Goal: Information Seeking & Learning: Check status

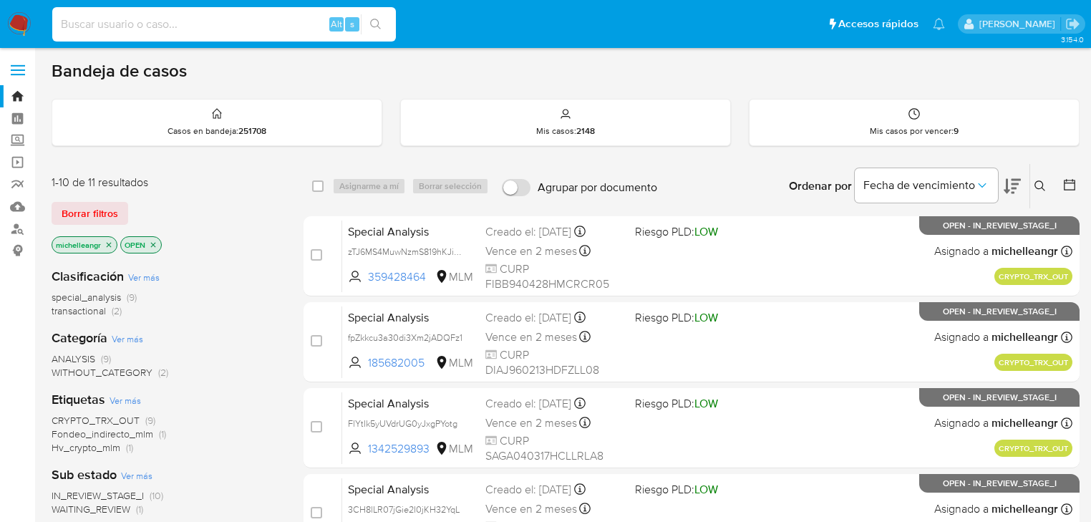
click at [143, 23] on input at bounding box center [224, 24] width 344 height 19
paste input "uKh4EUxBLTNBzF1LderHJ1Dq"
type input "uKh4EUxBLTNBzF1LderHJ1Dq"
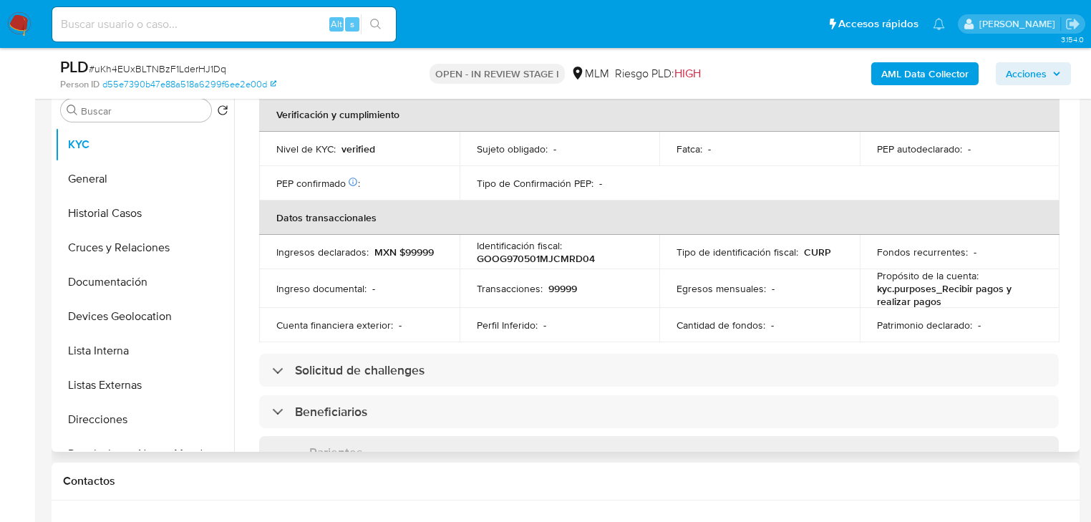
scroll to position [885, 0]
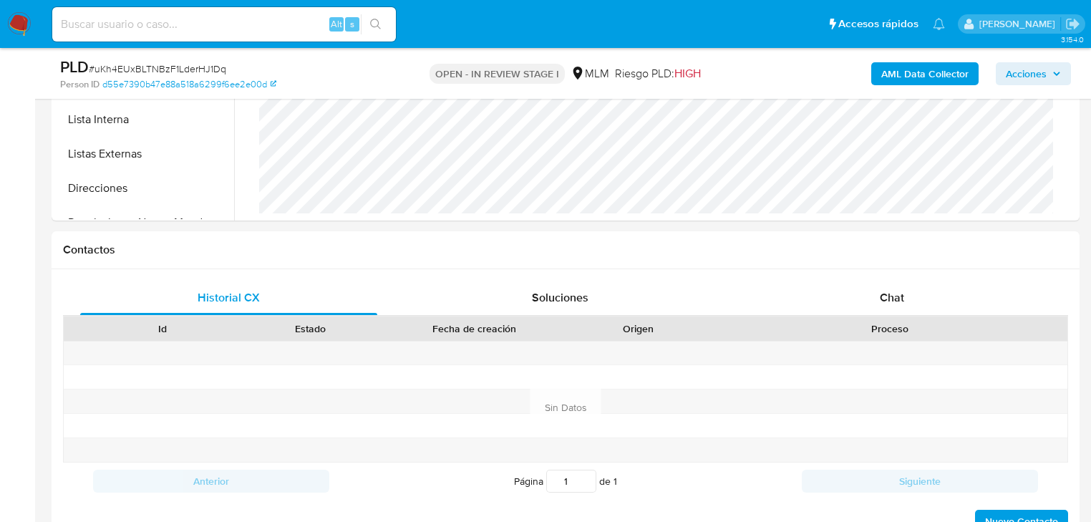
select select "10"
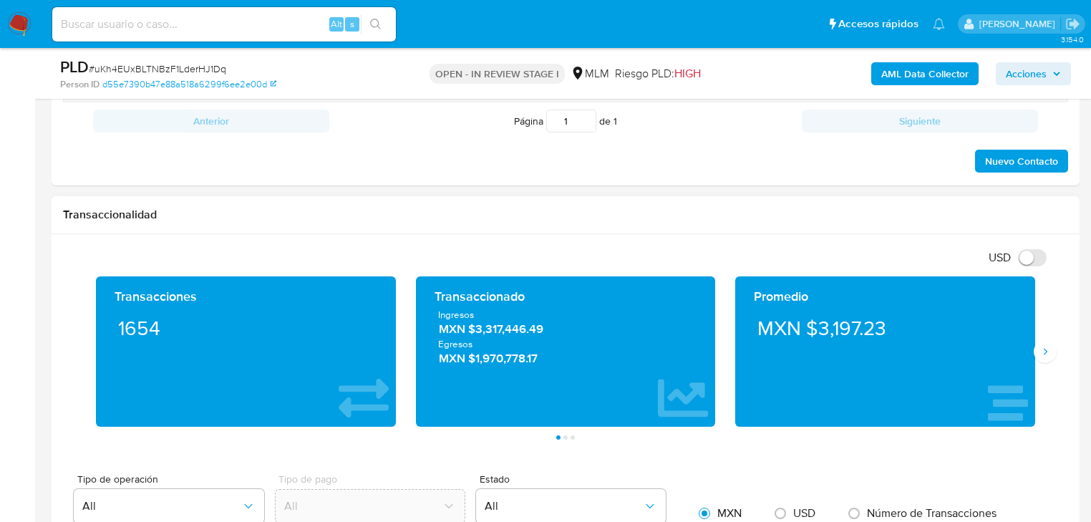
scroll to position [1031, 0]
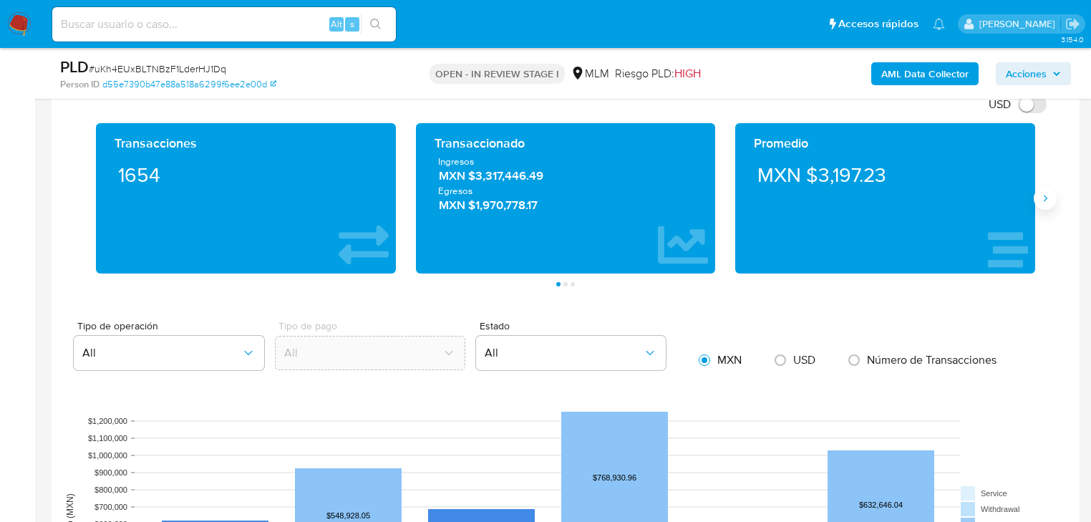
click at [1045, 193] on icon "Siguiente" at bounding box center [1044, 198] width 11 height 11
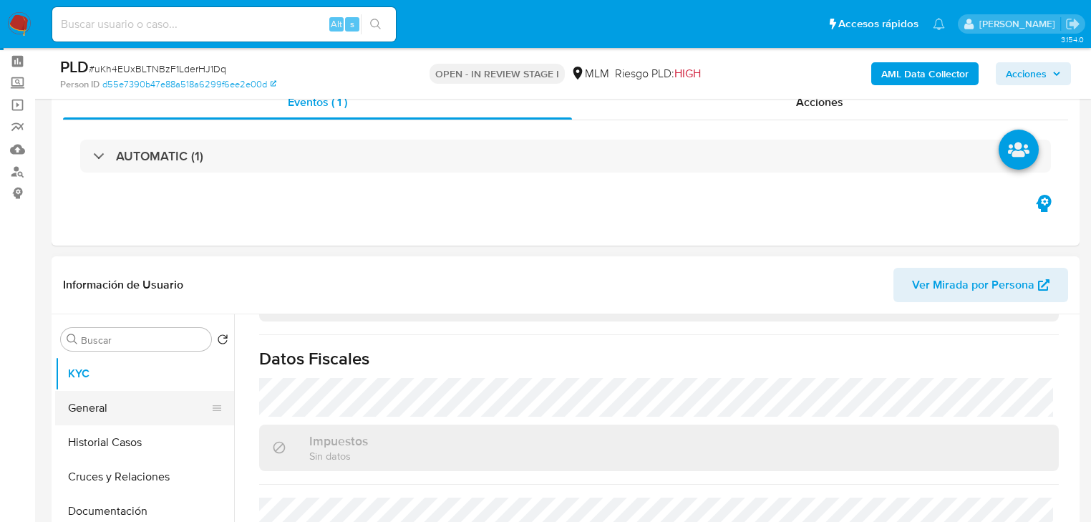
scroll to position [0, 0]
drag, startPoint x: 104, startPoint y: 409, endPoint x: 108, endPoint y: 427, distance: 18.2
click at [104, 410] on button "General" at bounding box center [144, 408] width 179 height 34
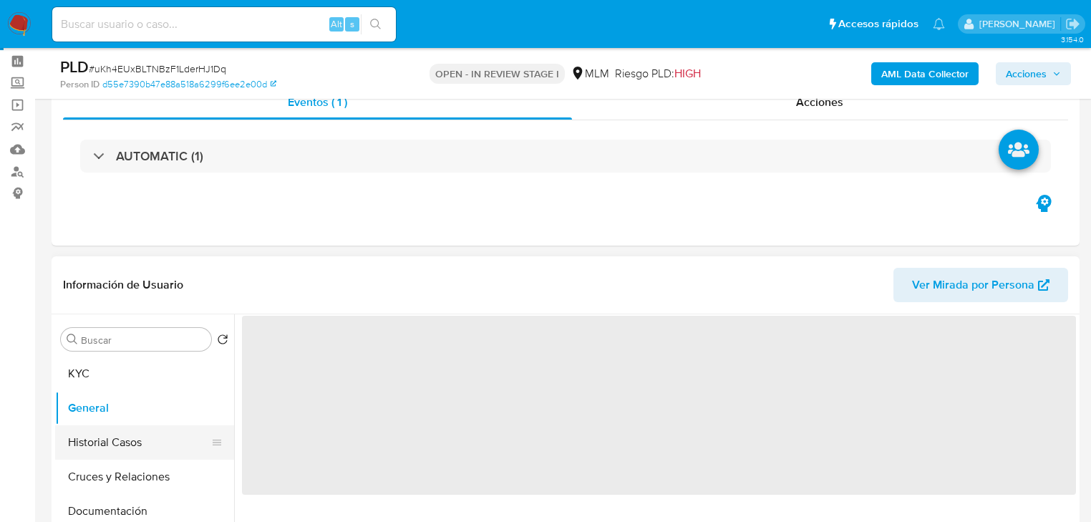
click at [108, 449] on button "Historial Casos" at bounding box center [138, 442] width 167 height 34
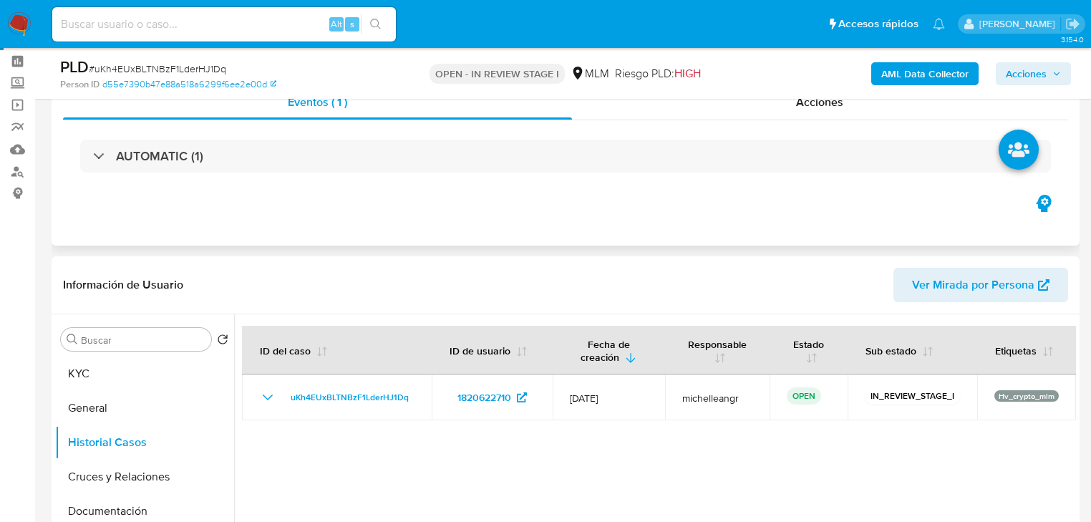
click at [993, 177] on li at bounding box center [1018, 152] width 76 height 80
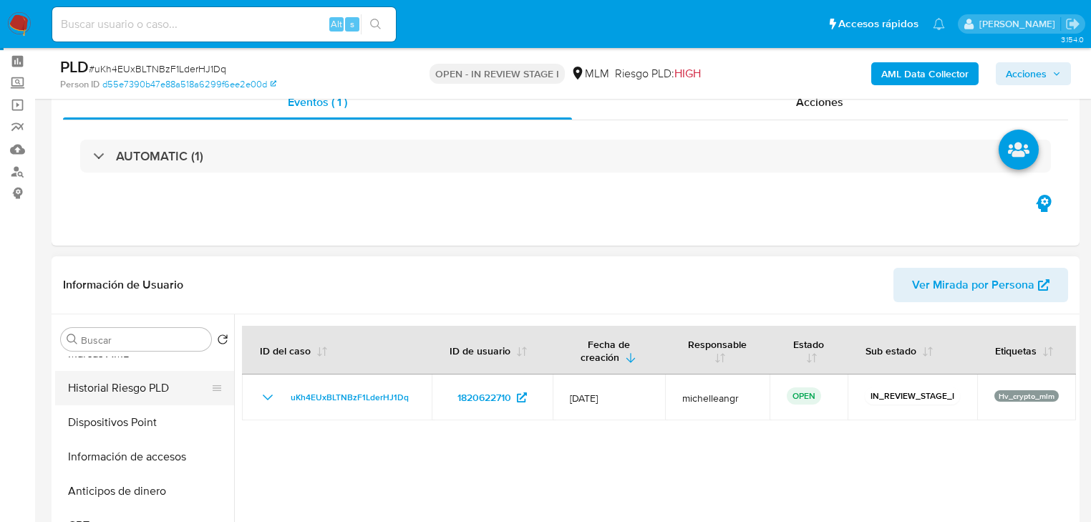
scroll to position [318, 0]
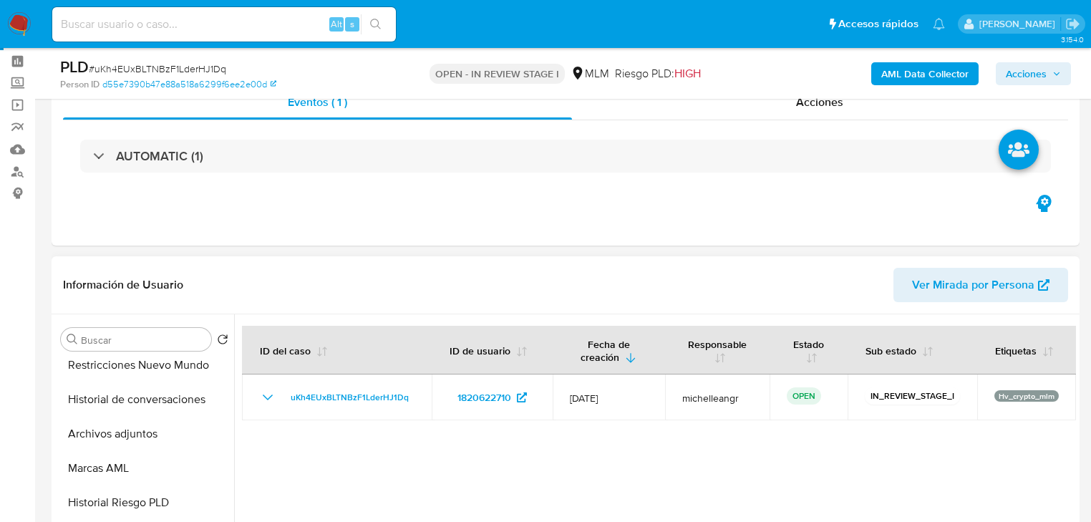
click at [148, 432] on button "Archivos adjuntos" at bounding box center [144, 434] width 179 height 34
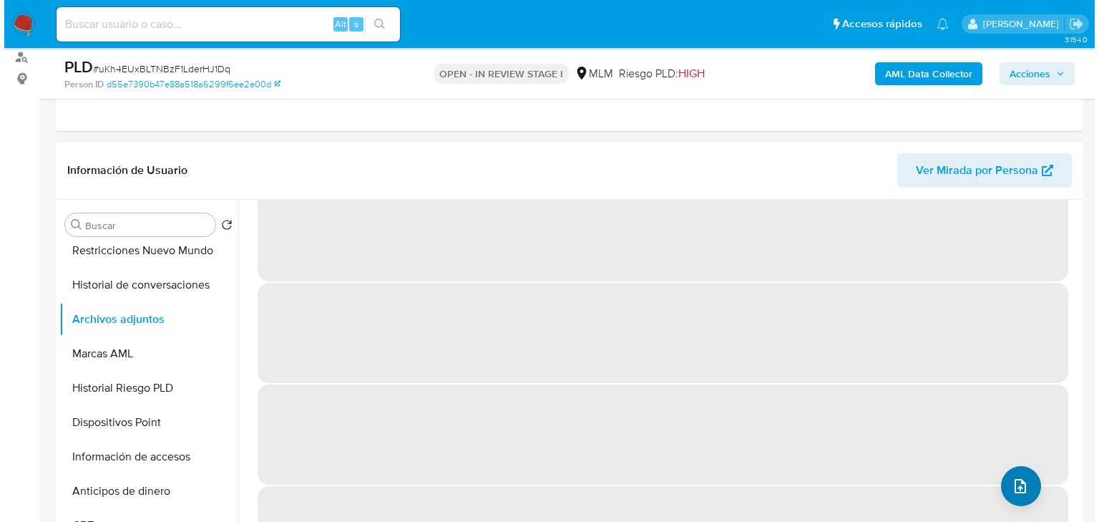
scroll to position [62, 0]
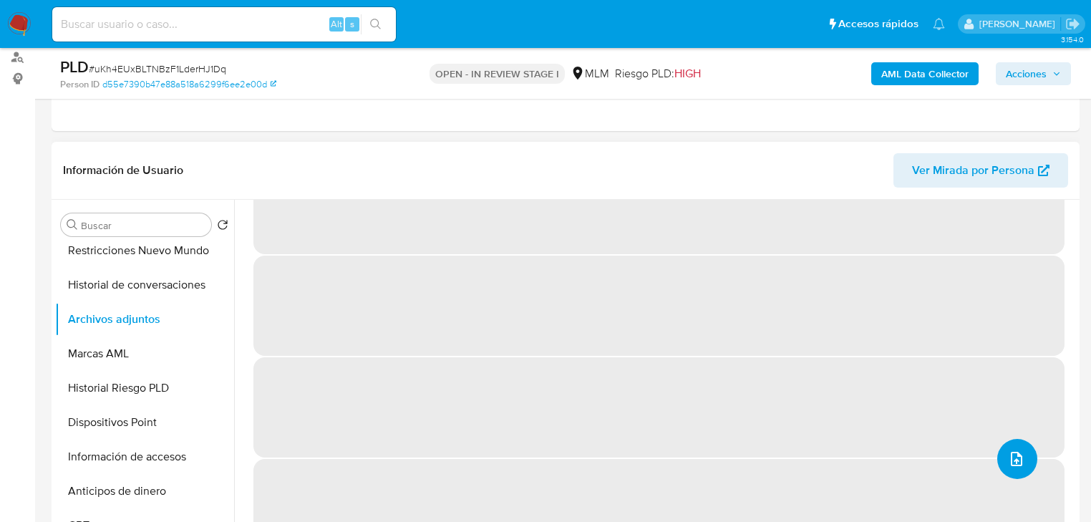
click at [1016, 455] on icon "upload-file" at bounding box center [1016, 459] width 11 height 14
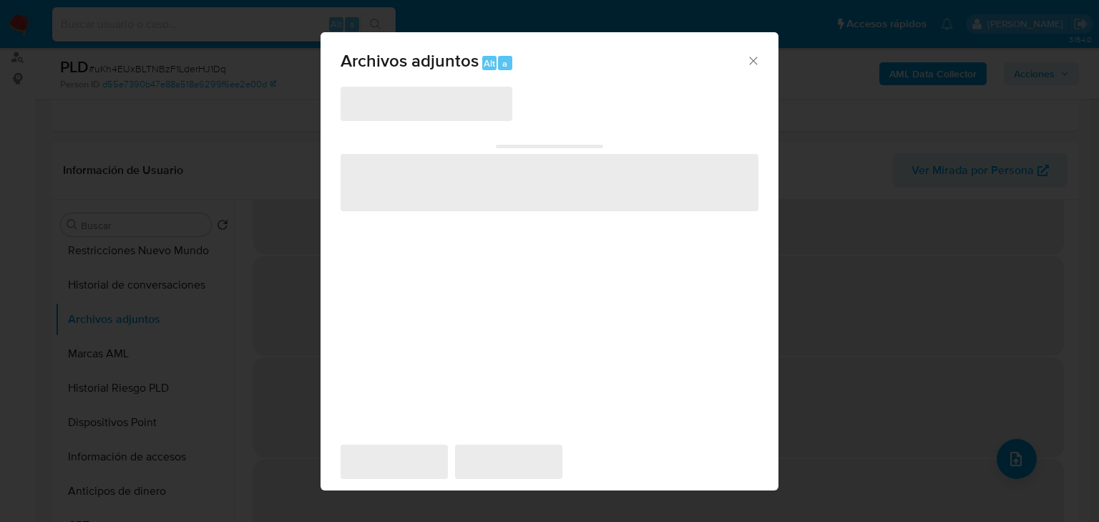
scroll to position [0, 0]
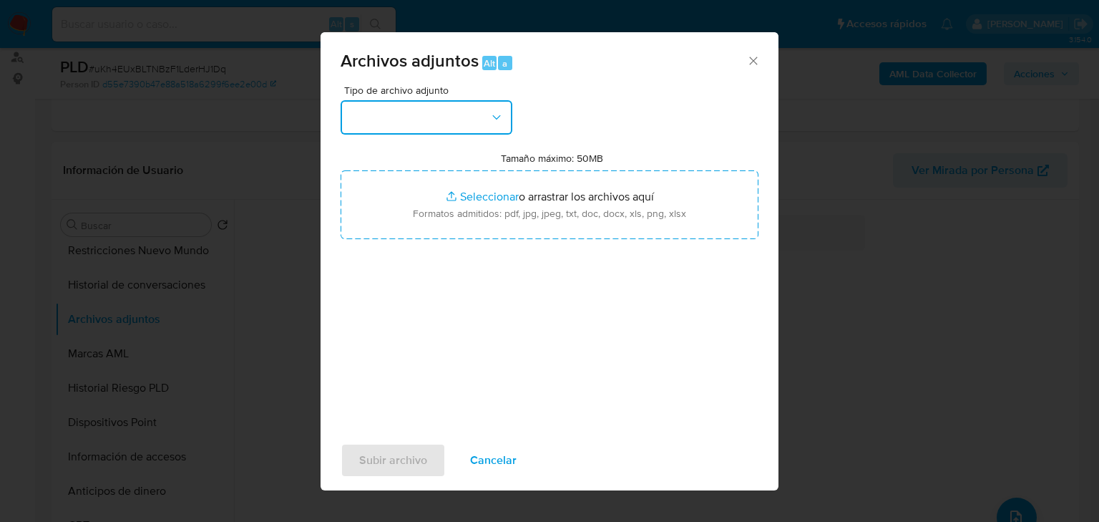
click at [399, 103] on button "button" at bounding box center [427, 117] width 172 height 34
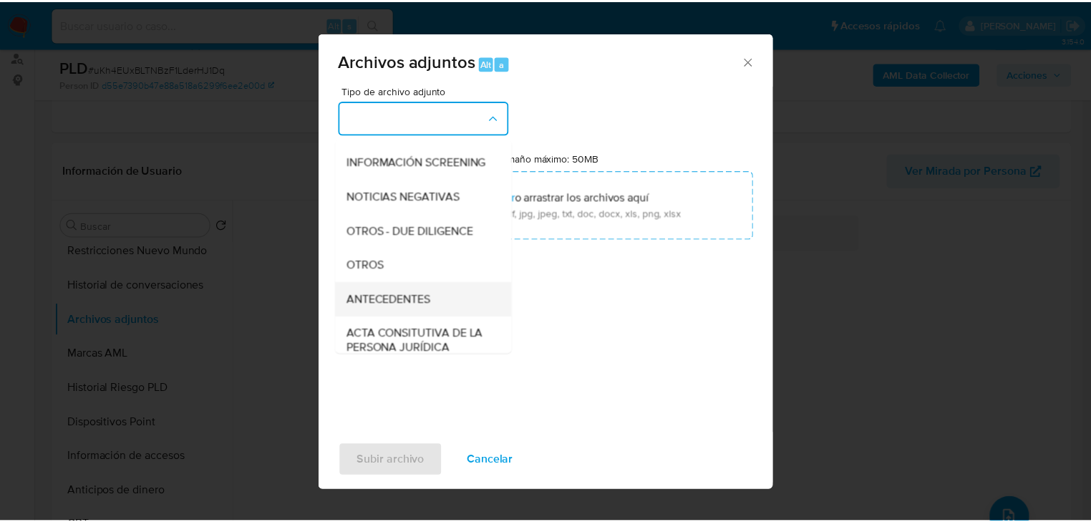
scroll to position [212, 0]
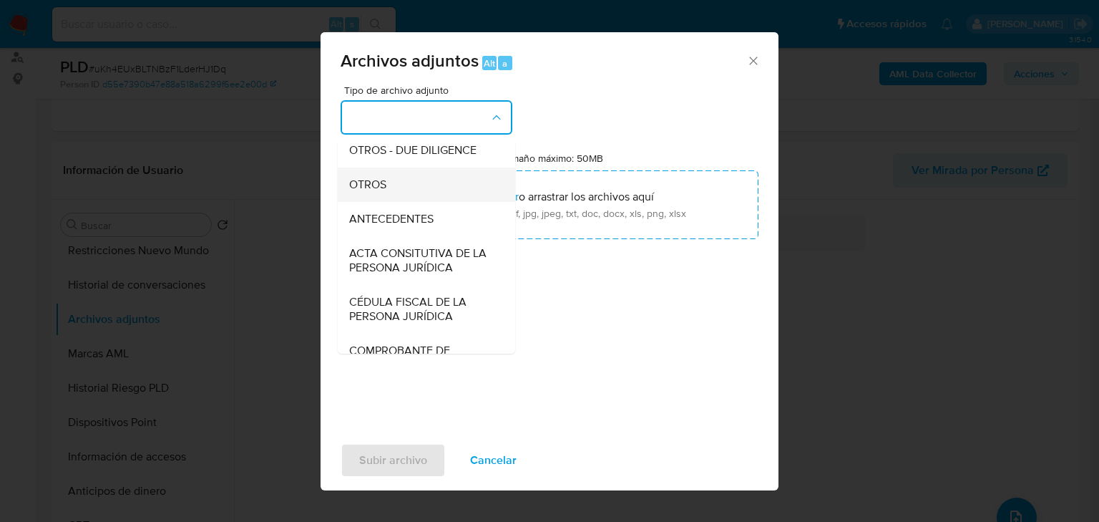
click at [396, 200] on div "OTROS" at bounding box center [422, 184] width 146 height 34
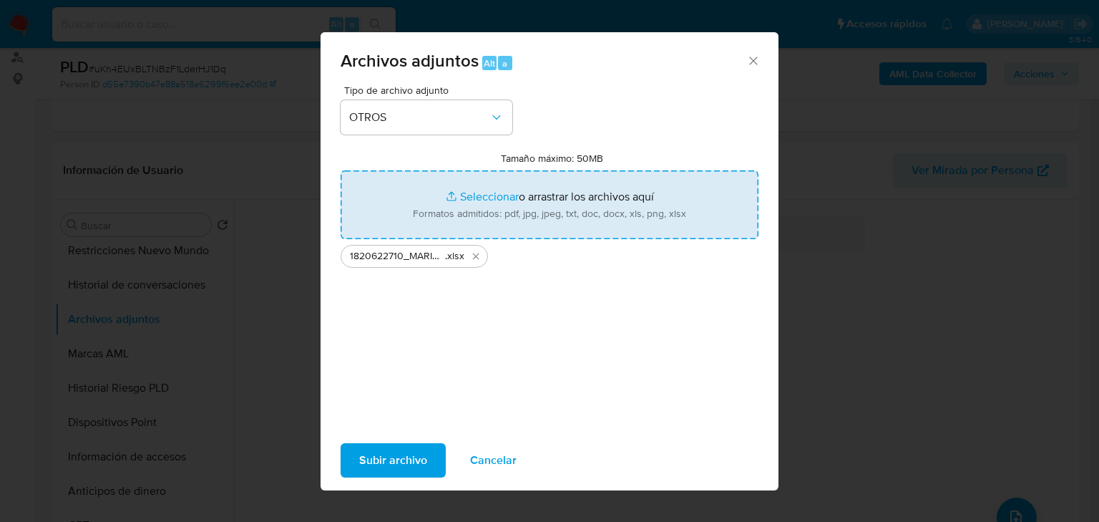
type input "C:\fakepath\1820622710_MARIA GUADALUPE IVONNE GOMEZ ORTEGA_JUL25.pdf"
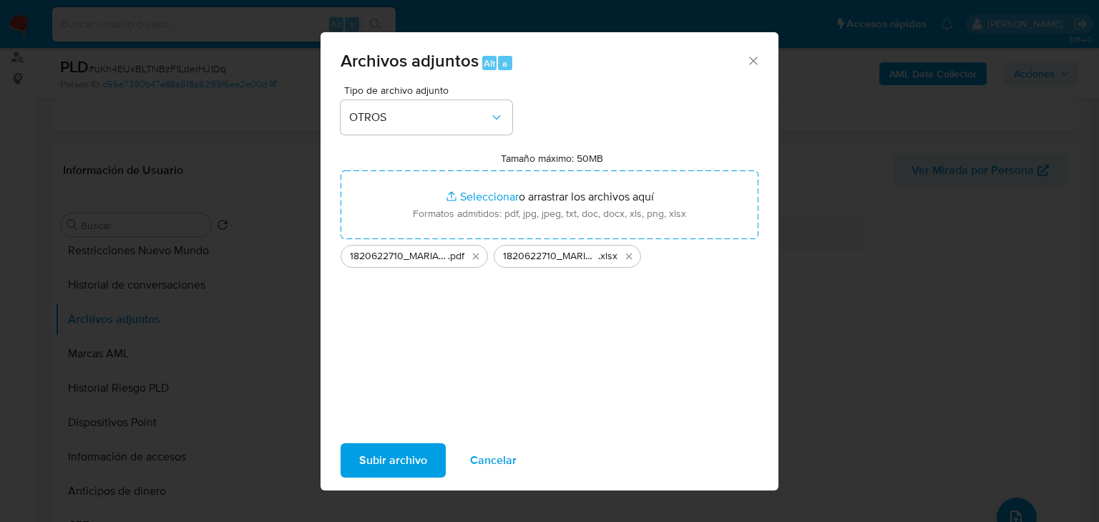
click at [405, 451] on span "Subir archivo" at bounding box center [393, 459] width 68 height 31
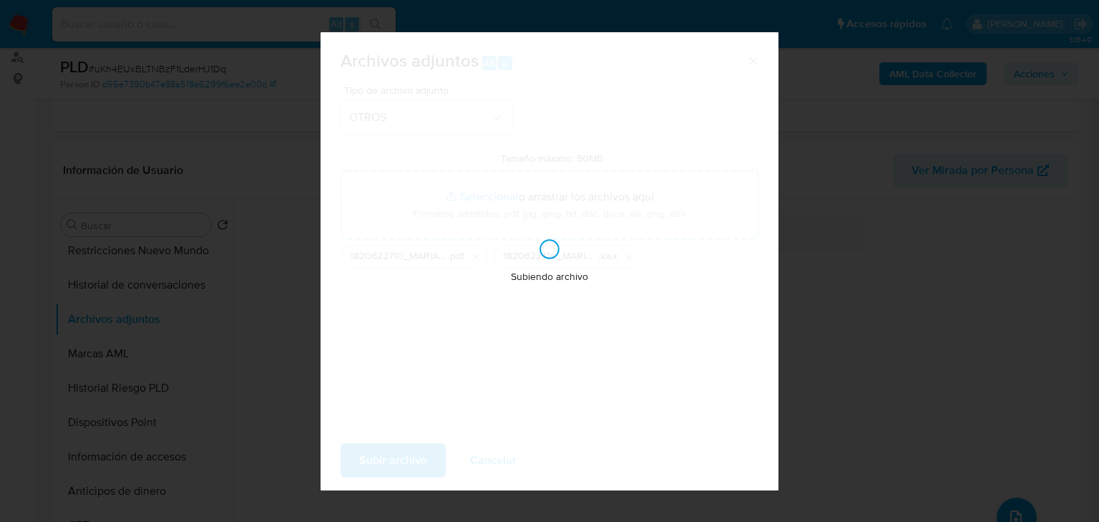
click at [405, 451] on div "Subiendo archivo" at bounding box center [550, 261] width 458 height 458
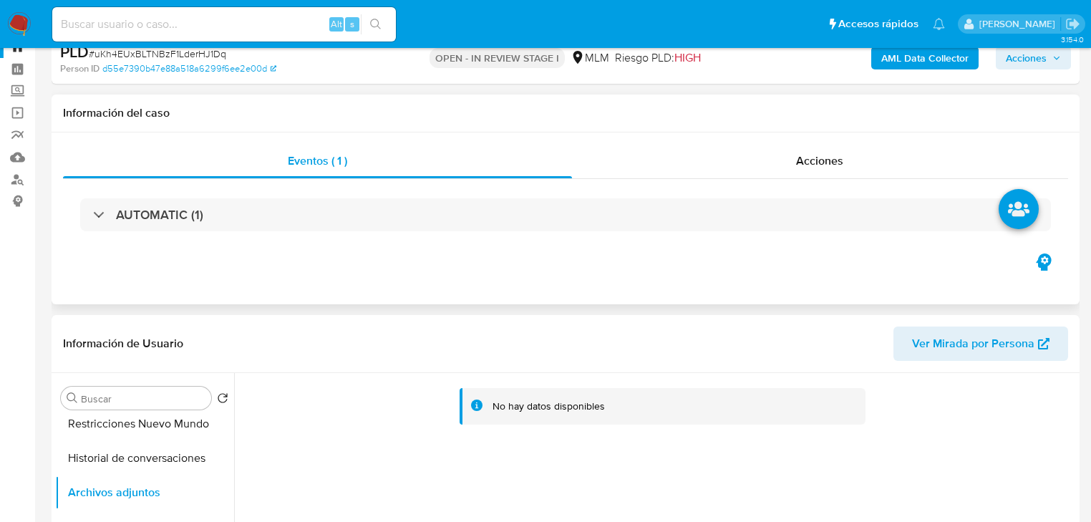
scroll to position [0, 0]
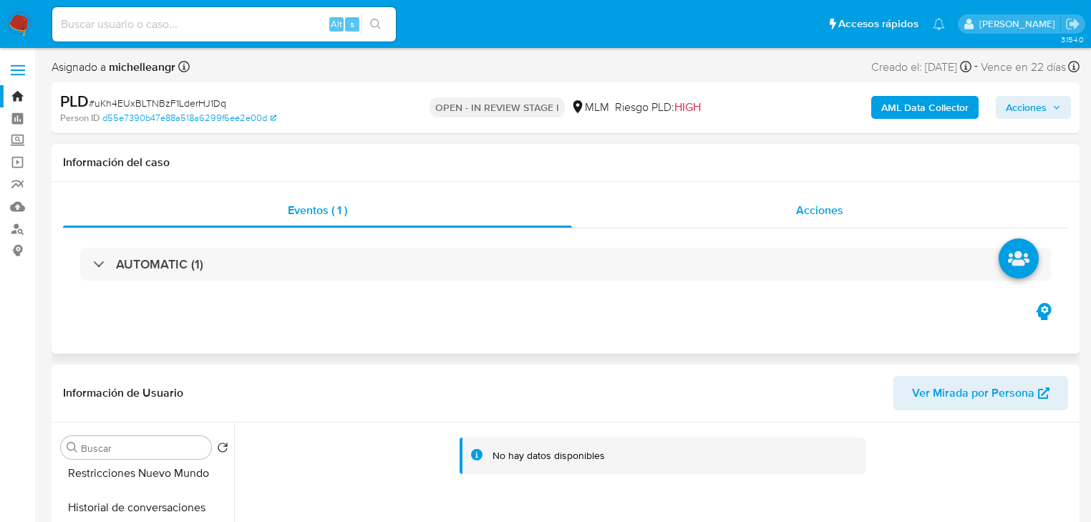
click at [806, 199] on div "Acciones" at bounding box center [820, 210] width 497 height 34
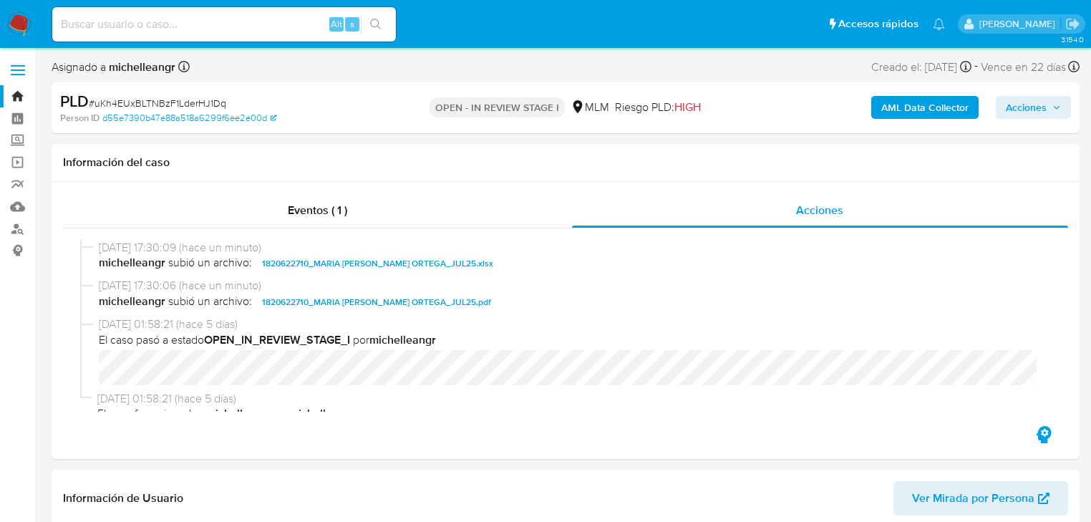
click at [1031, 115] on span "Acciones" at bounding box center [1026, 107] width 41 height 23
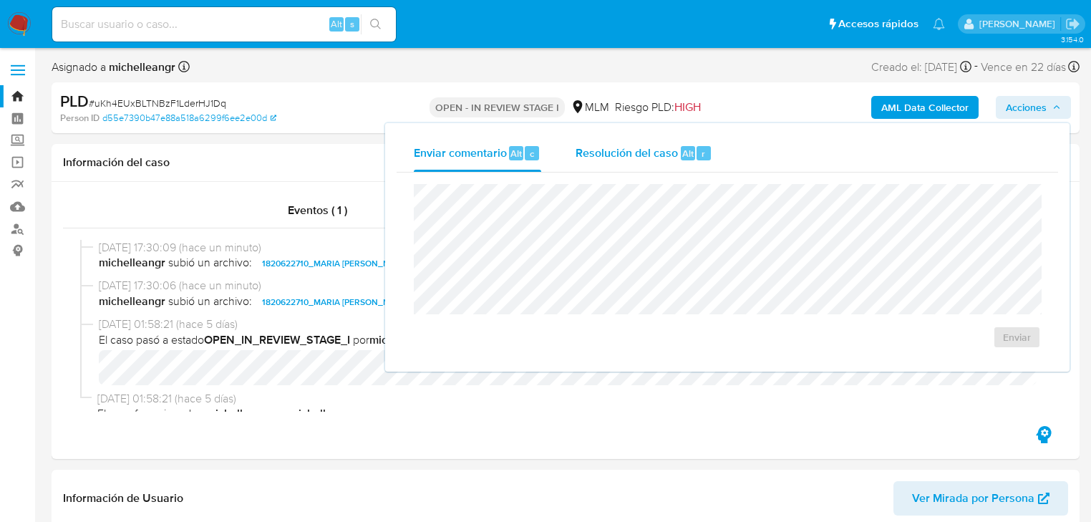
click at [634, 161] on div "Resolución del caso Alt r" at bounding box center [643, 153] width 137 height 37
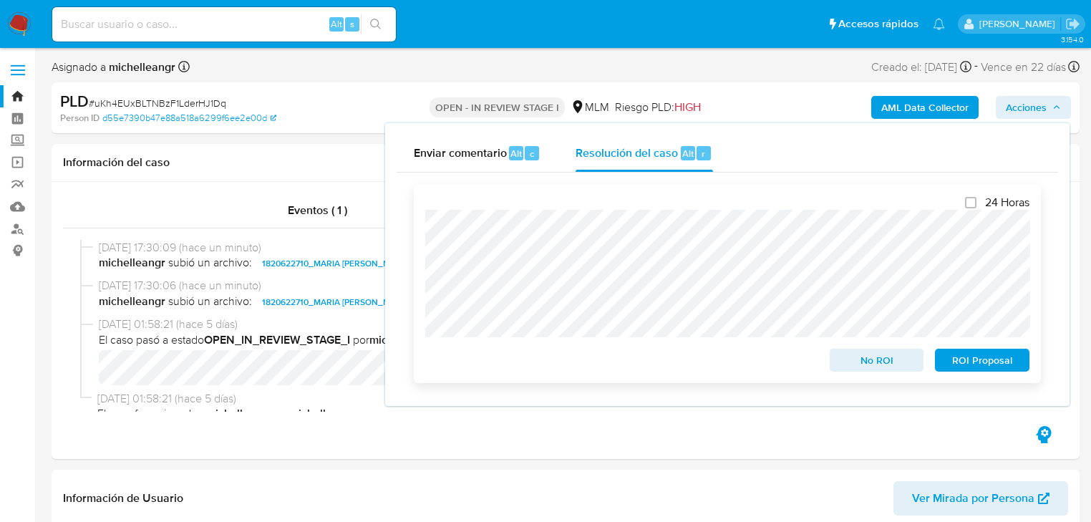
click at [989, 364] on span "ROI Proposal" at bounding box center [982, 360] width 74 height 20
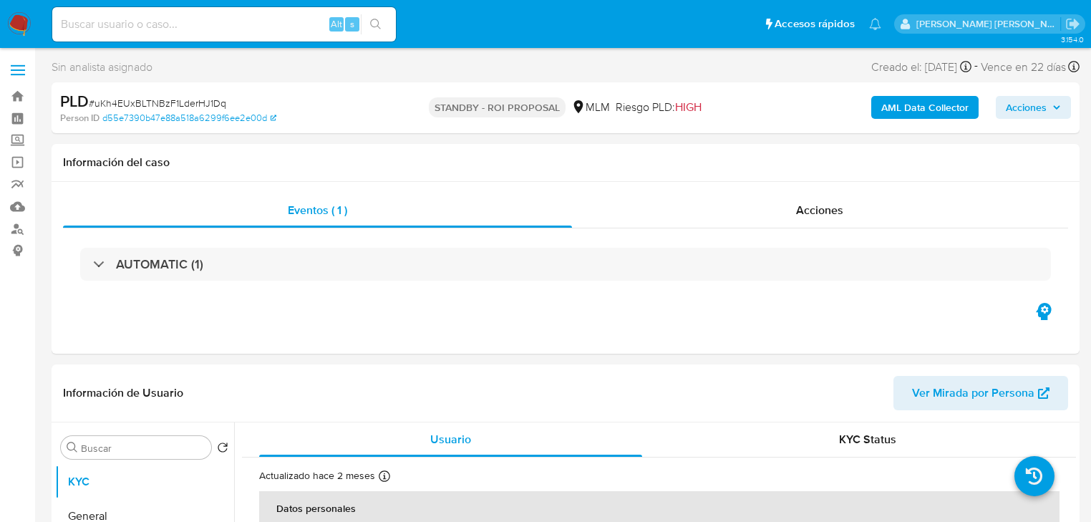
select select "10"
click at [817, 216] on span "Acciones" at bounding box center [819, 210] width 47 height 16
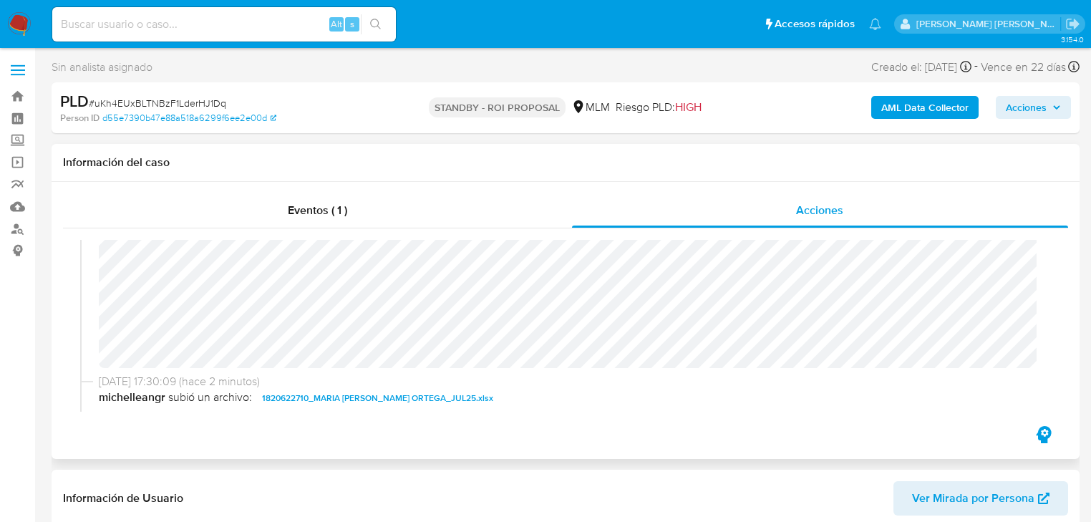
scroll to position [344, 0]
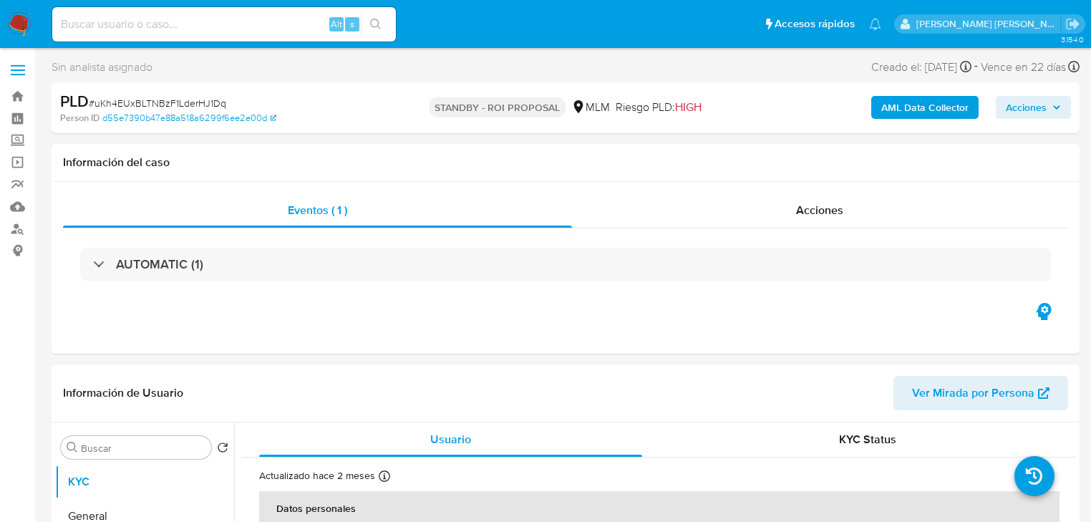
select select "10"
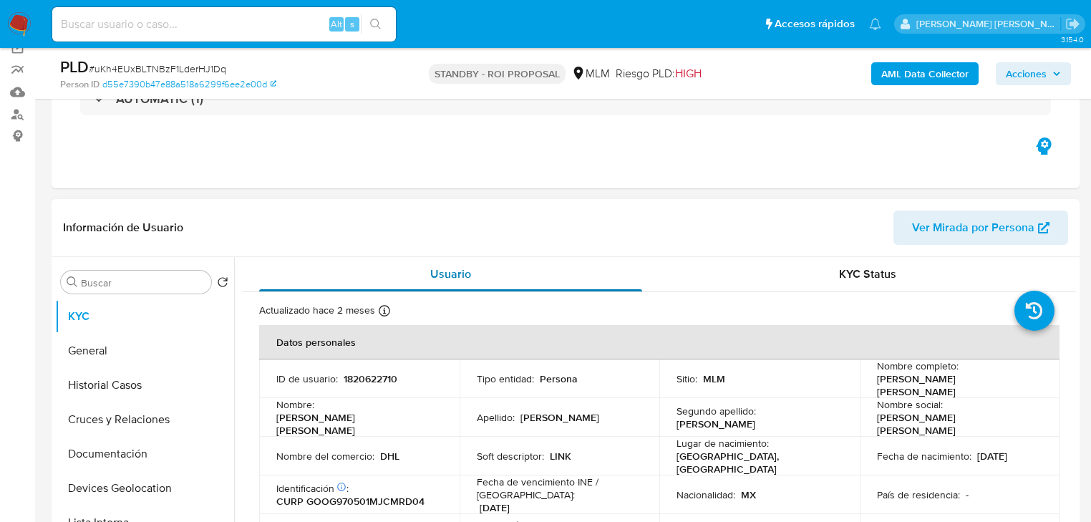
scroll to position [172, 0]
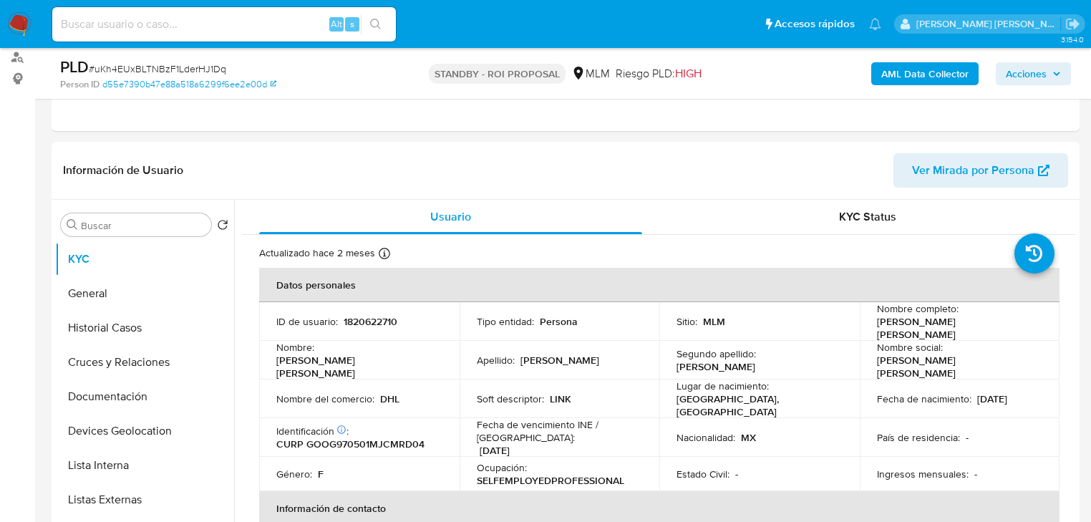
click at [163, 36] on div "Alt s" at bounding box center [224, 24] width 344 height 34
click at [172, 23] on input at bounding box center [224, 24] width 344 height 19
paste input "pUoJUaSjiwWx76wKoj3XajdN"
type input "pUoJUaSjiwWx76wKoj3XajdN"
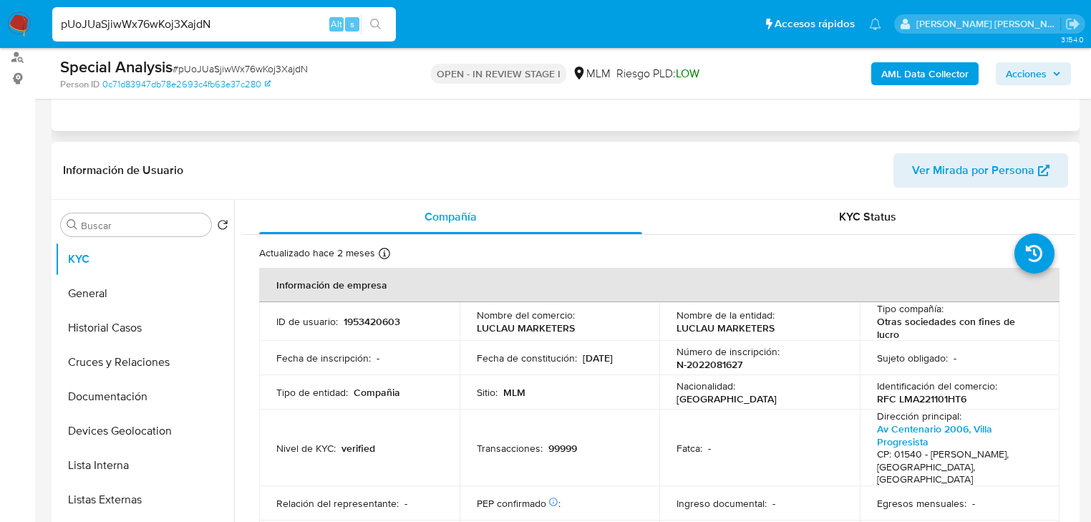
select select "10"
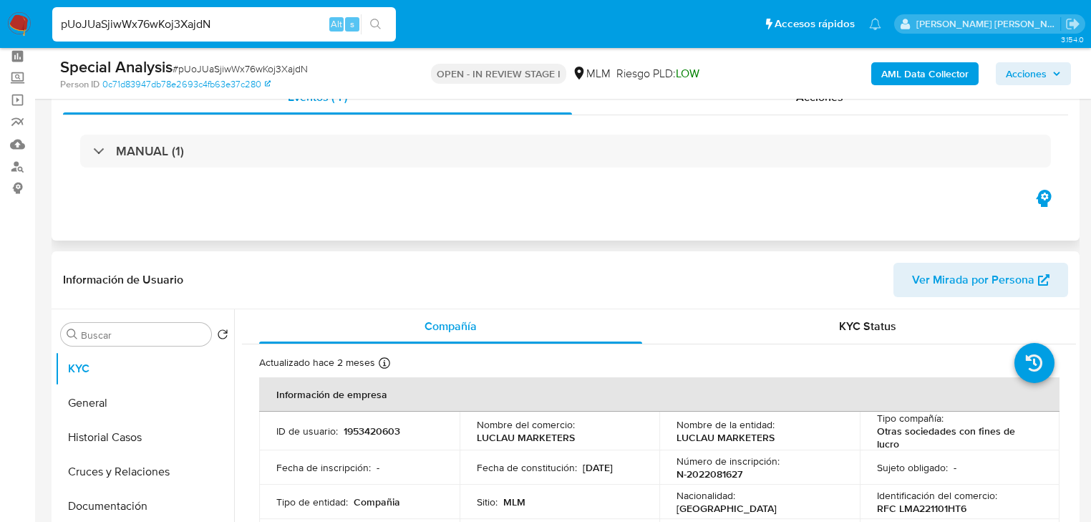
scroll to position [57, 0]
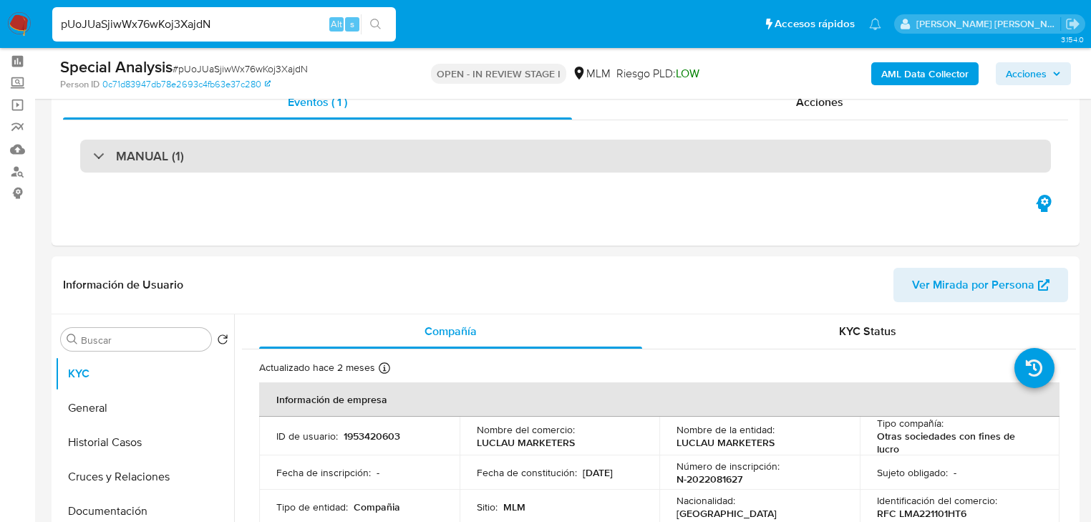
click at [103, 155] on div "MANUAL (1)" at bounding box center [138, 156] width 91 height 16
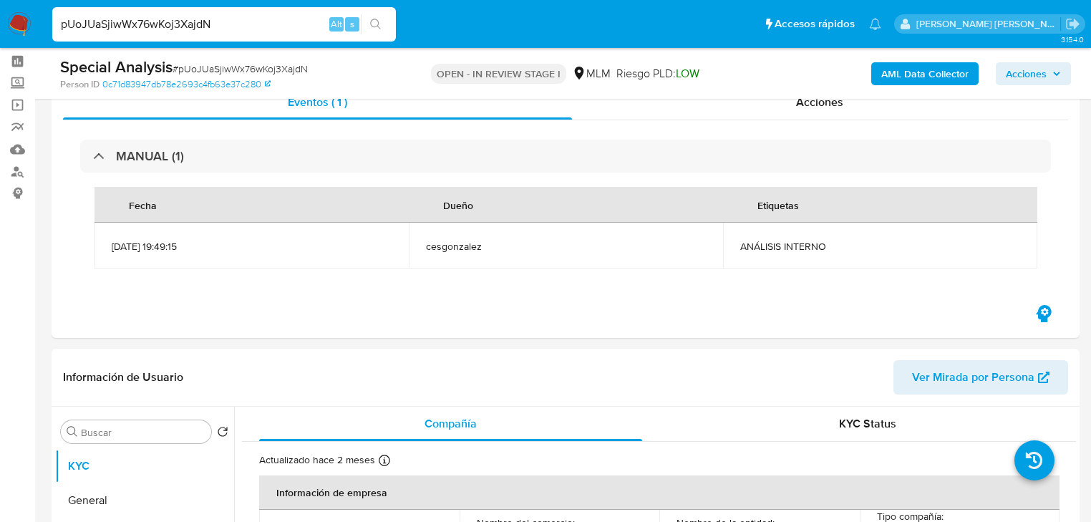
drag, startPoint x: 218, startPoint y: 246, endPoint x: 84, endPoint y: 238, distance: 134.1
click at [84, 238] on div "Fecha Dueño Etiquetas 26/06/2025 19:49:15 cesgonzalez ANÁLISIS INTERNO" at bounding box center [565, 227] width 970 height 110
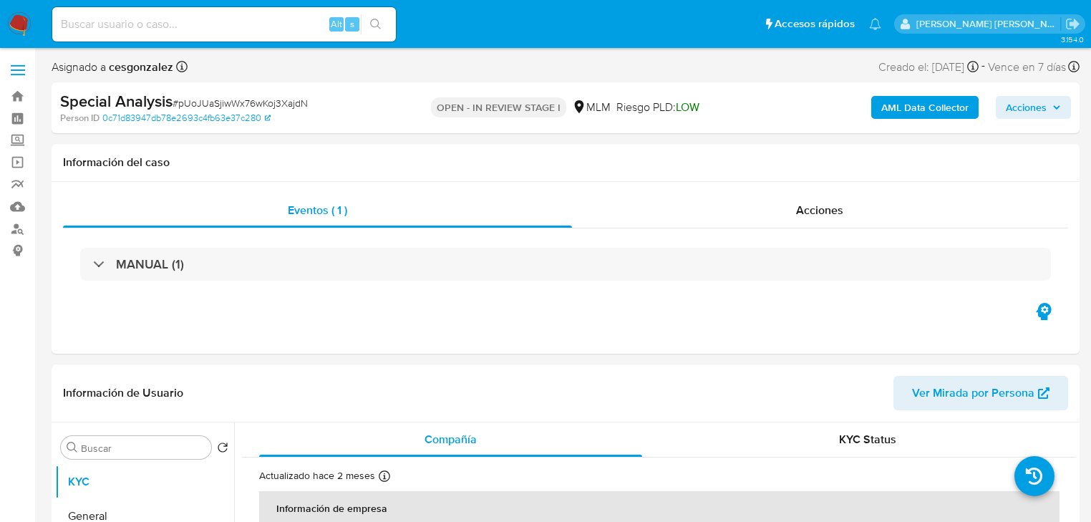
select select "10"
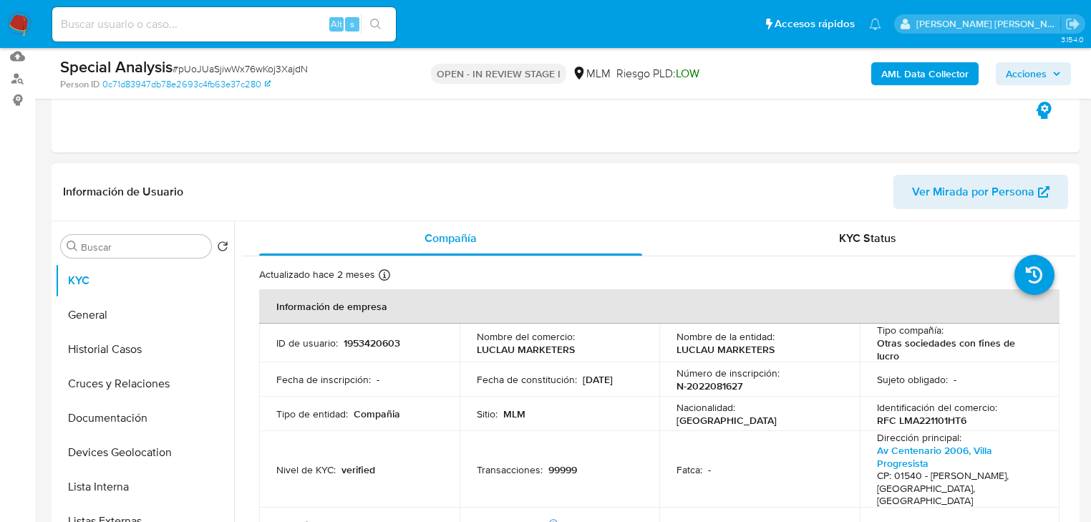
scroll to position [229, 0]
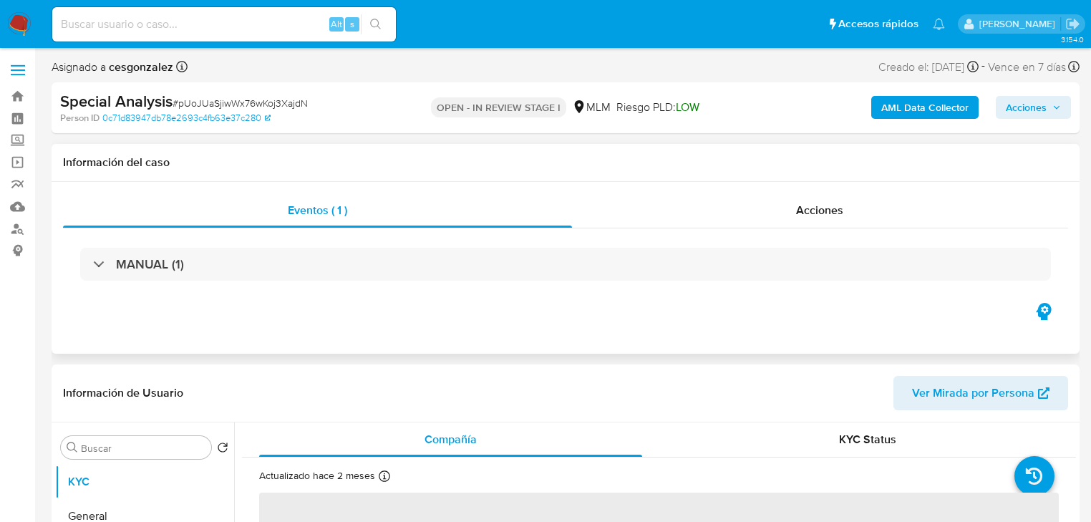
select select "10"
click at [115, 19] on input at bounding box center [224, 24] width 344 height 19
paste input "1842391472"
type input "1842391472"
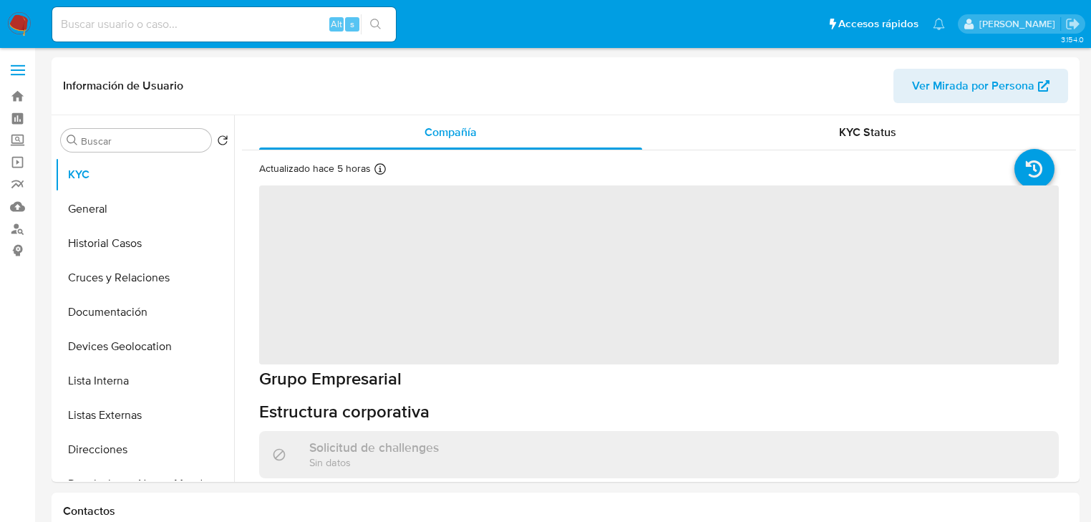
select select "10"
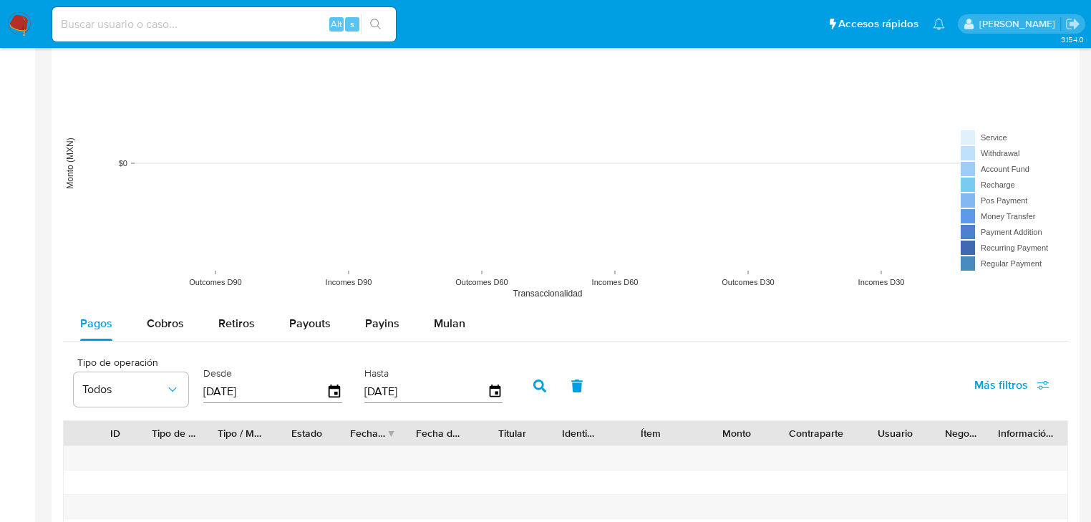
scroll to position [1145, 0]
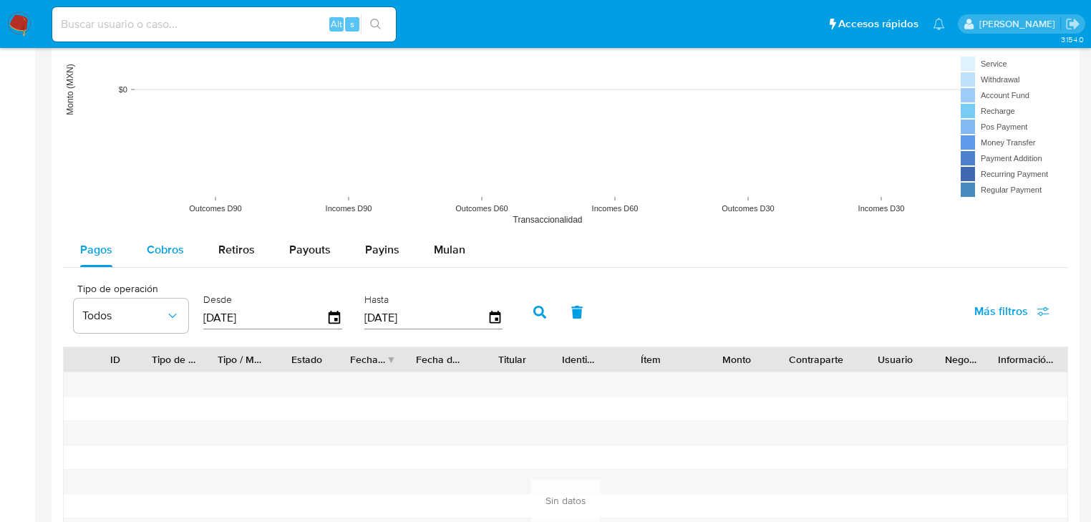
click at [169, 238] on div "Cobros" at bounding box center [165, 250] width 37 height 34
select select "10"
click at [329, 320] on icon "button" at bounding box center [334, 317] width 25 height 25
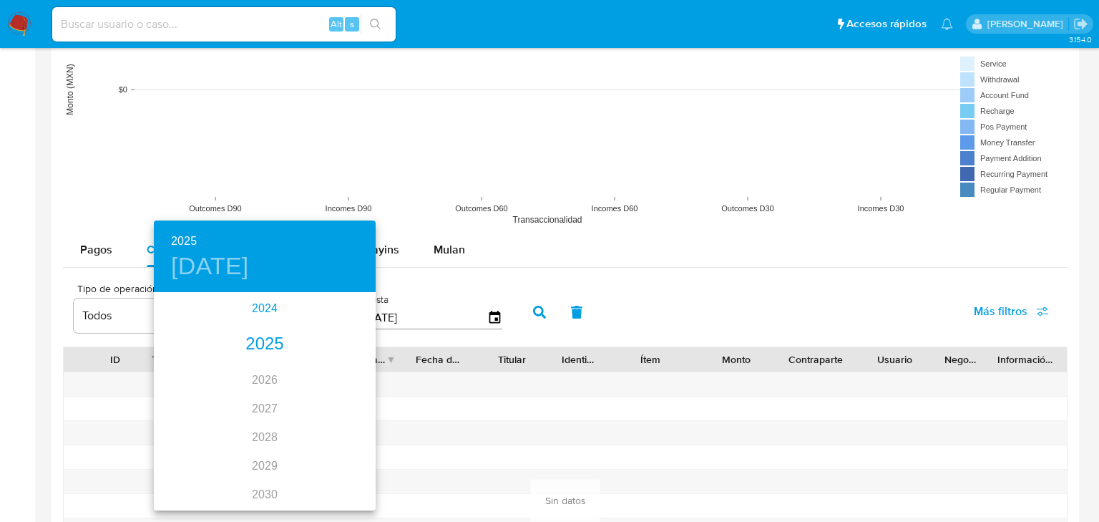
click at [259, 310] on div "2024" at bounding box center [265, 308] width 222 height 29
click at [336, 435] on div "sep." at bounding box center [339, 428] width 74 height 54
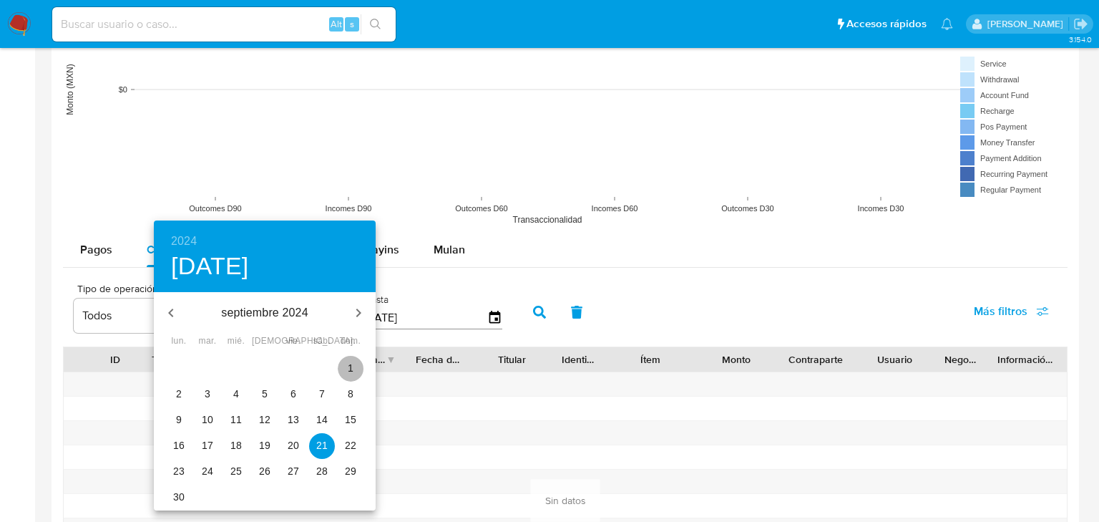
click at [355, 369] on span "1" at bounding box center [351, 368] width 26 height 14
type input "[DATE]"
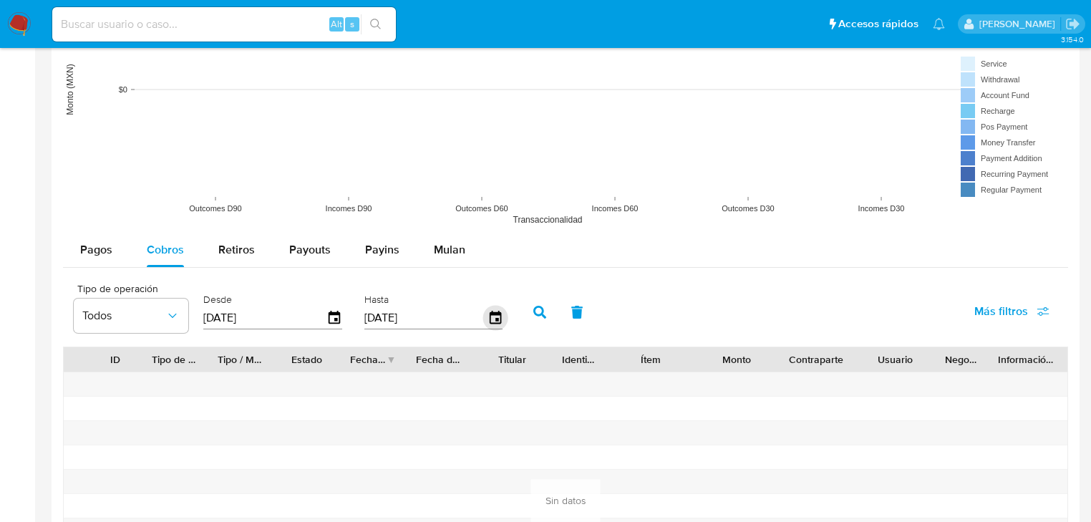
click at [491, 316] on icon "button" at bounding box center [494, 317] width 25 height 25
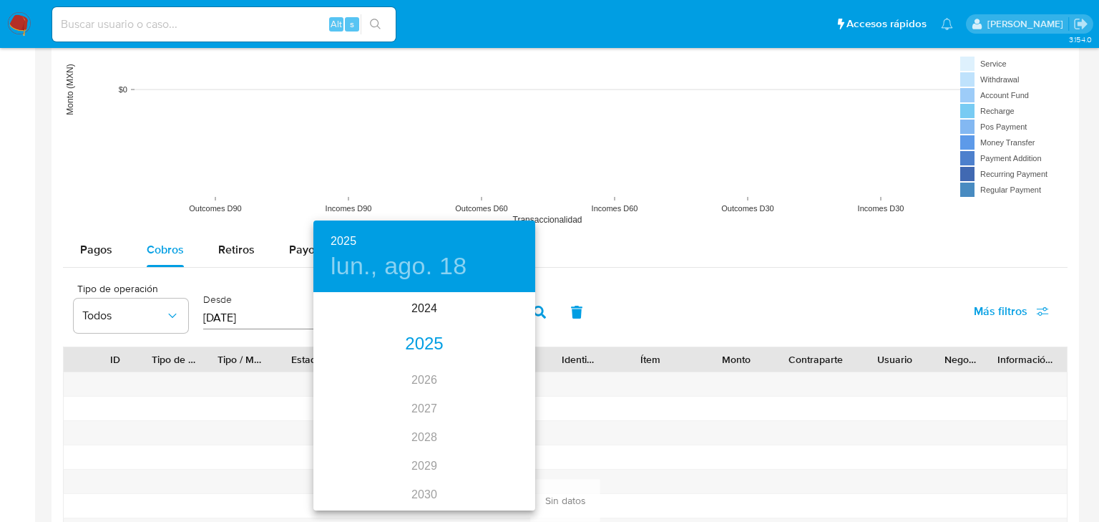
click at [422, 339] on div "2025" at bounding box center [424, 344] width 222 height 29
click at [423, 379] on div "may." at bounding box center [424, 375] width 74 height 54
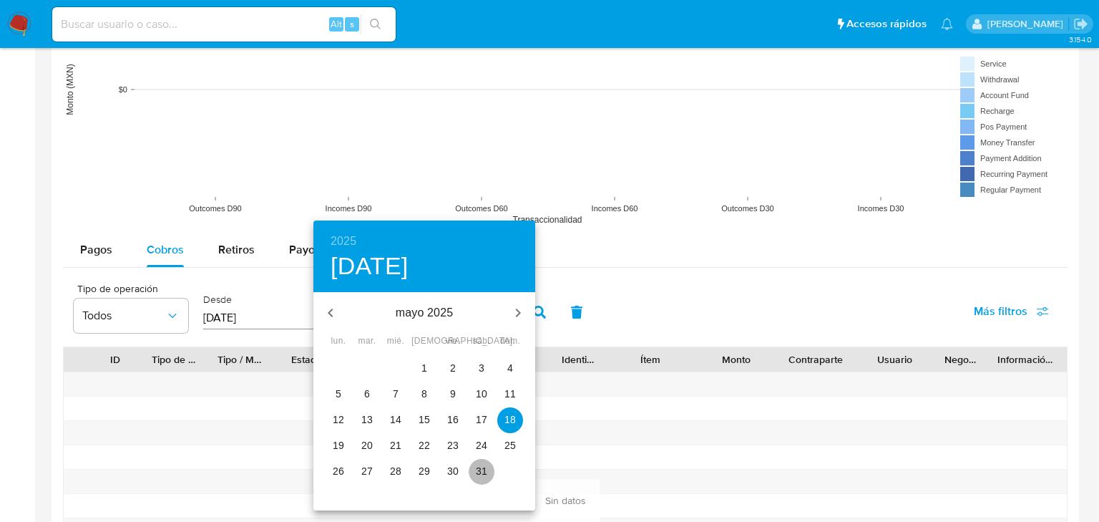
click at [478, 468] on p "31" at bounding box center [481, 471] width 11 height 14
type input "31/05/2025"
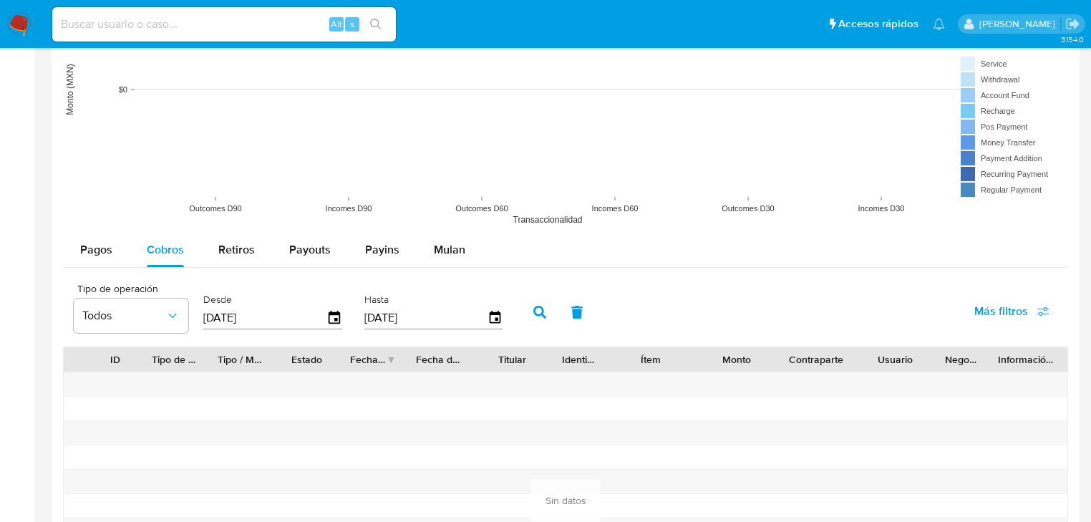
click at [533, 306] on icon "button" at bounding box center [539, 312] width 13 height 13
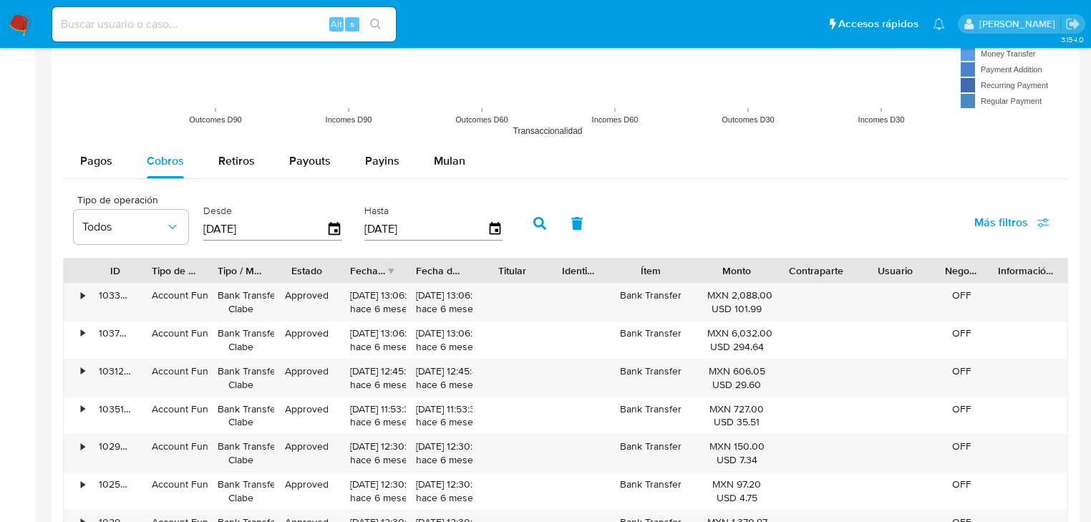
scroll to position [1317, 0]
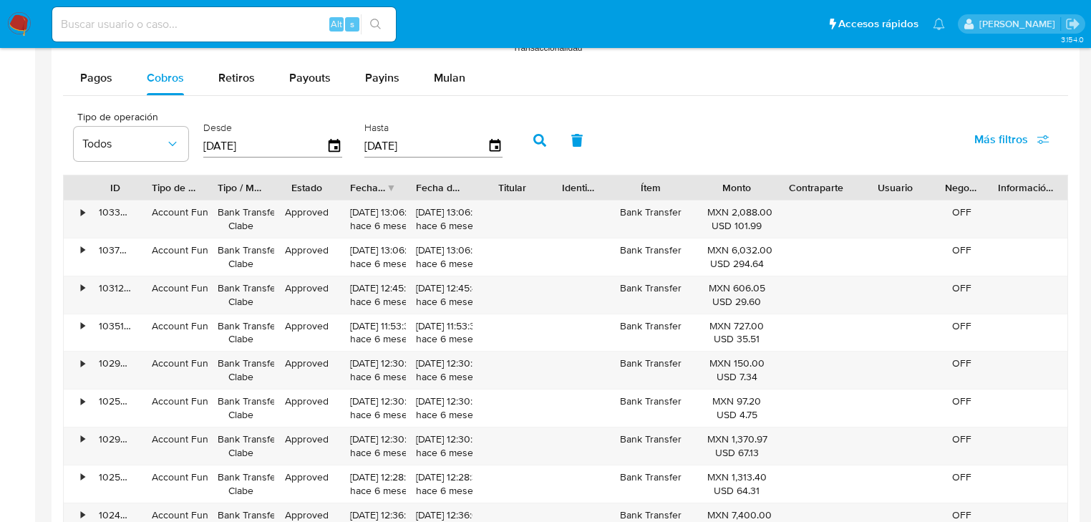
click at [540, 142] on icon "button" at bounding box center [539, 140] width 13 height 13
click at [56, 84] on div at bounding box center [566, 54] width 1028 height 1149
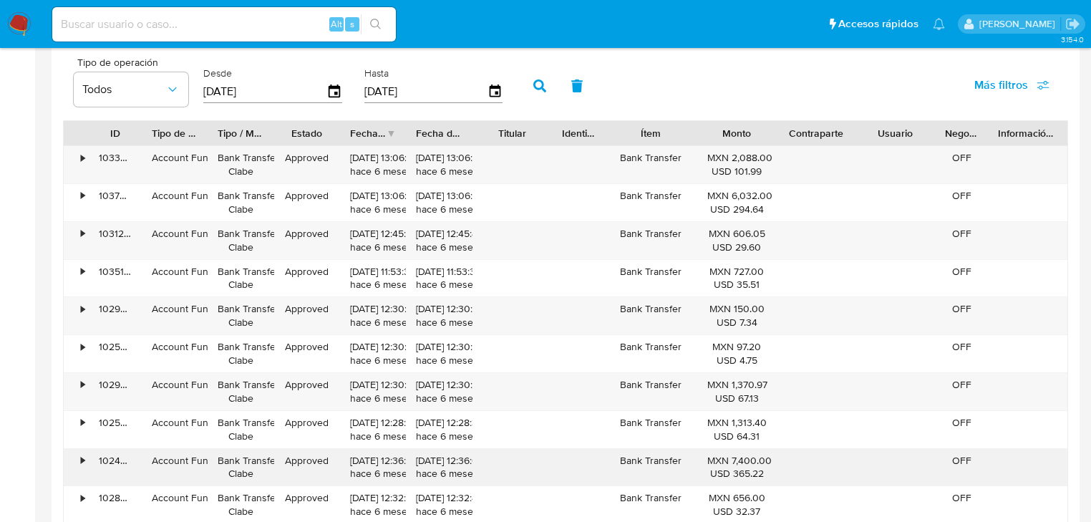
scroll to position [1431, 0]
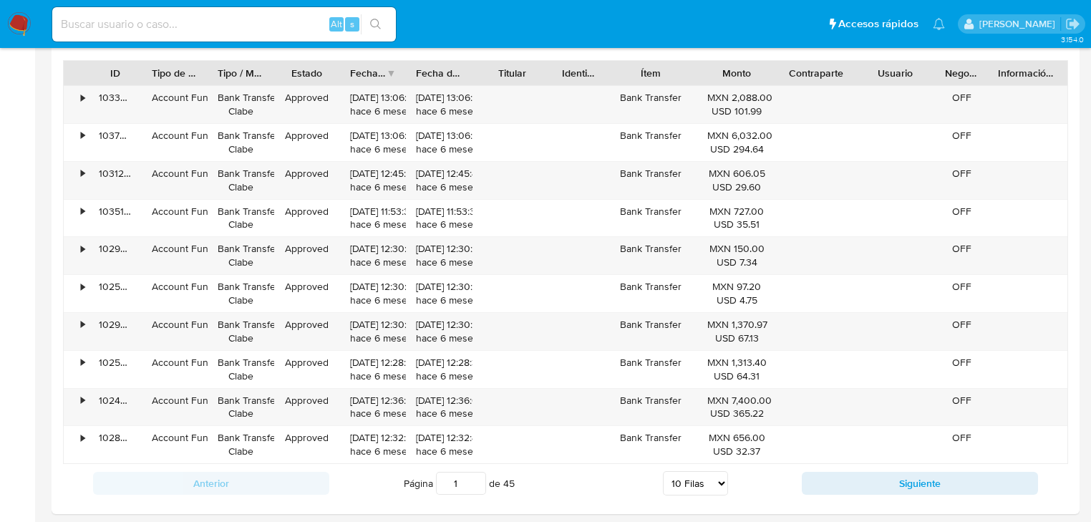
click at [856, 475] on button "Siguiente" at bounding box center [920, 483] width 236 height 23
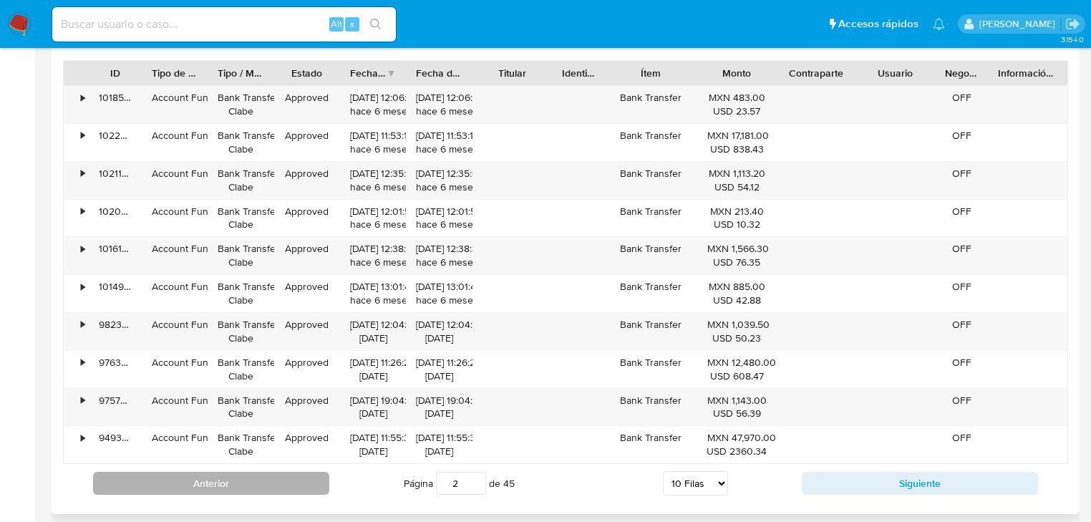
click at [281, 485] on button "Anterior" at bounding box center [211, 483] width 236 height 23
type input "1"
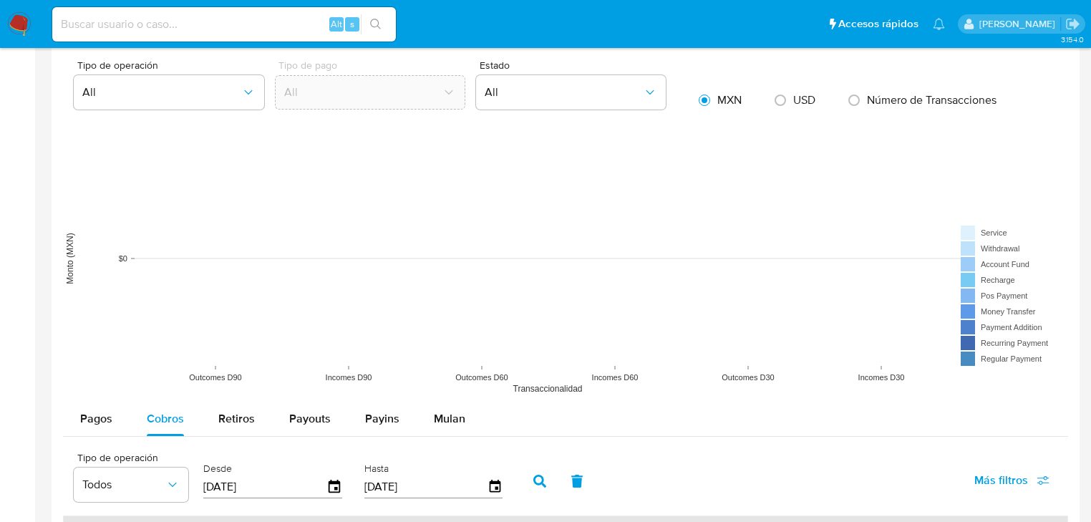
scroll to position [973, 0]
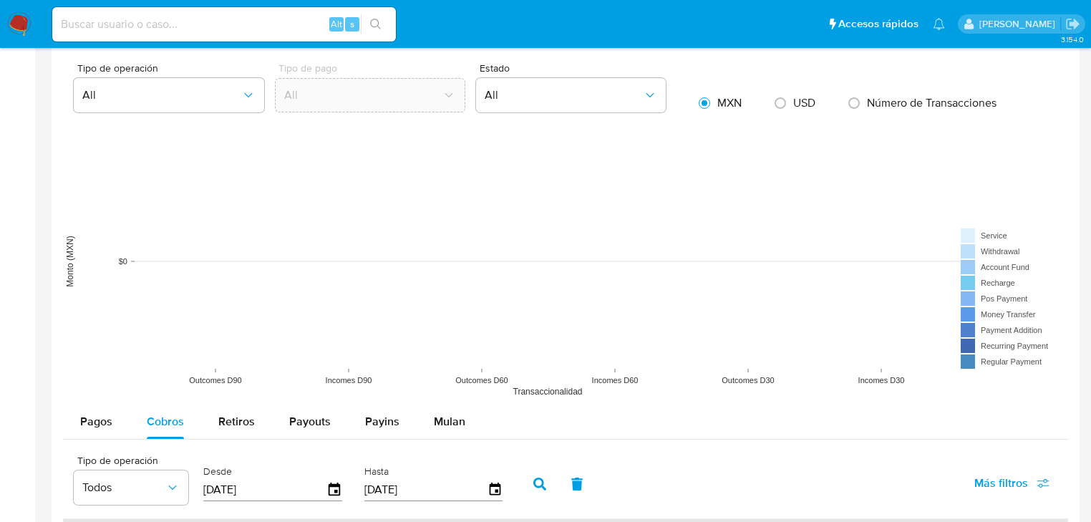
click at [139, 20] on input at bounding box center [224, 24] width 344 height 19
paste input "1880404145"
type input "1880404145"
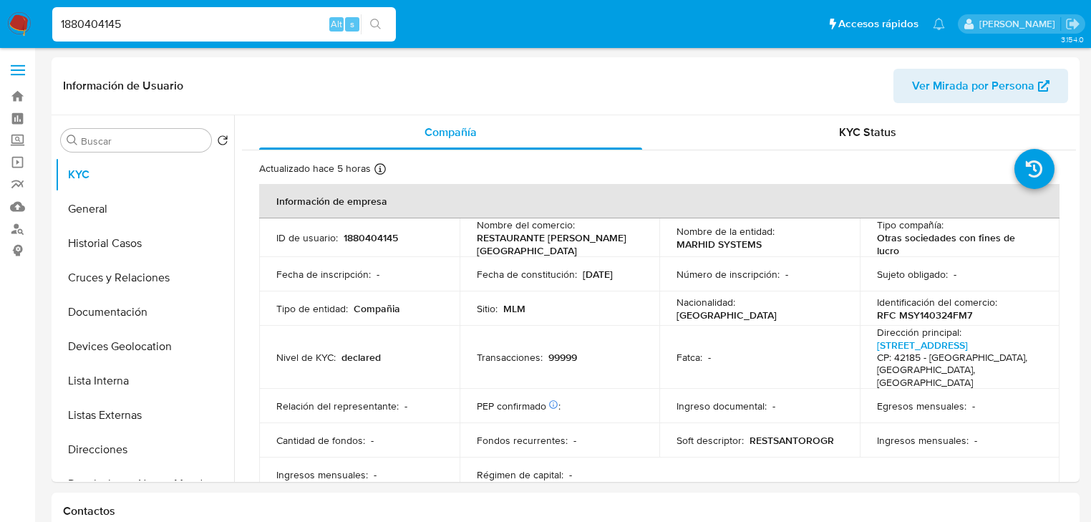
select select "10"
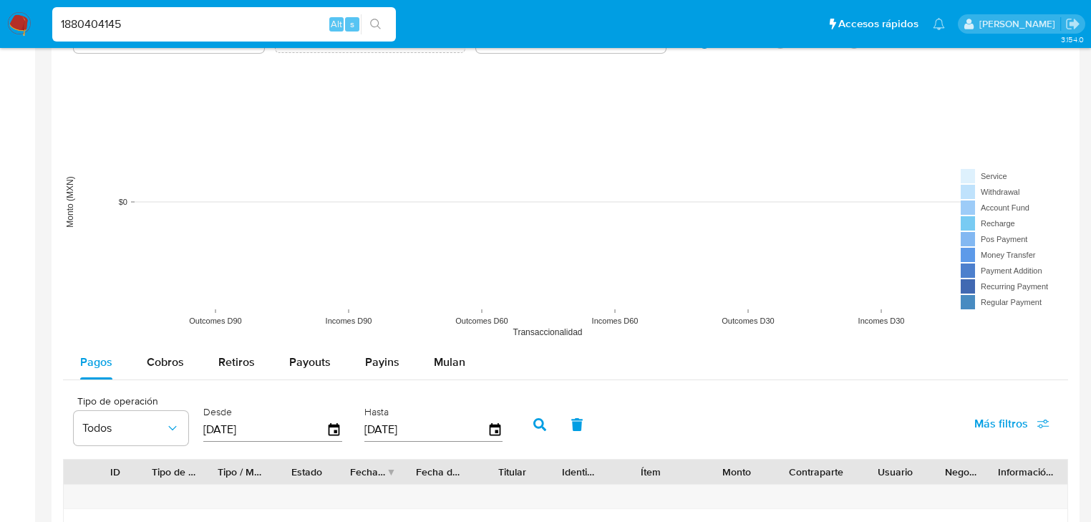
scroll to position [1145, 0]
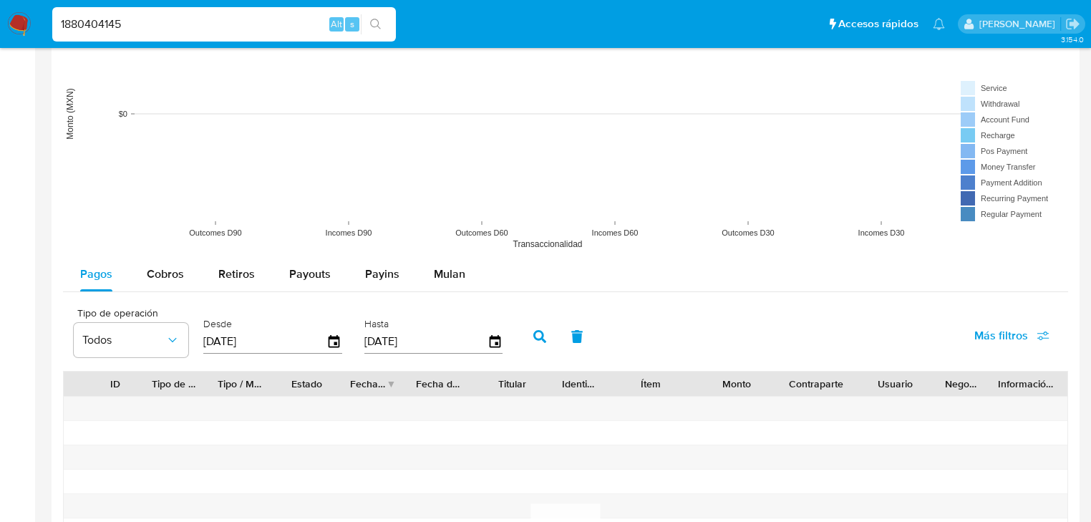
drag, startPoint x: 166, startPoint y: 276, endPoint x: 238, endPoint y: 291, distance: 73.0
click at [166, 274] on span "Cobros" at bounding box center [165, 274] width 37 height 16
select select "10"
click at [338, 343] on icon "button" at bounding box center [333, 341] width 11 height 13
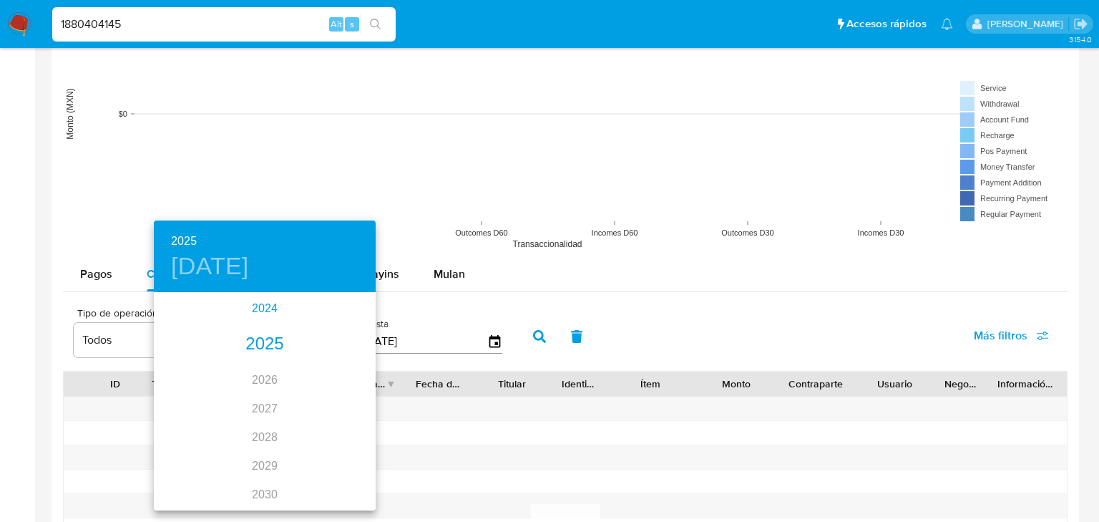
click at [265, 310] on div "2024" at bounding box center [265, 308] width 222 height 29
click at [341, 431] on div "sep." at bounding box center [339, 428] width 74 height 54
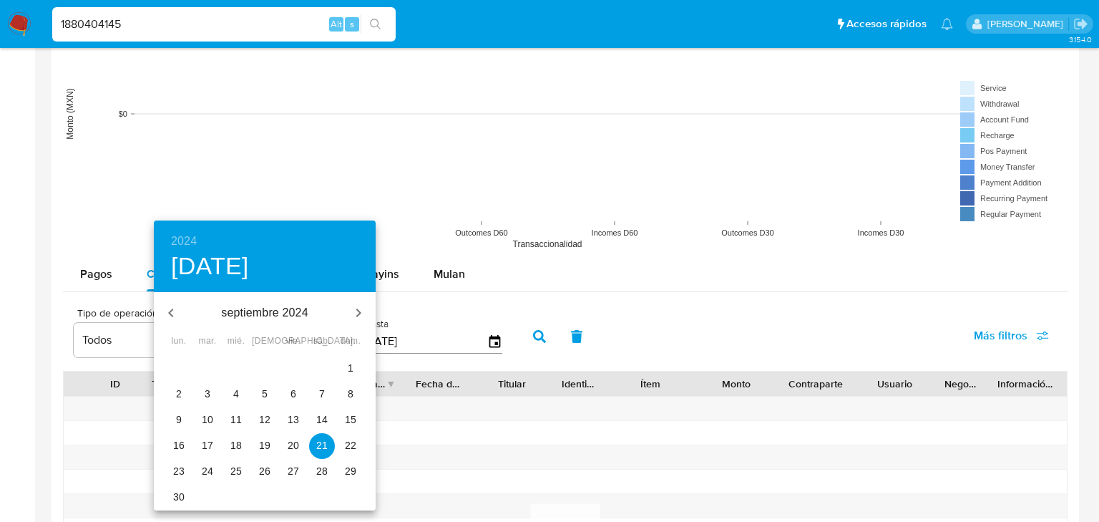
click at [349, 368] on p "1" at bounding box center [351, 368] width 6 height 14
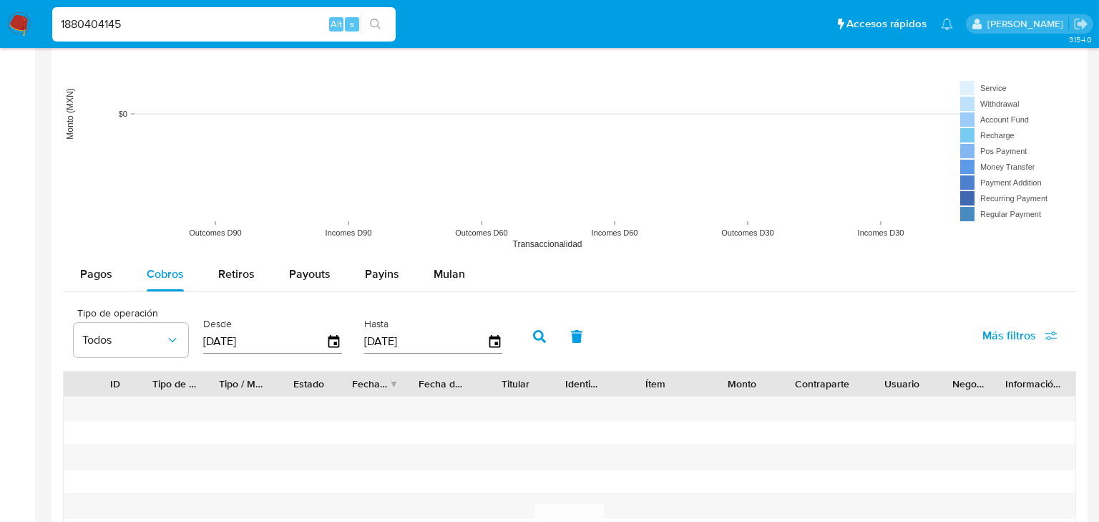
type input "01/09/2024"
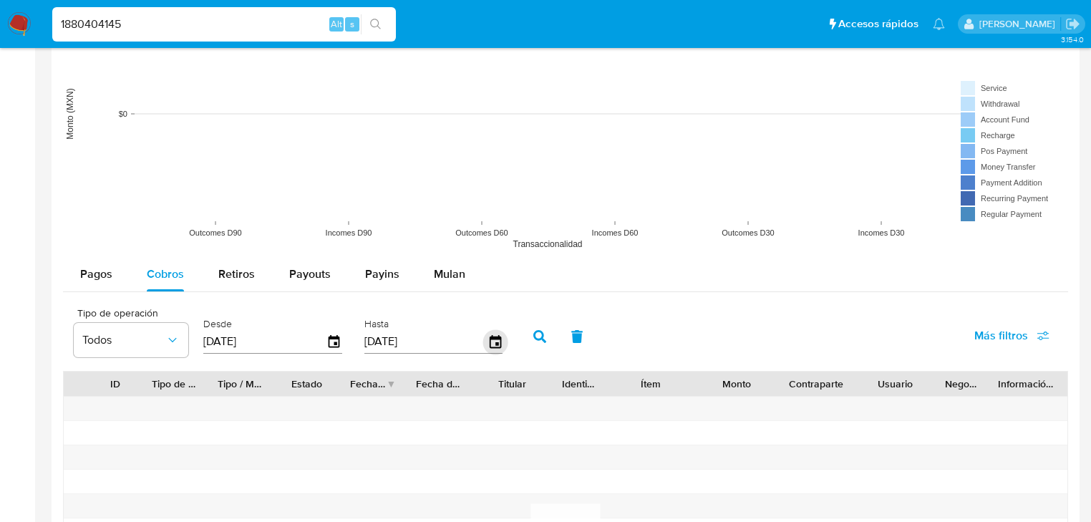
click at [493, 342] on icon "button" at bounding box center [494, 341] width 25 height 25
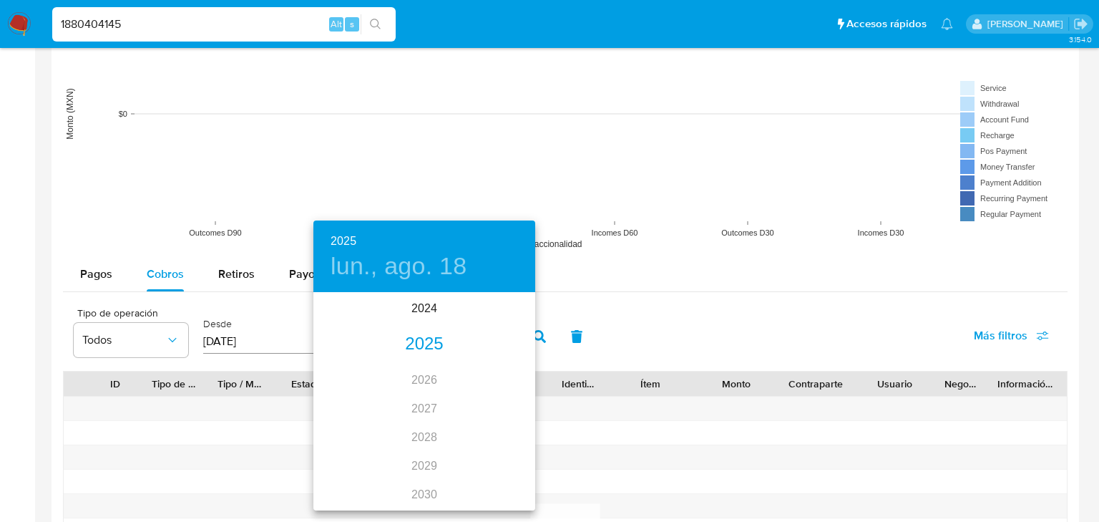
click at [427, 349] on div "2025" at bounding box center [424, 344] width 222 height 29
click at [426, 379] on div "may." at bounding box center [424, 375] width 74 height 54
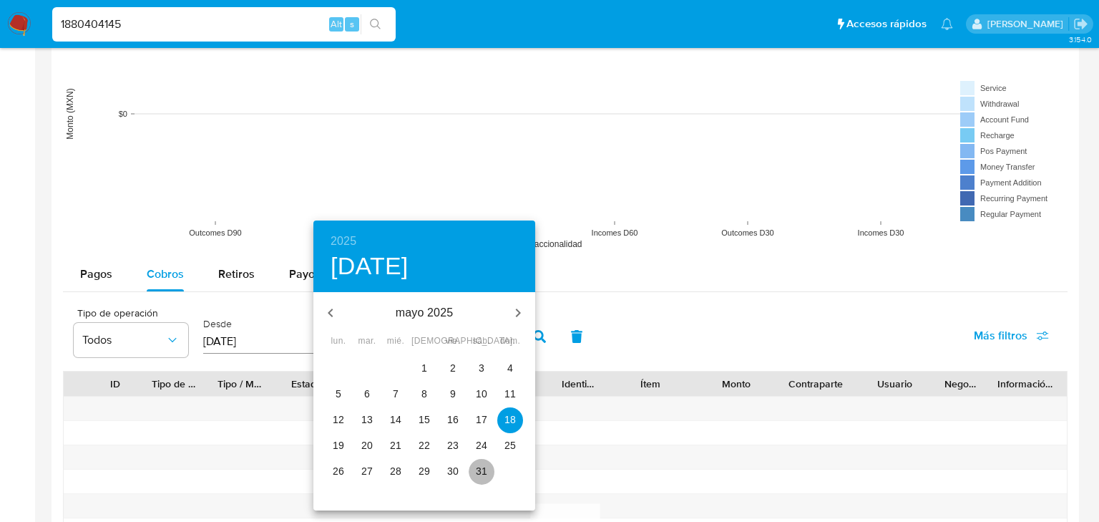
click at [482, 466] on p "31" at bounding box center [481, 471] width 11 height 14
type input "31/05/2025"
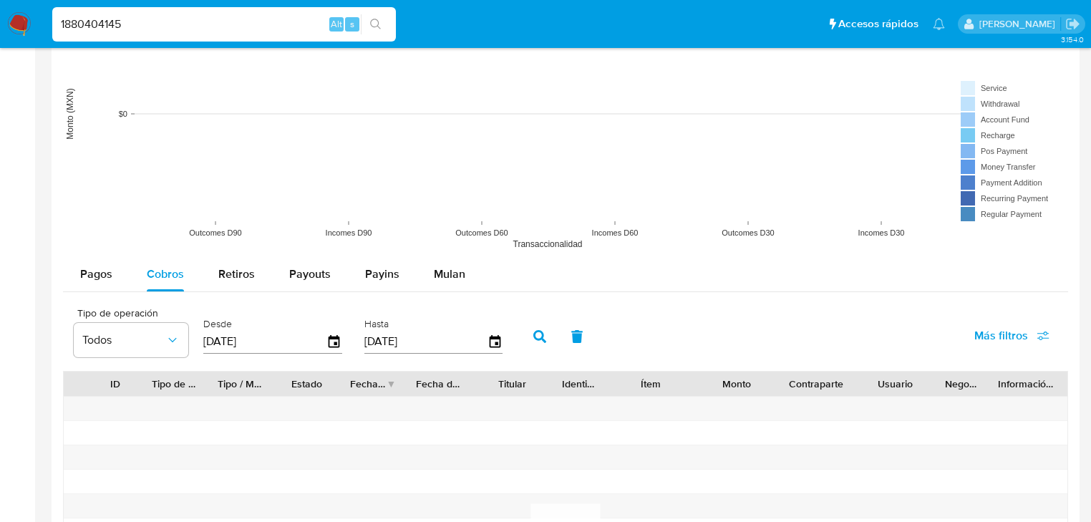
click at [532, 328] on button "button" at bounding box center [539, 336] width 37 height 34
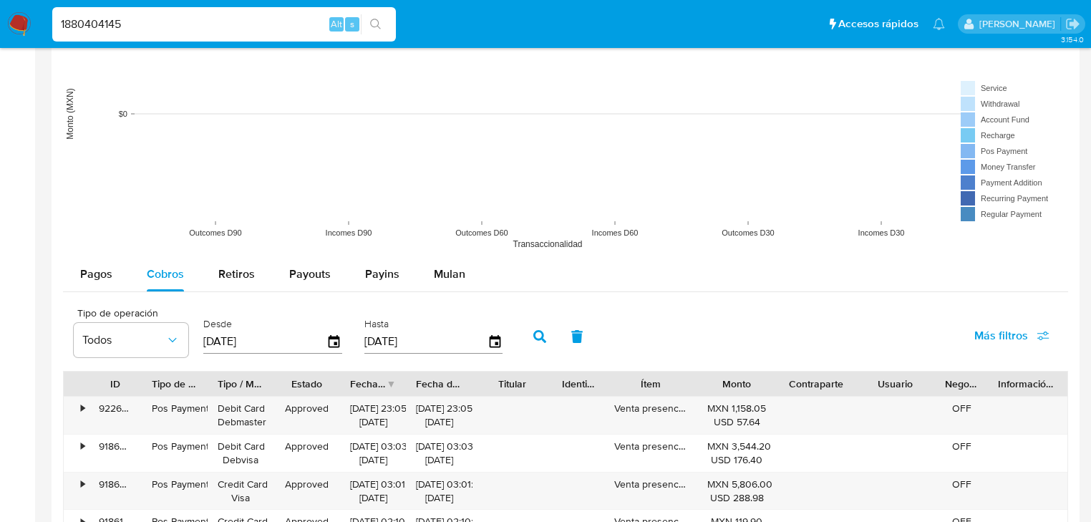
scroll to position [1317, 0]
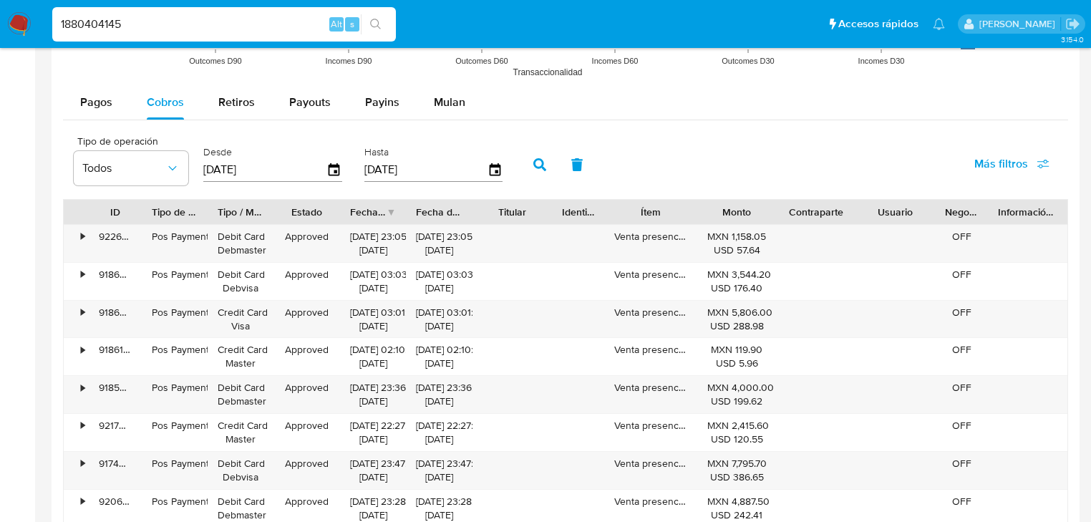
drag, startPoint x: 123, startPoint y: 20, endPoint x: 0, endPoint y: -8, distance: 126.2
paste input "6420710"
type input "1886420710"
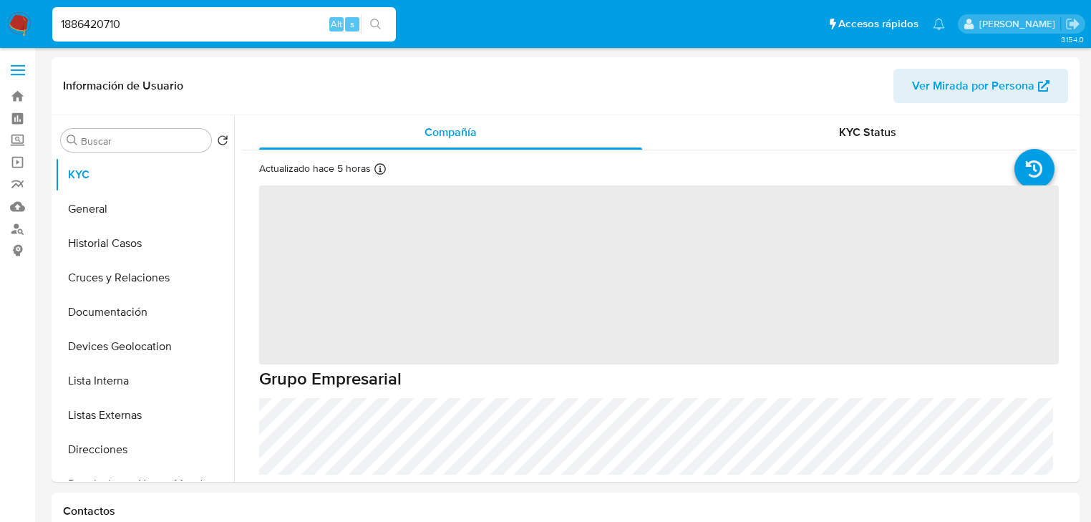
select select "10"
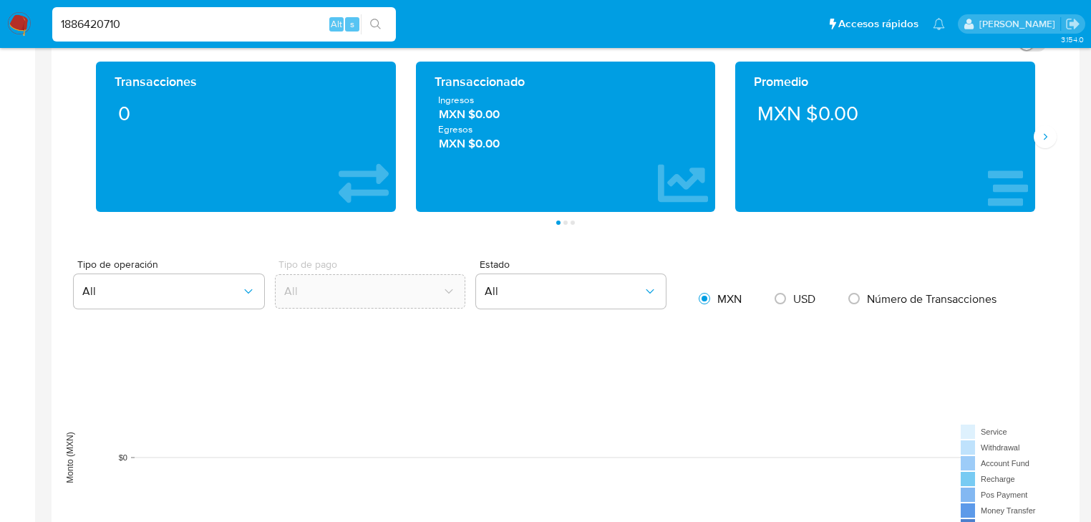
scroll to position [973, 0]
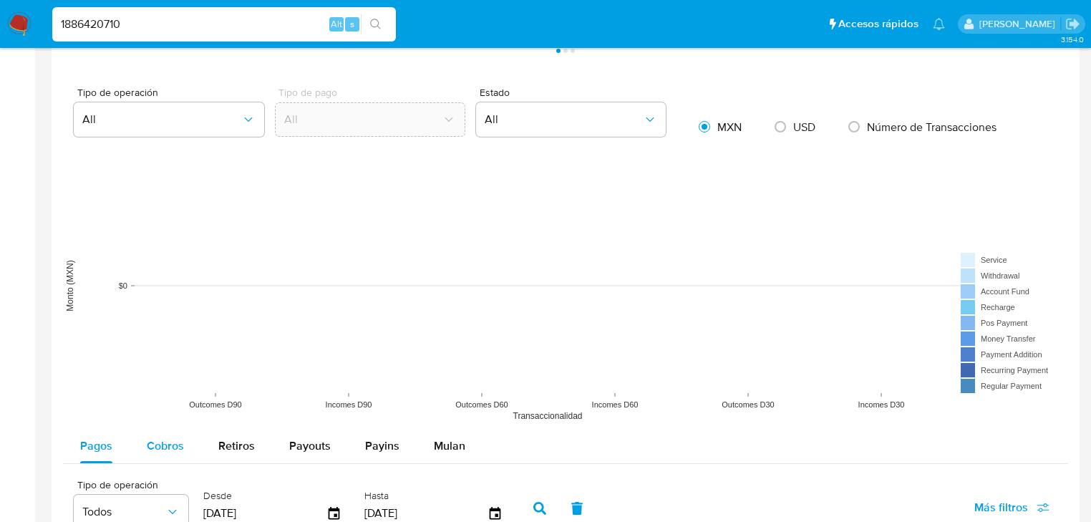
click at [188, 442] on button "Cobros" at bounding box center [166, 446] width 72 height 34
select select "10"
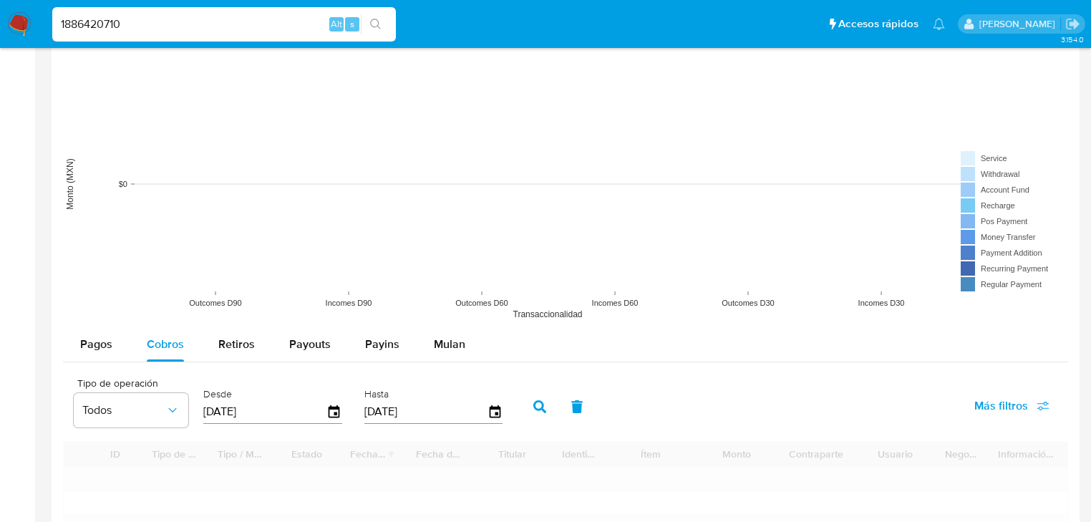
scroll to position [1145, 0]
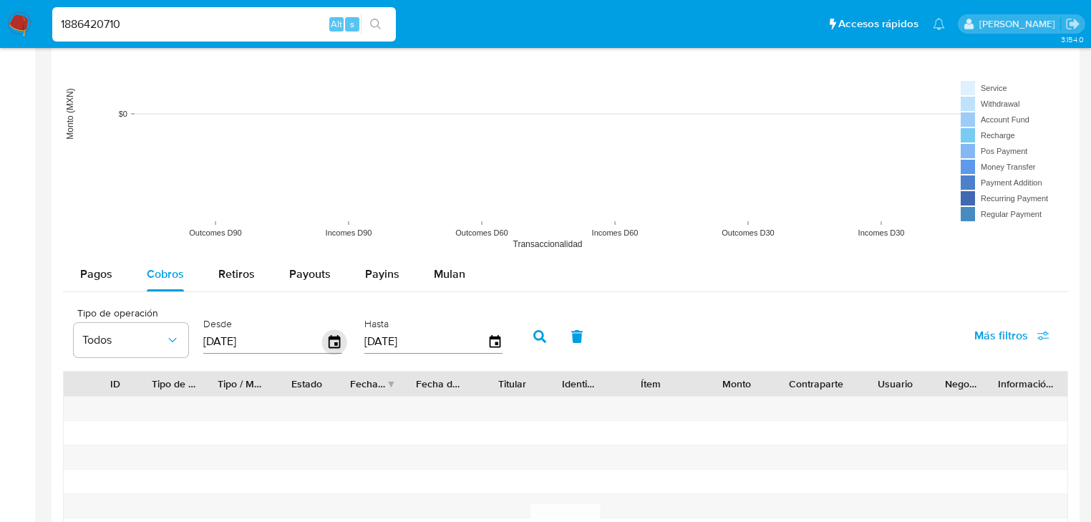
click at [326, 333] on icon "button" at bounding box center [334, 341] width 25 height 25
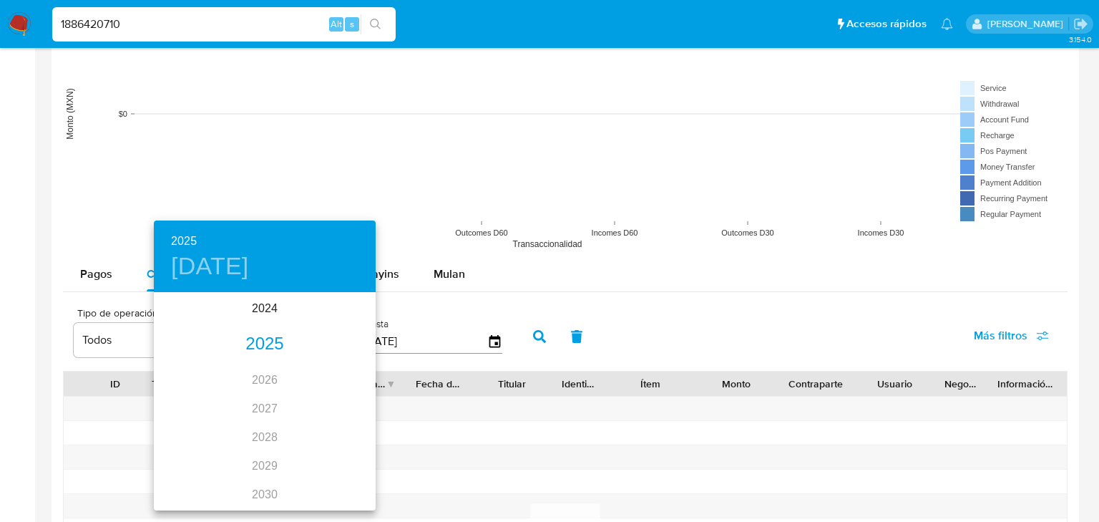
click at [263, 335] on div "2025" at bounding box center [265, 344] width 222 height 29
click at [261, 375] on div "may." at bounding box center [265, 375] width 74 height 54
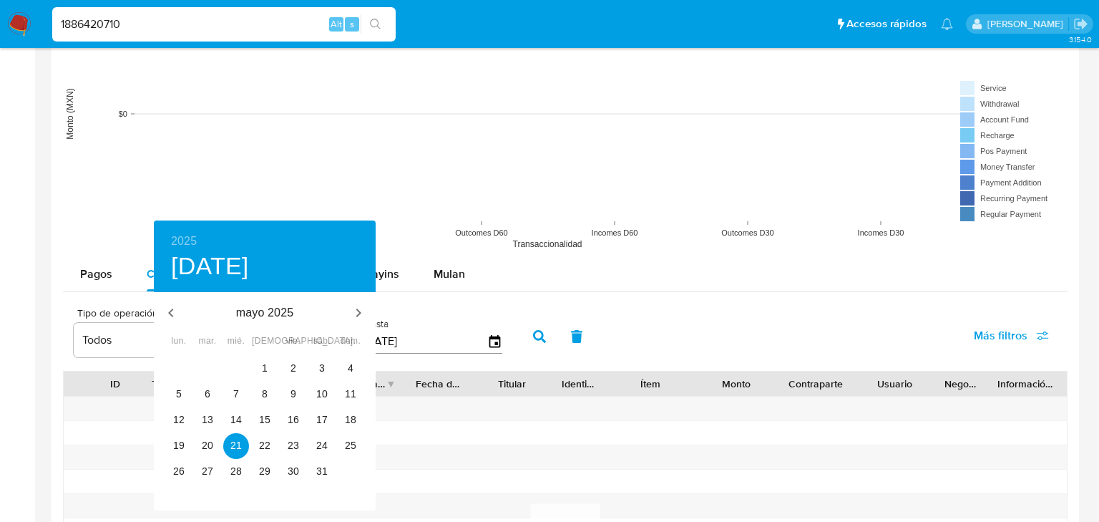
click at [255, 311] on p "mayo 2025" at bounding box center [264, 312] width 153 height 17
click at [169, 311] on icon "button" at bounding box center [170, 312] width 5 height 9
click at [169, 314] on icon "button" at bounding box center [170, 312] width 17 height 17
click at [169, 316] on icon "button" at bounding box center [170, 312] width 17 height 17
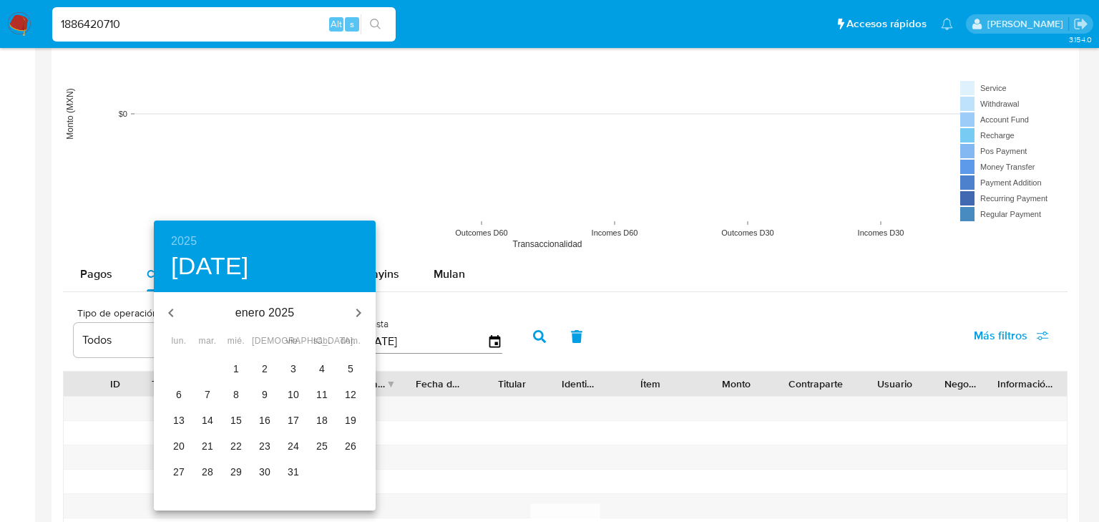
click at [169, 316] on icon "button" at bounding box center [170, 312] width 17 height 17
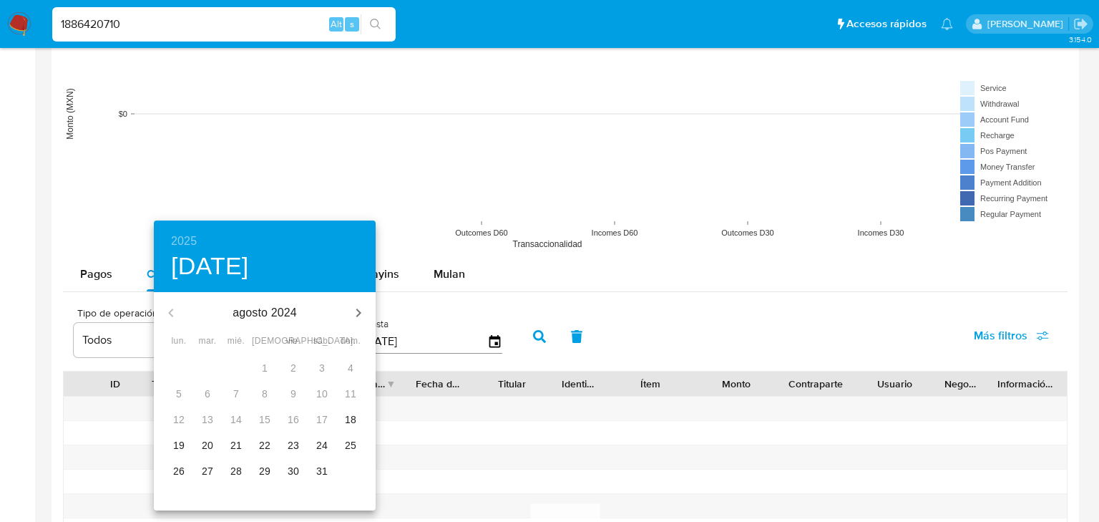
click at [366, 314] on icon "button" at bounding box center [358, 312] width 17 height 17
click at [354, 364] on span "1" at bounding box center [351, 368] width 26 height 14
type input "01/09/2024"
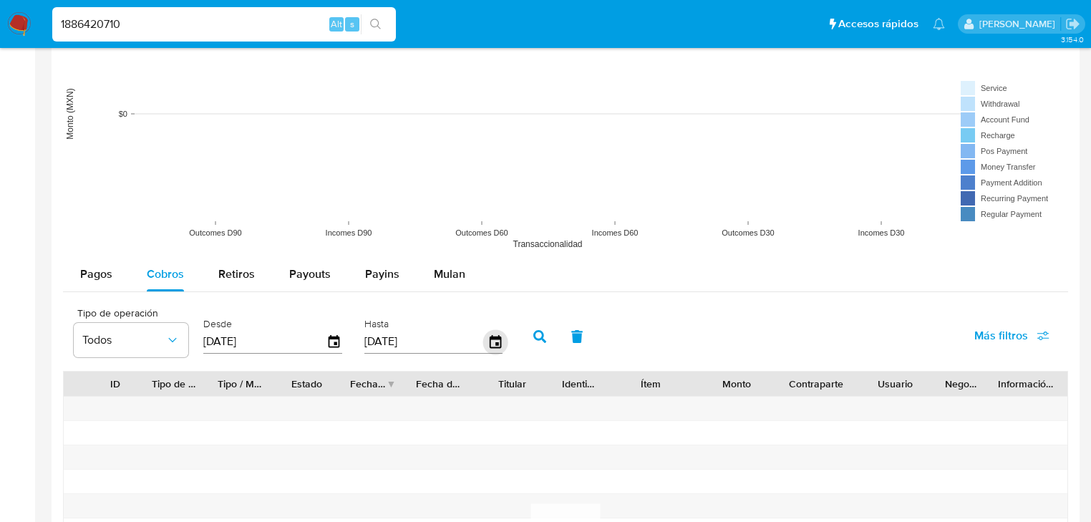
click at [498, 342] on icon "button" at bounding box center [494, 341] width 11 height 13
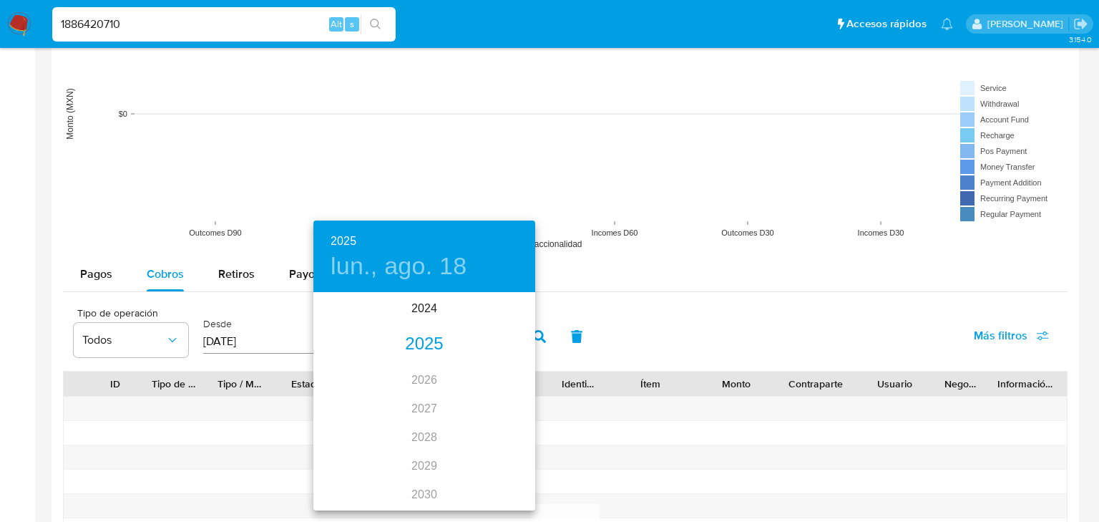
click at [429, 344] on div "2025" at bounding box center [424, 344] width 222 height 29
click at [429, 380] on div "may." at bounding box center [424, 375] width 74 height 54
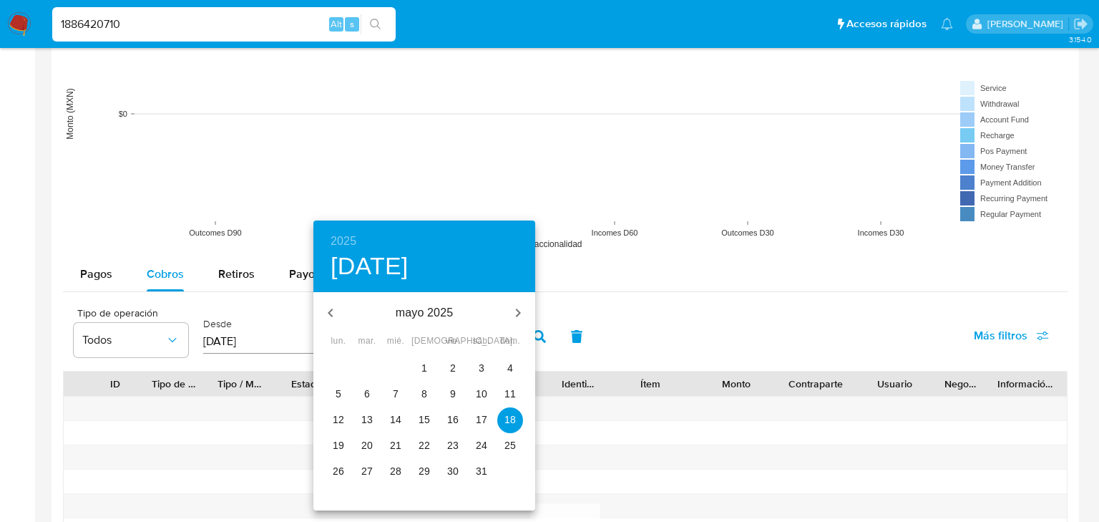
click at [476, 467] on p "31" at bounding box center [481, 471] width 11 height 14
type input "31/05/2025"
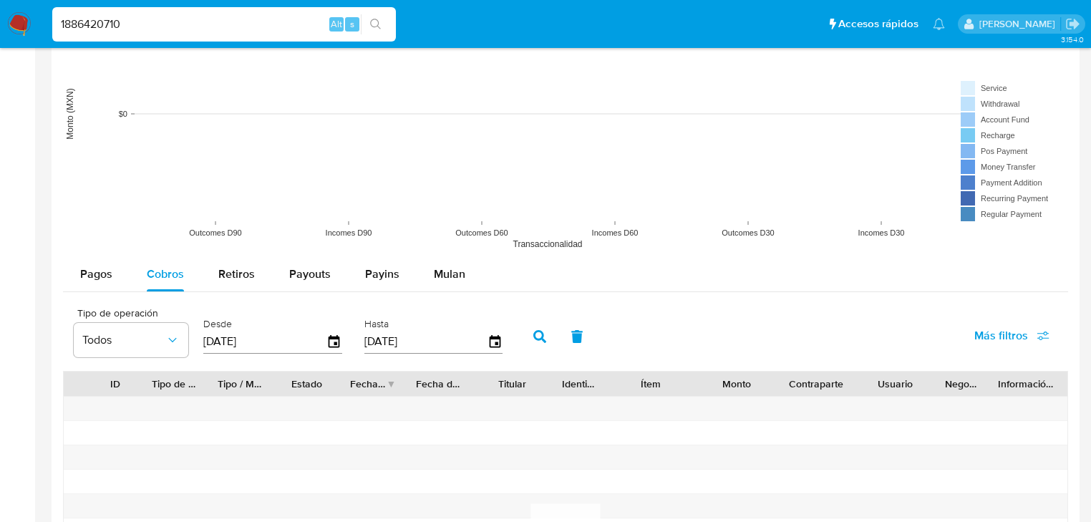
click at [549, 336] on button "button" at bounding box center [539, 336] width 37 height 34
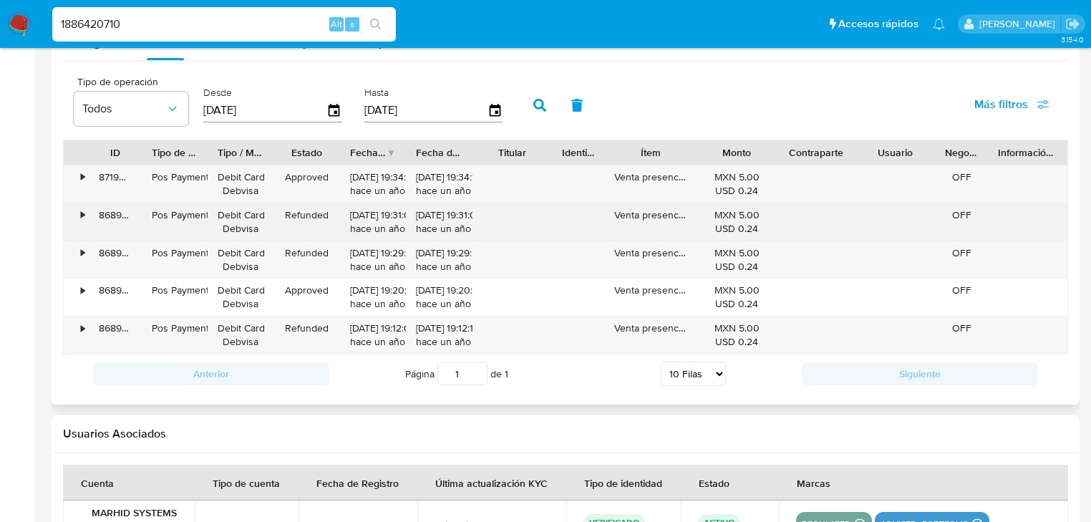
scroll to position [1431, 0]
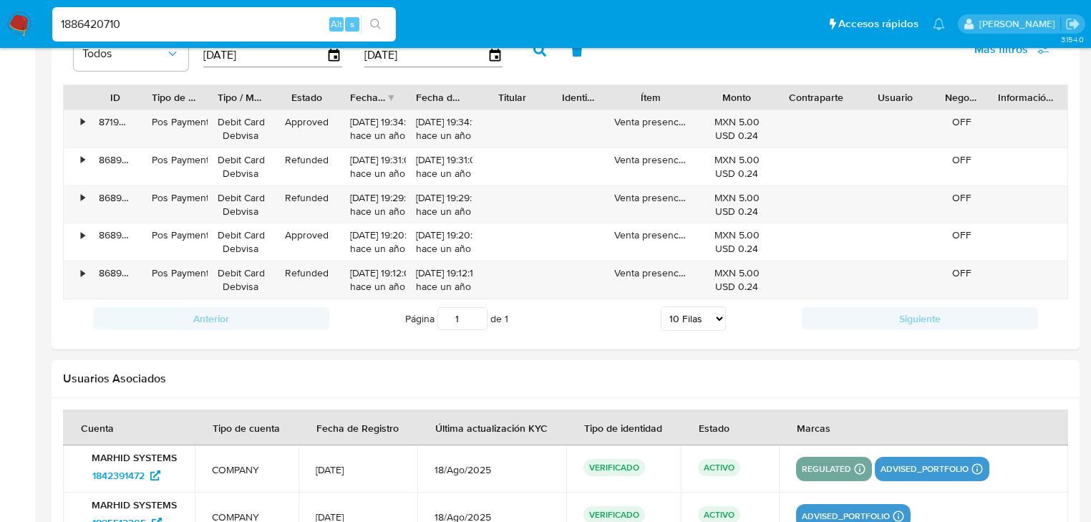
drag, startPoint x: 153, startPoint y: 20, endPoint x: 0, endPoint y: 8, distance: 153.6
click at [0, 8] on nav "Pausado Ver notificaciones 1886420710 Alt s Accesos rápidos Presiona las siguie…" at bounding box center [545, 24] width 1091 height 48
paste input "95512205"
type input "1895512205"
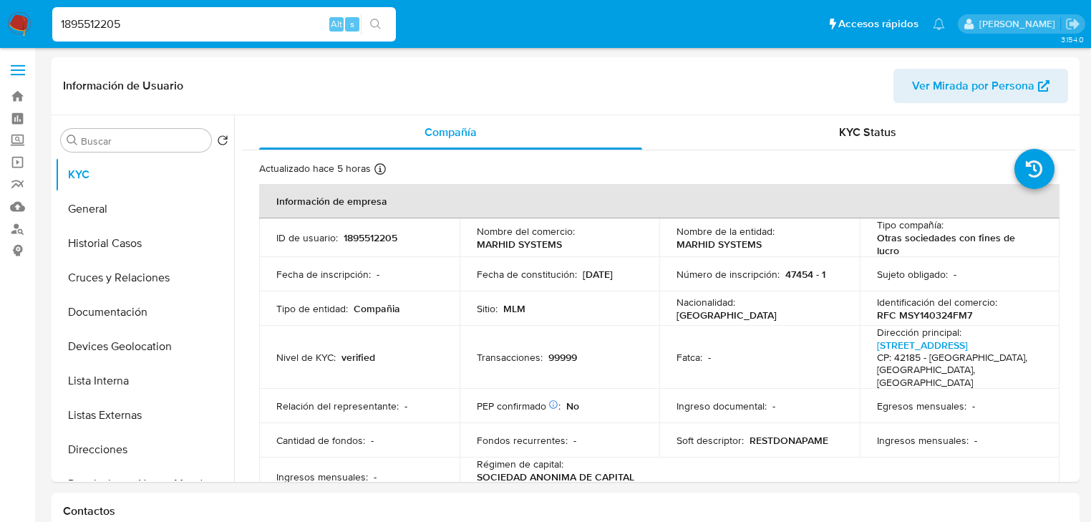
select select "10"
drag, startPoint x: 122, startPoint y: 17, endPoint x: 0, endPoint y: 16, distance: 122.4
click at [0, 16] on nav "Pausado Ver notificaciones 1895512205 Alt s Accesos rápidos Presiona las siguie…" at bounding box center [545, 24] width 1091 height 48
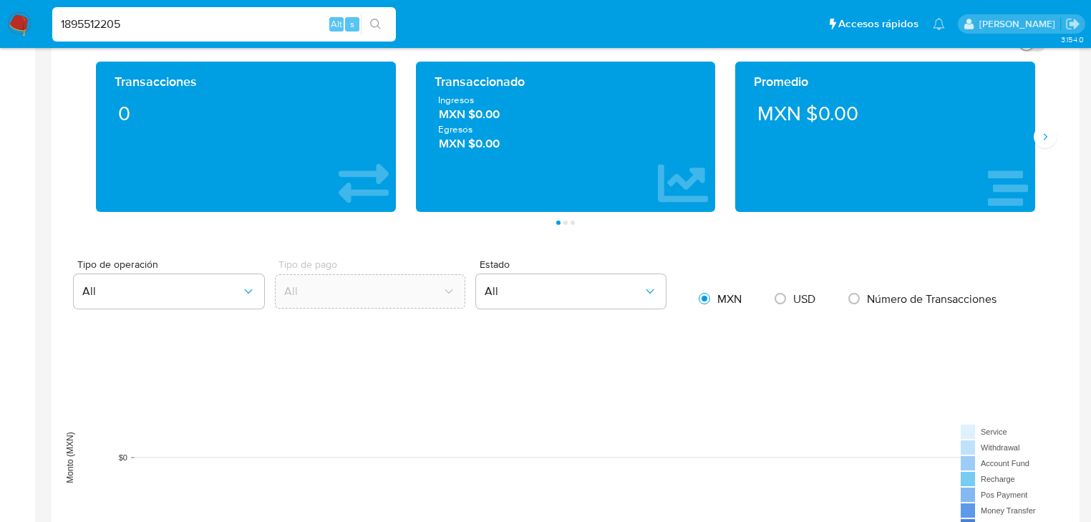
scroll to position [1031, 0]
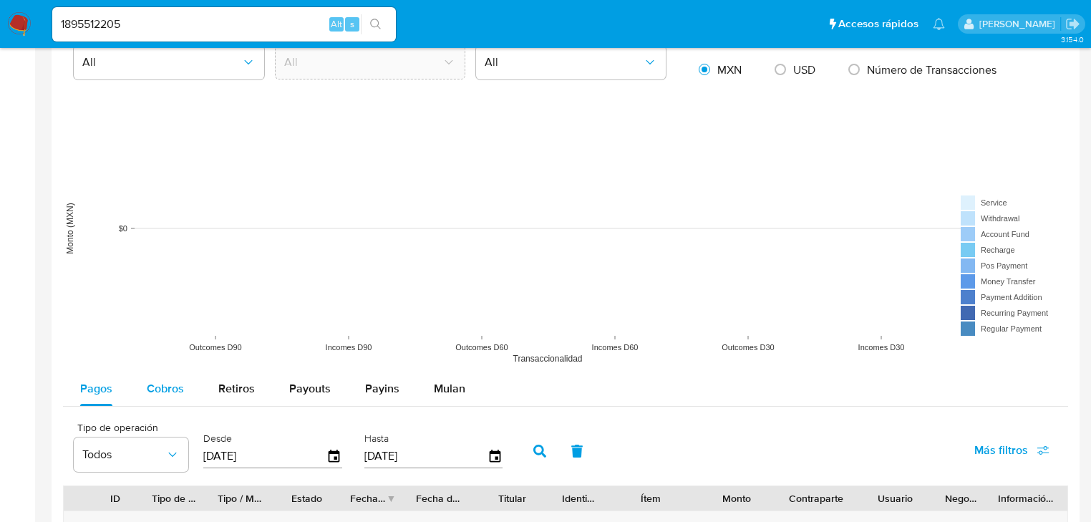
click at [180, 391] on span "Cobros" at bounding box center [165, 388] width 37 height 16
select select "10"
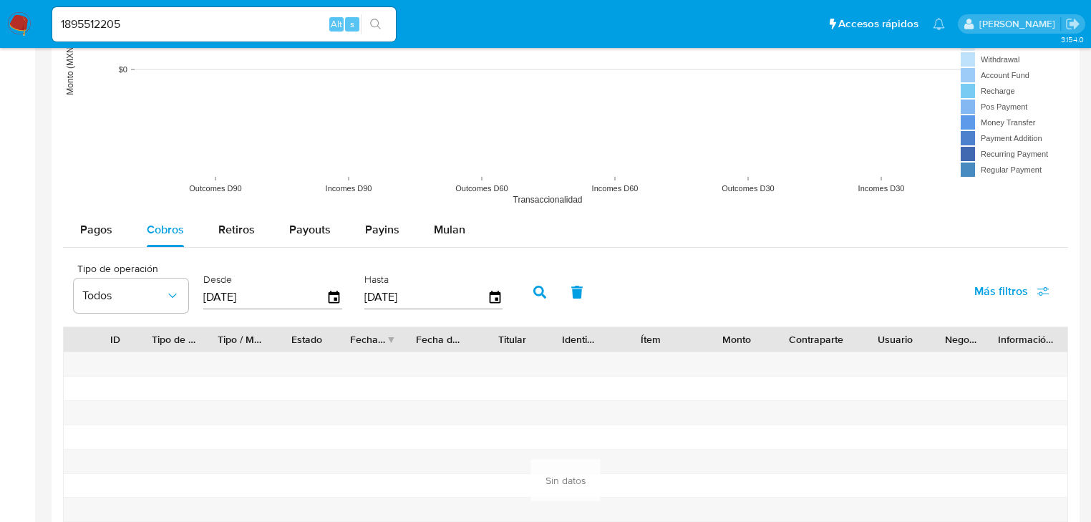
scroll to position [1202, 0]
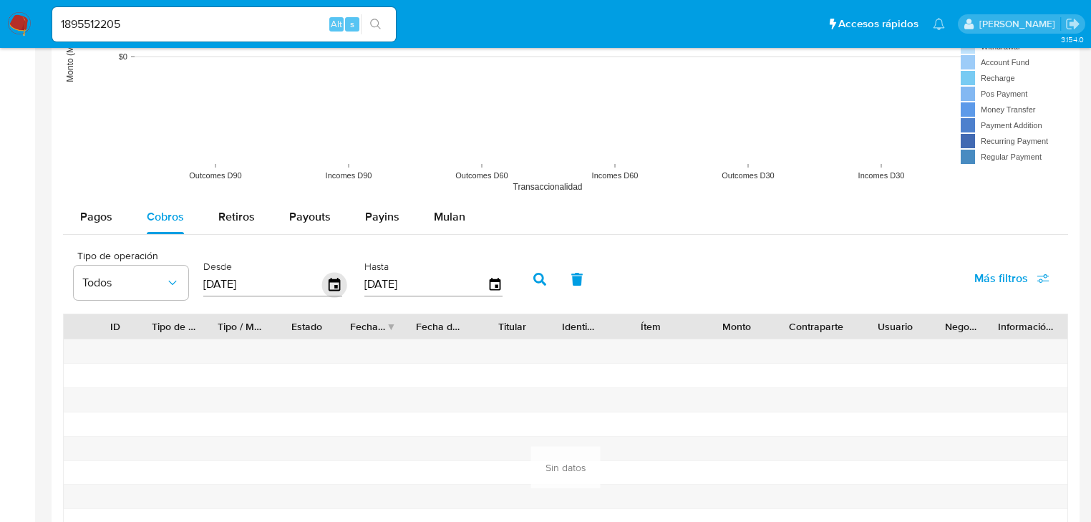
click at [328, 287] on icon "button" at bounding box center [333, 284] width 11 height 13
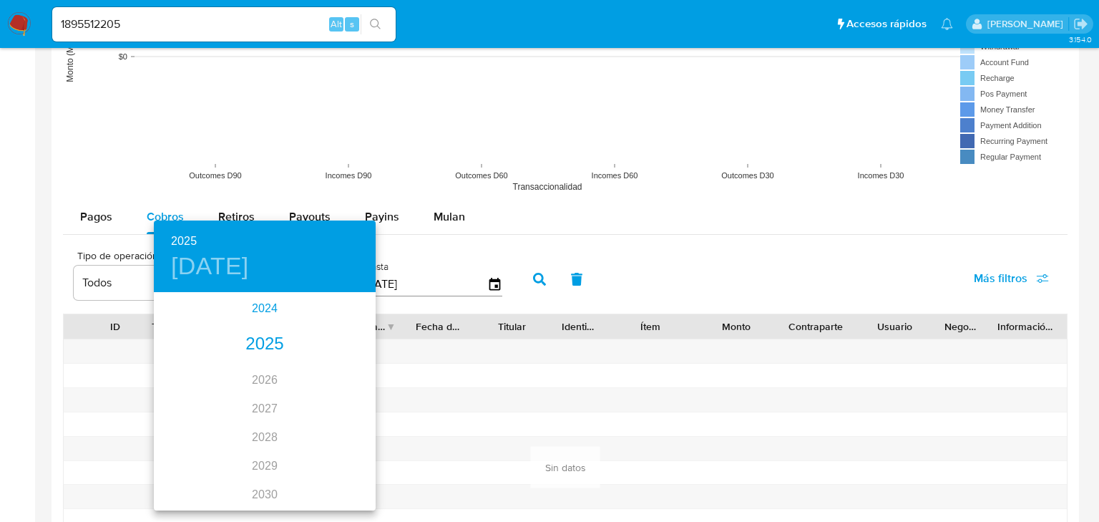
click at [247, 311] on div "2024" at bounding box center [265, 308] width 222 height 29
click at [346, 433] on div "sep." at bounding box center [339, 428] width 74 height 54
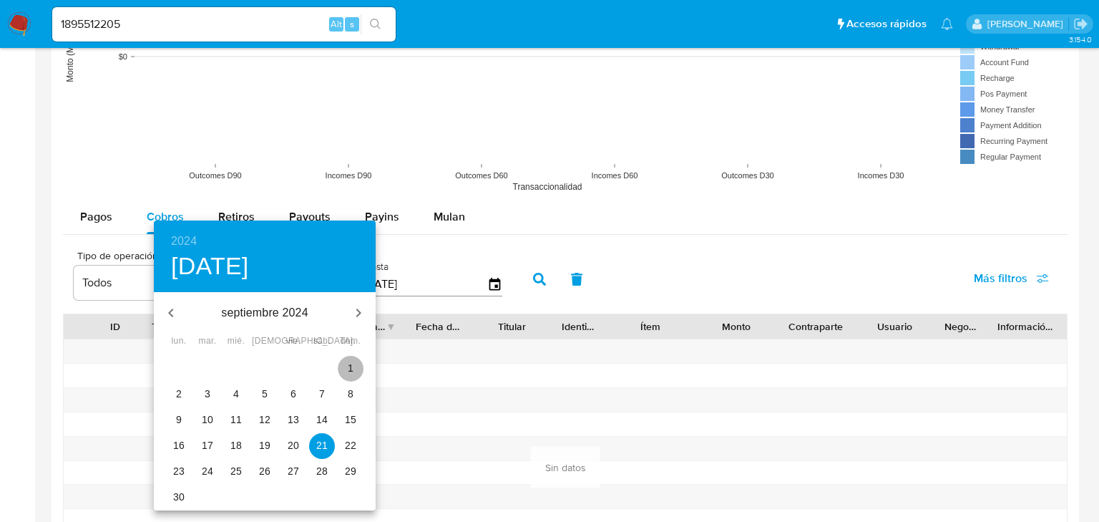
drag, startPoint x: 349, startPoint y: 366, endPoint x: 556, endPoint y: 255, distance: 235.0
click at [351, 364] on p "1" at bounding box center [351, 368] width 6 height 14
type input "01/09/2024"
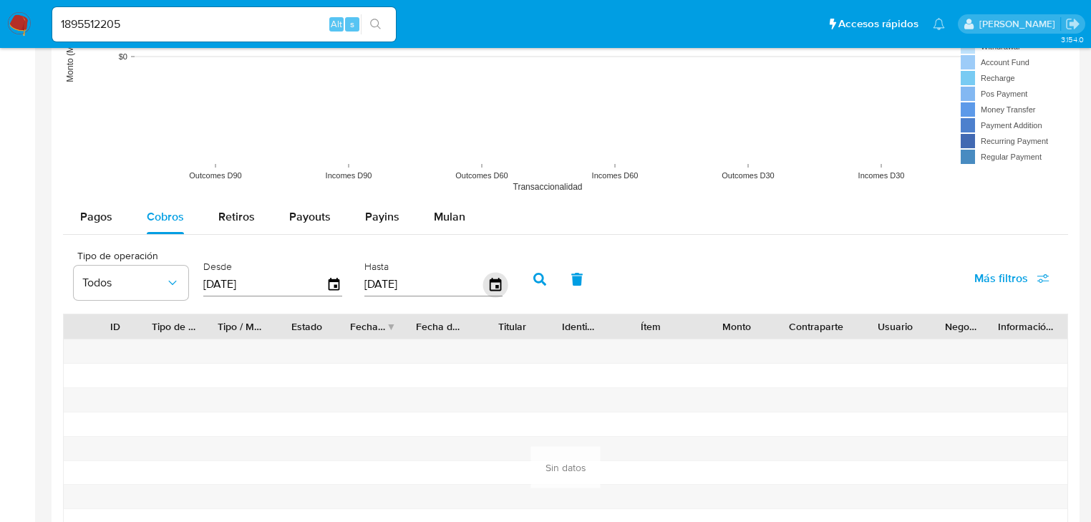
click at [492, 283] on icon "button" at bounding box center [494, 284] width 25 height 25
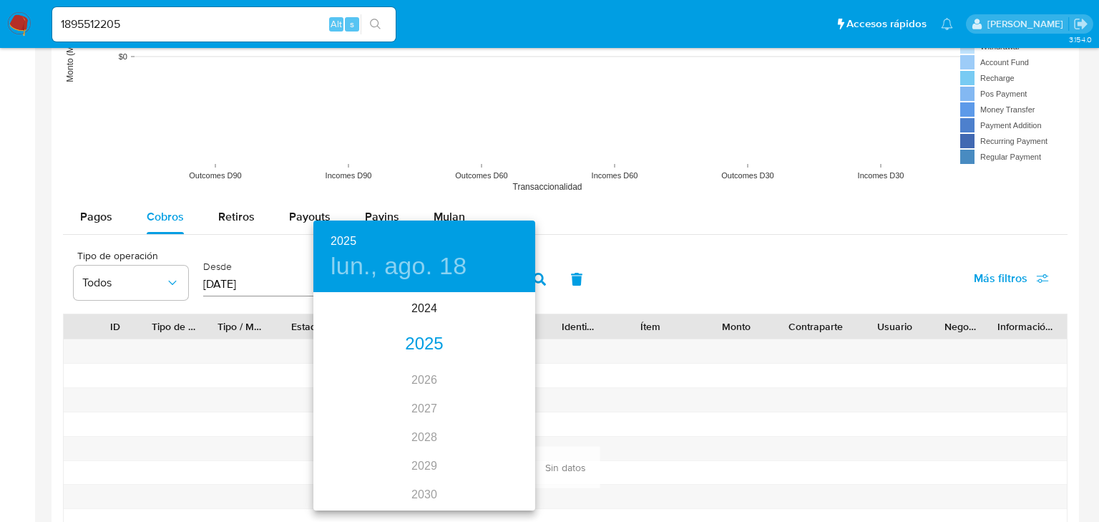
click at [429, 352] on div "2025" at bounding box center [424, 344] width 222 height 29
click at [434, 375] on div "may." at bounding box center [424, 375] width 74 height 54
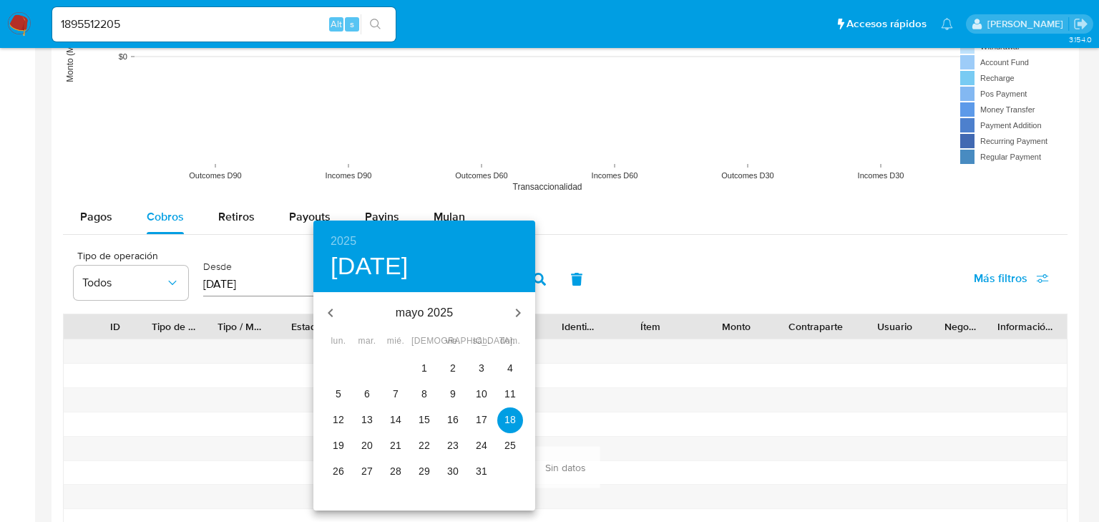
click at [492, 472] on span "31" at bounding box center [482, 471] width 26 height 14
type input "31/05/2025"
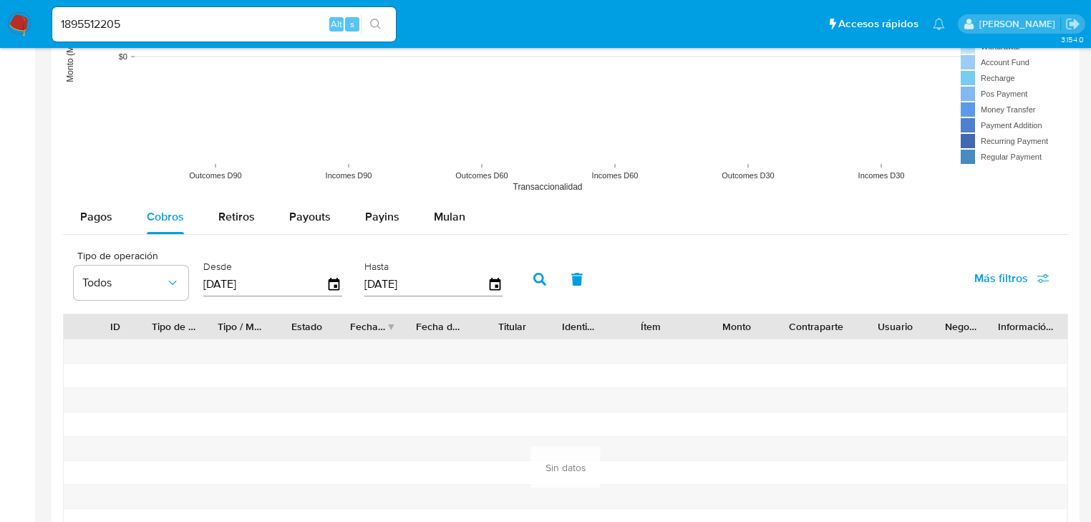
click at [489, 470] on div "2025 sáb., may. 31 mayo 2025 lun. mar. mié. jue. vie. sáb. dom. 28 29 30 1 2 3 …" at bounding box center [545, 261] width 1091 height 522
click at [535, 275] on icon "button" at bounding box center [539, 279] width 13 height 13
click at [533, 283] on icon "button" at bounding box center [539, 279] width 13 height 13
drag, startPoint x: 50, startPoint y: 24, endPoint x: 0, endPoint y: 23, distance: 50.1
click at [0, 23] on nav "Pausado Ver notificaciones 1895512205 Alt s Accesos rápidos Presiona las siguie…" at bounding box center [545, 24] width 1091 height 48
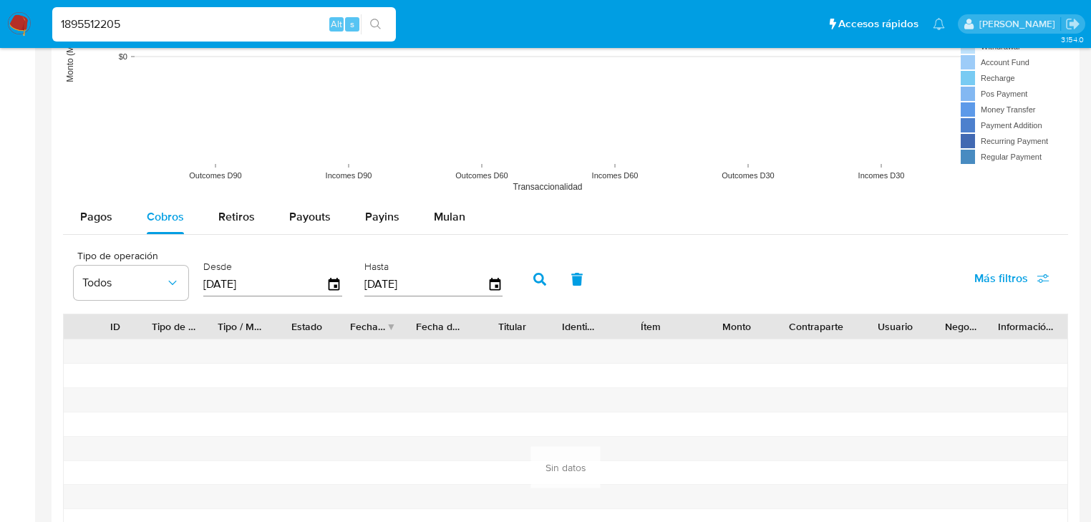
paste input "912719717"
type input "1912719717"
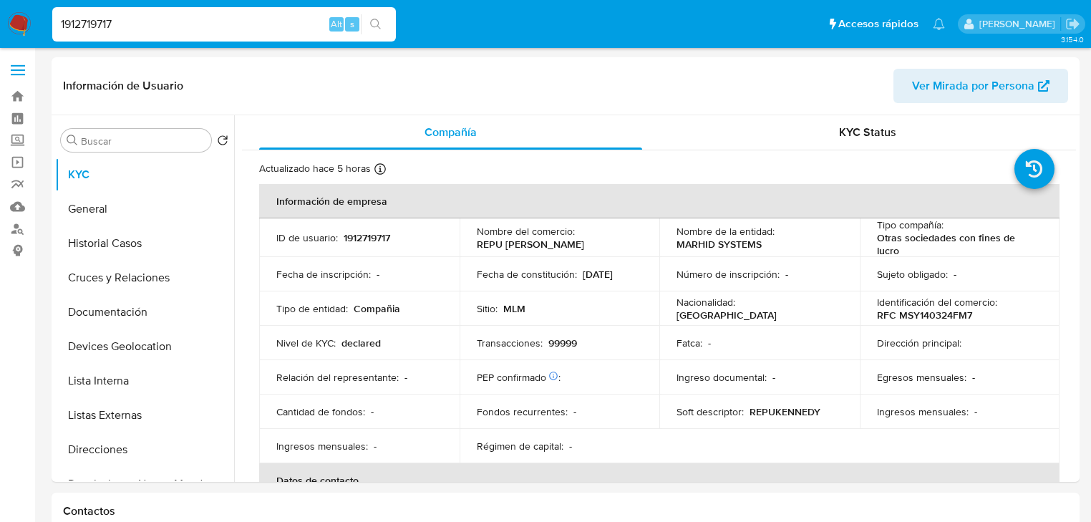
select select "10"
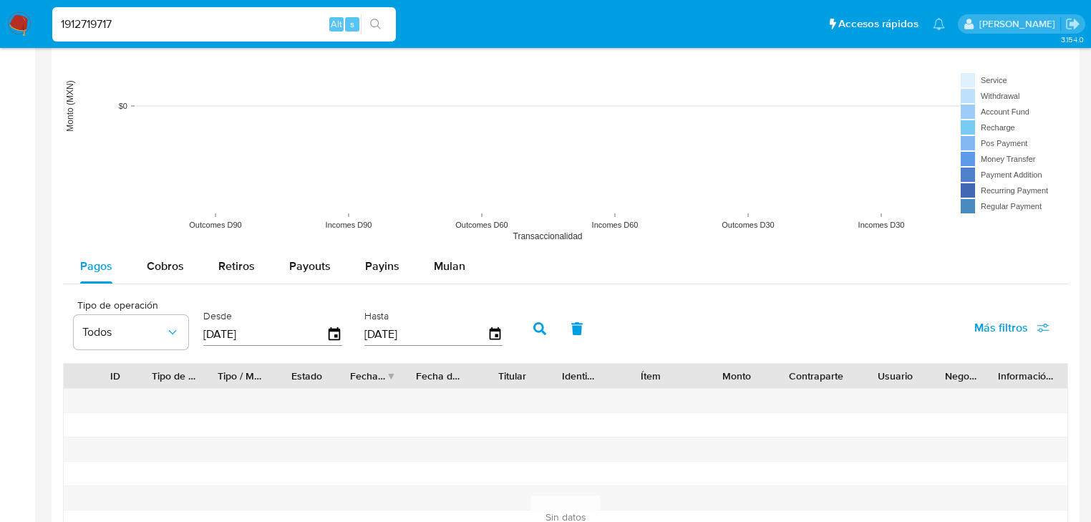
scroll to position [1145, 0]
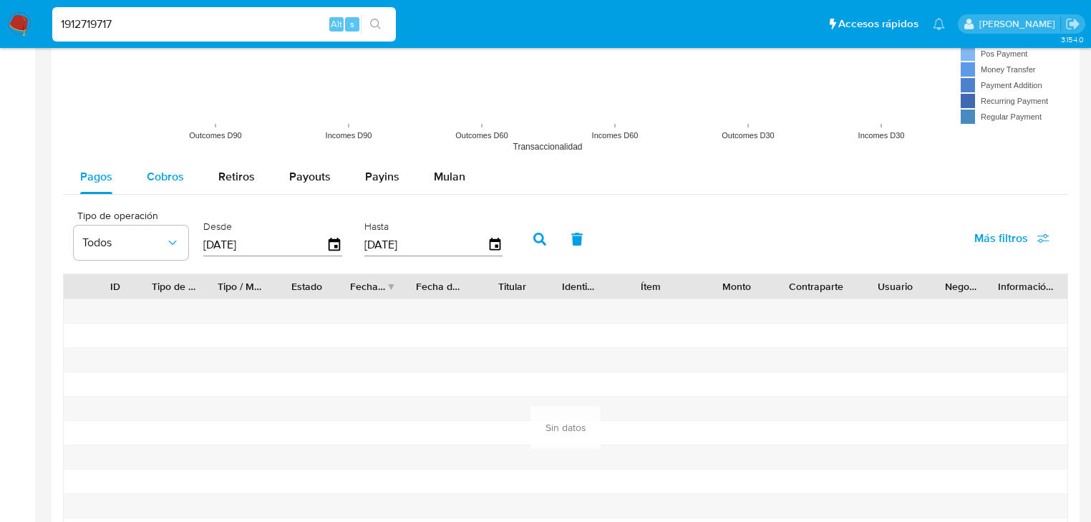
click at [189, 182] on button "Cobros" at bounding box center [166, 177] width 72 height 34
select select "10"
click at [331, 243] on icon "button" at bounding box center [334, 245] width 25 height 25
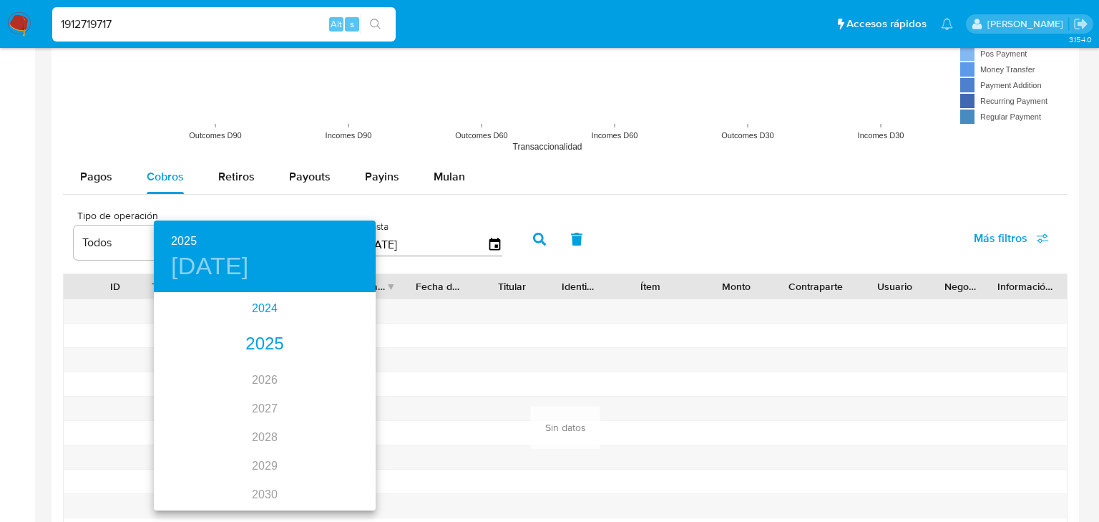
click at [276, 308] on div "2024" at bounding box center [265, 308] width 222 height 29
click at [335, 428] on div "sep." at bounding box center [339, 428] width 74 height 54
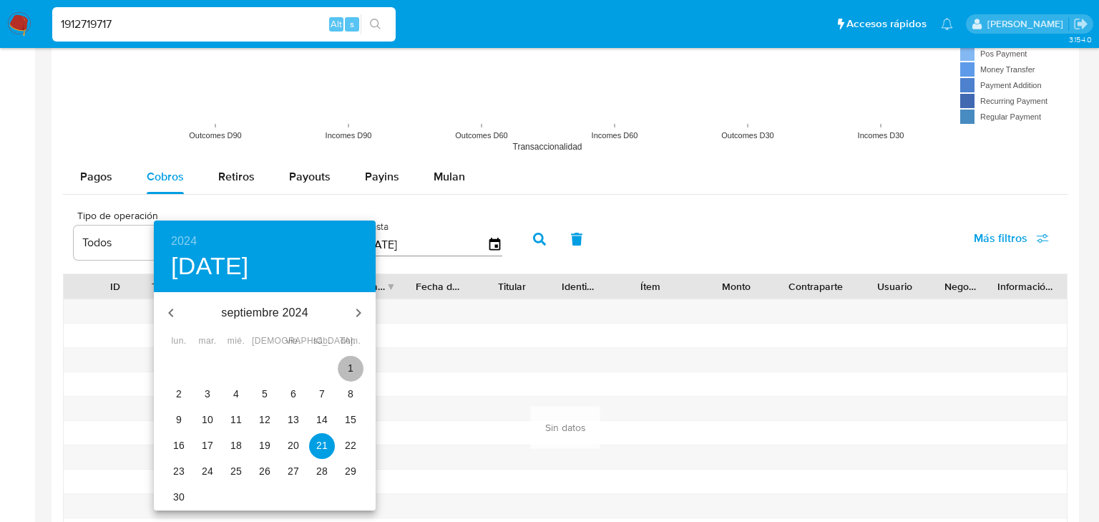
click at [346, 366] on span "1" at bounding box center [351, 368] width 26 height 14
type input "01/09/2024"
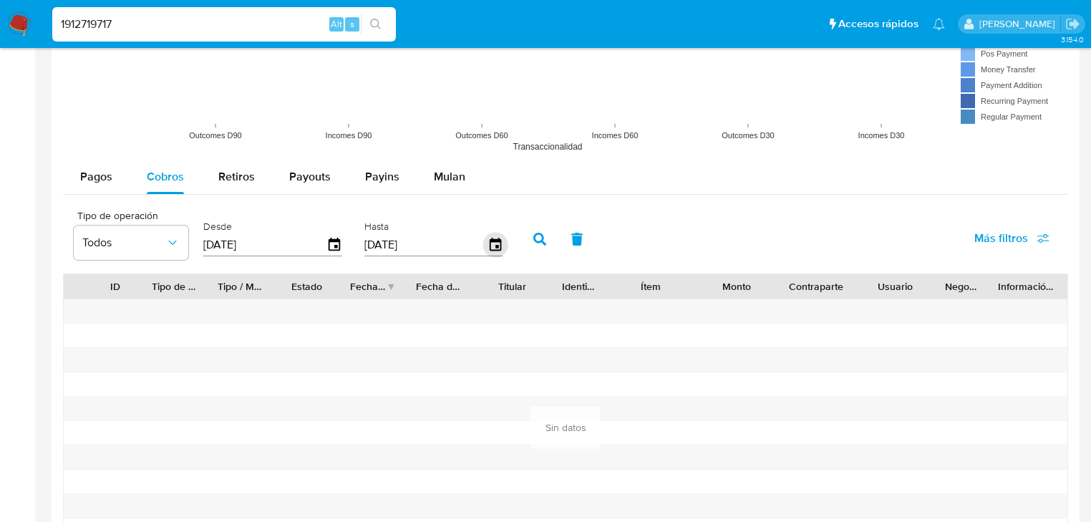
click at [494, 243] on icon "button" at bounding box center [494, 245] width 25 height 25
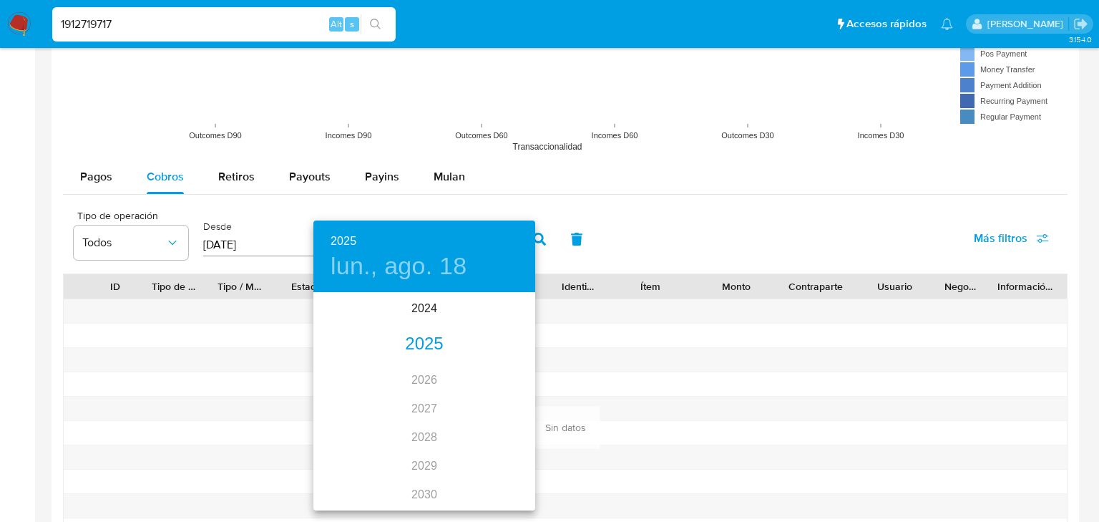
click at [427, 335] on div "2025" at bounding box center [424, 344] width 222 height 29
click at [427, 378] on div "may." at bounding box center [424, 375] width 74 height 54
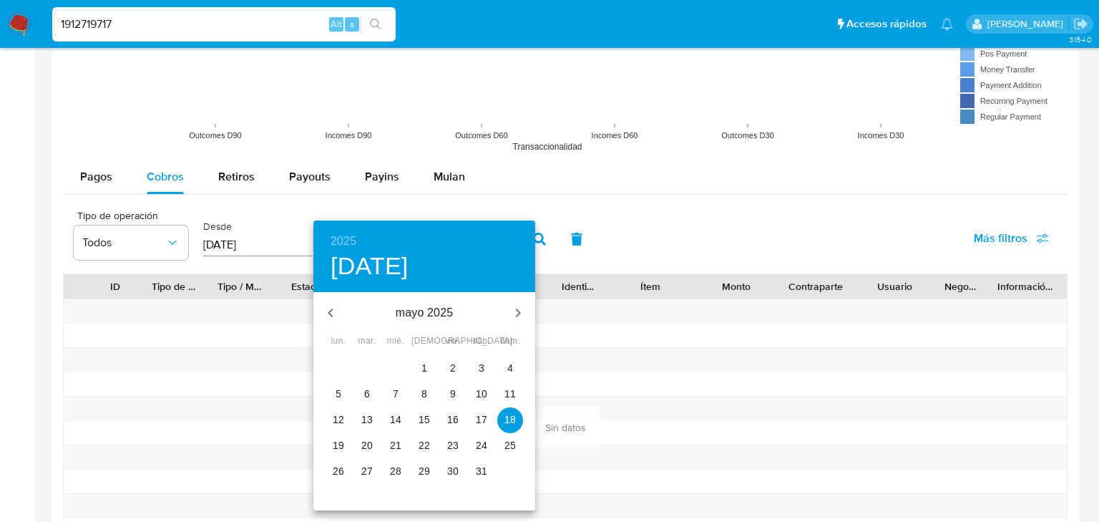
click at [478, 464] on p "31" at bounding box center [481, 471] width 11 height 14
type input "31/05/2025"
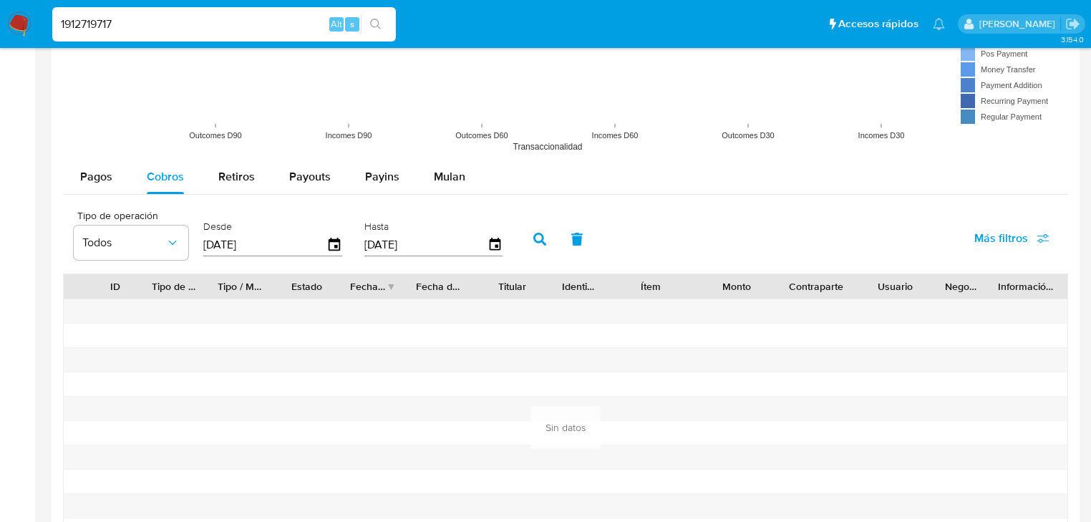
click at [541, 246] on button "button" at bounding box center [539, 239] width 37 height 34
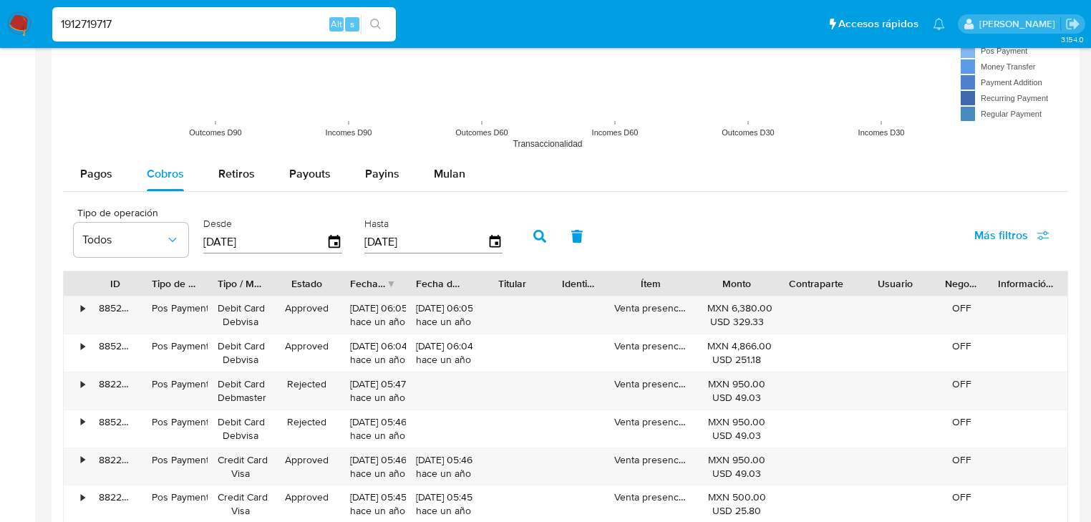
scroll to position [1374, 0]
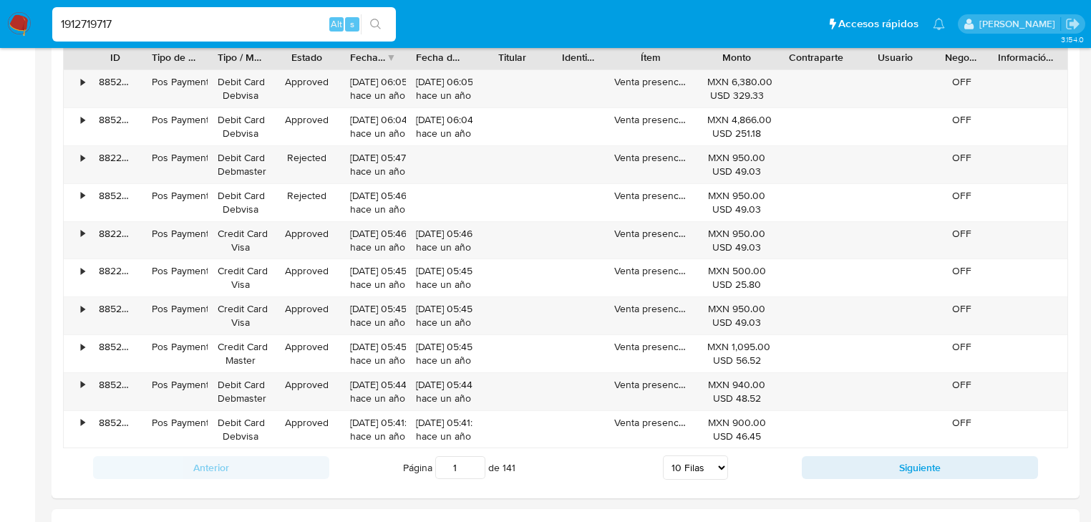
paste input "21499"
type input "1912721499"
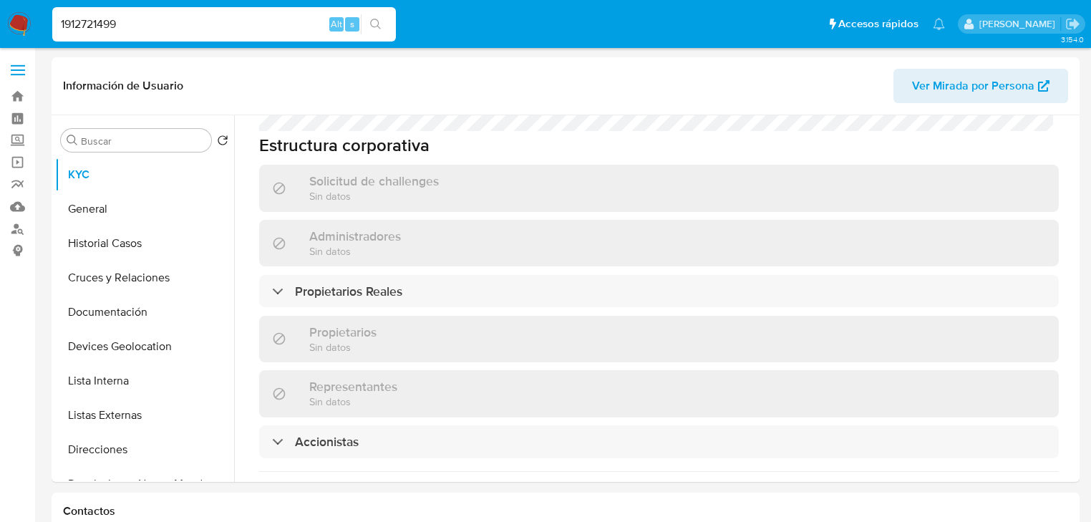
scroll to position [694, 0]
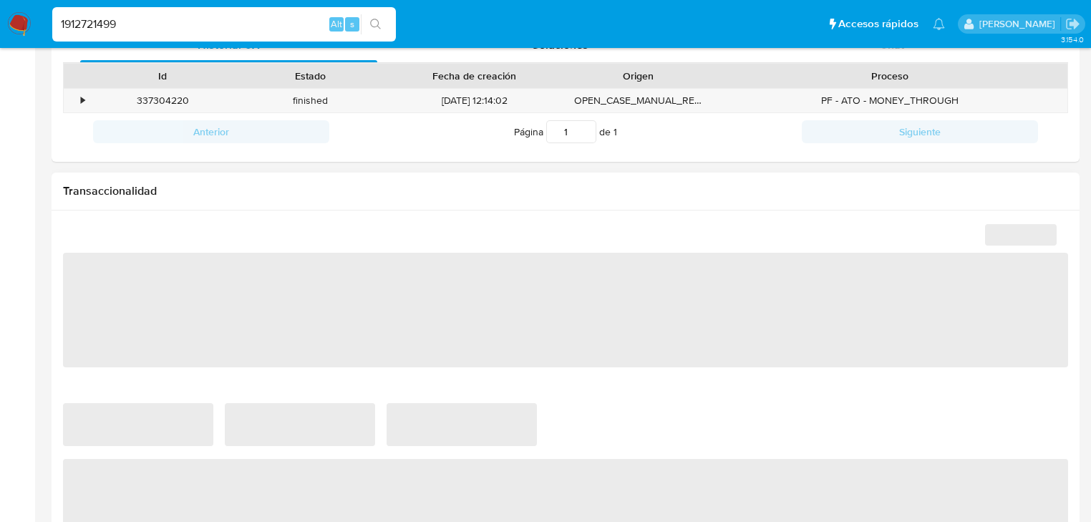
select select "10"
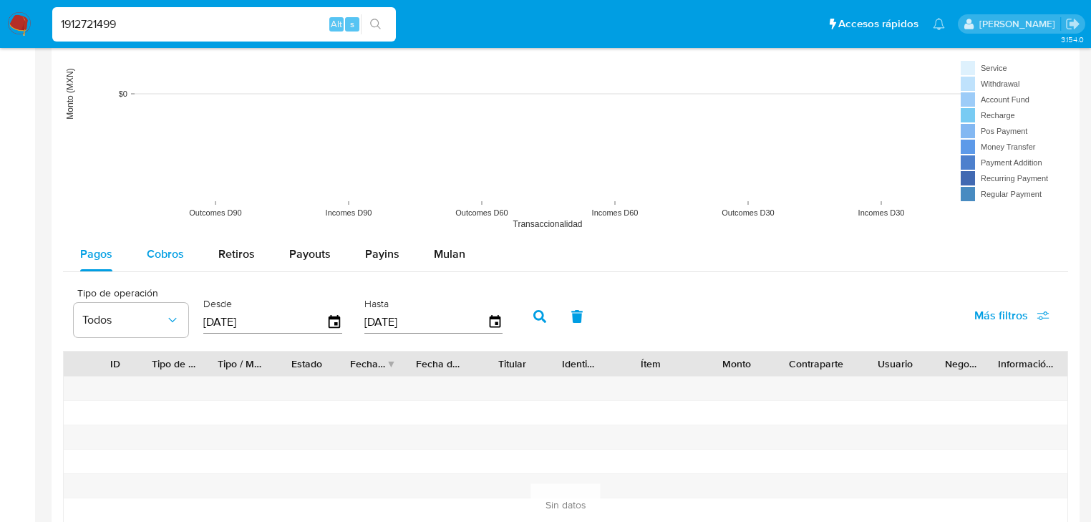
scroll to position [1088, 0]
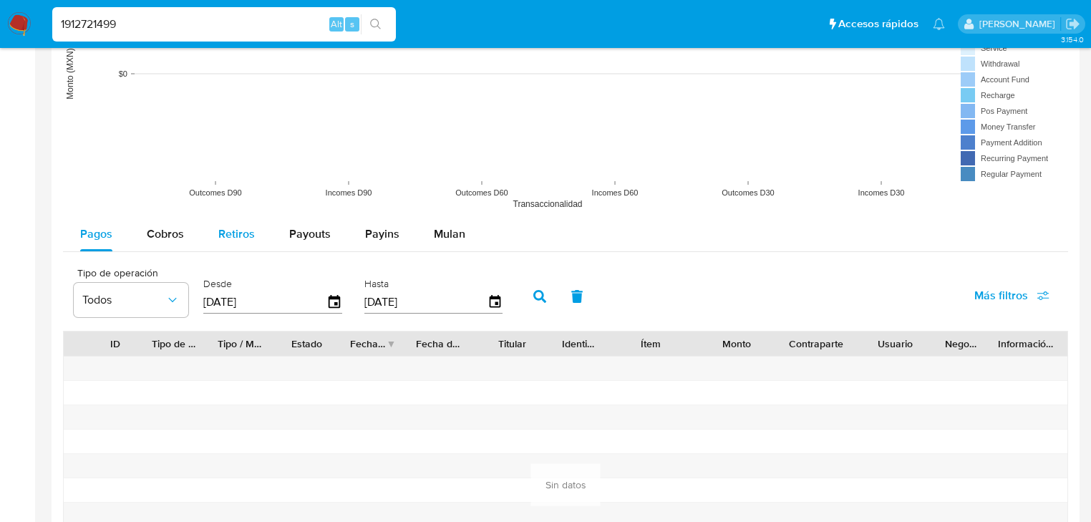
click at [184, 220] on button "Cobros" at bounding box center [166, 234] width 72 height 34
select select "10"
click at [336, 305] on div "[DATE]" at bounding box center [272, 302] width 139 height 23
click at [336, 302] on icon "button" at bounding box center [333, 301] width 11 height 13
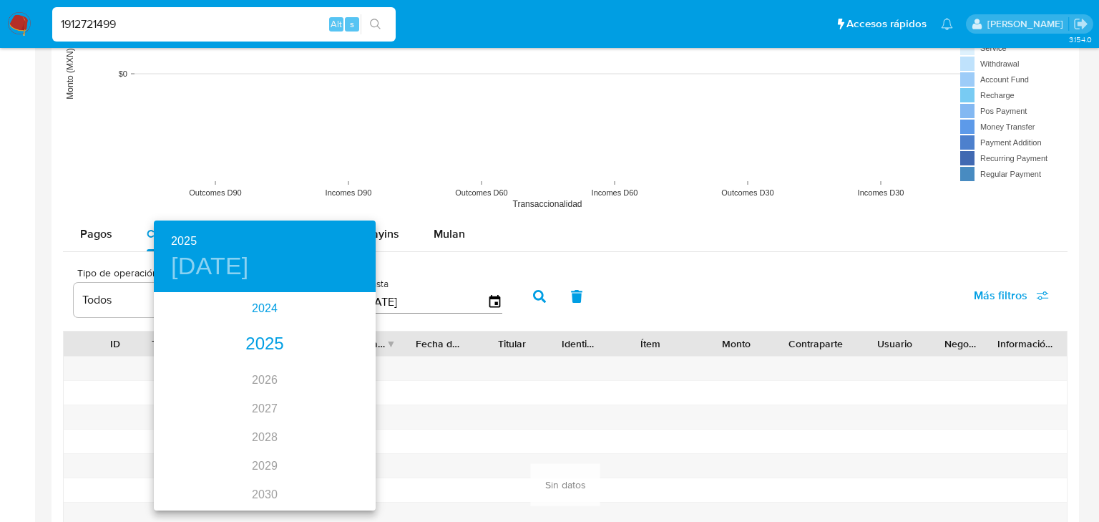
click at [269, 308] on div "2024" at bounding box center [265, 308] width 222 height 29
click at [342, 435] on div "sep." at bounding box center [339, 428] width 74 height 54
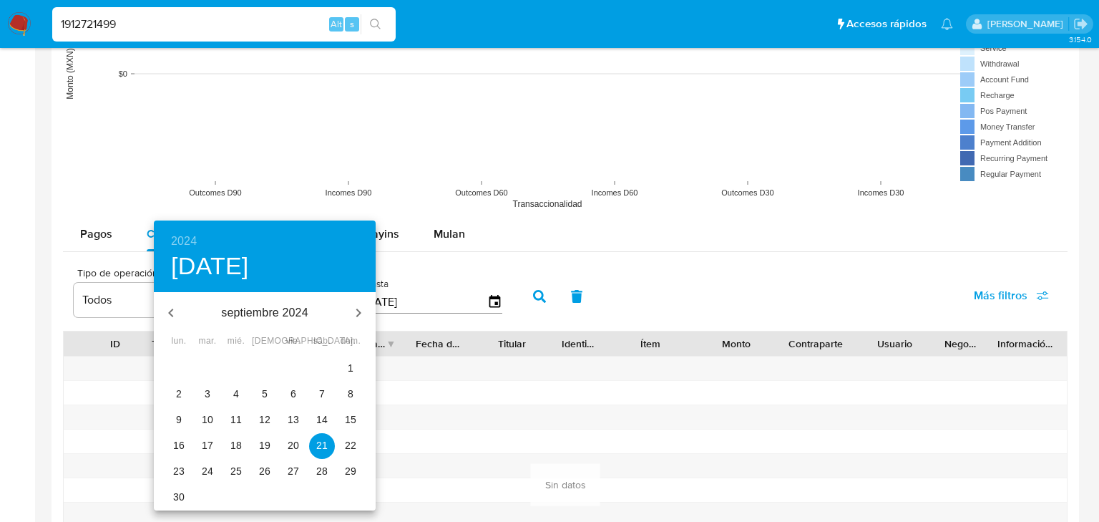
drag, startPoint x: 347, startPoint y: 371, endPoint x: 474, endPoint y: 339, distance: 130.5
click at [348, 370] on p "1" at bounding box center [351, 368] width 6 height 14
type input "01/09/2024"
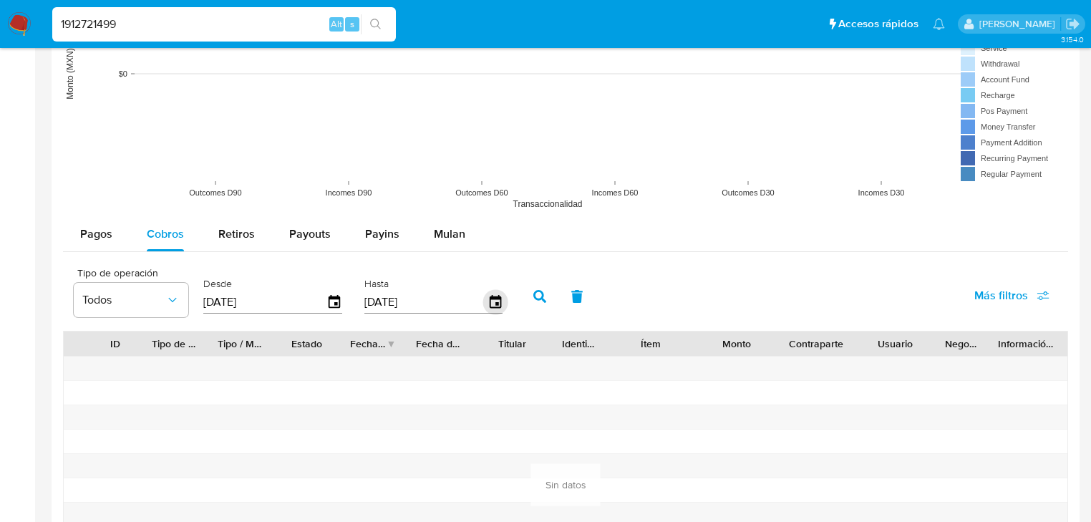
click at [495, 307] on icon "button" at bounding box center [494, 302] width 25 height 25
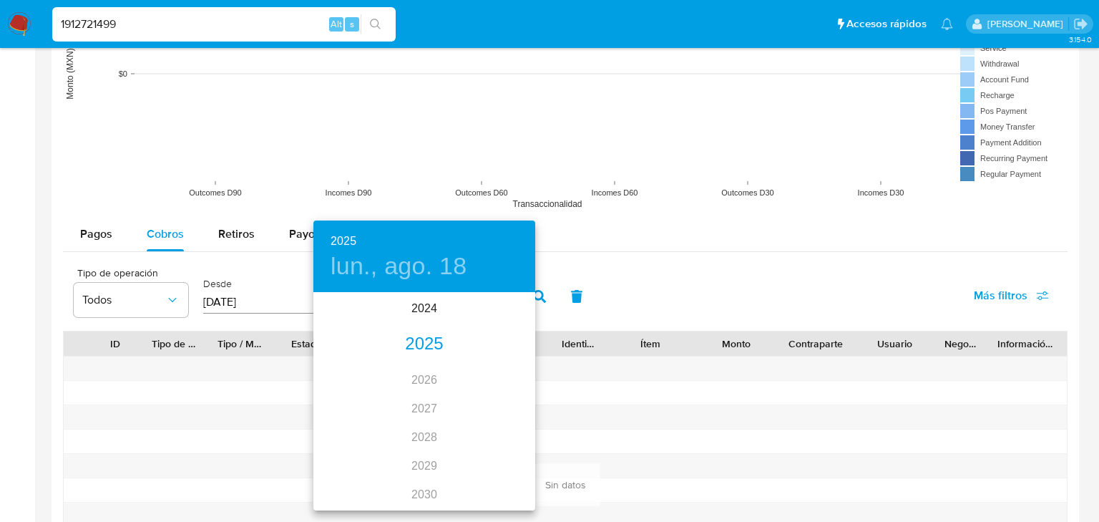
click at [406, 349] on div "2025" at bounding box center [424, 344] width 222 height 29
click at [414, 378] on div "may." at bounding box center [424, 375] width 74 height 54
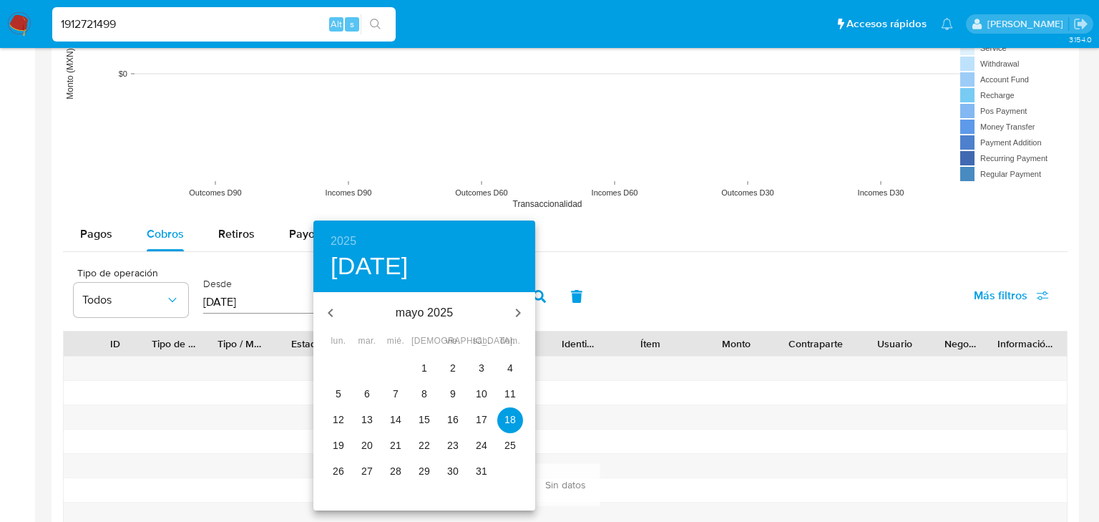
click at [484, 469] on p "31" at bounding box center [481, 471] width 11 height 14
type input "31/05/2025"
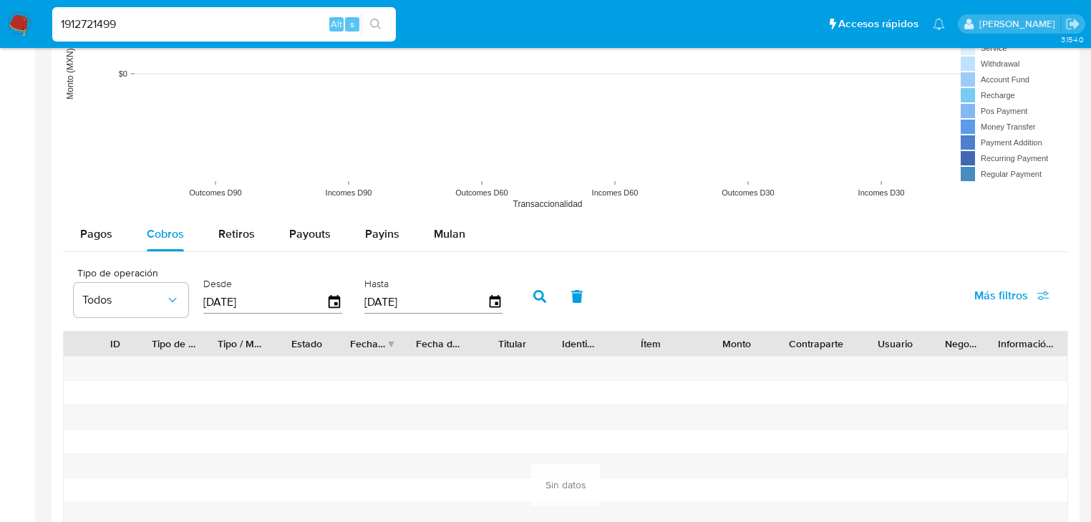
click at [532, 295] on button "button" at bounding box center [539, 296] width 37 height 34
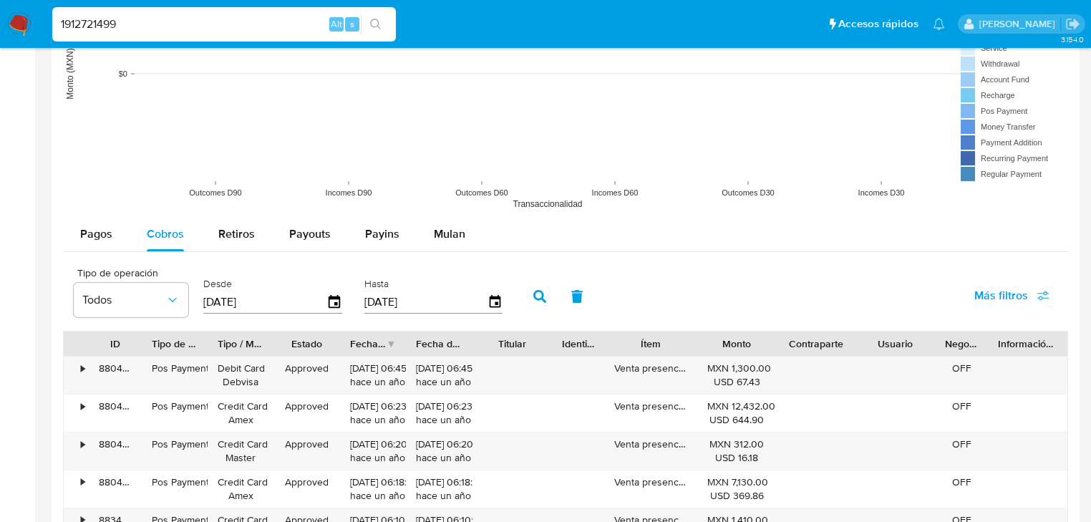
click at [529, 292] on button "button" at bounding box center [539, 296] width 37 height 34
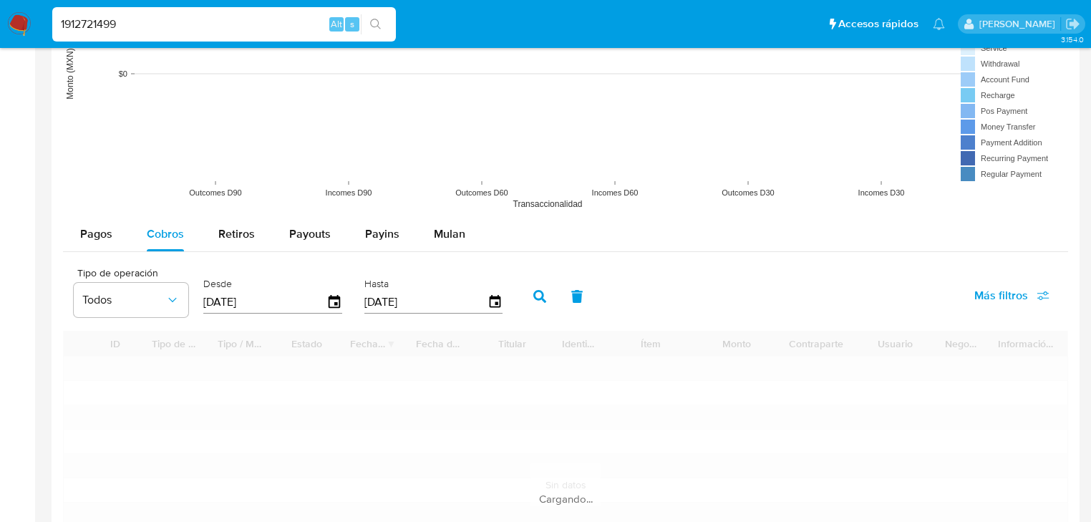
click at [529, 292] on button "button" at bounding box center [539, 296] width 37 height 34
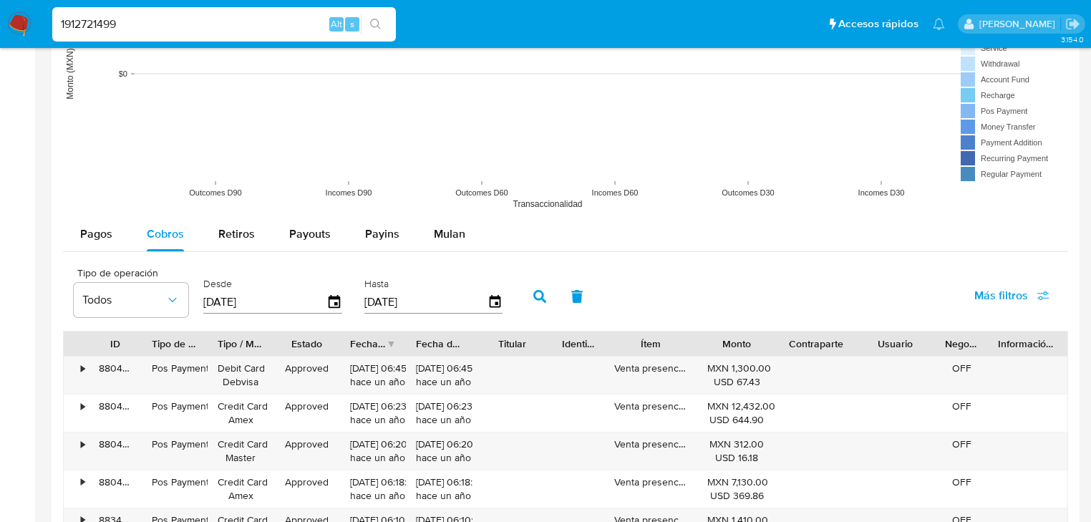
drag, startPoint x: 118, startPoint y: 23, endPoint x: 0, endPoint y: -61, distance: 144.8
click at [0, 0] on html "Pausado Ver notificaciones 1912721499 Alt s Accesos rápidos Presiona las siguie…" at bounding box center [545, 166] width 1091 height 2509
paste input "3427"
type input "1912723427"
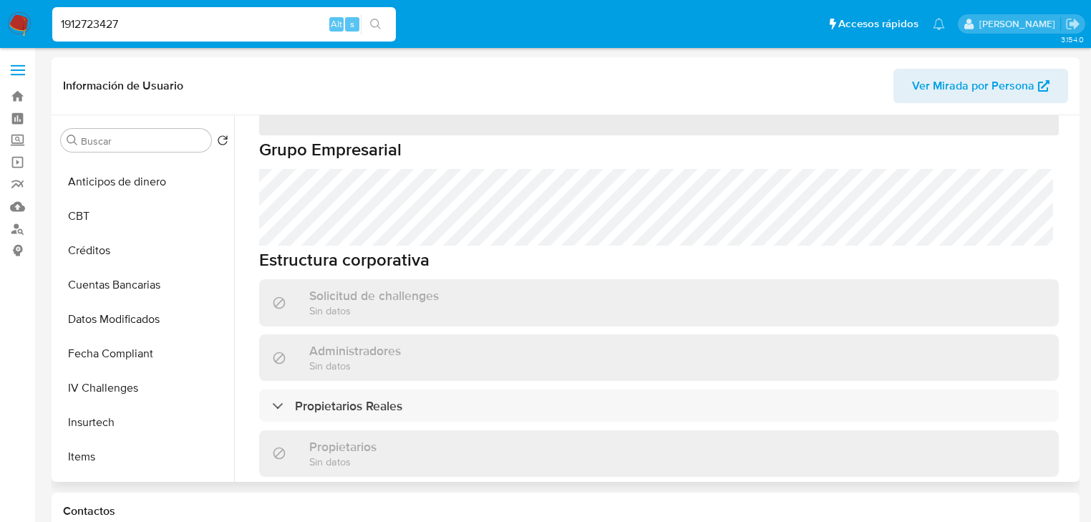
scroll to position [604, 0]
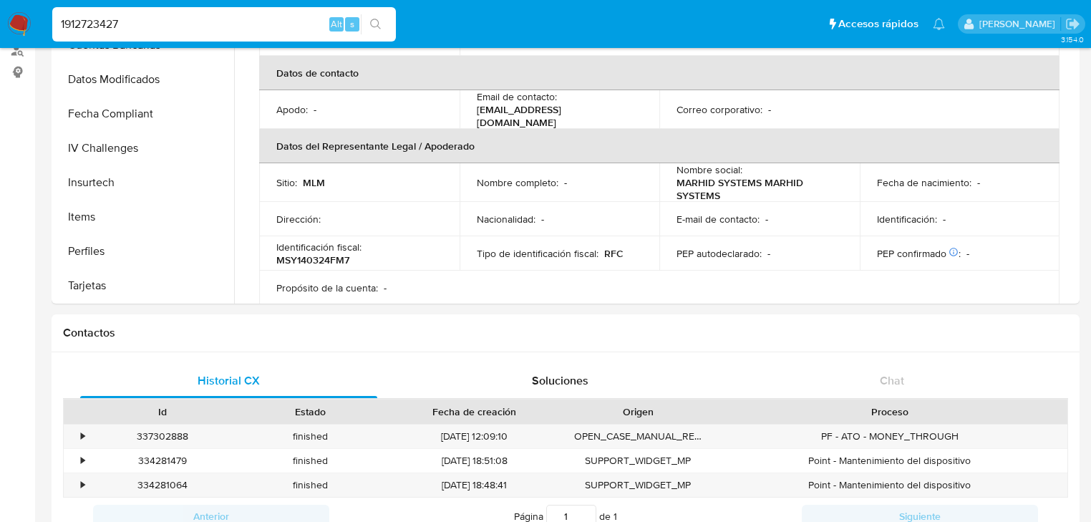
select select "10"
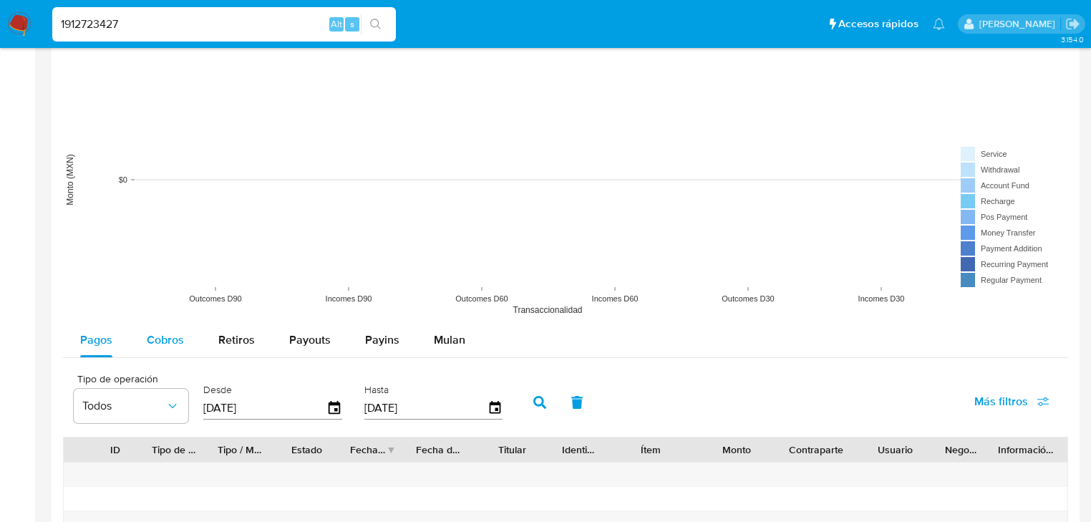
click at [170, 331] on span "Cobros" at bounding box center [165, 339] width 37 height 16
select select "10"
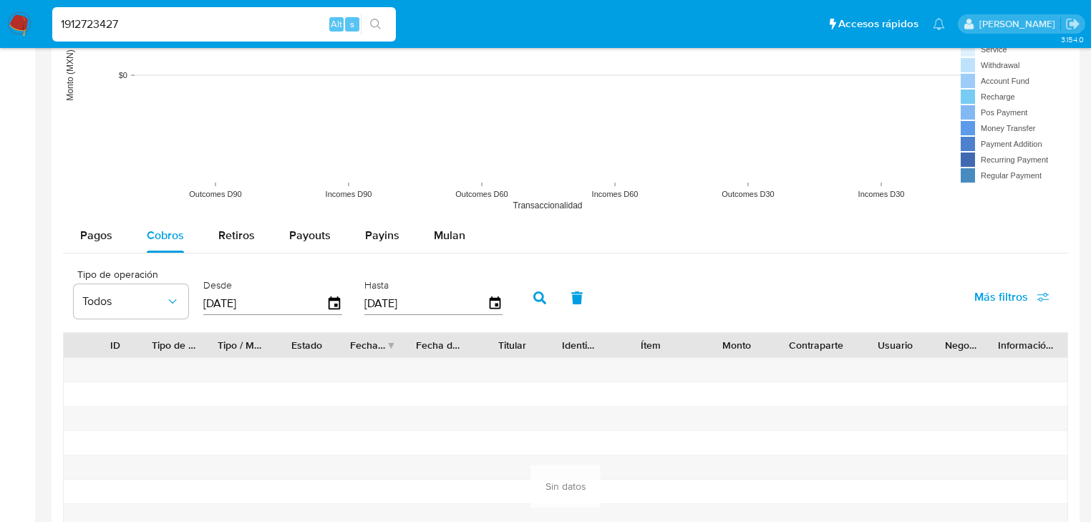
scroll to position [1202, 0]
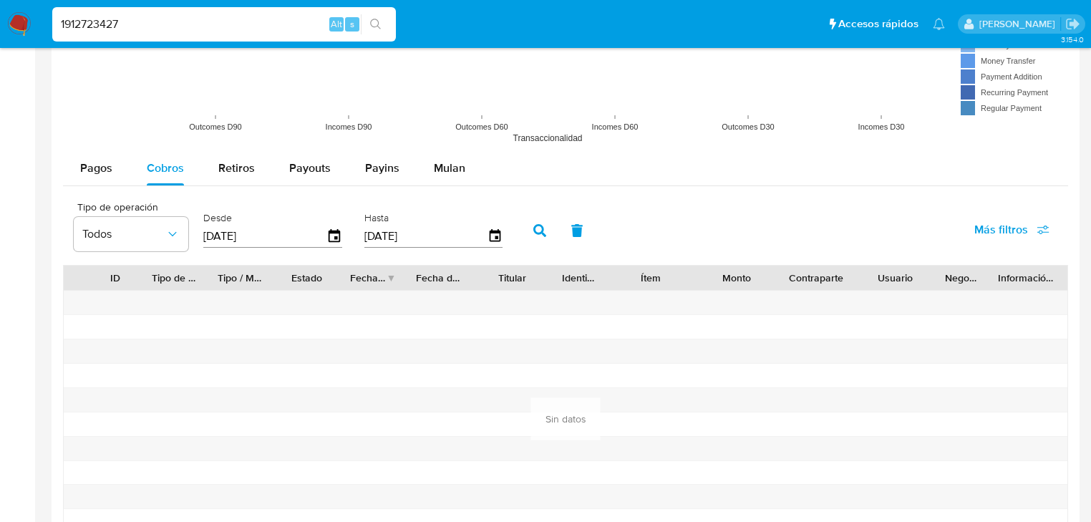
click at [323, 223] on label "Desde" at bounding box center [272, 218] width 139 height 14
click at [330, 232] on icon "button" at bounding box center [333, 235] width 11 height 13
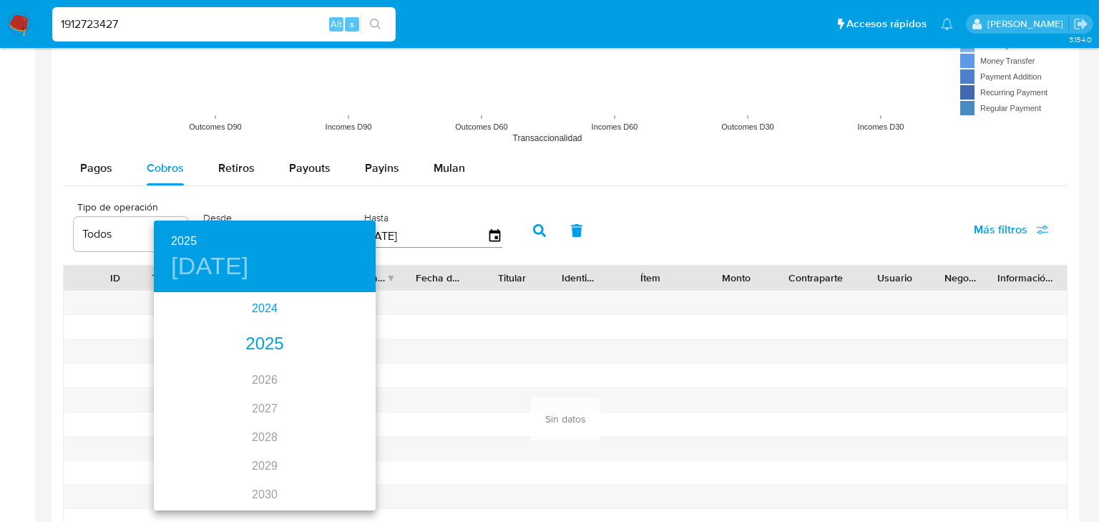
click at [264, 301] on div "2024" at bounding box center [265, 308] width 222 height 29
click at [333, 429] on div "sep." at bounding box center [339, 428] width 74 height 54
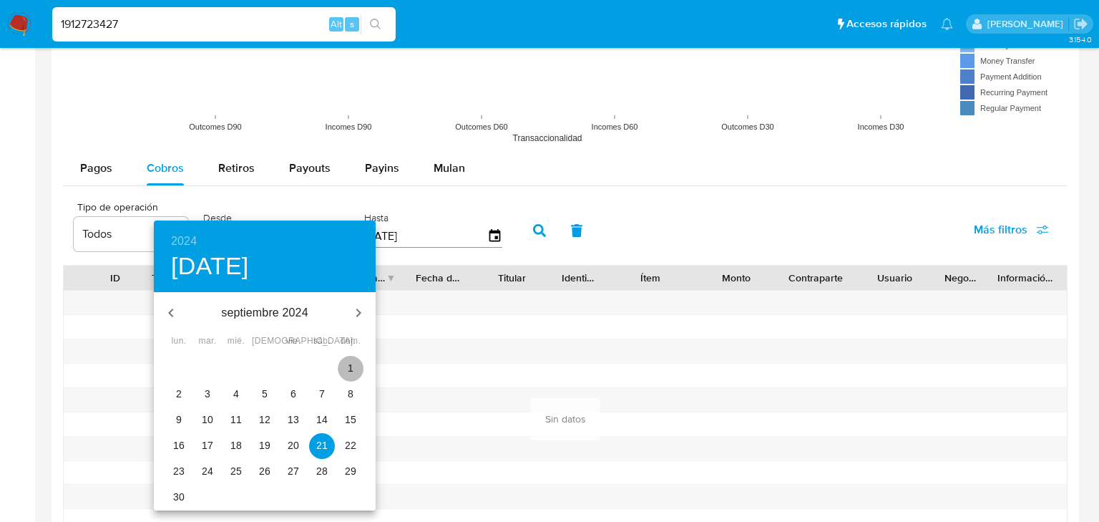
drag, startPoint x: 347, startPoint y: 372, endPoint x: 373, endPoint y: 354, distance: 31.8
click at [348, 368] on p "1" at bounding box center [351, 368] width 6 height 14
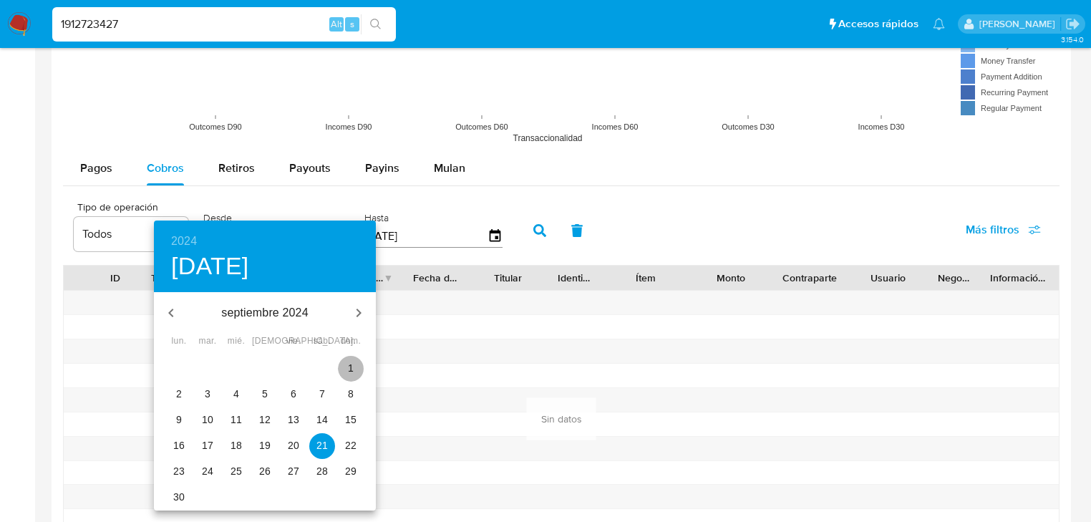
type input "01/09/2024"
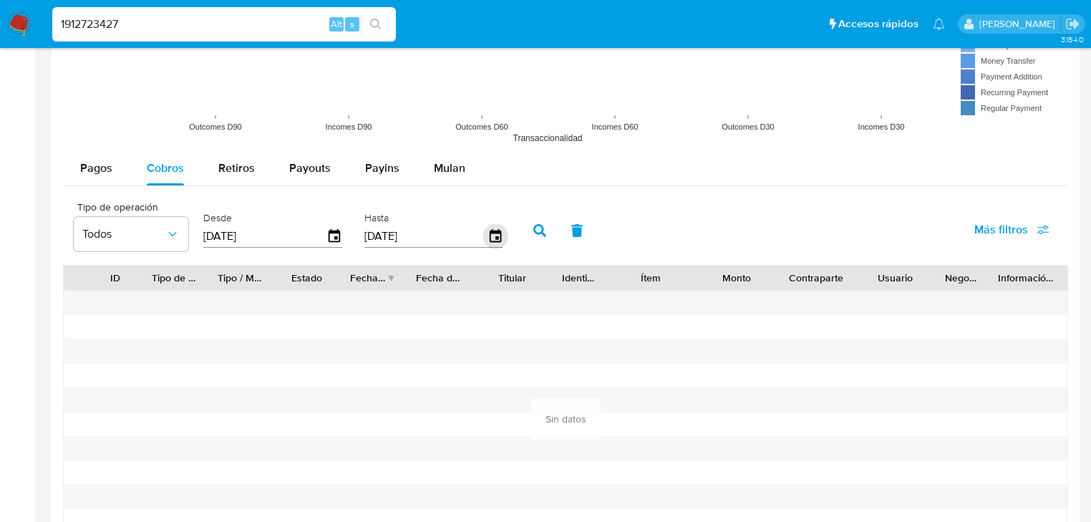
click at [498, 238] on icon "button" at bounding box center [494, 236] width 25 height 25
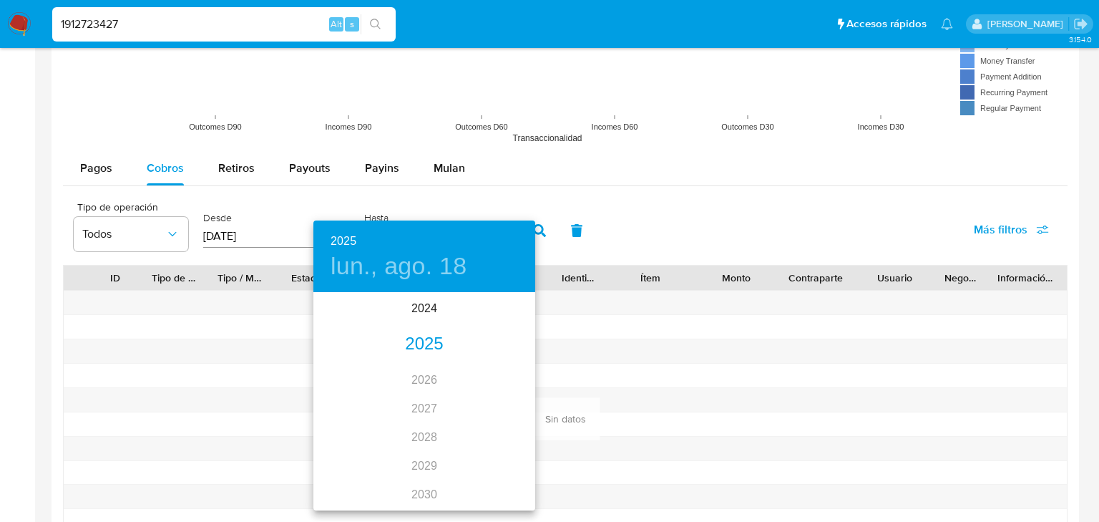
click at [418, 358] on div "2024 2025 2026 2027 2028 2029 2030 2031 2032 2033 2034 2035" at bounding box center [424, 401] width 222 height 215
click at [427, 344] on div "2025" at bounding box center [424, 344] width 222 height 29
click at [424, 371] on div "may." at bounding box center [424, 375] width 74 height 54
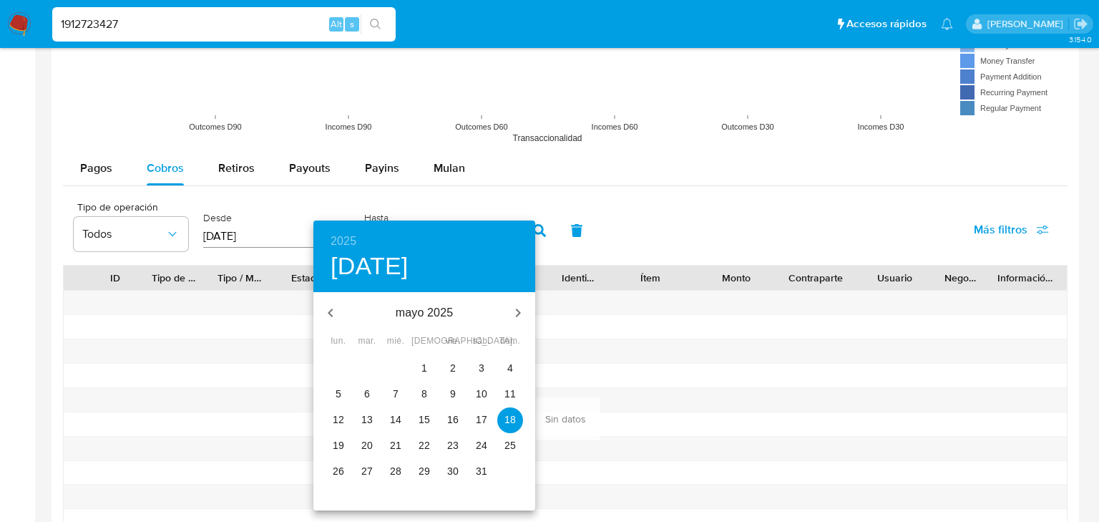
drag, startPoint x: 479, startPoint y: 467, endPoint x: 578, endPoint y: 261, distance: 228.6
click at [478, 467] on p "31" at bounding box center [481, 471] width 11 height 14
type input "31/05/2025"
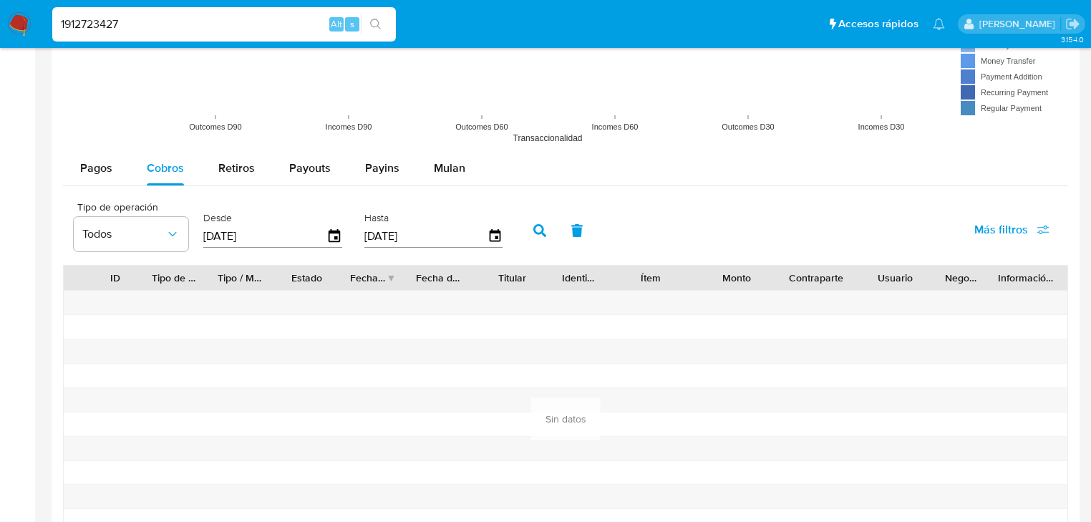
click at [530, 228] on button "button" at bounding box center [539, 230] width 37 height 34
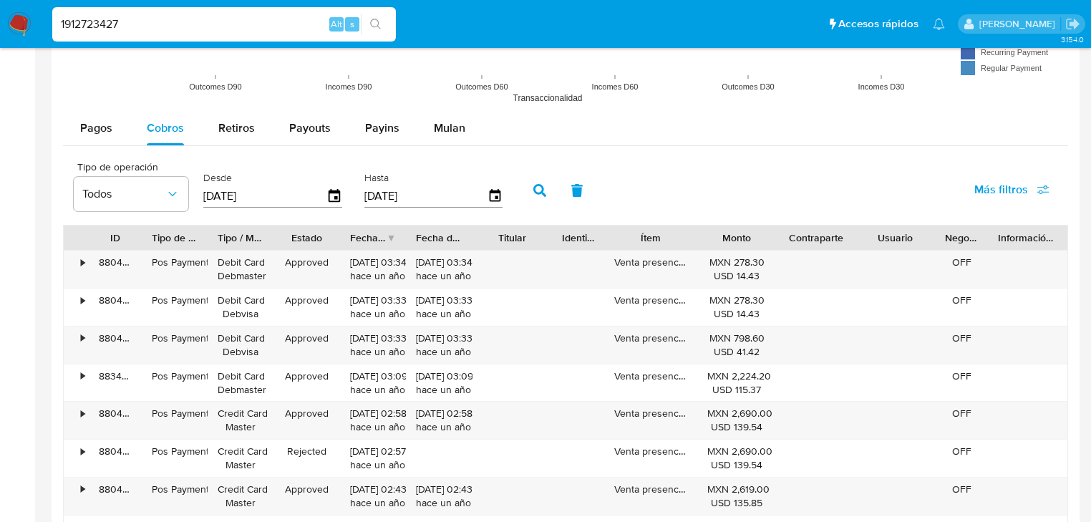
scroll to position [1260, 0]
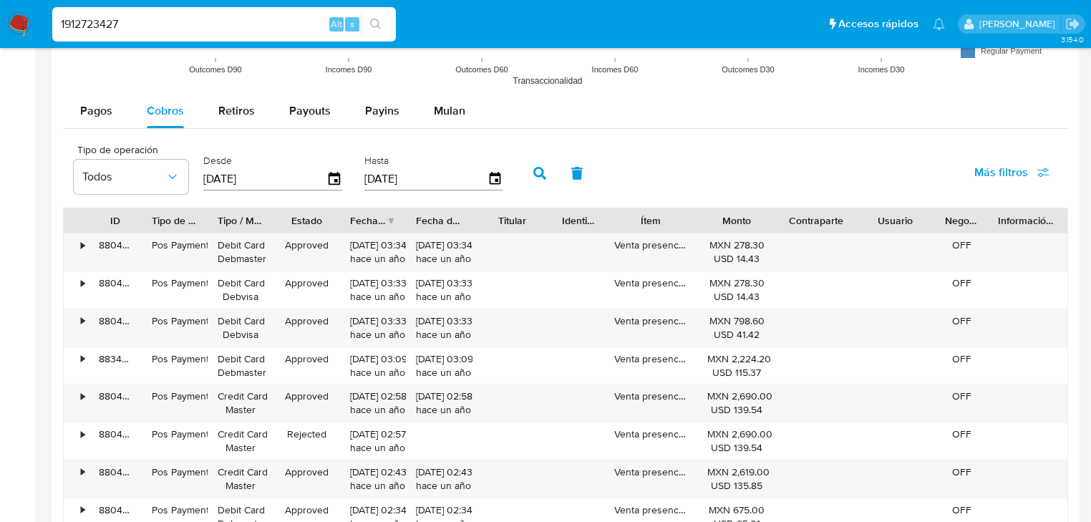
drag, startPoint x: 96, startPoint y: 29, endPoint x: 0, endPoint y: 6, distance: 98.8
click at [0, 8] on nav "Pausado Ver notificaciones 1912723427 Alt s Accesos rápidos Presiona las siguie…" at bounding box center [545, 24] width 1091 height 48
paste input "7047073"
type input "1917047073"
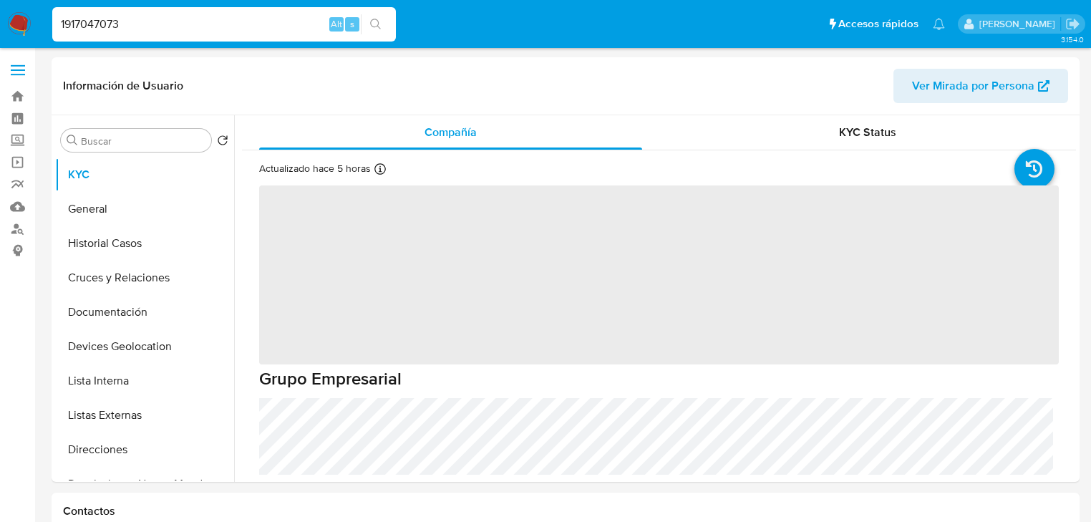
select select "10"
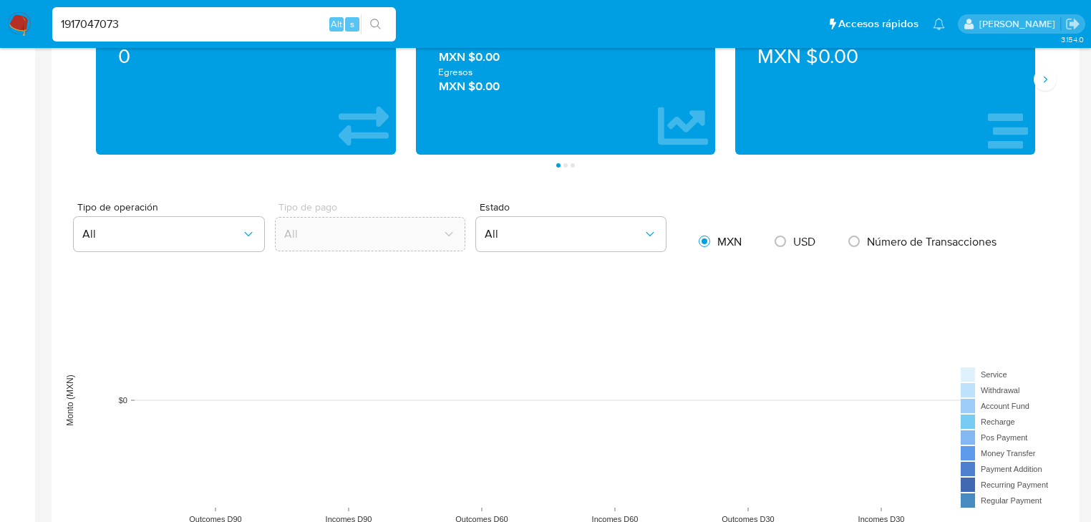
scroll to position [1088, 0]
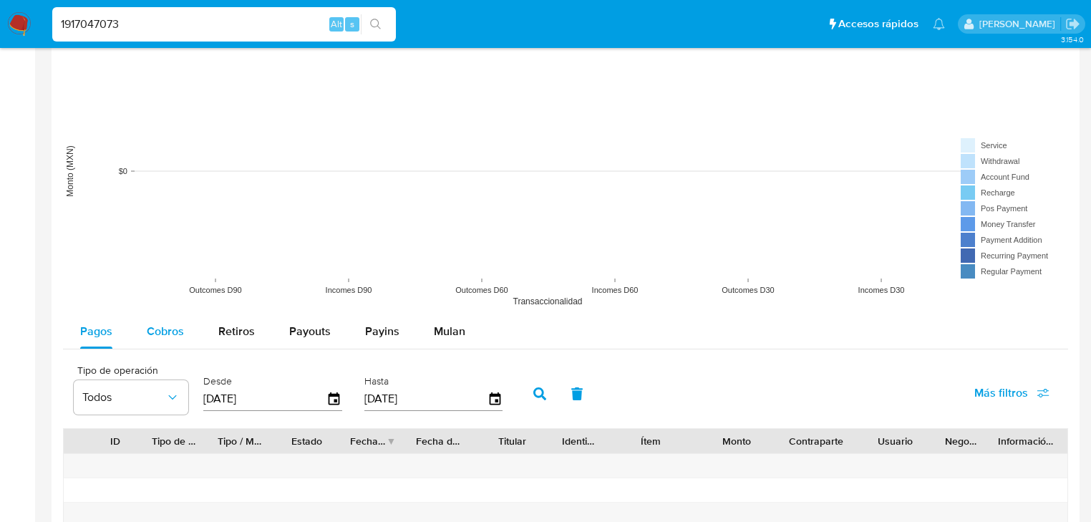
click at [187, 337] on button "Cobros" at bounding box center [166, 331] width 72 height 34
select select "10"
click at [332, 391] on icon "button" at bounding box center [334, 398] width 25 height 25
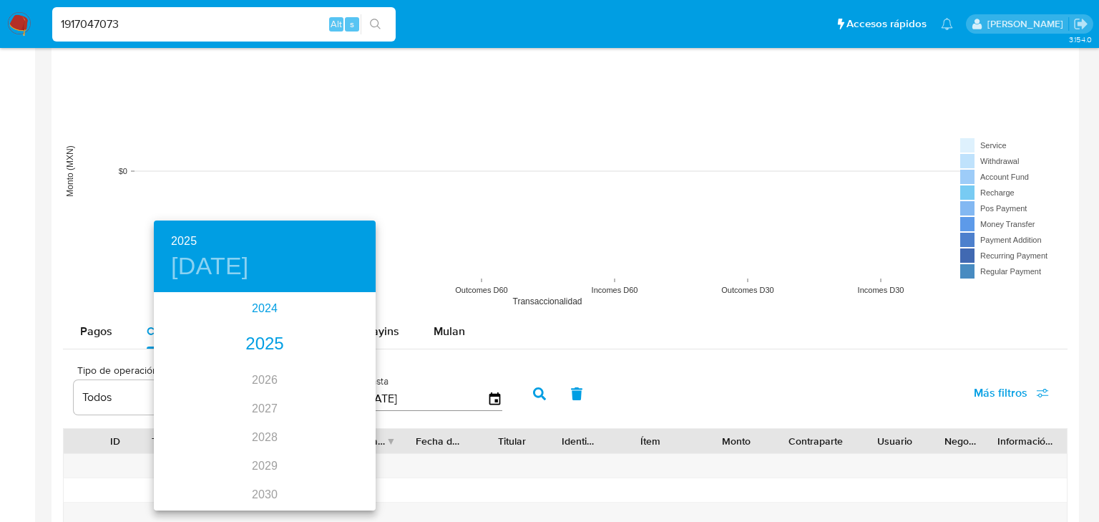
click at [252, 307] on div "2024" at bounding box center [265, 308] width 222 height 29
click at [343, 436] on div "sep." at bounding box center [339, 428] width 74 height 54
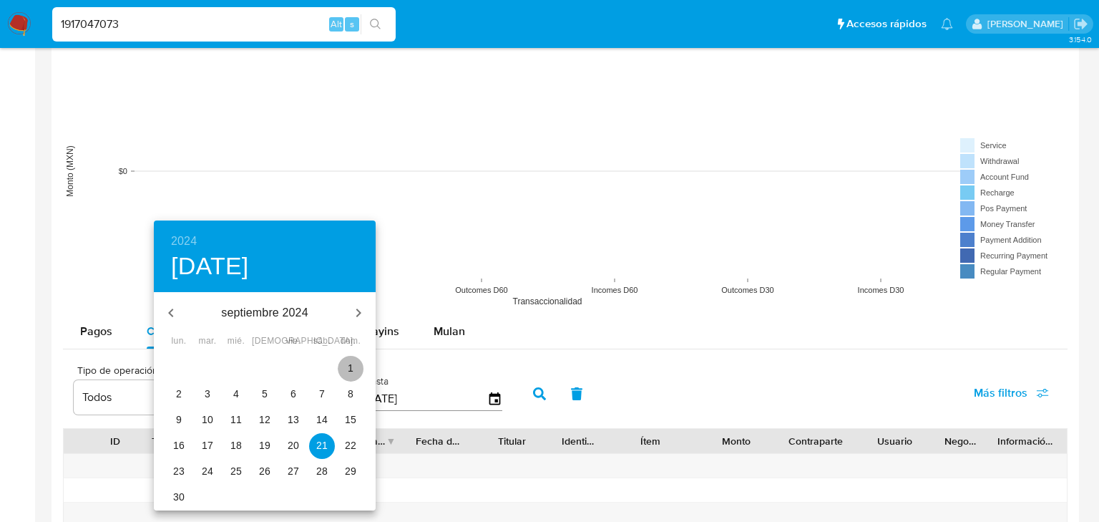
click at [349, 366] on p "1" at bounding box center [351, 368] width 6 height 14
type input "01/09/2024"
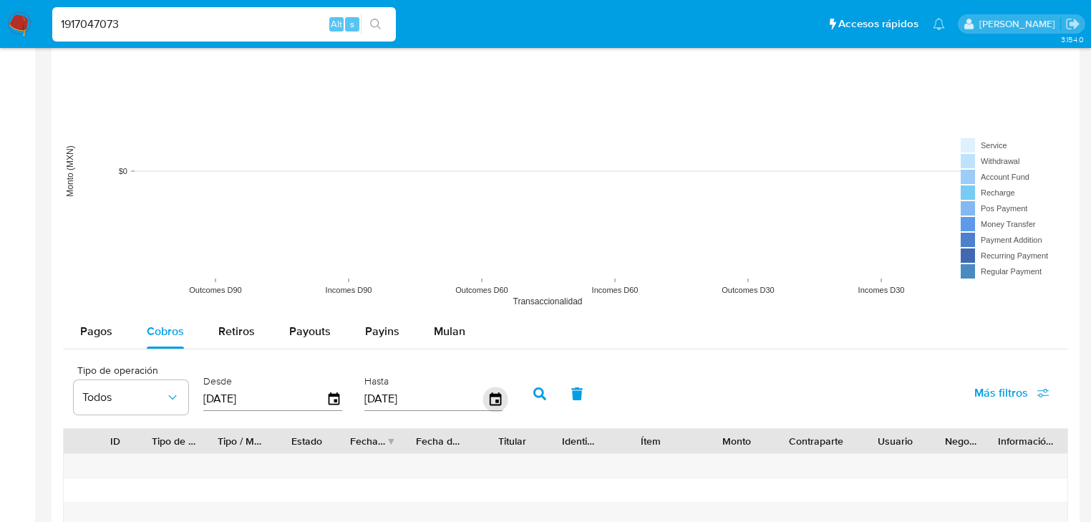
click at [490, 396] on icon "button" at bounding box center [494, 398] width 25 height 25
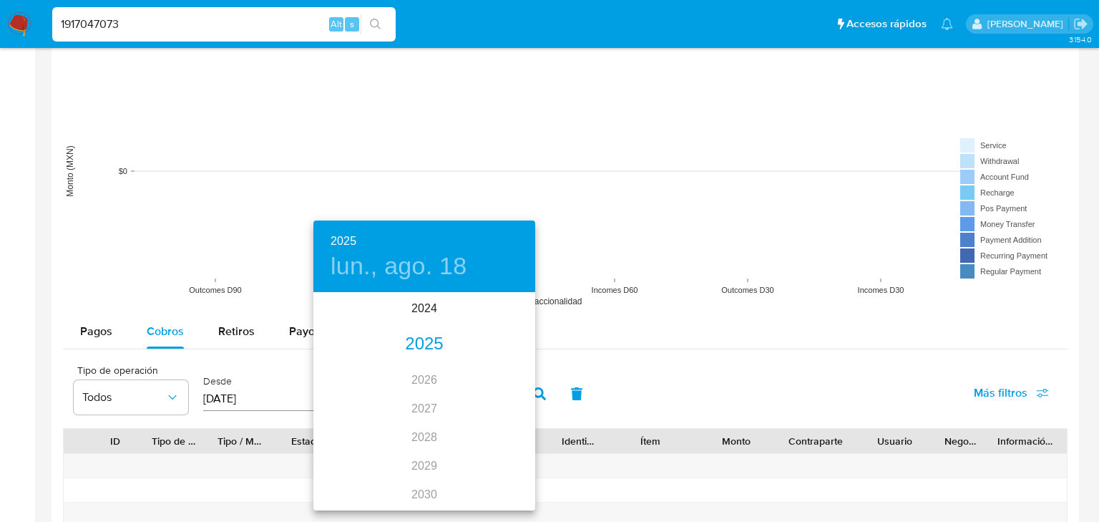
click at [419, 344] on div "2025" at bounding box center [424, 344] width 222 height 29
click at [442, 376] on div "may." at bounding box center [424, 375] width 74 height 54
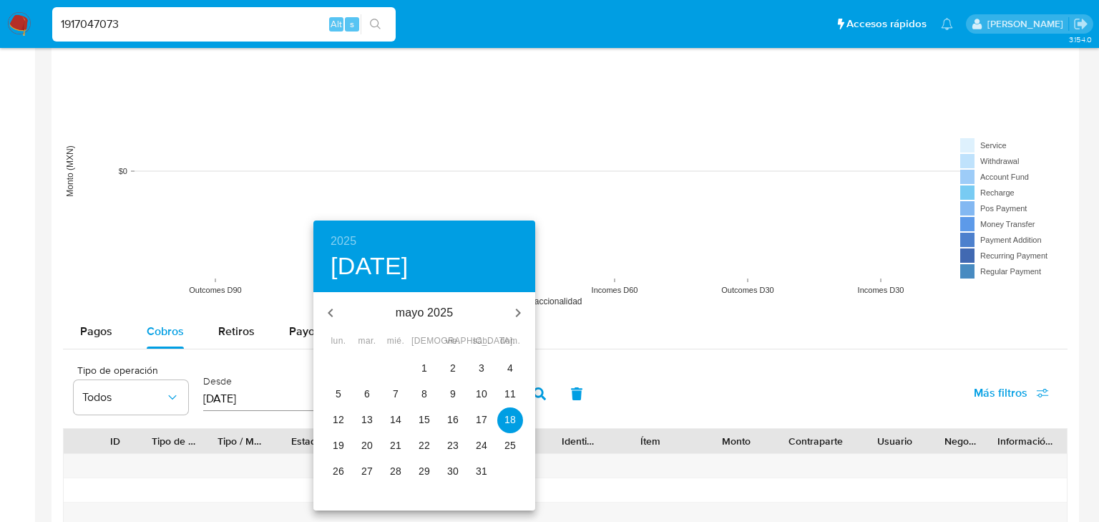
click at [482, 468] on p "31" at bounding box center [481, 471] width 11 height 14
type input "31/05/2025"
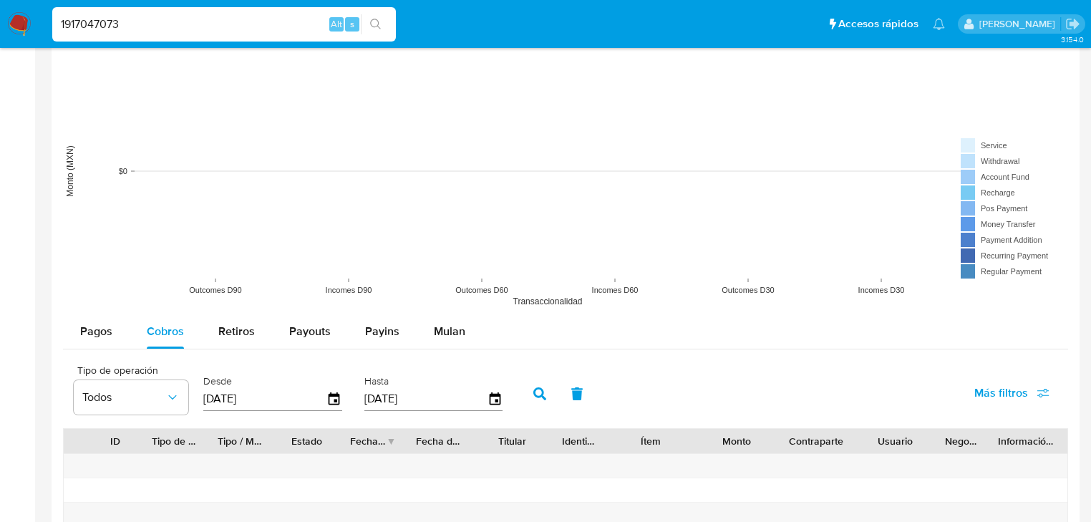
click at [527, 394] on button "button" at bounding box center [539, 393] width 37 height 34
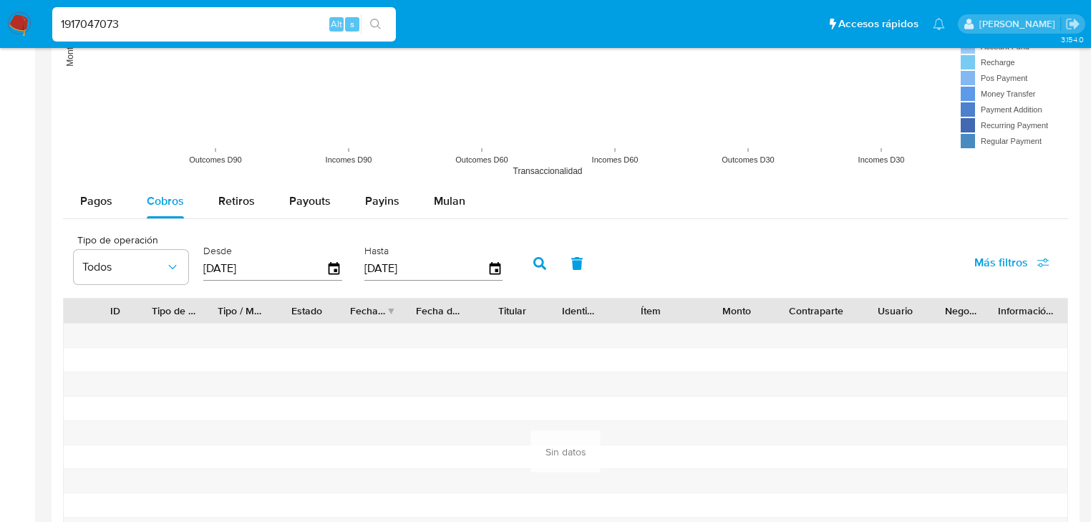
scroll to position [1374, 0]
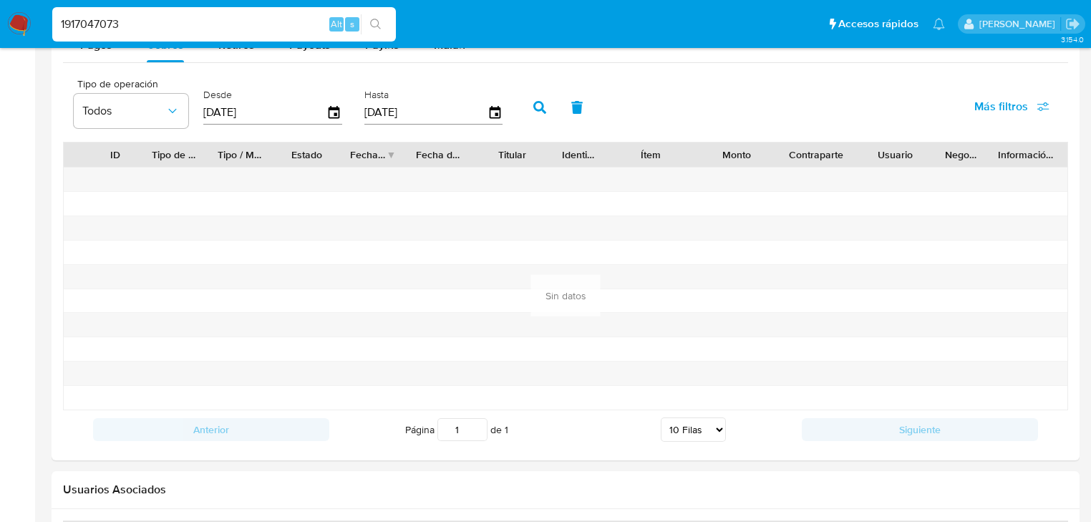
drag, startPoint x: 165, startPoint y: 30, endPoint x: 0, endPoint y: 5, distance: 167.2
click at [0, 9] on nav "Pausado Ver notificaciones 1917047073 Alt s Accesos rápidos Presiona las siguie…" at bounding box center [545, 24] width 1091 height 48
paste input "900"
type input "1917049003"
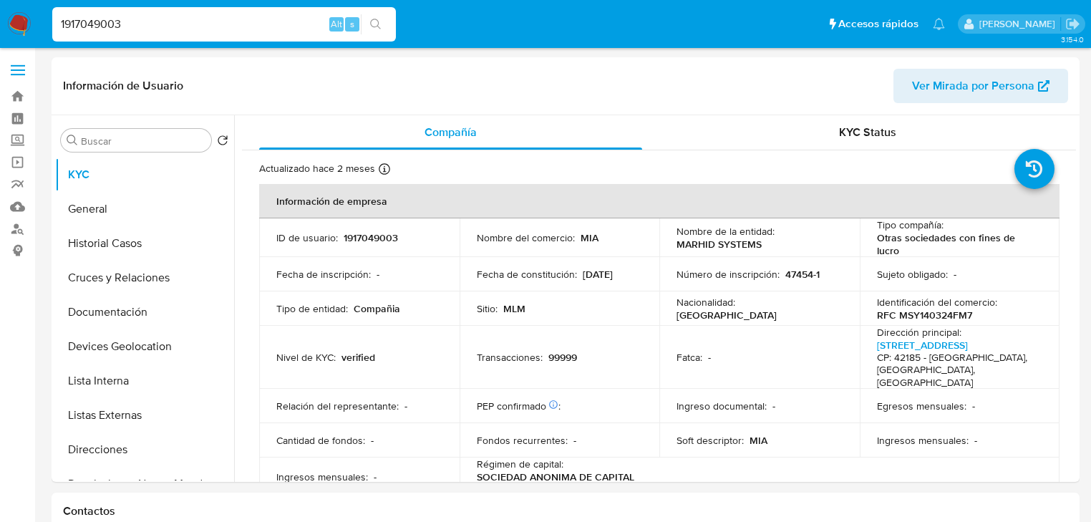
select select "10"
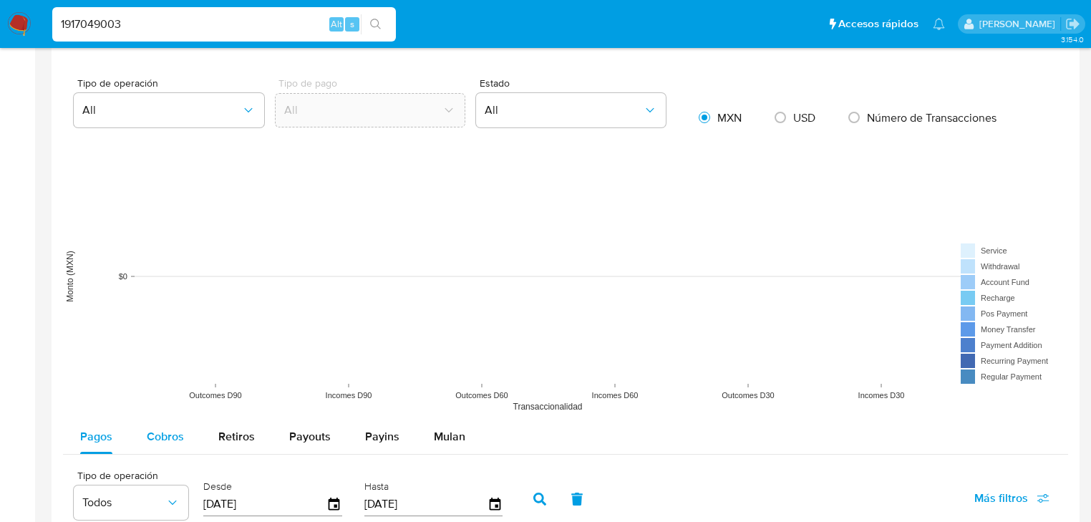
scroll to position [1031, 0]
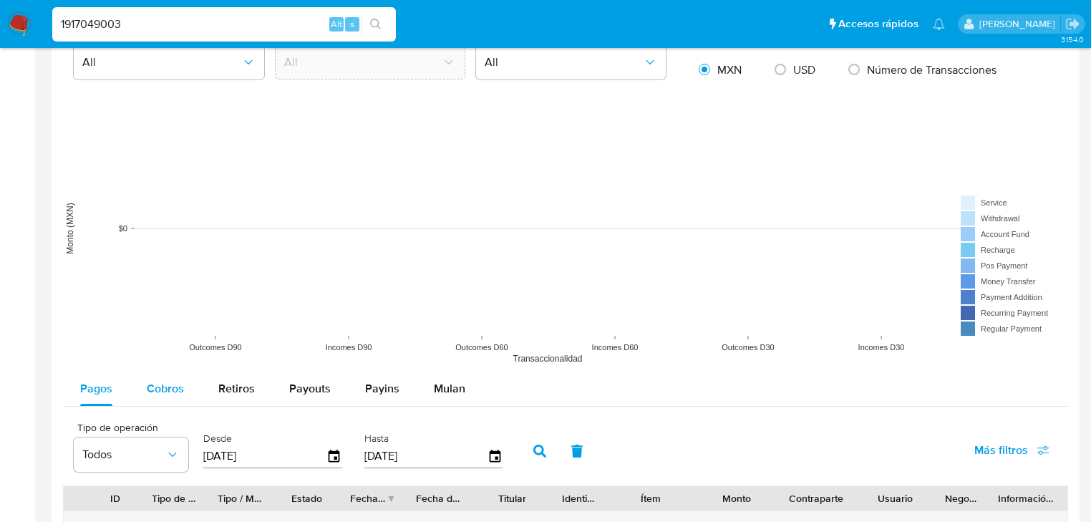
click at [170, 380] on span "Cobros" at bounding box center [165, 388] width 37 height 16
select select "10"
click at [328, 449] on icon "button" at bounding box center [333, 455] width 11 height 13
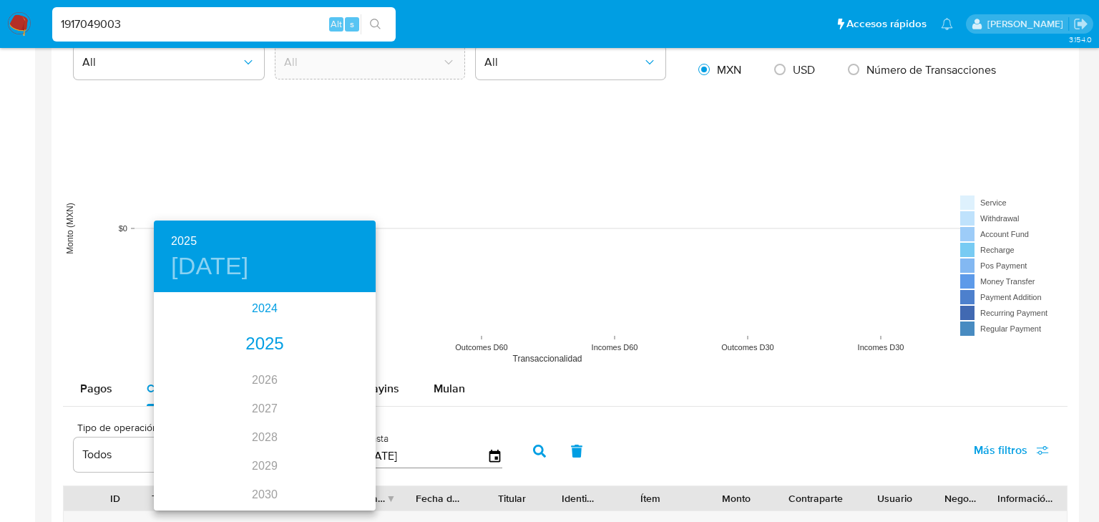
click at [271, 309] on div "2024" at bounding box center [265, 308] width 222 height 29
click at [332, 425] on div "sep." at bounding box center [339, 428] width 74 height 54
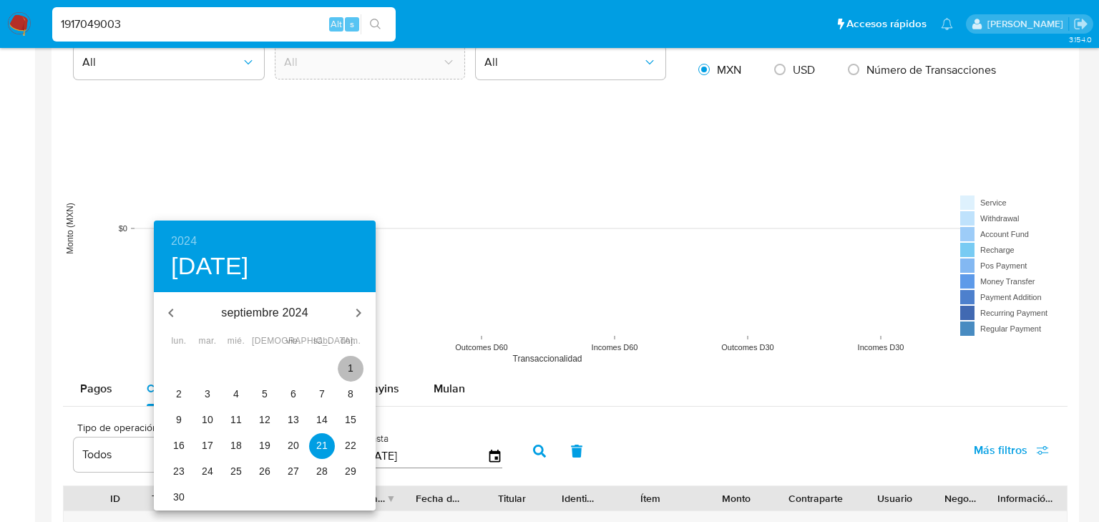
click at [355, 369] on span "1" at bounding box center [351, 368] width 26 height 14
type input "01/09/2024"
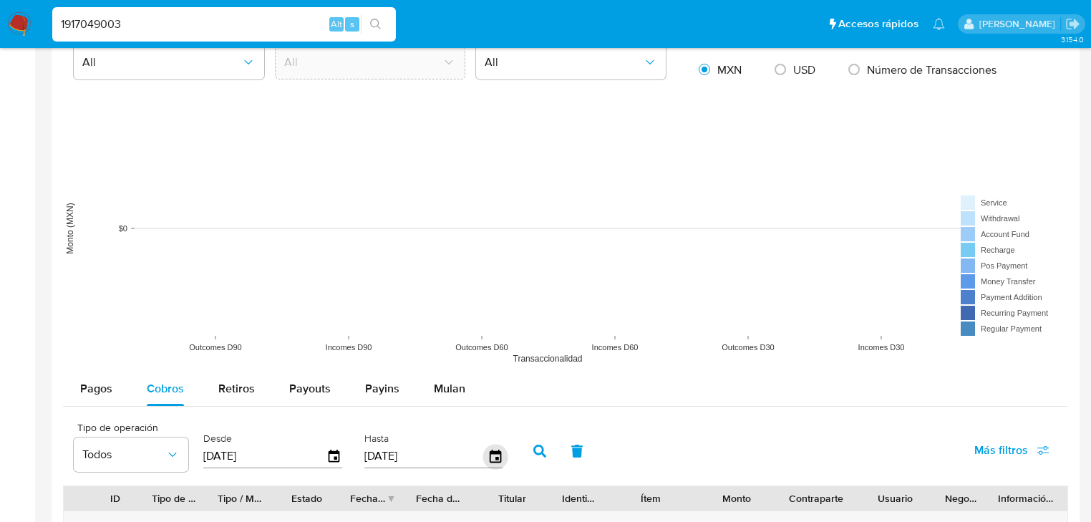
click at [492, 458] on icon "button" at bounding box center [494, 456] width 25 height 25
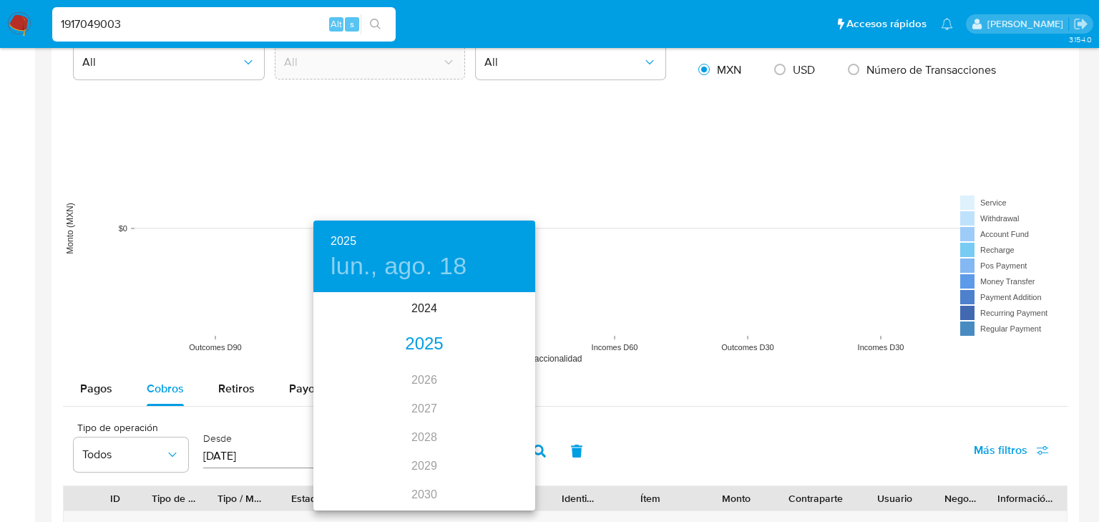
click at [424, 346] on div "2025" at bounding box center [424, 344] width 222 height 29
click at [427, 380] on div "may." at bounding box center [424, 375] width 74 height 54
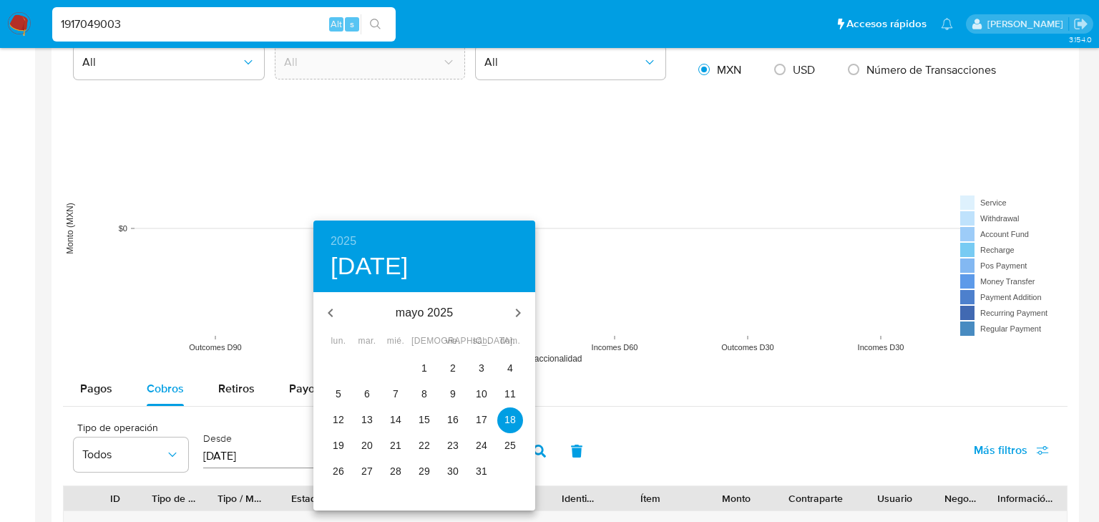
click at [476, 471] on p "31" at bounding box center [481, 471] width 11 height 14
type input "31/05/2025"
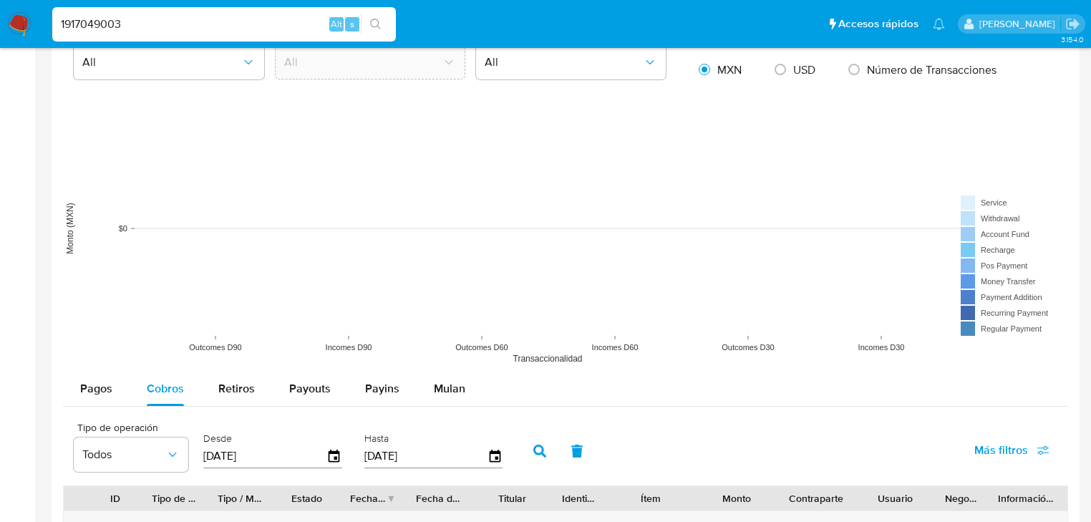
click at [532, 444] on button "button" at bounding box center [539, 451] width 37 height 34
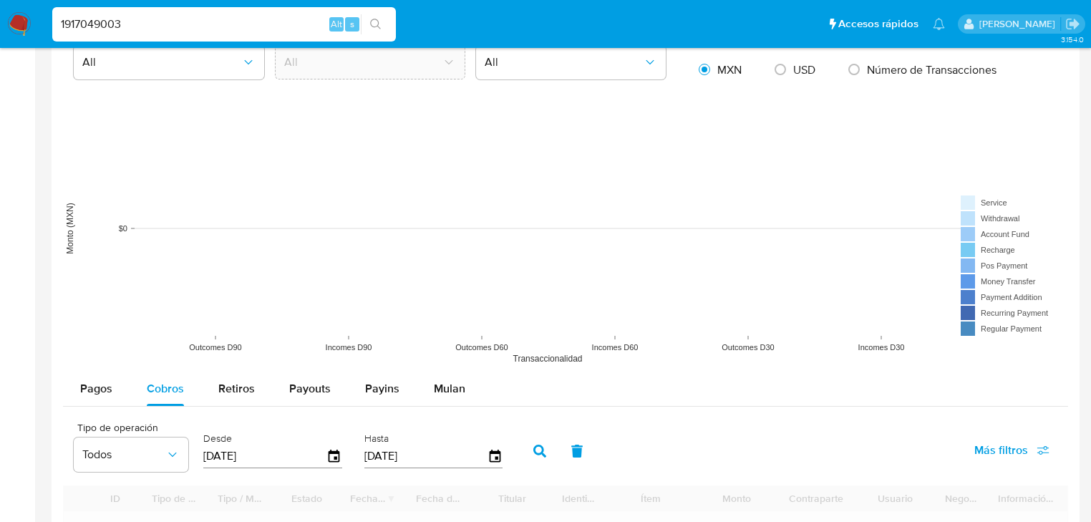
click at [538, 444] on icon "button" at bounding box center [539, 450] width 13 height 13
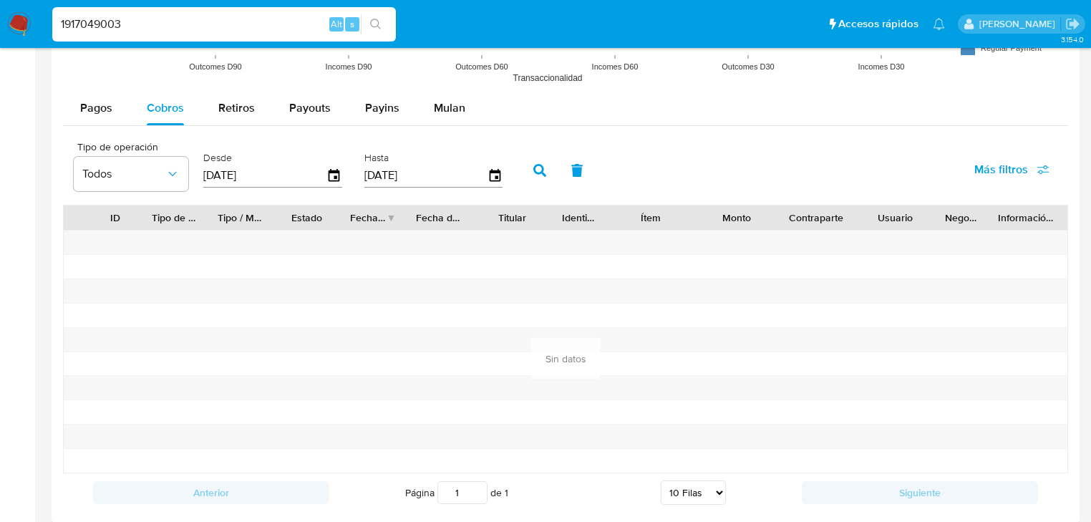
scroll to position [1374, 0]
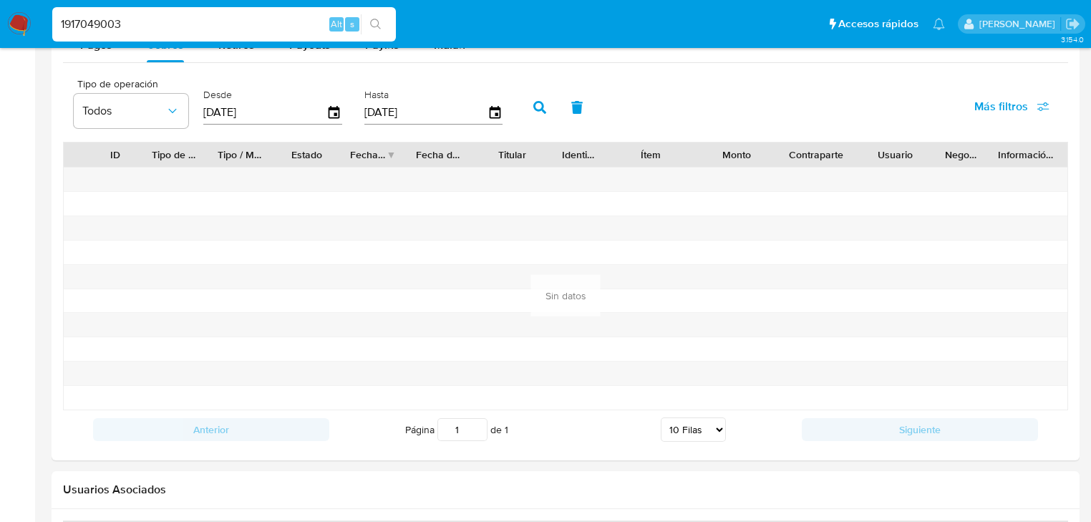
click at [125, 23] on input "1917049003" at bounding box center [224, 24] width 344 height 19
drag, startPoint x: 126, startPoint y: 24, endPoint x: 0, endPoint y: 1, distance: 128.2
paste input "9636682"
type input "1919636682"
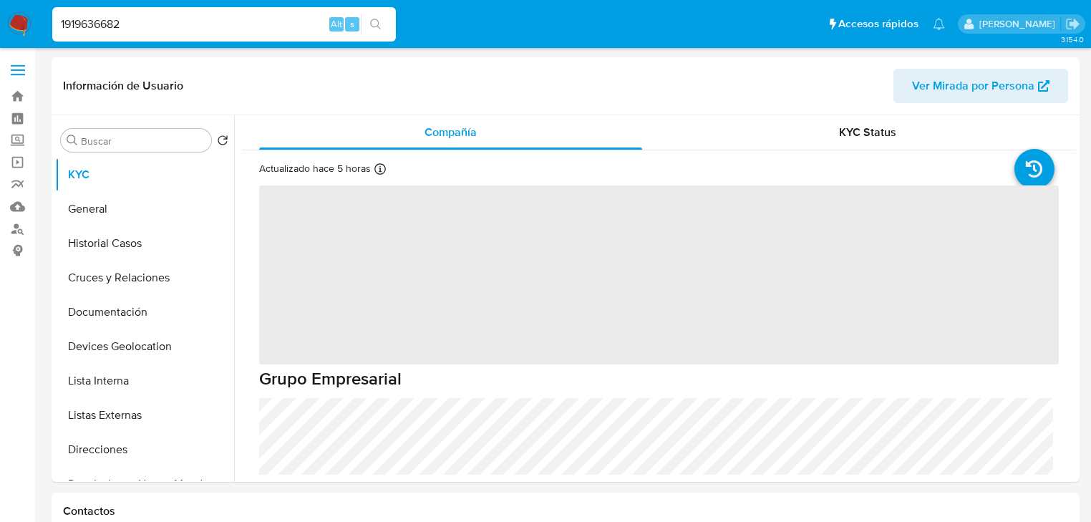
select select "10"
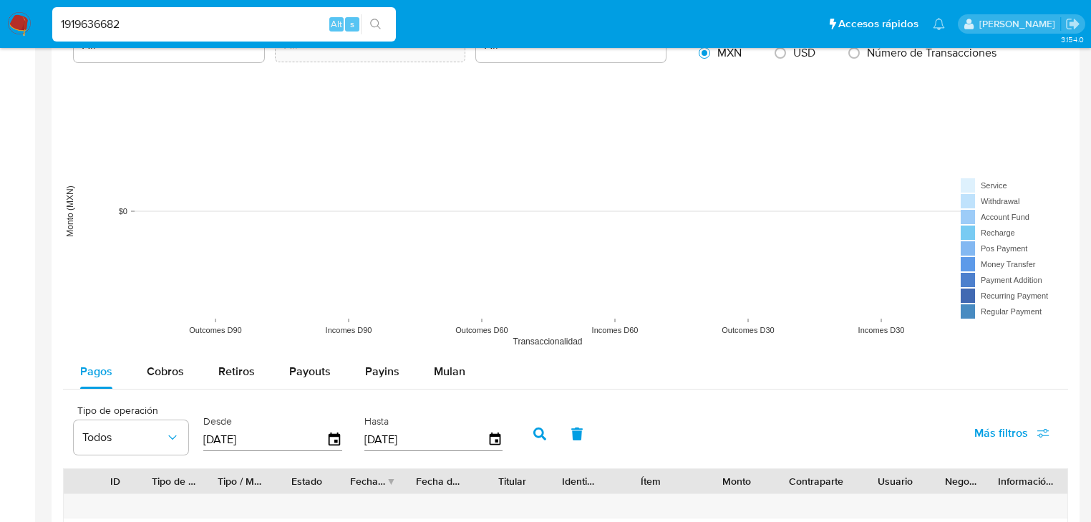
scroll to position [1031, 0]
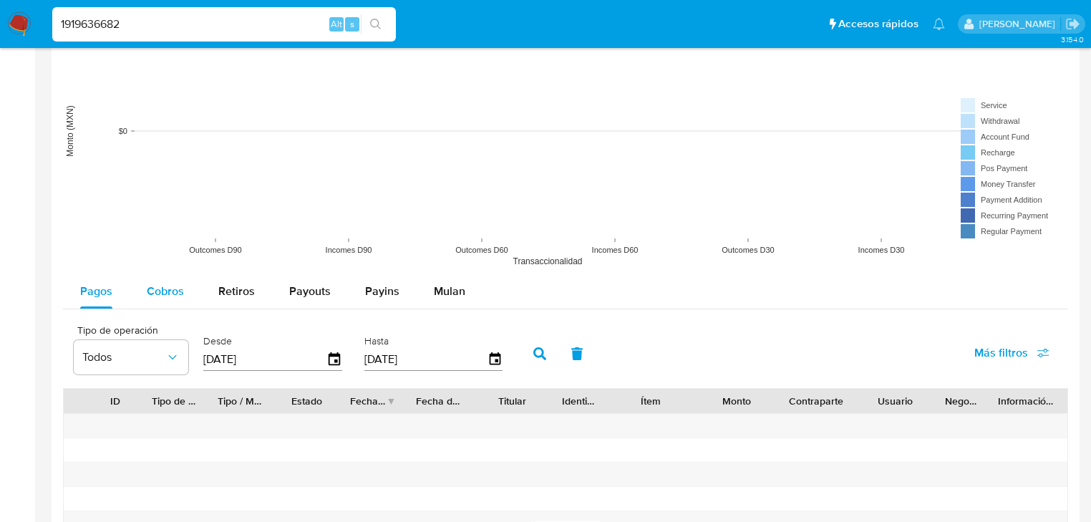
click at [153, 291] on span "Cobros" at bounding box center [165, 291] width 37 height 16
select select "10"
click at [340, 358] on div "Desde 21/05/2025" at bounding box center [275, 351] width 150 height 57
click at [336, 359] on icon "button" at bounding box center [333, 358] width 11 height 13
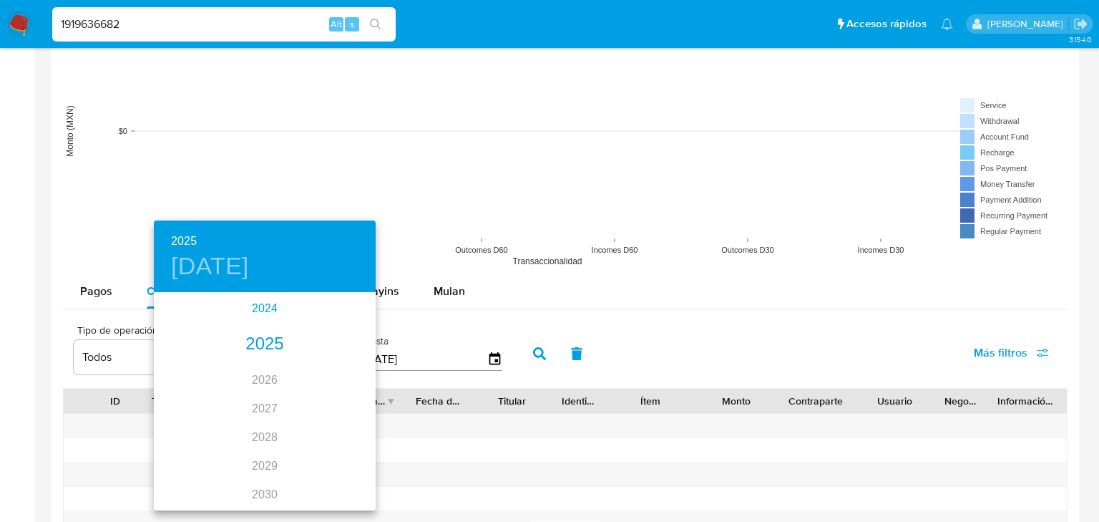
click at [263, 304] on div "2024" at bounding box center [265, 308] width 222 height 29
click at [335, 431] on div "sep." at bounding box center [339, 428] width 74 height 54
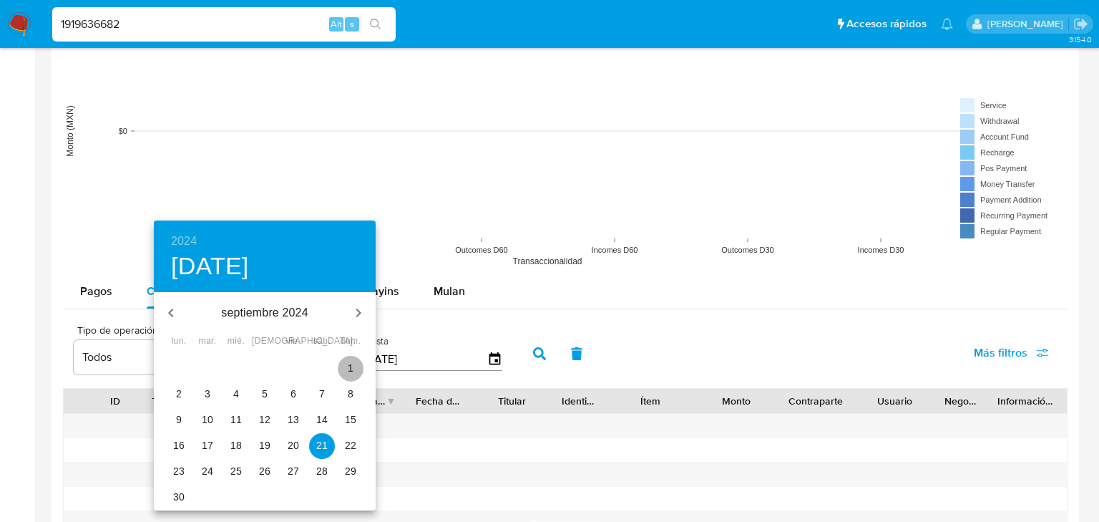
click at [351, 361] on p "1" at bounding box center [351, 368] width 6 height 14
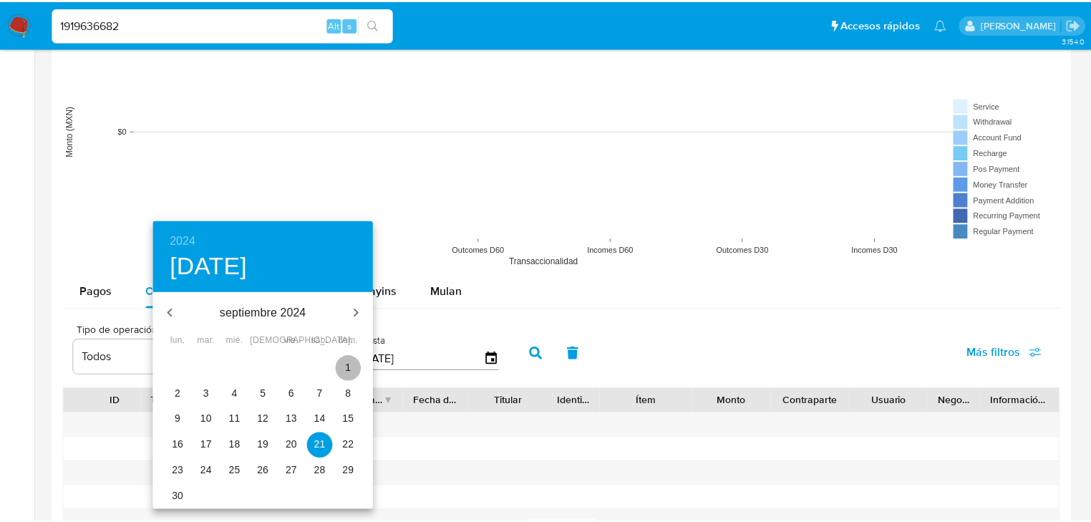
type input "01/09/2024"
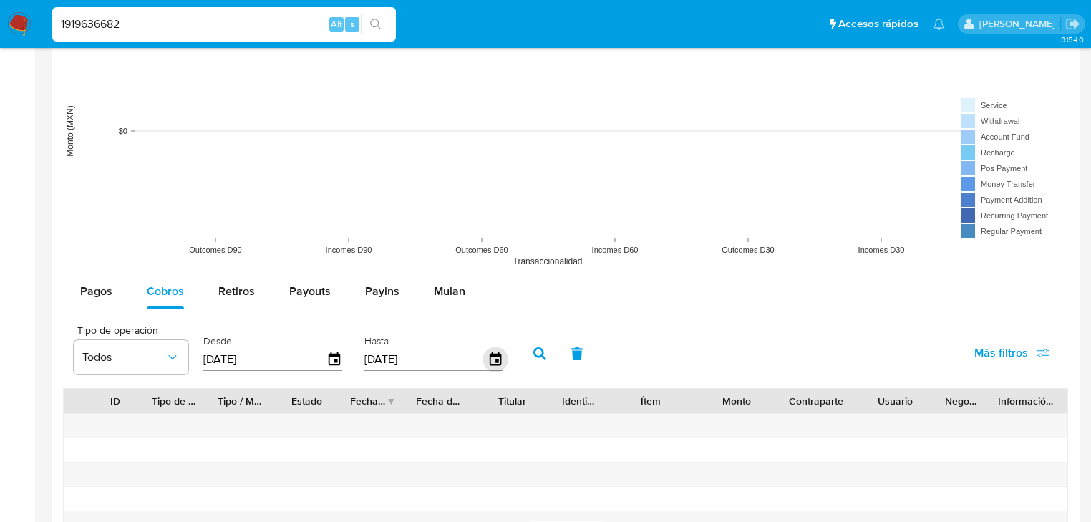
click at [492, 356] on icon "button" at bounding box center [494, 359] width 25 height 25
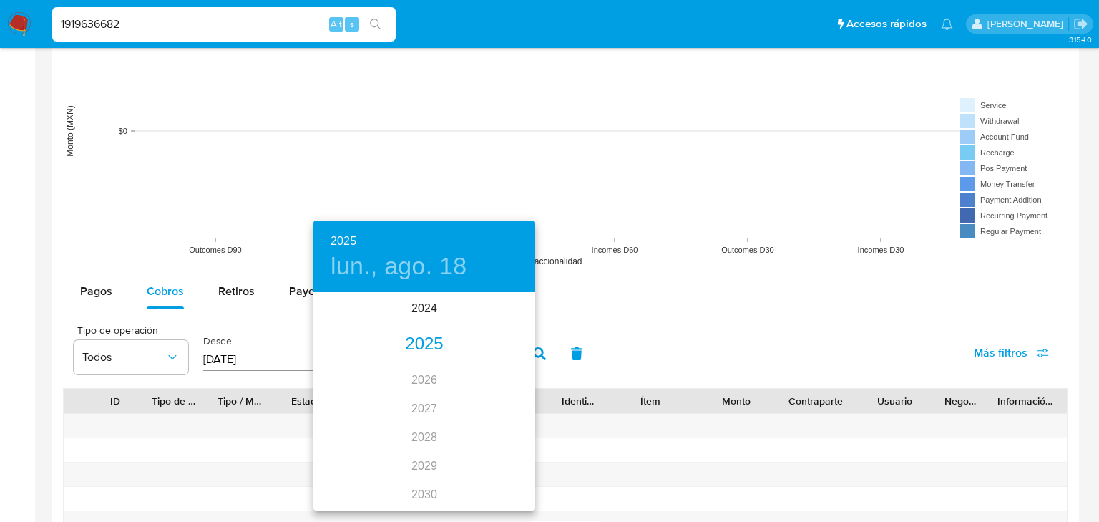
click at [427, 344] on div "2025" at bounding box center [424, 344] width 222 height 29
click at [427, 379] on div "may." at bounding box center [424, 375] width 74 height 54
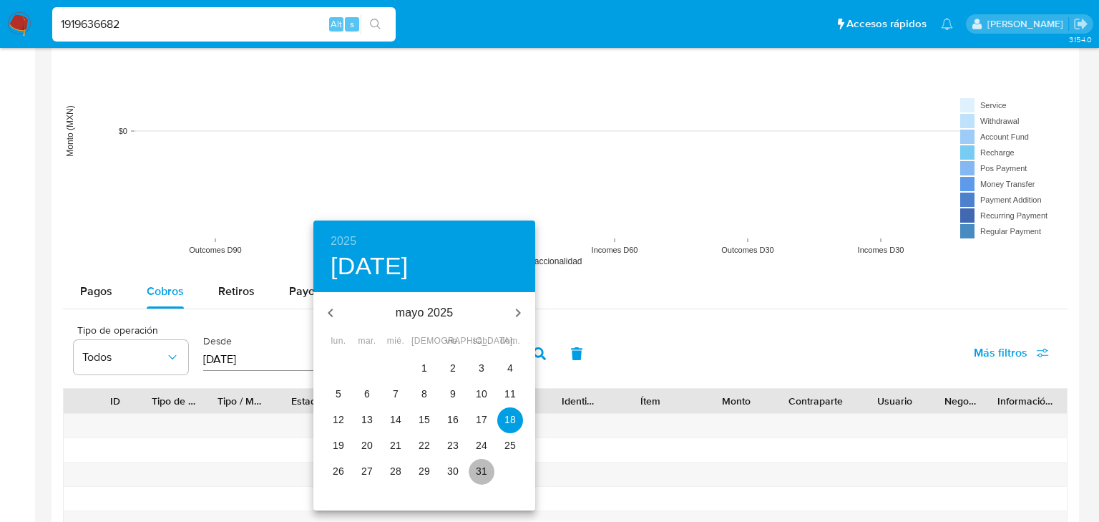
drag, startPoint x: 484, startPoint y: 472, endPoint x: 550, endPoint y: 341, distance: 146.6
click at [484, 472] on p "31" at bounding box center [481, 471] width 11 height 14
type input "31/05/2025"
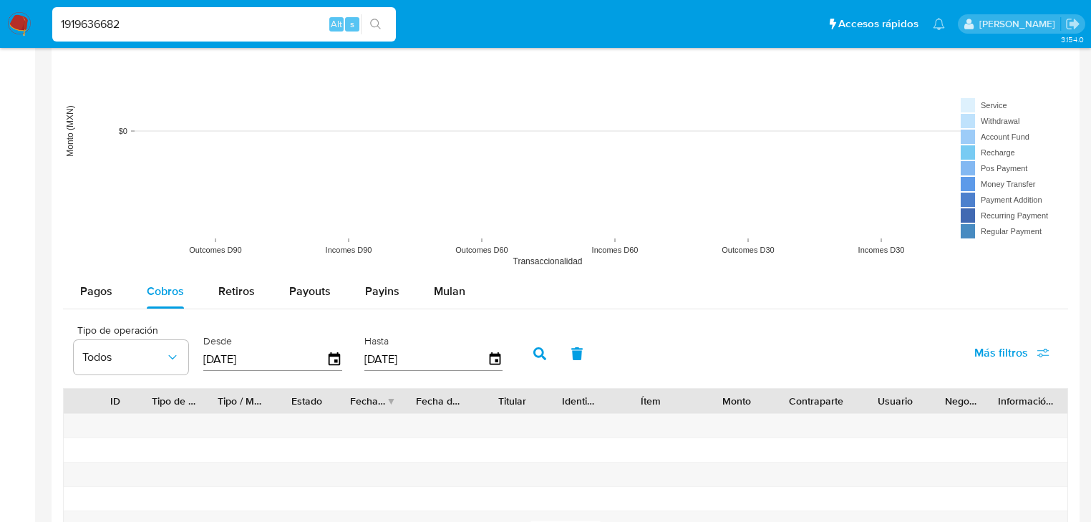
click at [533, 355] on icon "button" at bounding box center [539, 353] width 13 height 13
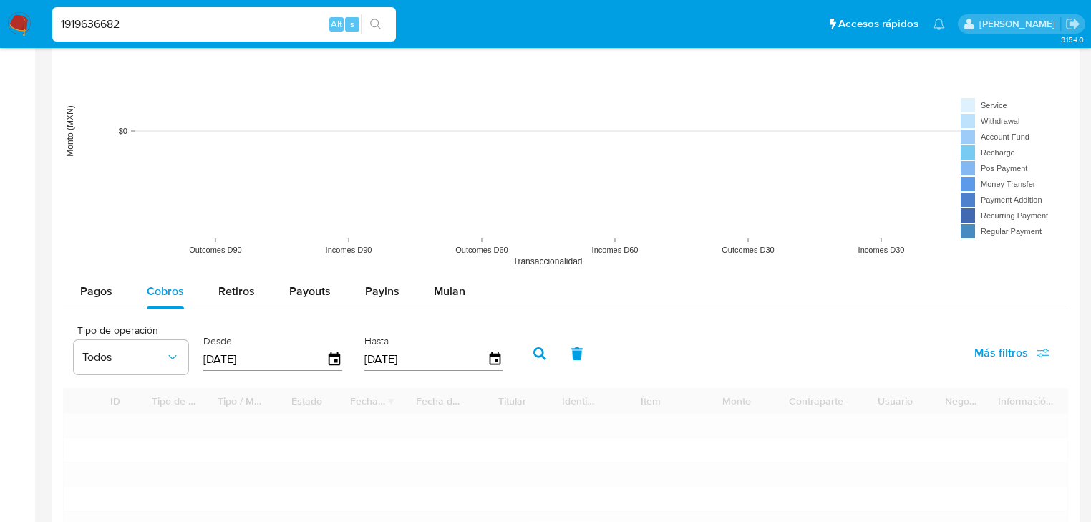
scroll to position [1202, 0]
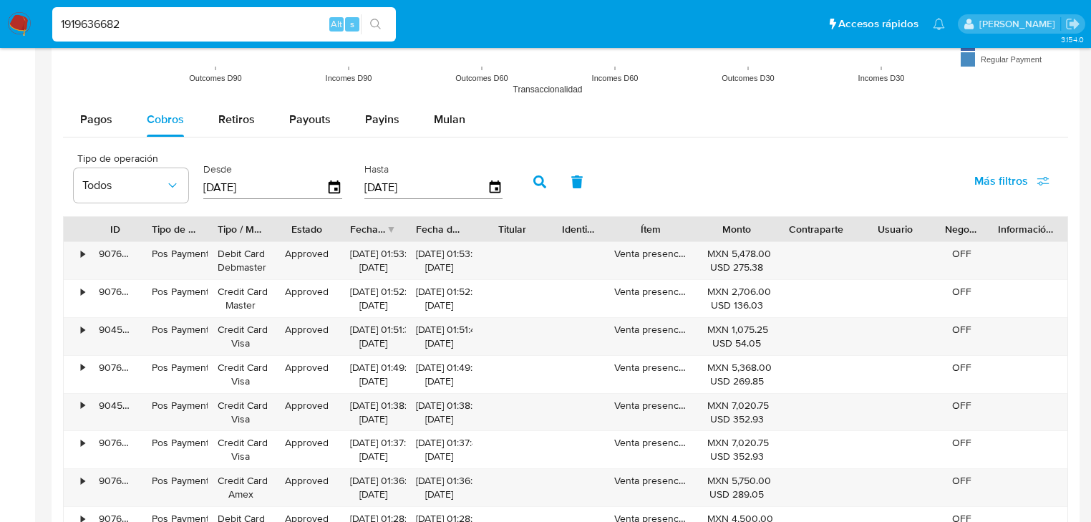
drag, startPoint x: 142, startPoint y: 23, endPoint x: 1, endPoint y: 11, distance: 140.7
click at [29, 11] on nav "Pausado Ver notificaciones 1919636682 Alt s Accesos rápidos Presiona las siguie…" at bounding box center [545, 24] width 1091 height 48
paste input "8408"
type input "1919638408"
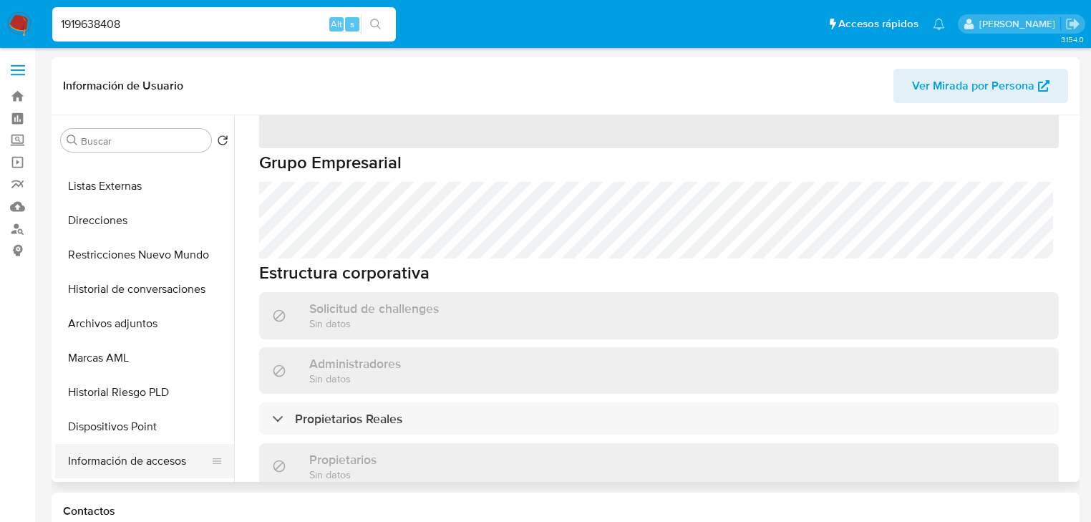
scroll to position [229, 0]
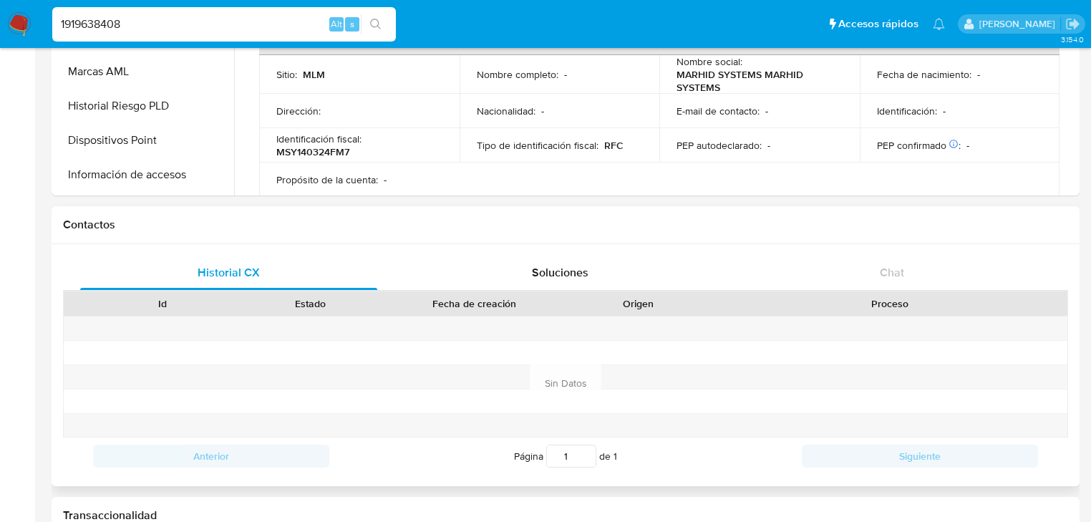
select select "10"
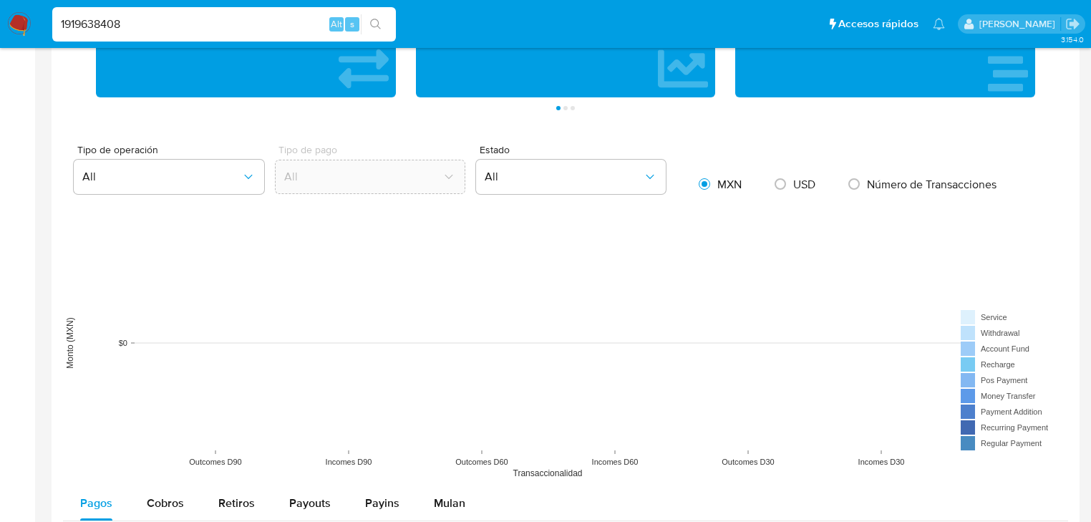
click at [163, 480] on div "Tipo de operación All Tipo de pago All Estado All MXN USD Número de Transaccion…" at bounding box center [565, 526] width 1005 height 762
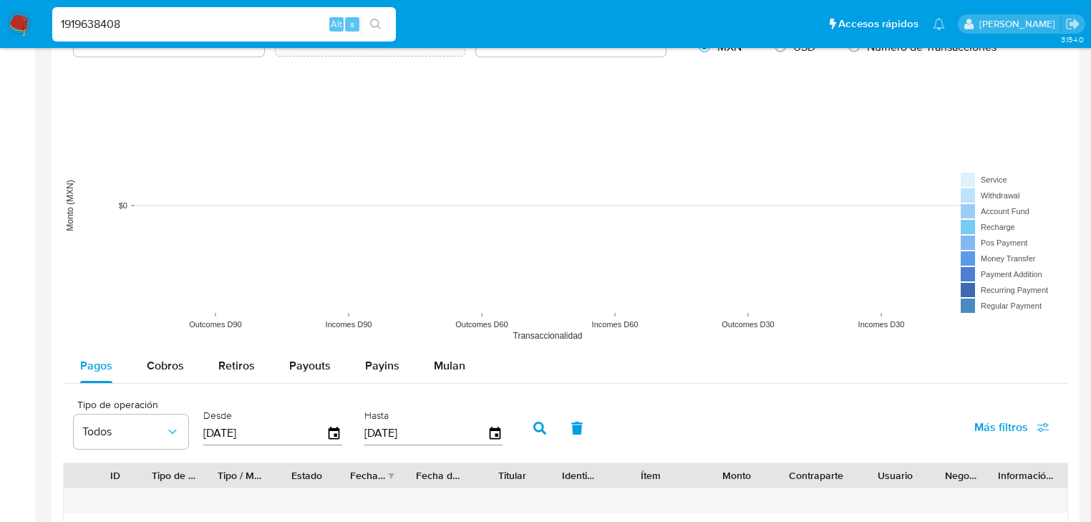
scroll to position [1088, 0]
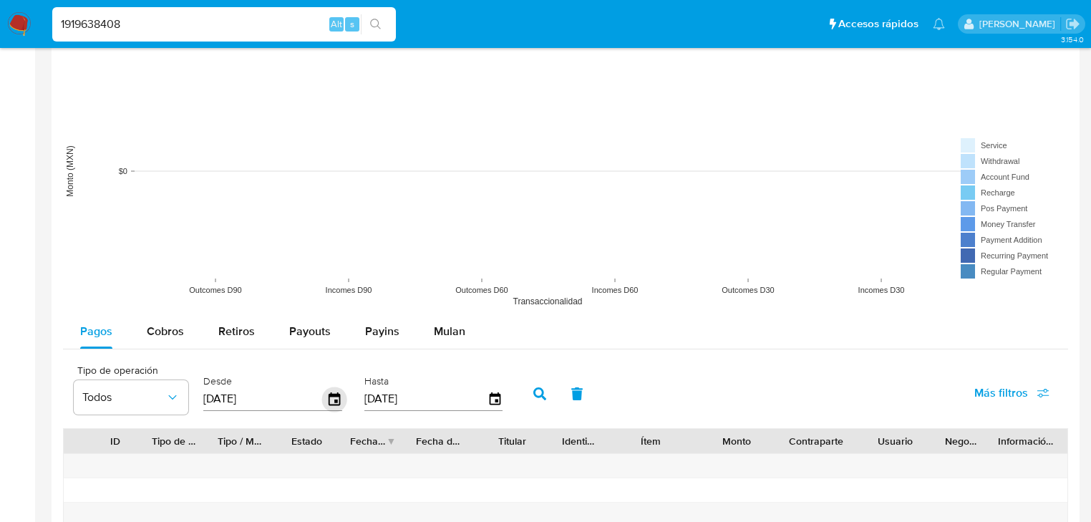
click at [338, 398] on icon "button" at bounding box center [333, 398] width 11 height 13
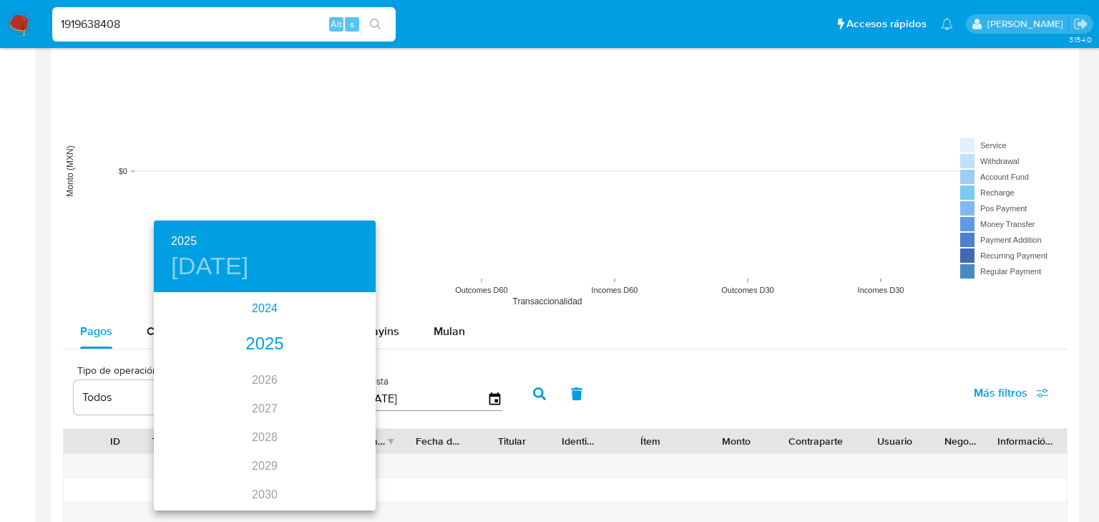
click at [257, 302] on div "2024" at bounding box center [265, 308] width 222 height 29
click at [349, 427] on div "sep." at bounding box center [339, 428] width 74 height 54
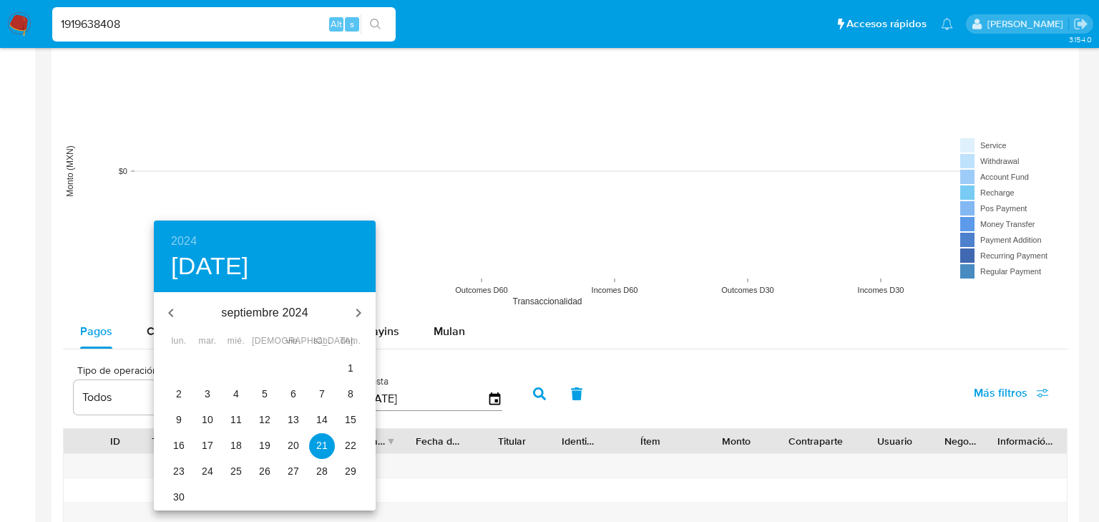
click at [346, 365] on span "1" at bounding box center [351, 368] width 26 height 14
type input "01/09/2024"
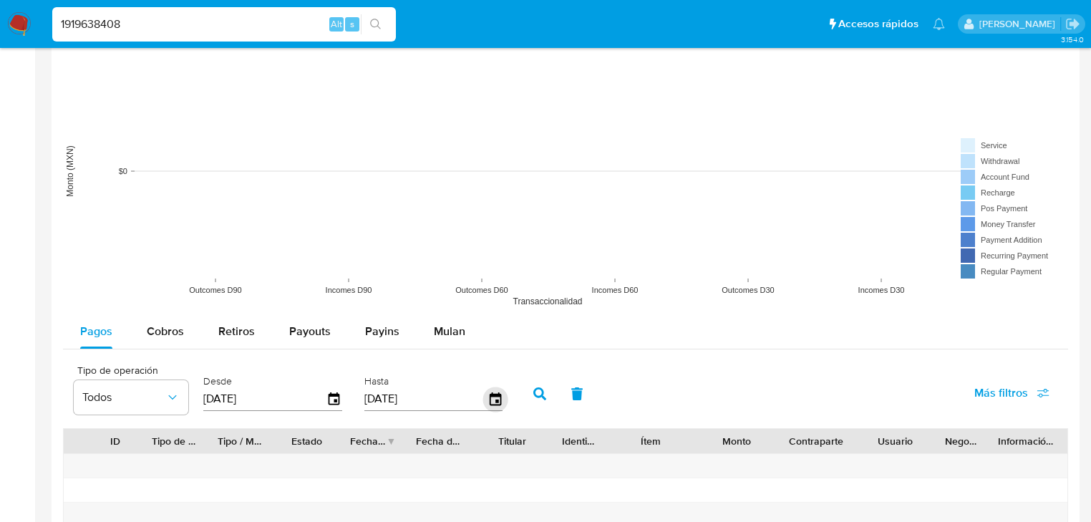
click at [492, 403] on icon "button" at bounding box center [494, 398] width 11 height 13
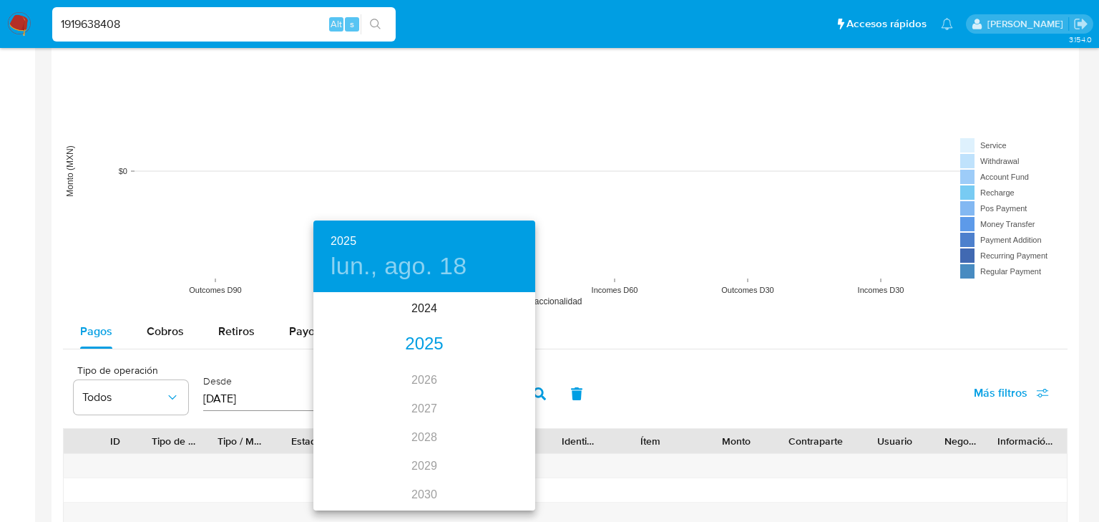
click at [422, 341] on div "2025" at bounding box center [424, 344] width 222 height 29
click at [430, 381] on div "may." at bounding box center [424, 375] width 74 height 54
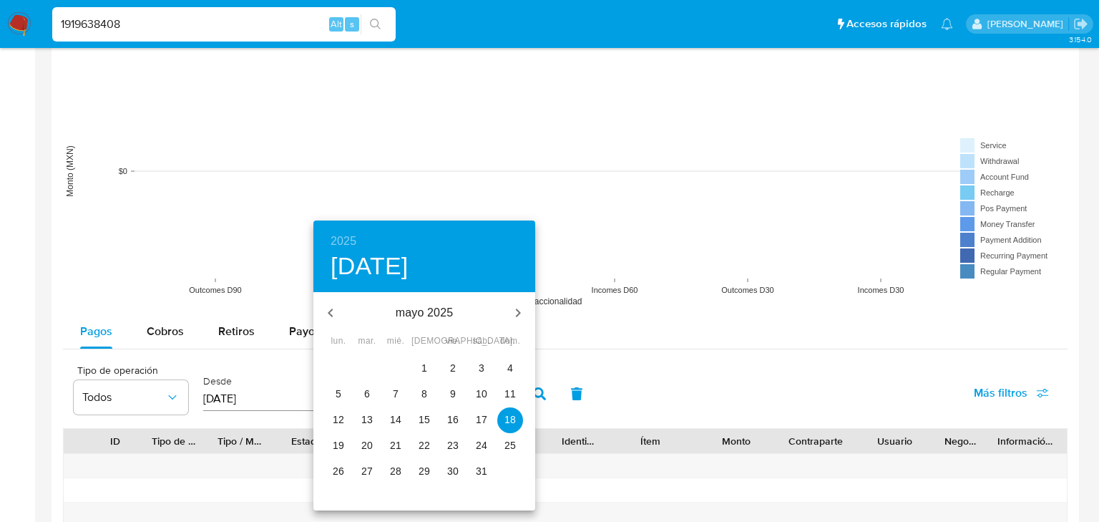
click at [480, 472] on p "31" at bounding box center [481, 471] width 11 height 14
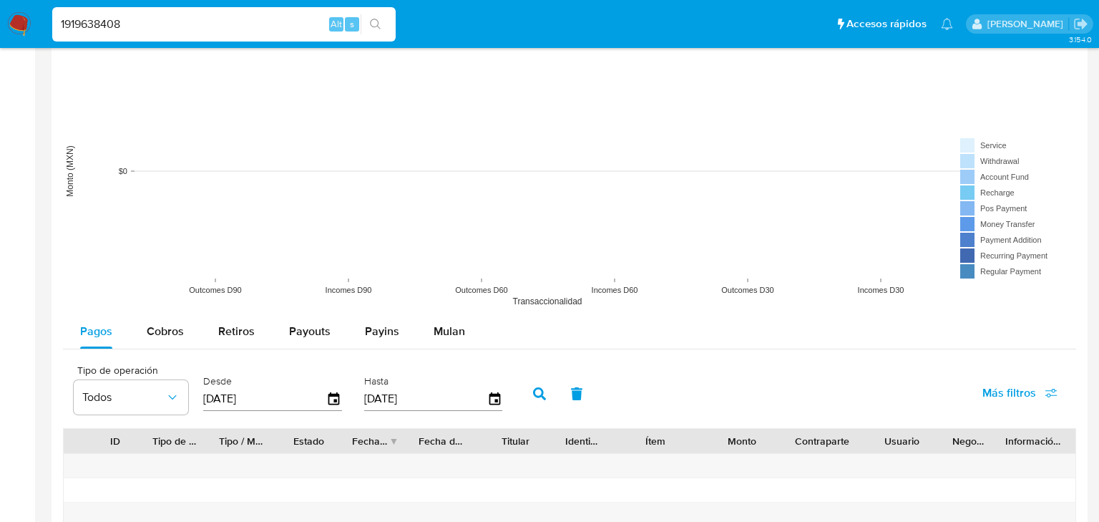
type input "31/05/2025"
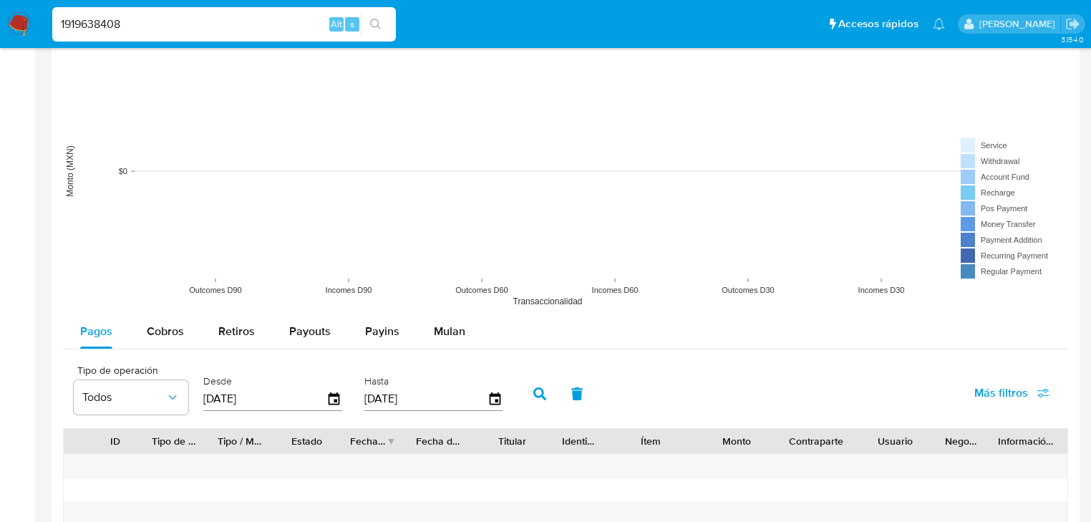
click at [533, 394] on icon "button" at bounding box center [539, 393] width 13 height 13
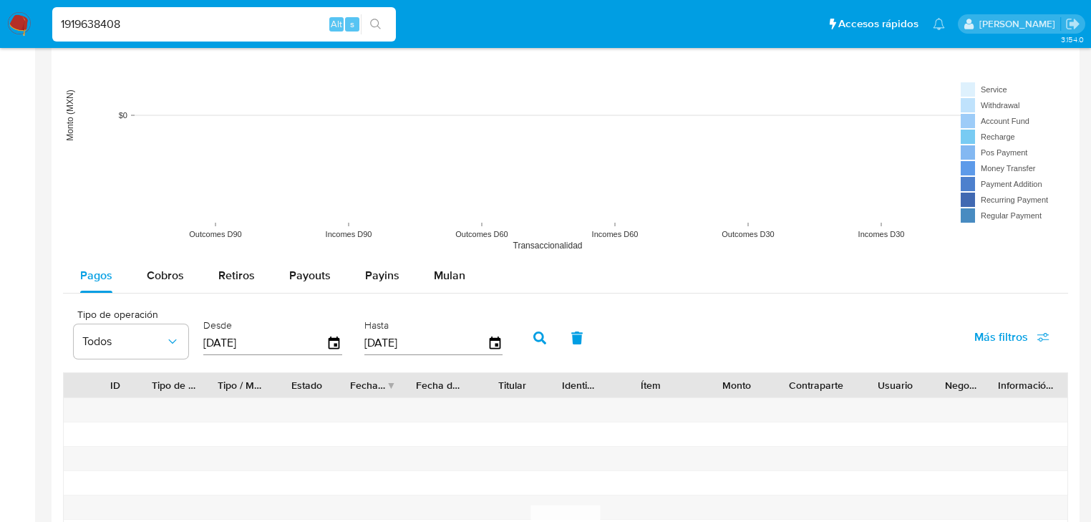
scroll to position [1260, 0]
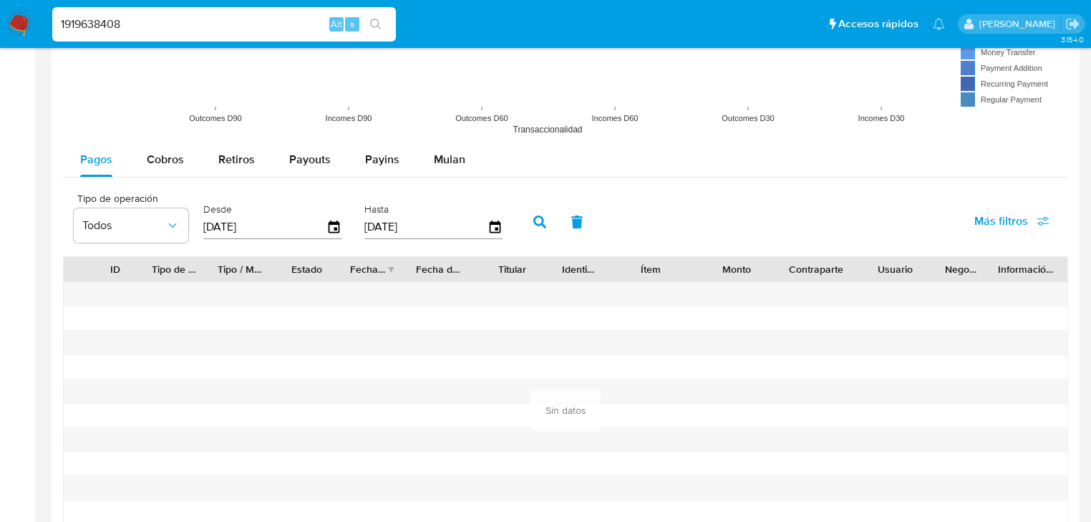
drag, startPoint x: 132, startPoint y: 24, endPoint x: 0, endPoint y: -11, distance: 136.5
paste input "26863525"
type input "1926863525"
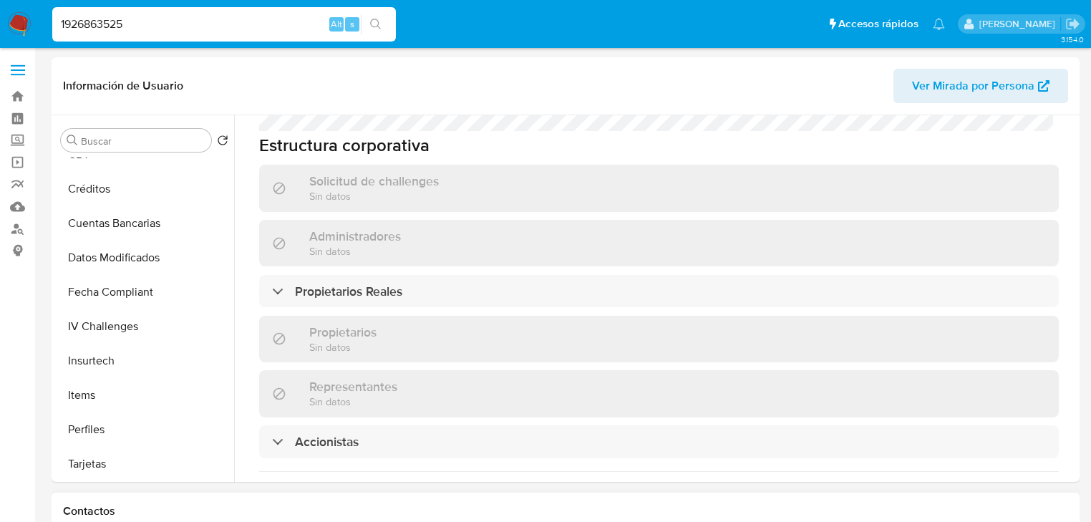
scroll to position [694, 0]
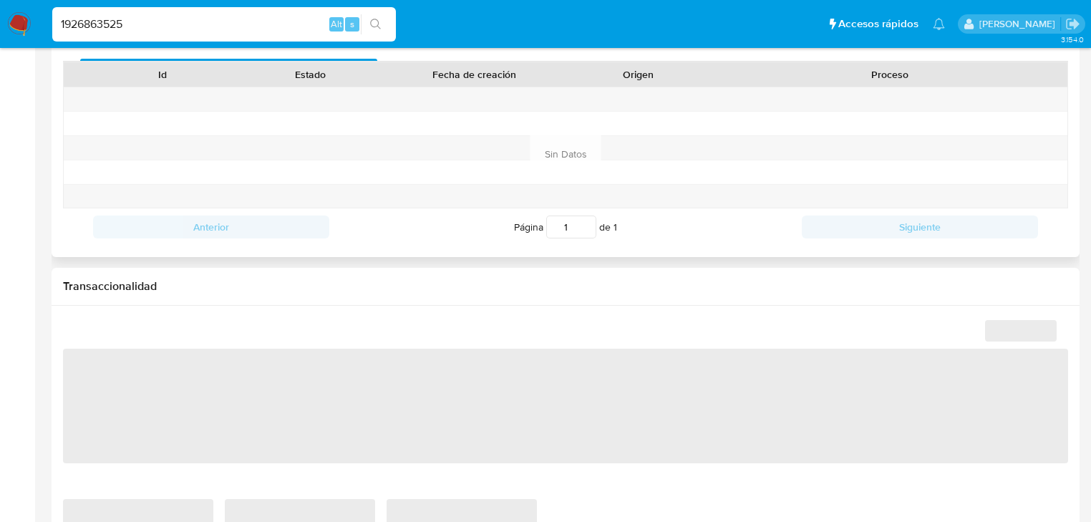
select select "10"
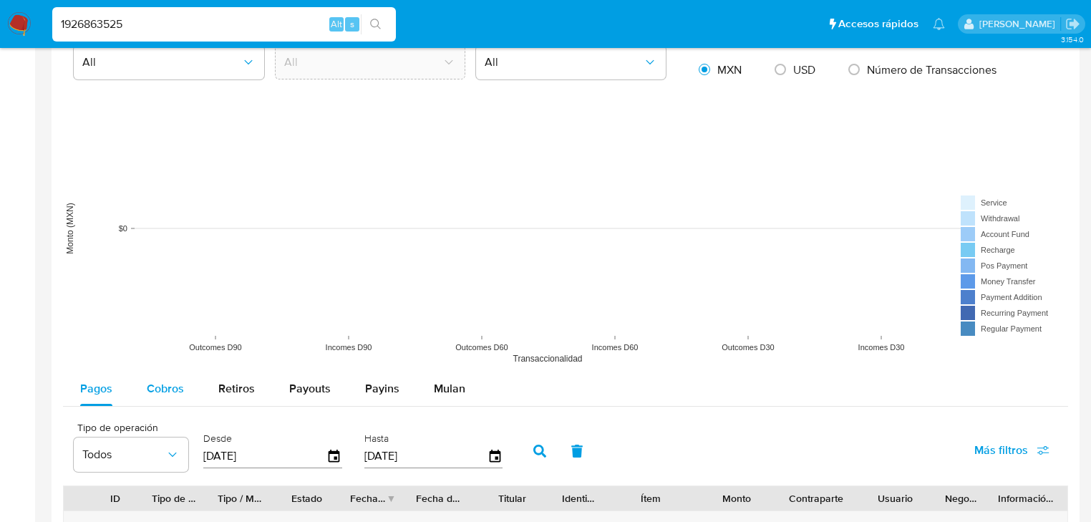
click at [175, 391] on span "Cobros" at bounding box center [165, 388] width 37 height 16
select select "10"
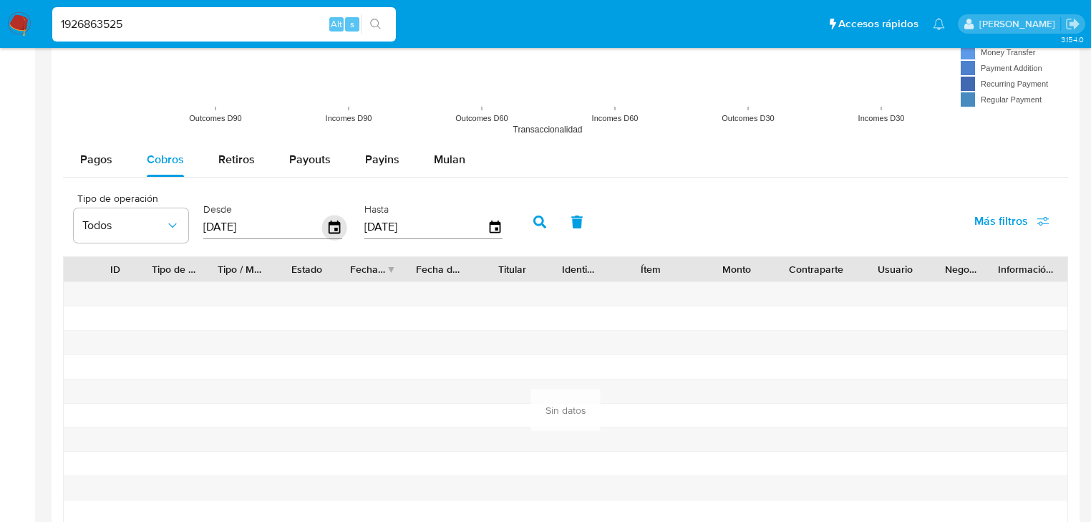
click at [338, 223] on icon "button" at bounding box center [334, 227] width 25 height 25
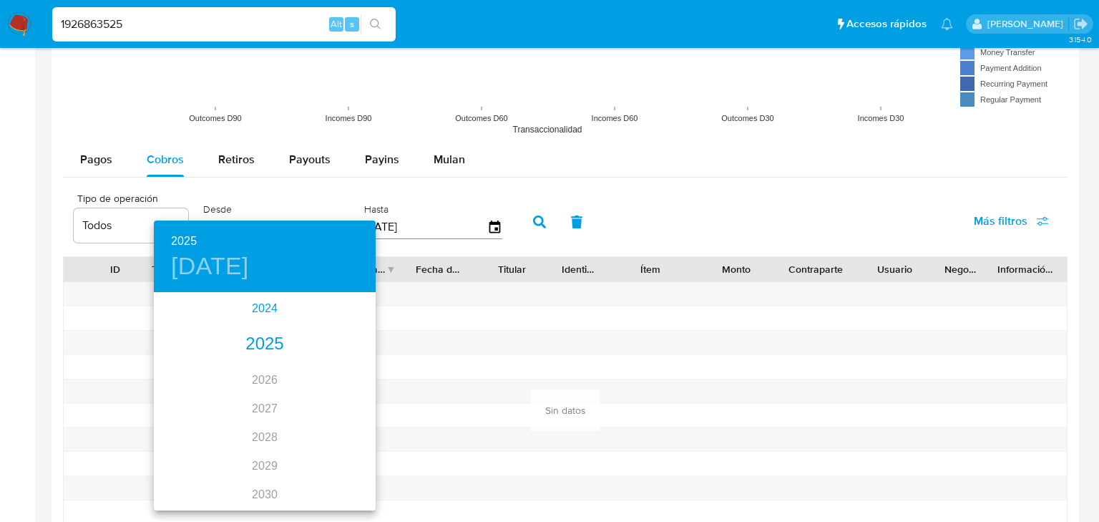
click at [256, 313] on div "2024" at bounding box center [265, 308] width 222 height 29
click at [348, 432] on div "sep." at bounding box center [339, 428] width 74 height 54
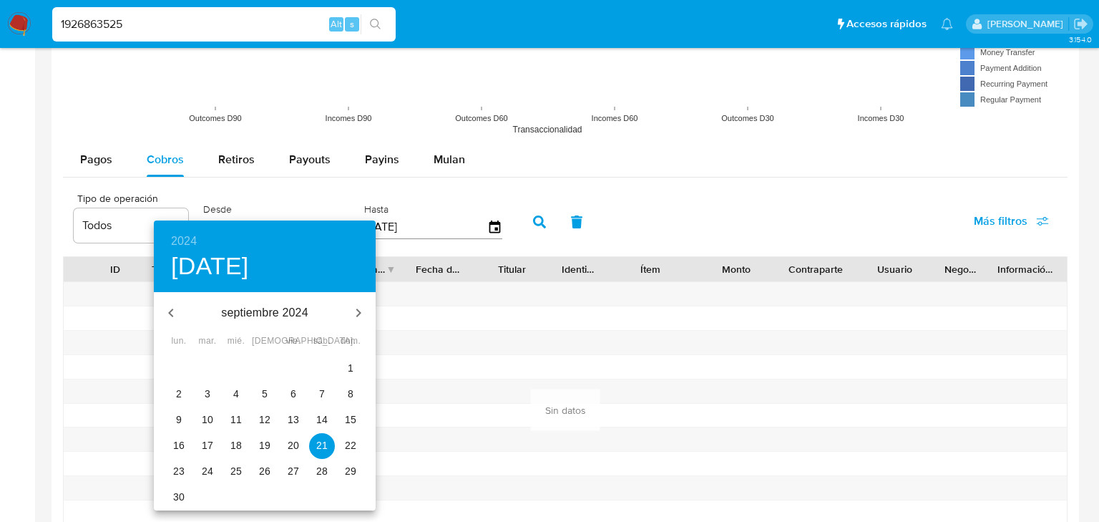
click at [349, 370] on p "1" at bounding box center [351, 368] width 6 height 14
type input "01/09/2024"
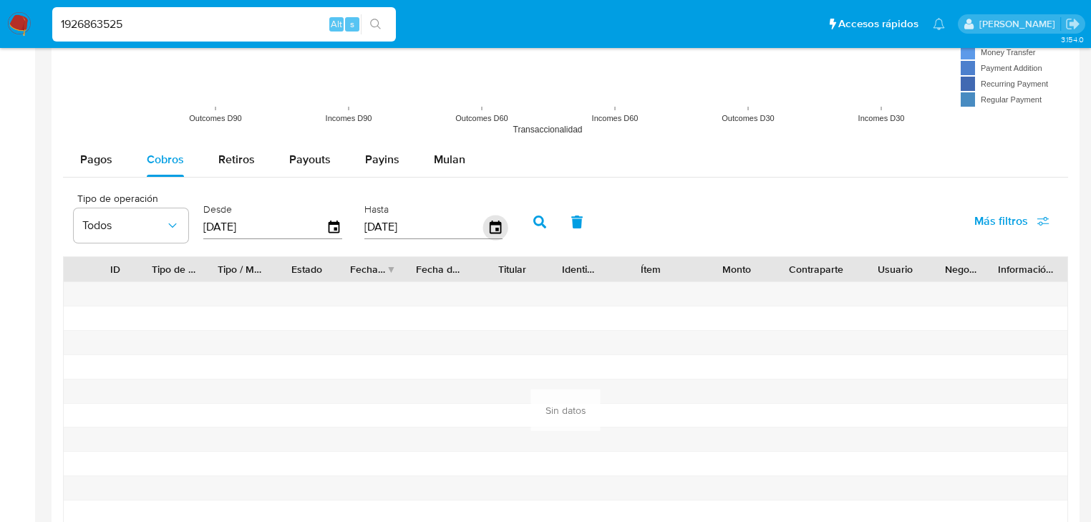
click at [486, 229] on div "[DATE]" at bounding box center [433, 226] width 139 height 23
click at [493, 229] on icon "button" at bounding box center [494, 227] width 25 height 25
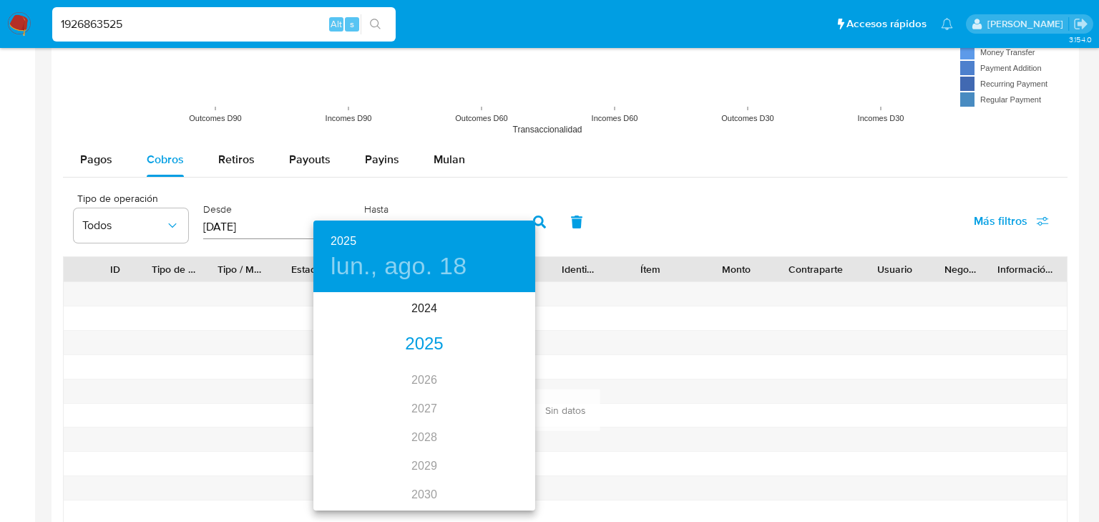
click at [427, 333] on div "2025" at bounding box center [424, 344] width 222 height 29
click at [425, 375] on div "may." at bounding box center [424, 375] width 74 height 54
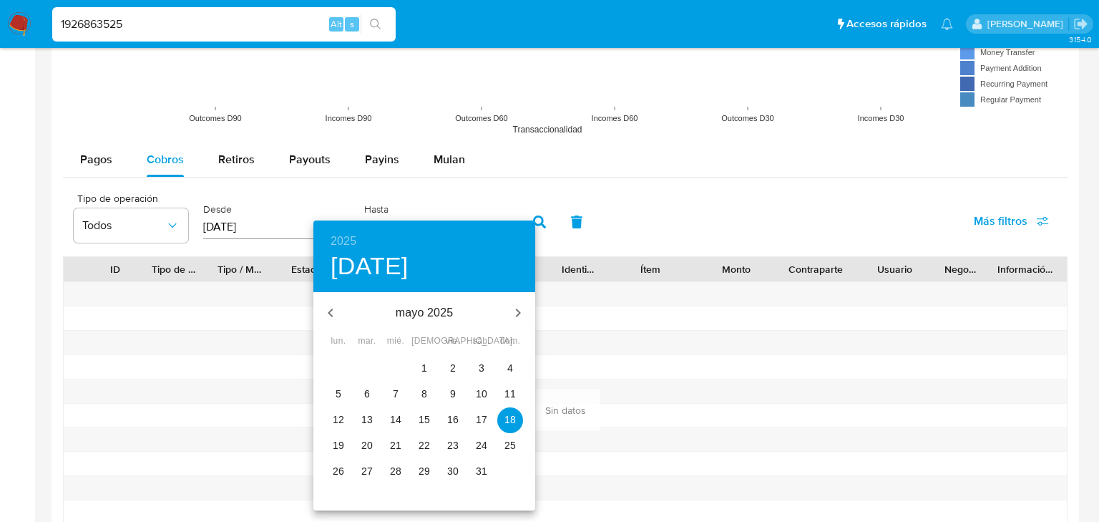
click at [476, 469] on span "31" at bounding box center [482, 471] width 26 height 14
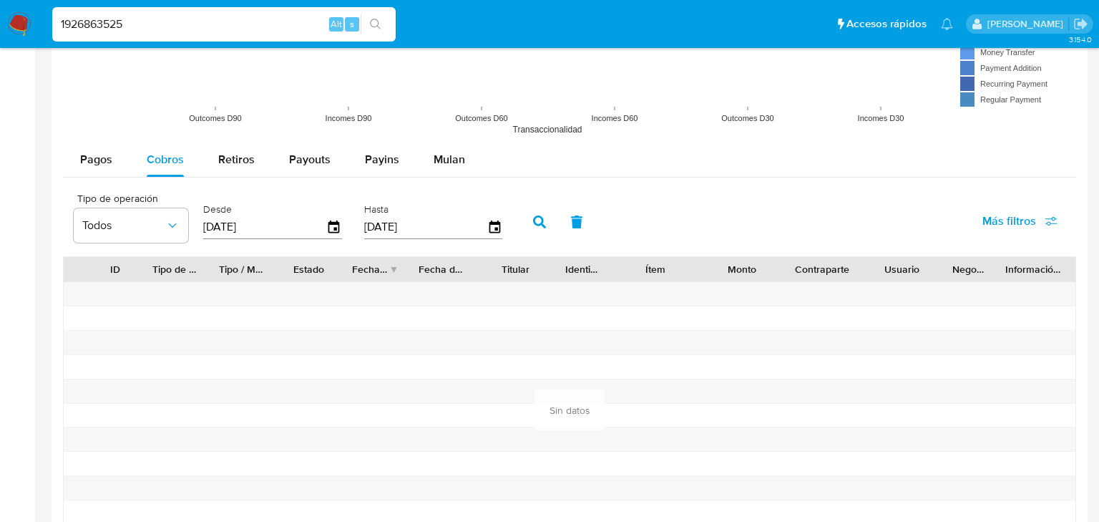
type input "31/05/2025"
click at [538, 223] on icon "button" at bounding box center [539, 221] width 13 height 13
drag, startPoint x: 112, startPoint y: 24, endPoint x: 0, endPoint y: 16, distance: 111.9
click at [0, 16] on nav "Pausado Ver notificaciones 1926863525 Alt s Accesos rápidos Presiona las siguie…" at bounding box center [545, 24] width 1091 height 48
paste input "7"
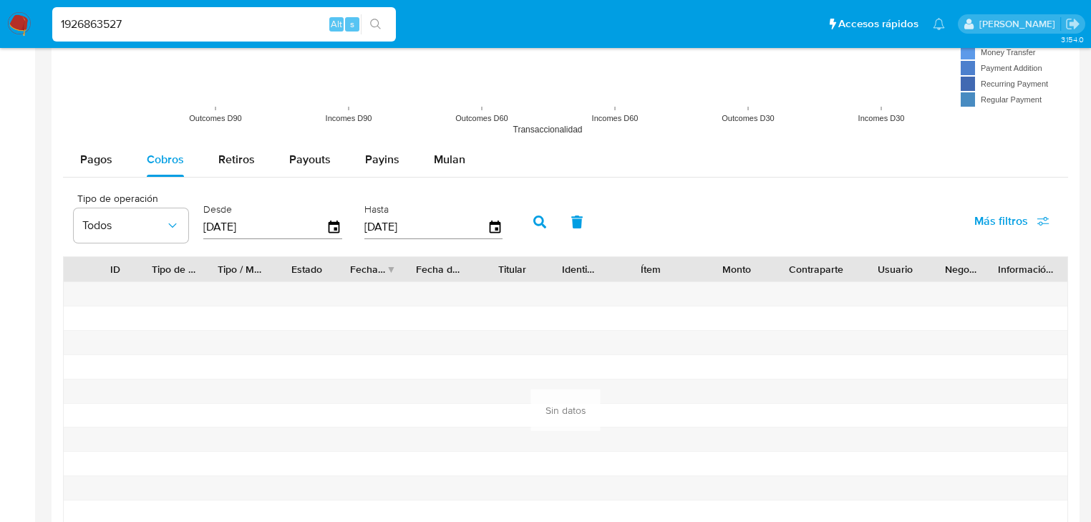
type input "1926863527"
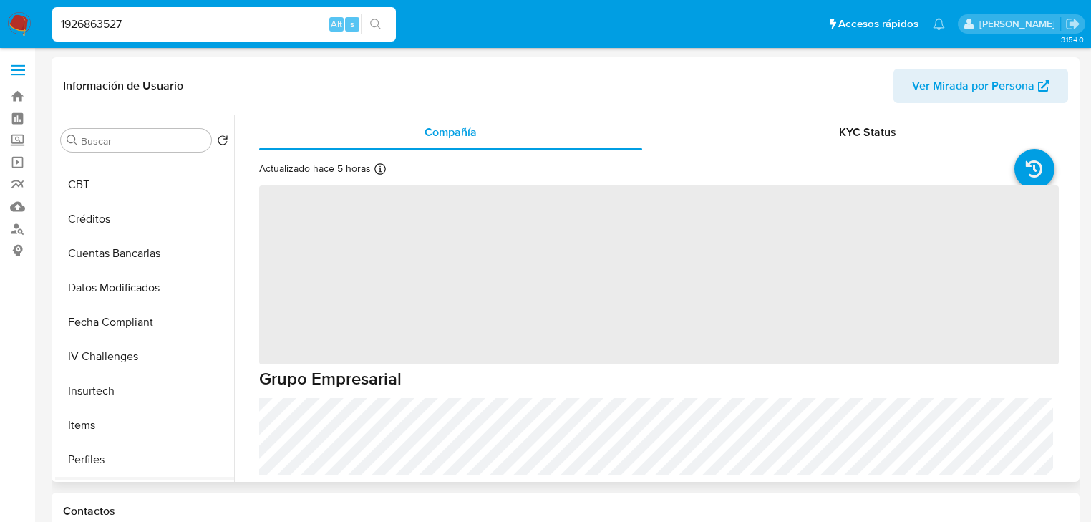
scroll to position [604, 0]
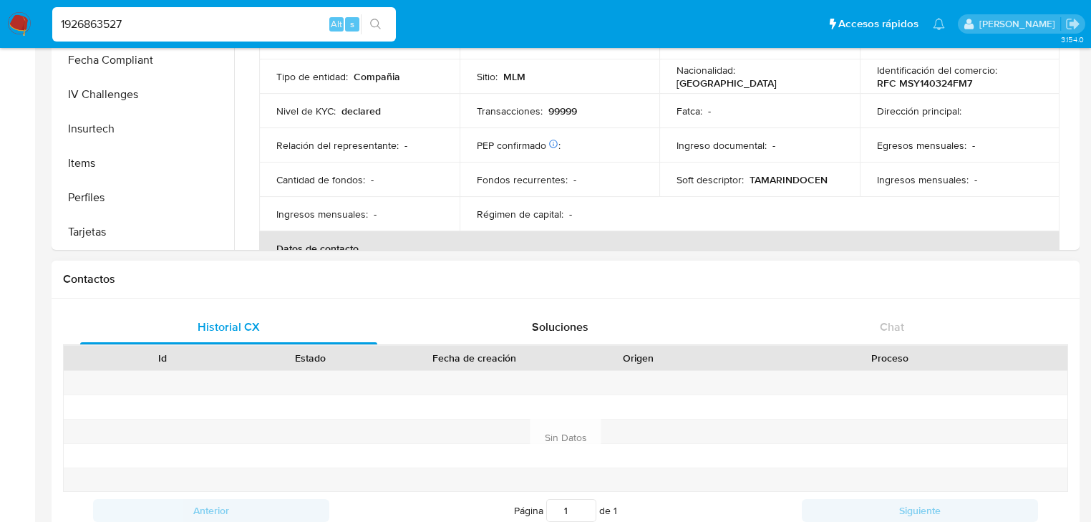
select select "10"
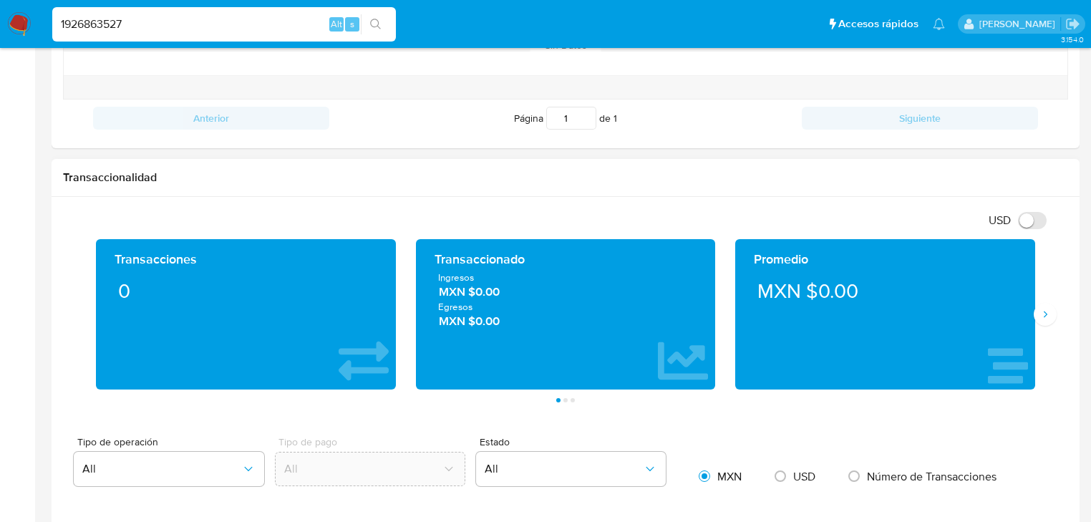
scroll to position [687, 0]
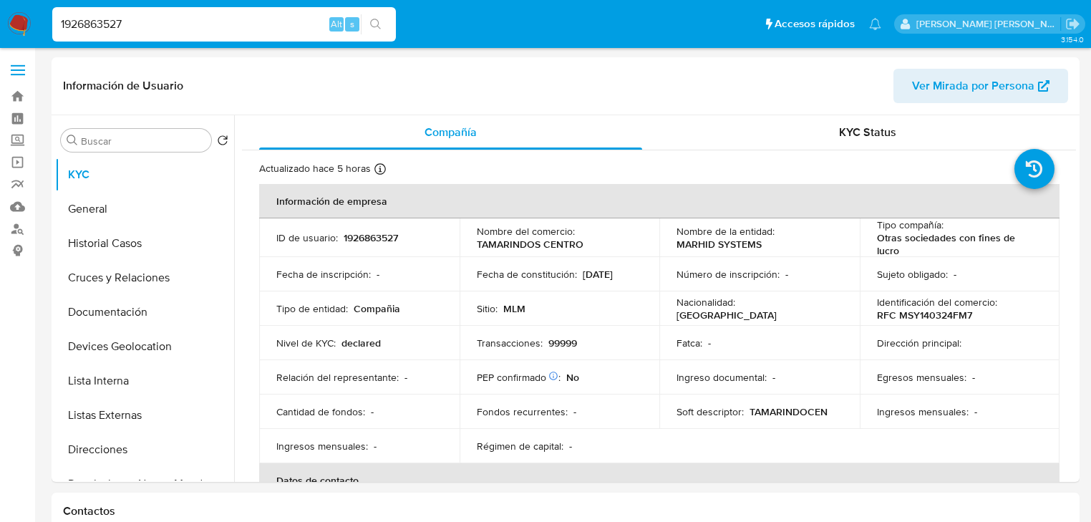
select select "10"
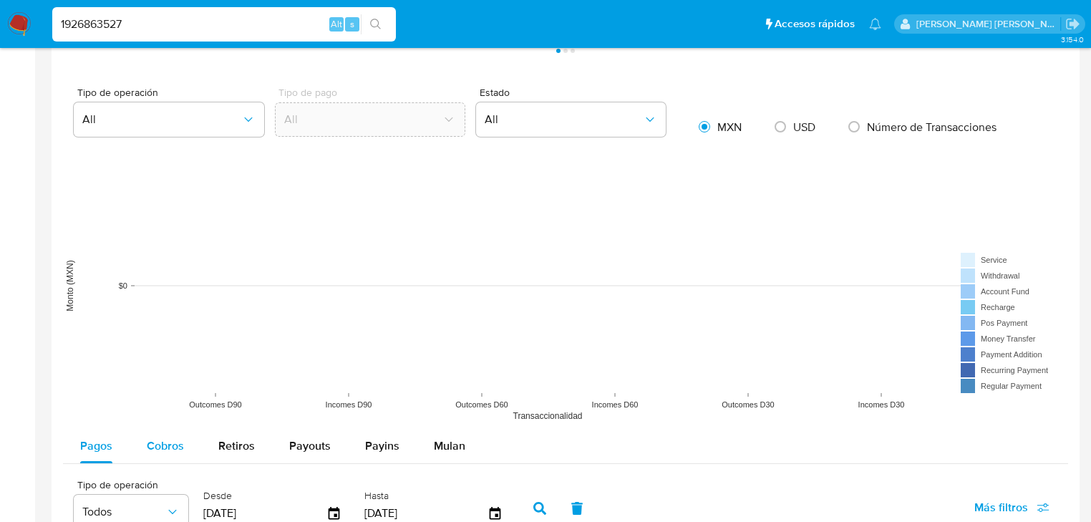
click at [172, 439] on span "Cobros" at bounding box center [165, 445] width 37 height 16
select select "10"
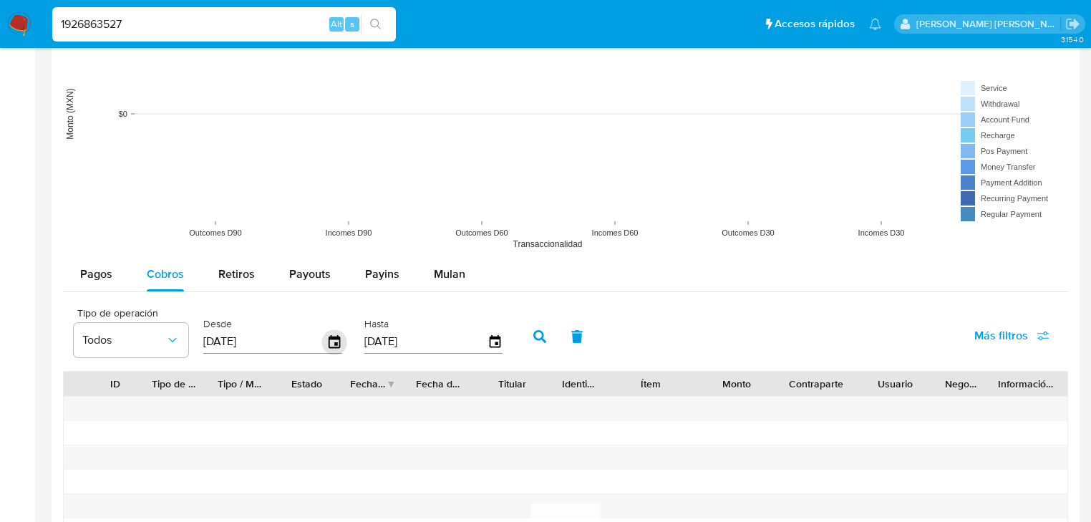
click at [332, 338] on icon "button" at bounding box center [334, 341] width 25 height 25
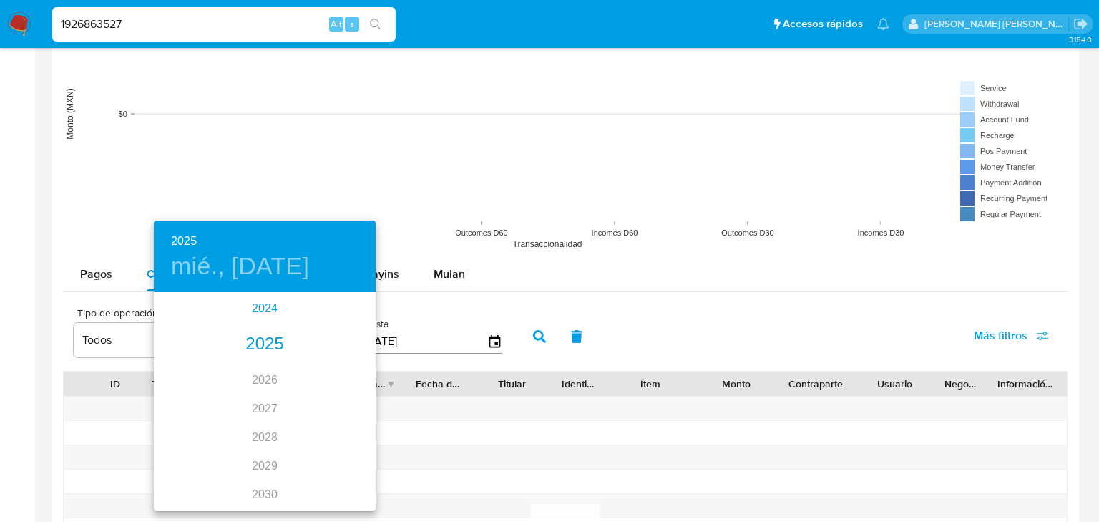
click at [268, 304] on div "2024" at bounding box center [265, 308] width 222 height 29
click at [341, 426] on div "sep." at bounding box center [339, 428] width 74 height 54
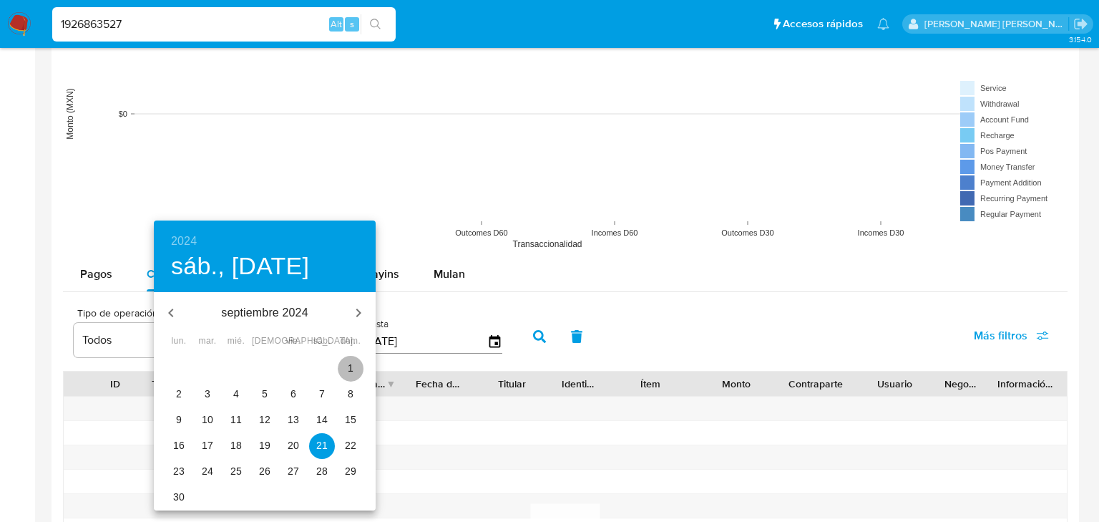
click at [356, 364] on span "1" at bounding box center [351, 368] width 26 height 14
type input "[DATE]"
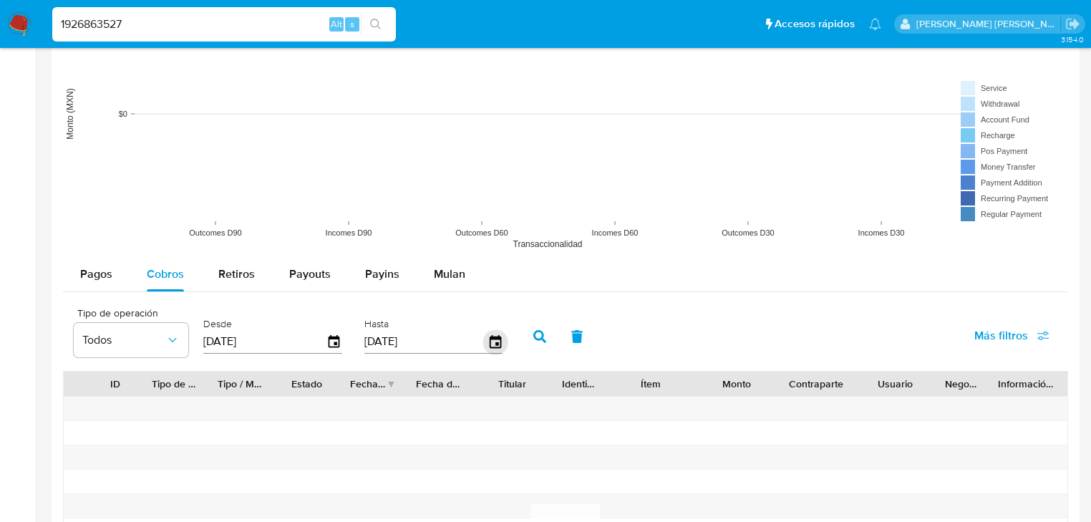
click at [492, 345] on icon "button" at bounding box center [494, 341] width 25 height 25
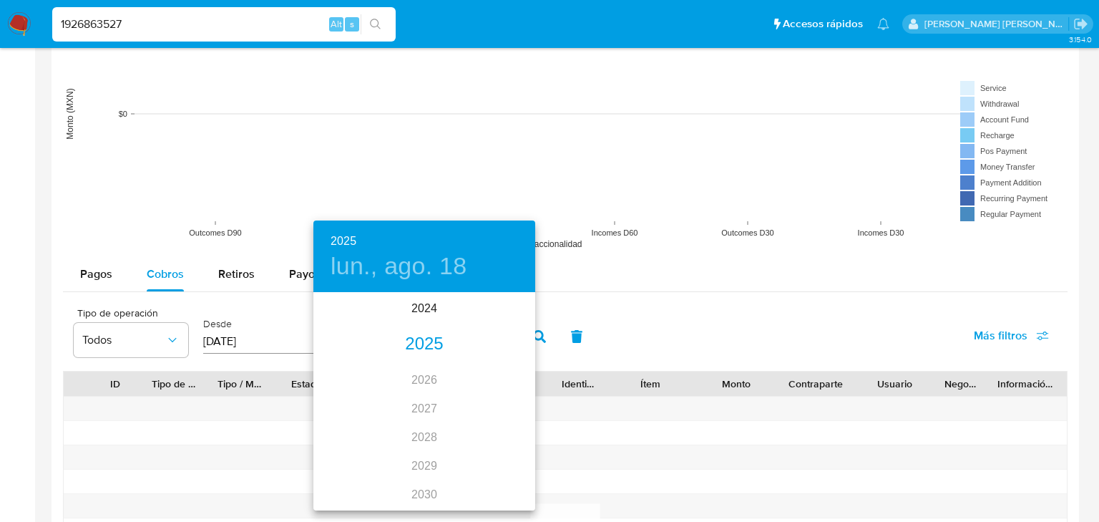
click at [422, 346] on div "2025" at bounding box center [424, 344] width 222 height 29
click at [487, 378] on div "jun." at bounding box center [499, 375] width 74 height 54
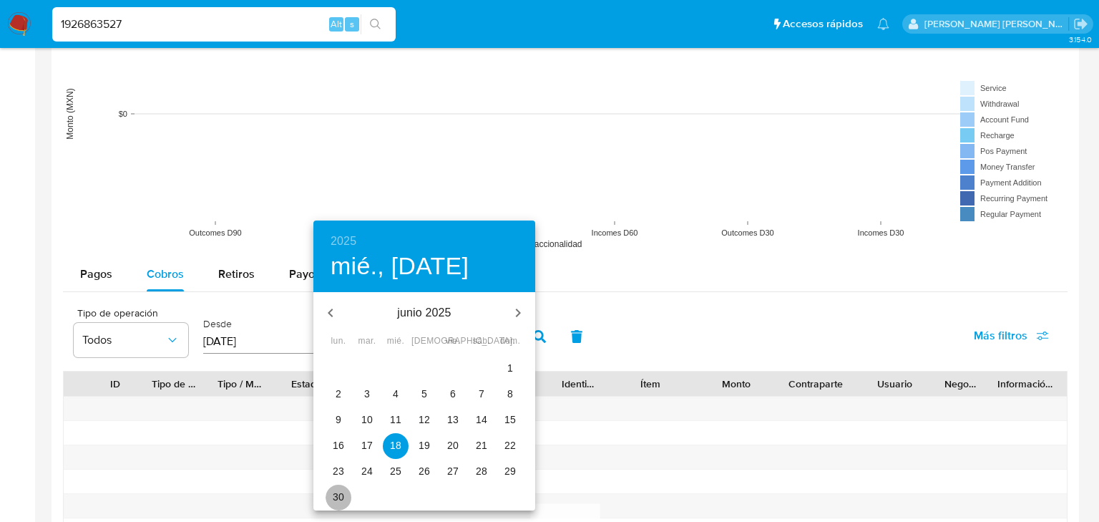
click at [346, 494] on span "30" at bounding box center [339, 497] width 26 height 14
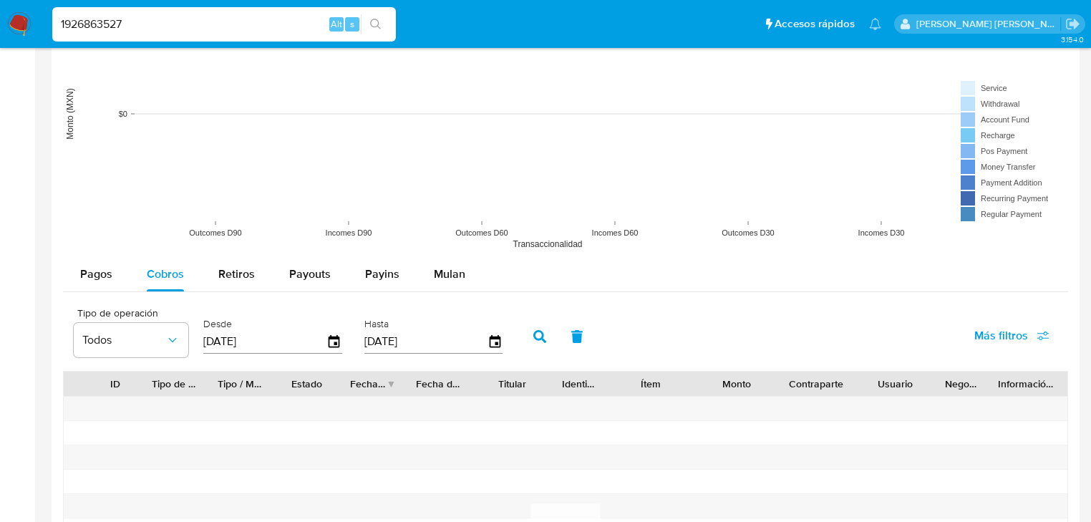
click at [409, 343] on input "[DATE]" at bounding box center [425, 341] width 123 height 23
click at [492, 344] on icon "button" at bounding box center [494, 341] width 25 height 25
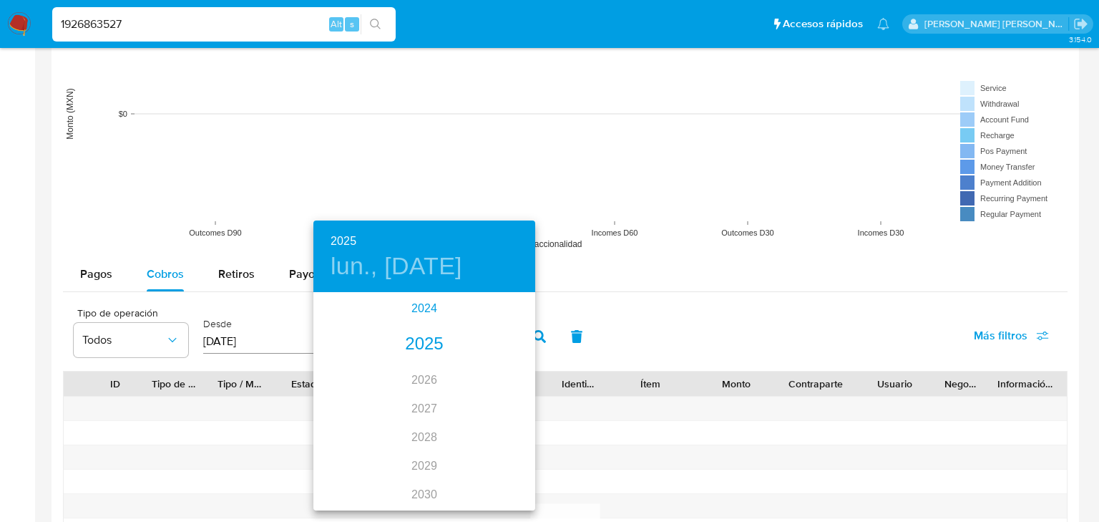
click at [428, 308] on div "2024" at bounding box center [424, 308] width 222 height 29
click at [510, 484] on div "dic." at bounding box center [499, 482] width 74 height 54
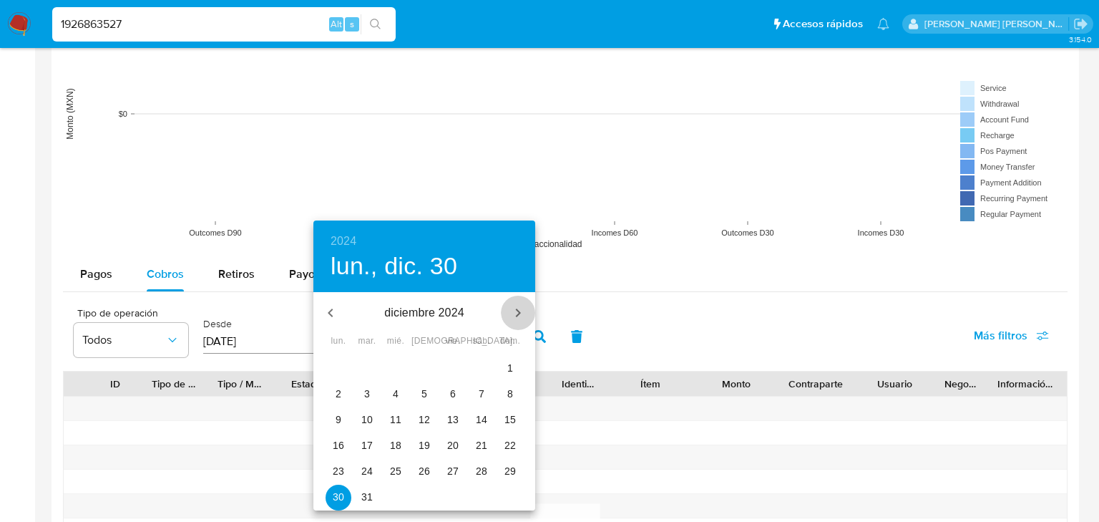
click at [517, 306] on icon "button" at bounding box center [518, 312] width 17 height 17
click at [516, 306] on icon "button" at bounding box center [518, 312] width 17 height 17
click at [515, 309] on icon "button" at bounding box center [518, 312] width 17 height 17
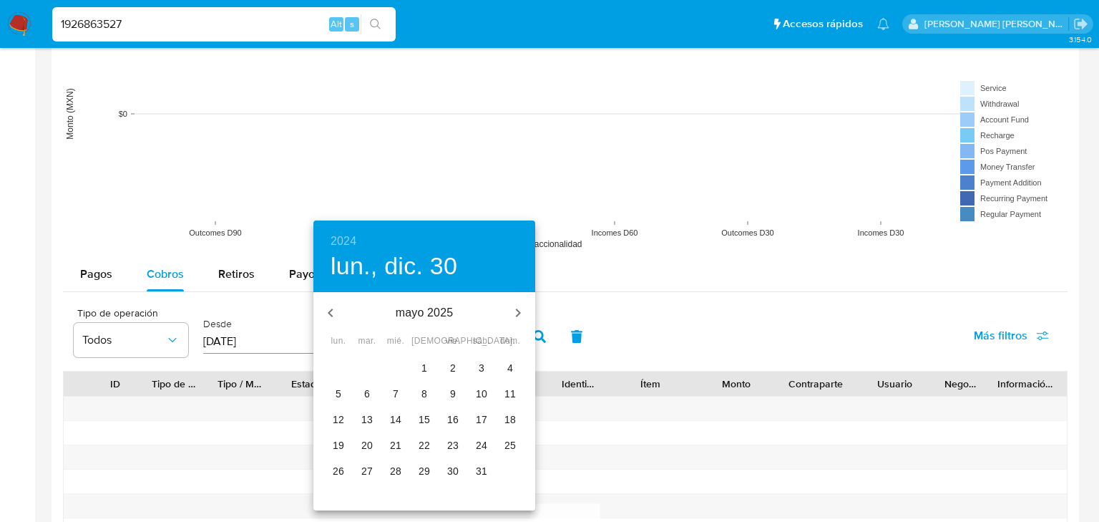
click at [479, 473] on p "31" at bounding box center [481, 471] width 11 height 14
type input "[DATE]"
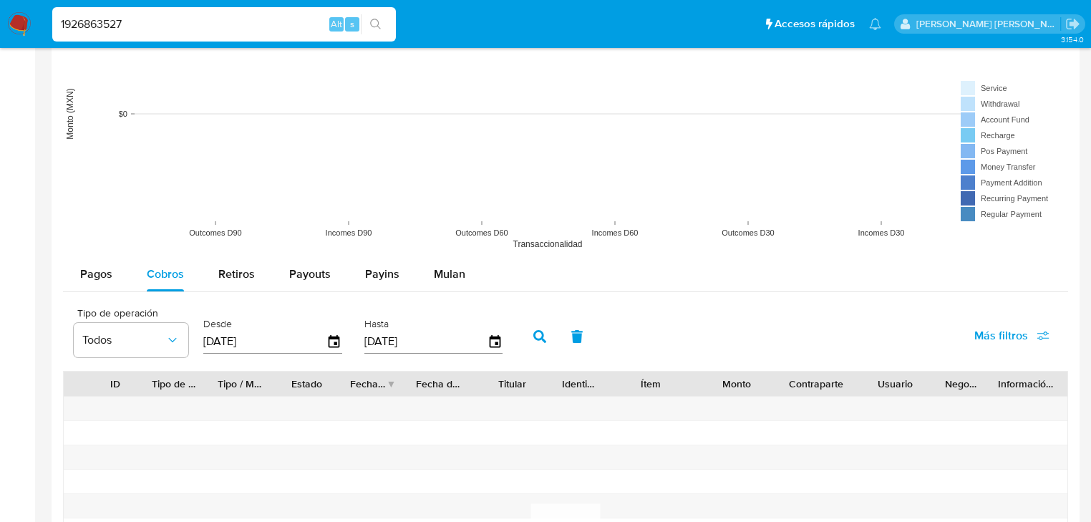
click at [533, 332] on icon "button" at bounding box center [539, 336] width 13 height 13
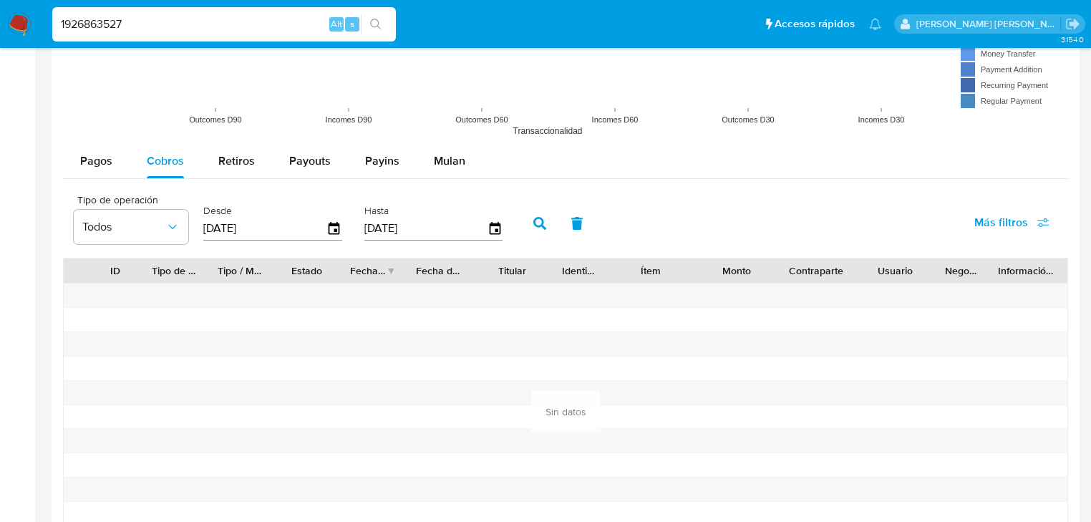
scroll to position [1260, 0]
drag, startPoint x: 172, startPoint y: 31, endPoint x: 0, endPoint y: -17, distance: 179.2
paste input "9455250"
type input "1929455250"
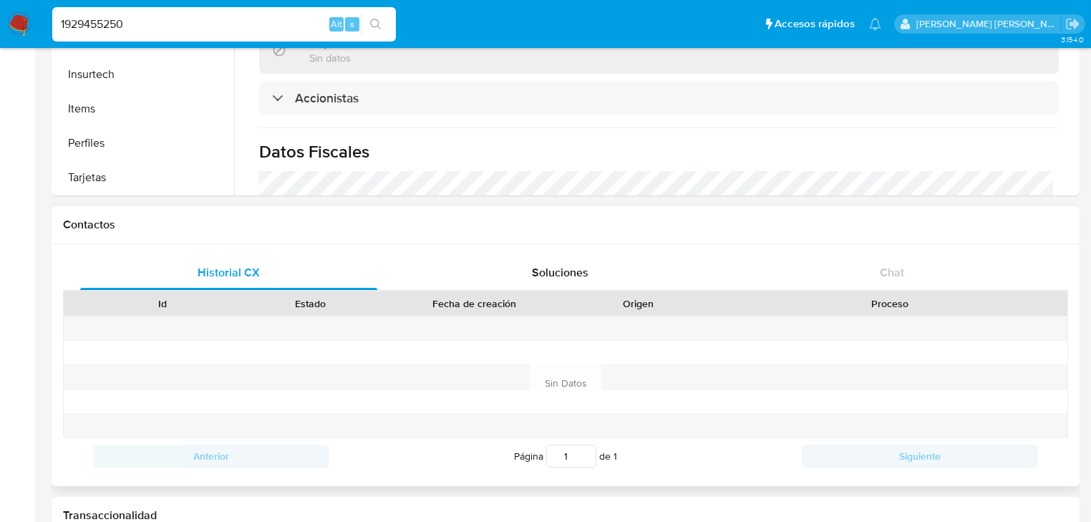
scroll to position [789, 0]
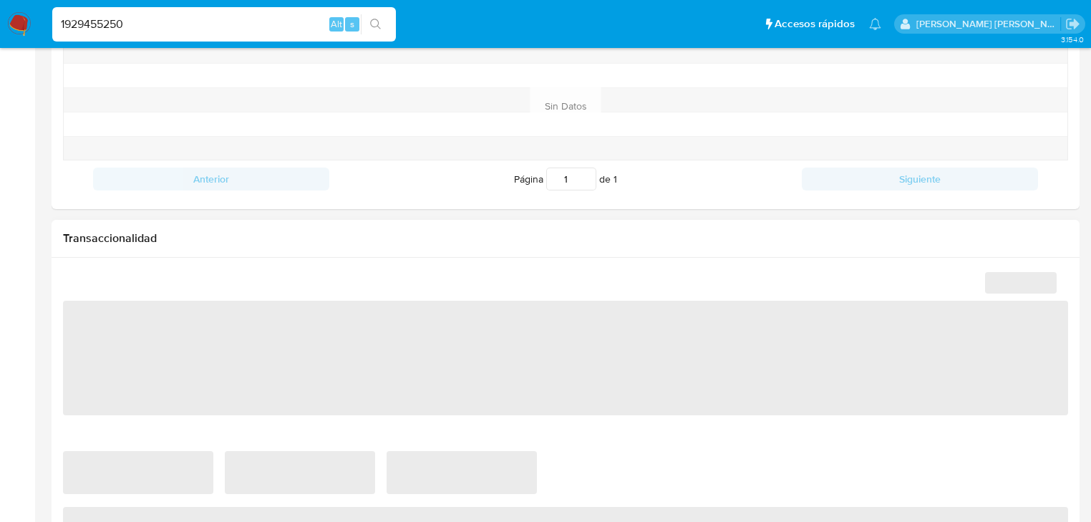
select select "10"
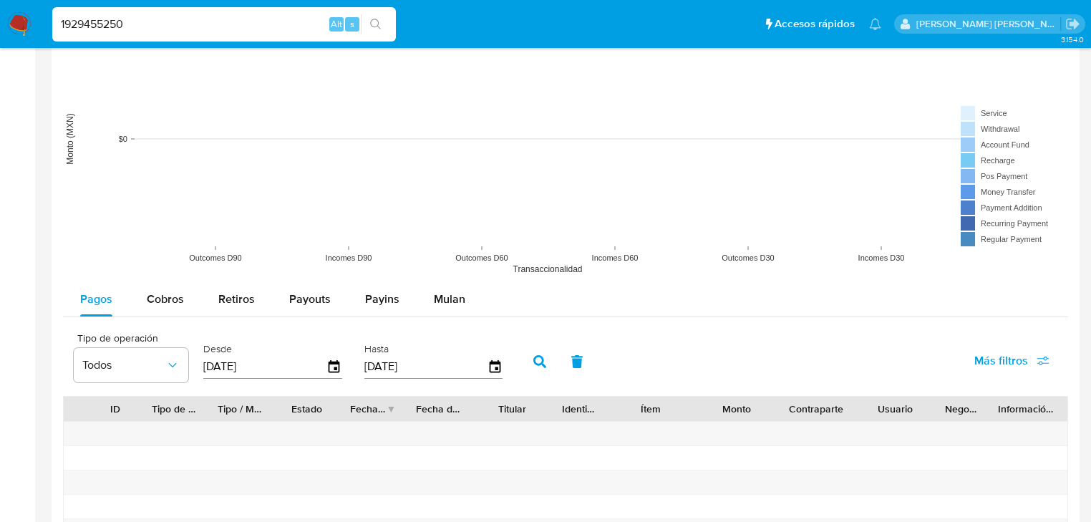
scroll to position [1202, 0]
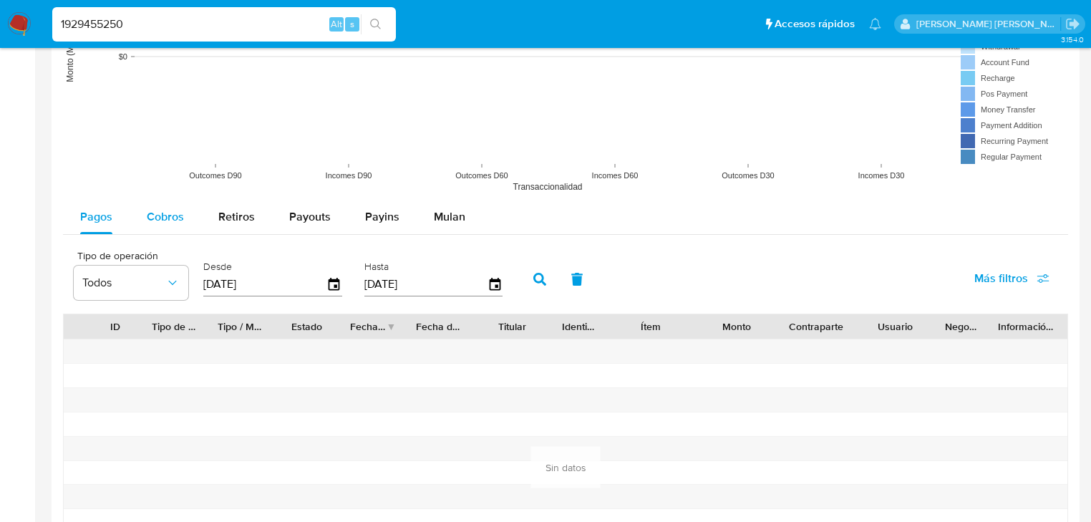
click at [164, 228] on div "Cobros" at bounding box center [165, 217] width 37 height 34
select select "10"
click at [337, 287] on icon "button" at bounding box center [334, 284] width 25 height 25
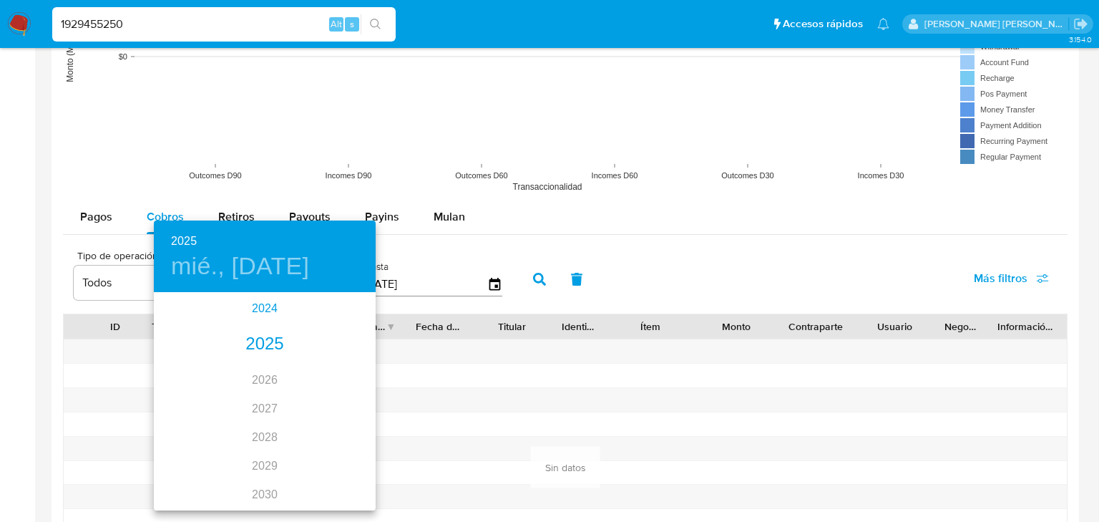
click at [273, 306] on div "2024" at bounding box center [265, 308] width 222 height 29
click at [334, 429] on div "sep." at bounding box center [339, 428] width 74 height 54
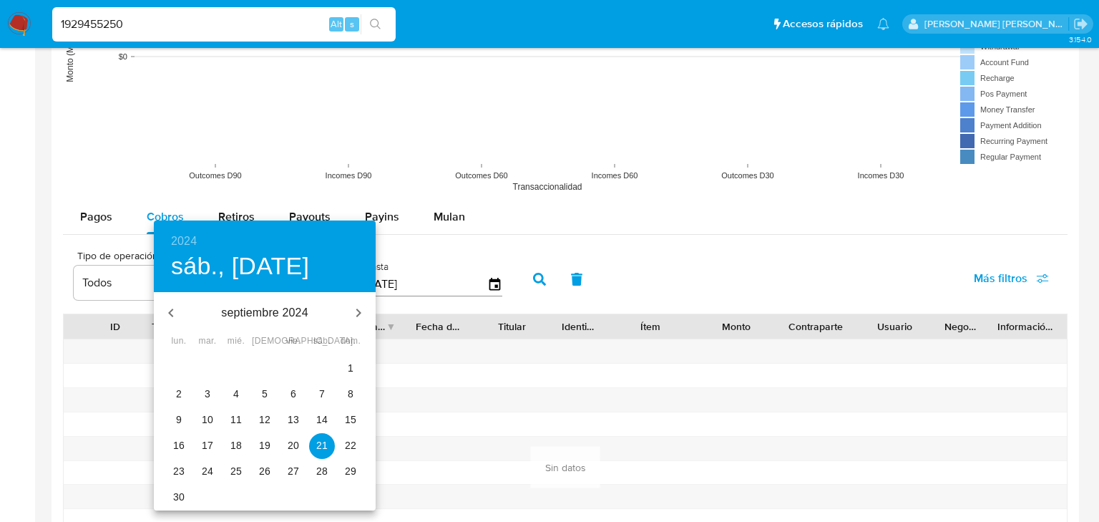
click at [351, 366] on p "1" at bounding box center [351, 368] width 6 height 14
type input "[DATE]"
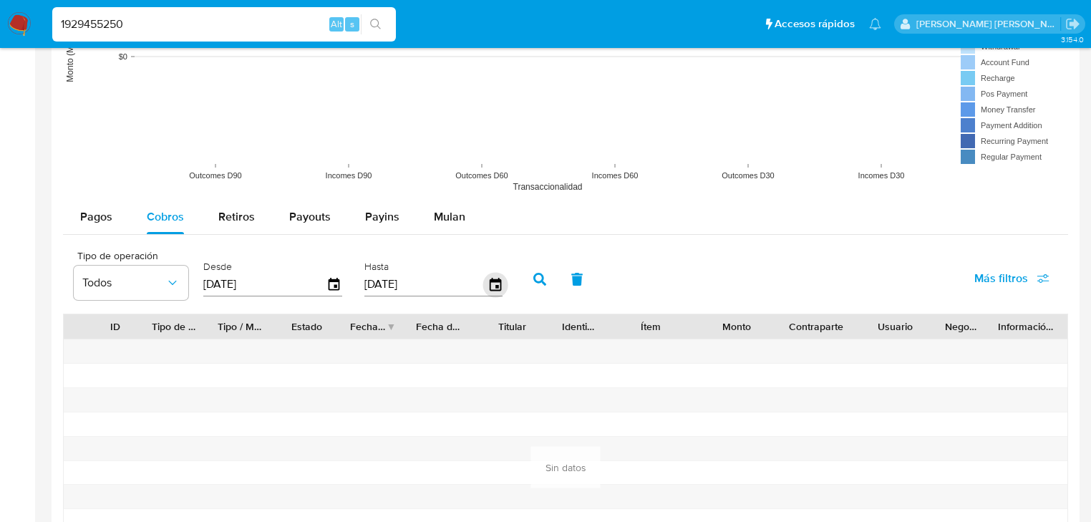
click at [493, 281] on icon "button" at bounding box center [494, 284] width 25 height 25
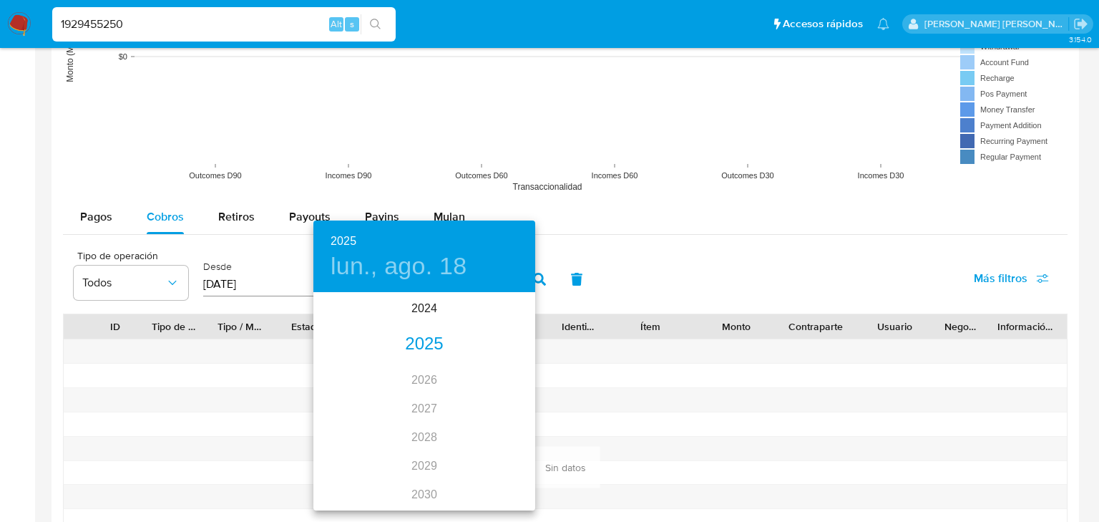
click at [424, 341] on div "2025" at bounding box center [424, 344] width 222 height 29
click at [432, 372] on div "may." at bounding box center [424, 375] width 74 height 54
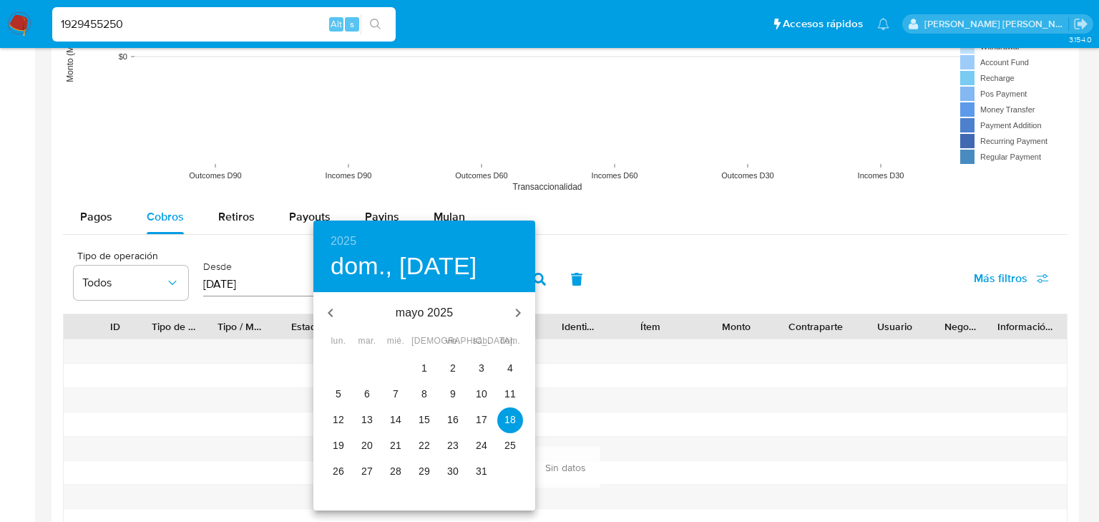
click at [479, 466] on p "31" at bounding box center [481, 471] width 11 height 14
type input "[DATE]"
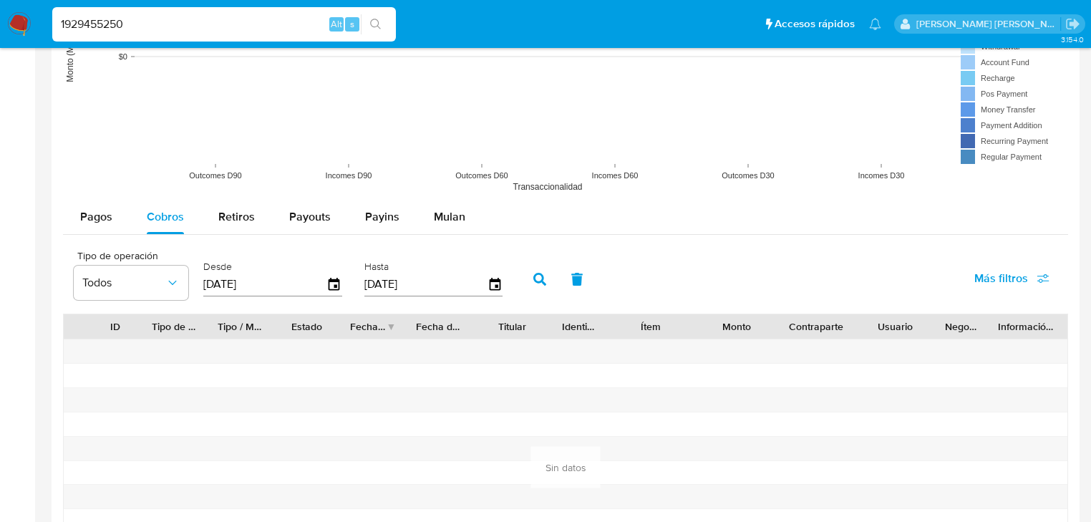
click at [550, 275] on button "button" at bounding box center [539, 279] width 37 height 34
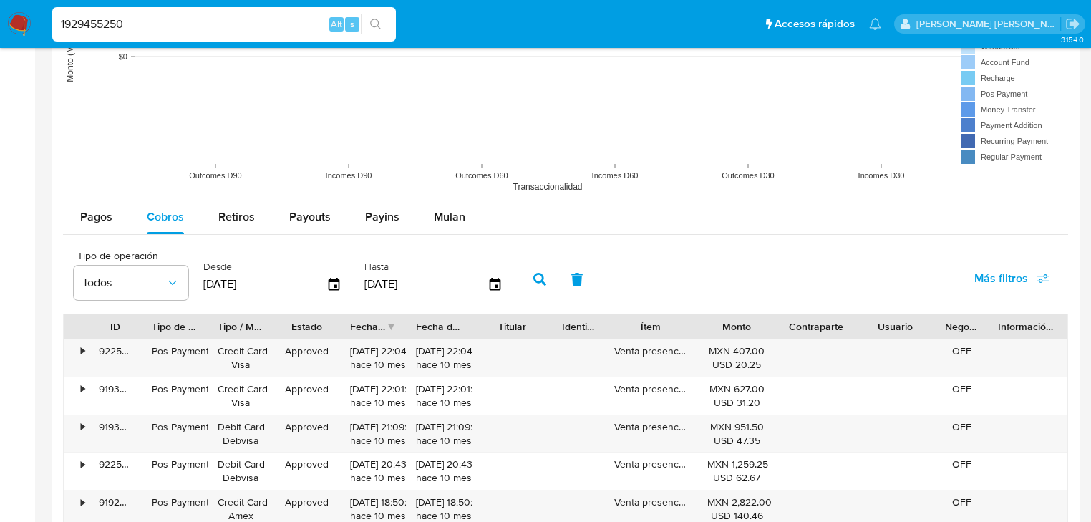
drag, startPoint x: 163, startPoint y: 26, endPoint x: 0, endPoint y: -17, distance: 168.7
click at [0, 0] on html "Pausado Ver notificaciones 1929455250 Alt s Accesos rápidos Presiona las siguie…" at bounding box center [545, 101] width 1091 height 2606
paste input "58080567"
type input "1958080567"
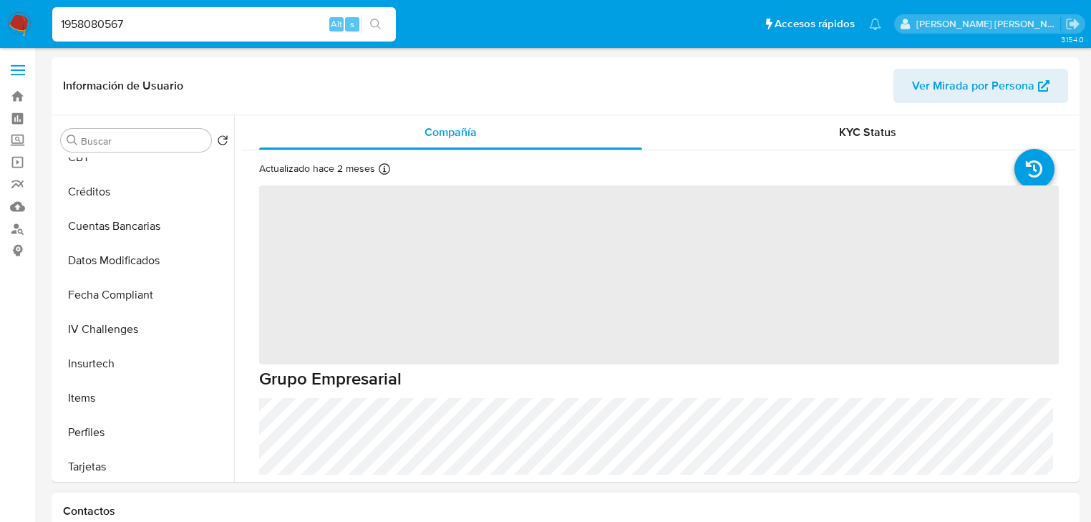
scroll to position [604, 0]
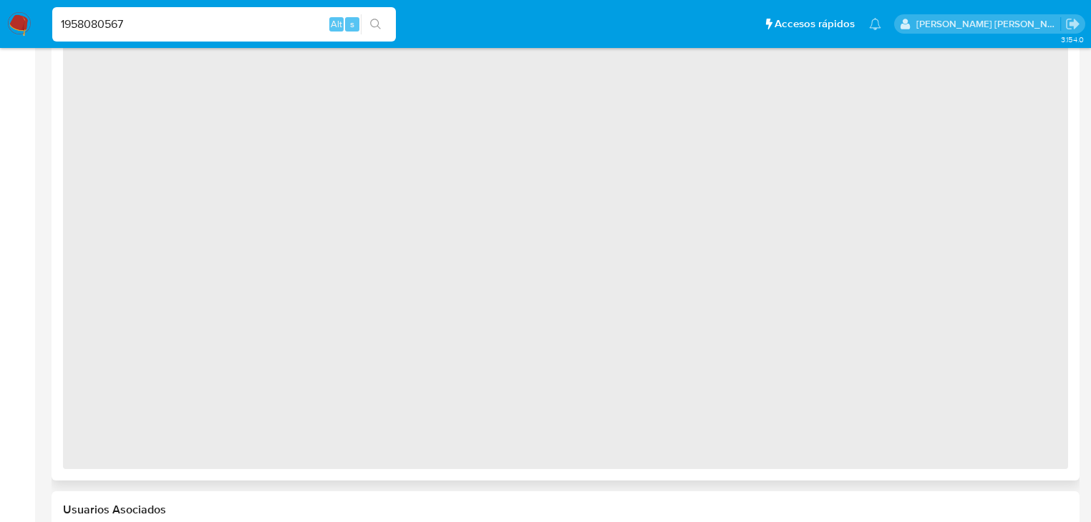
select select "10"
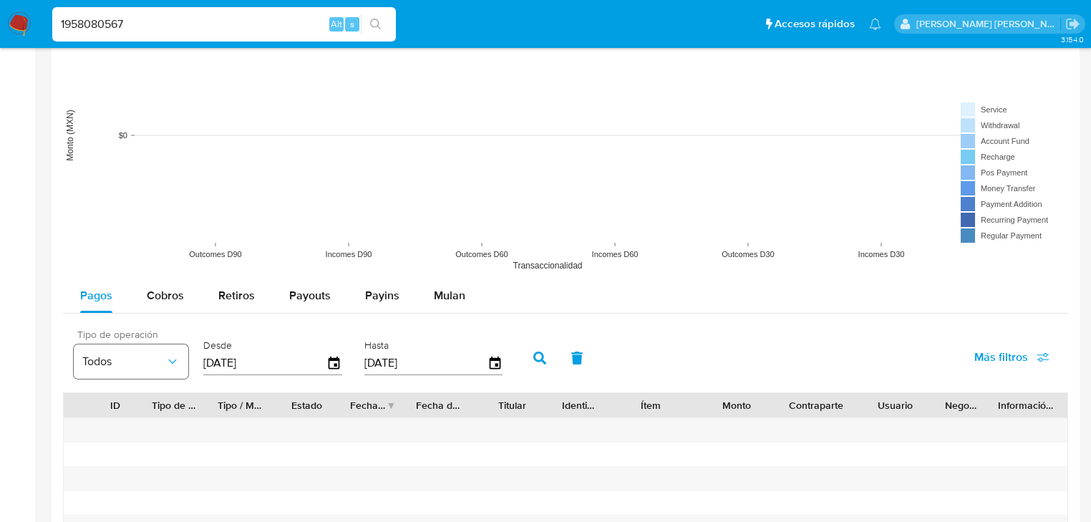
scroll to position [1202, 0]
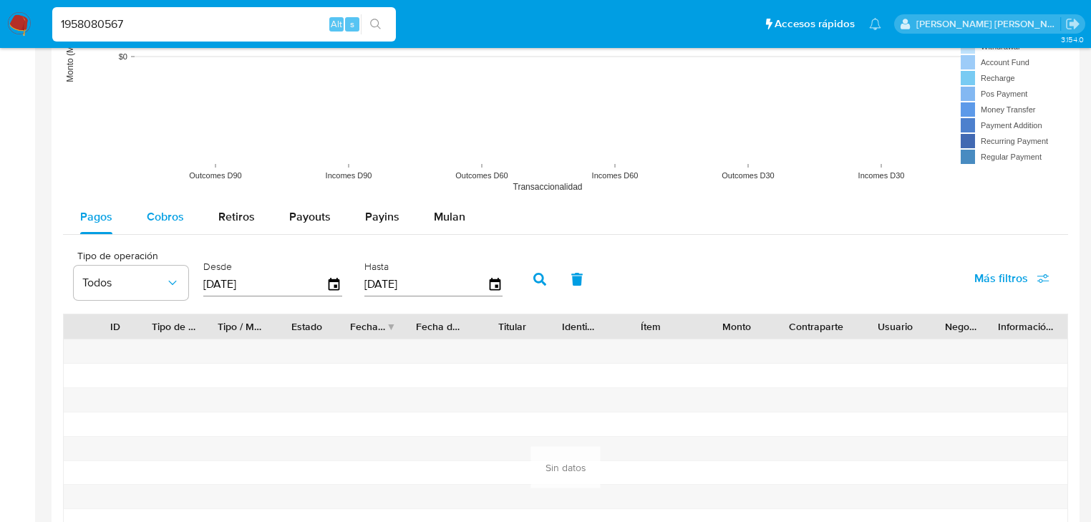
click at [165, 209] on span "Cobros" at bounding box center [165, 216] width 37 height 16
select select "10"
click at [337, 278] on icon "button" at bounding box center [333, 284] width 11 height 13
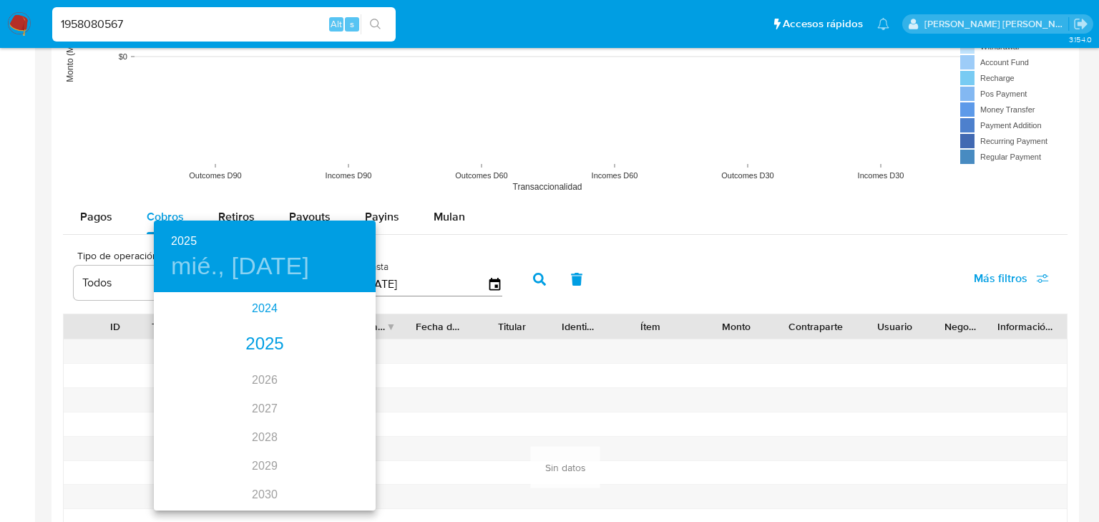
click at [263, 308] on div "2024" at bounding box center [265, 308] width 222 height 29
click at [335, 427] on div "sep." at bounding box center [339, 428] width 74 height 54
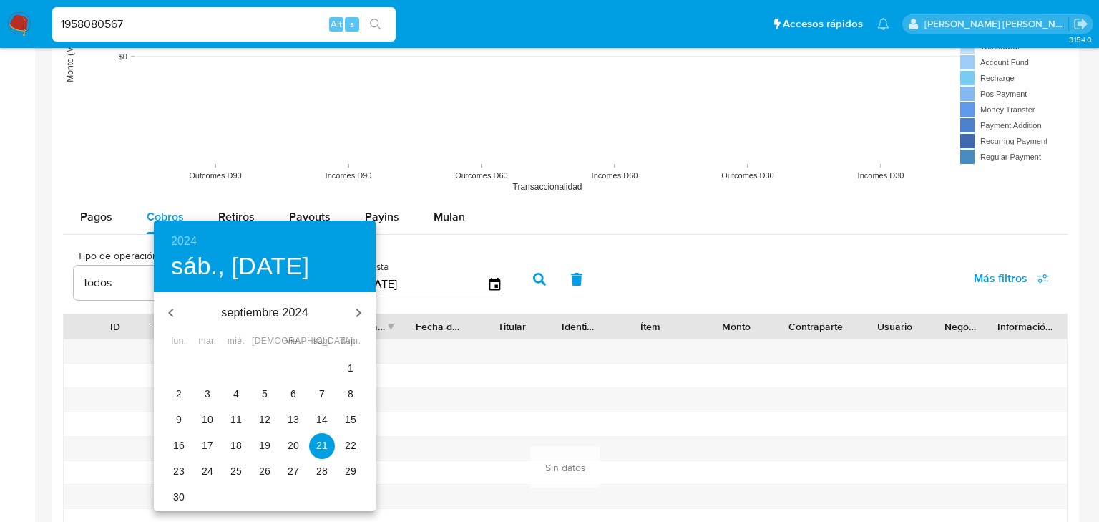
click at [350, 364] on p "1" at bounding box center [351, 368] width 6 height 14
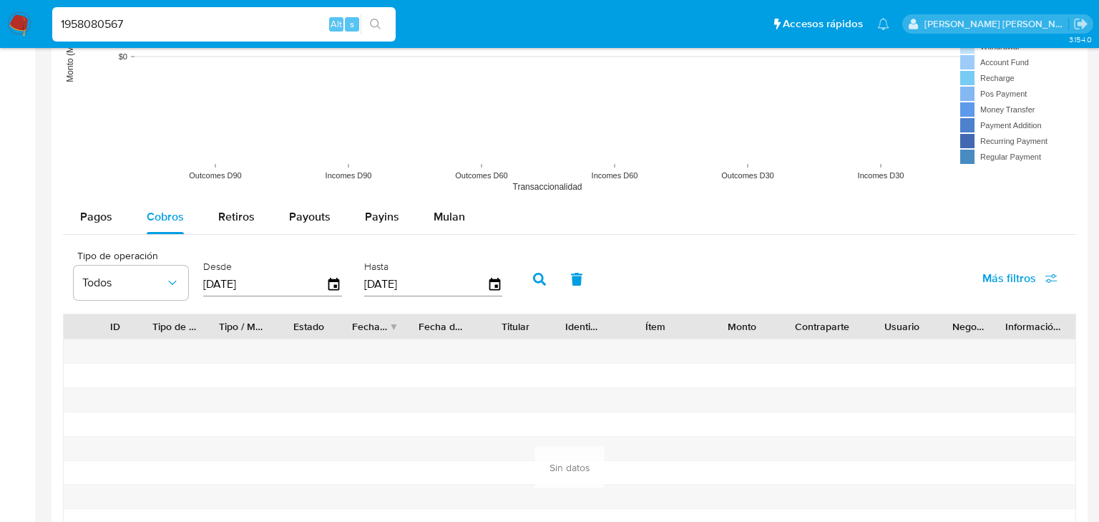
type input "[DATE]"
click at [485, 281] on div "18/08/2025" at bounding box center [433, 284] width 139 height 23
click at [495, 284] on icon "button" at bounding box center [494, 284] width 11 height 13
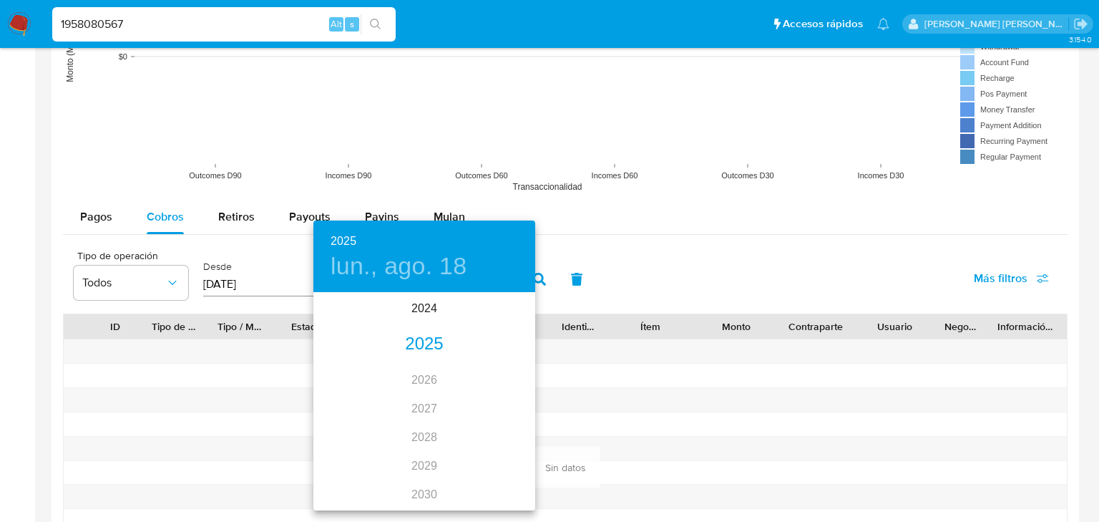
click at [421, 337] on div "2025" at bounding box center [424, 344] width 222 height 29
click at [435, 379] on div "may." at bounding box center [424, 375] width 74 height 54
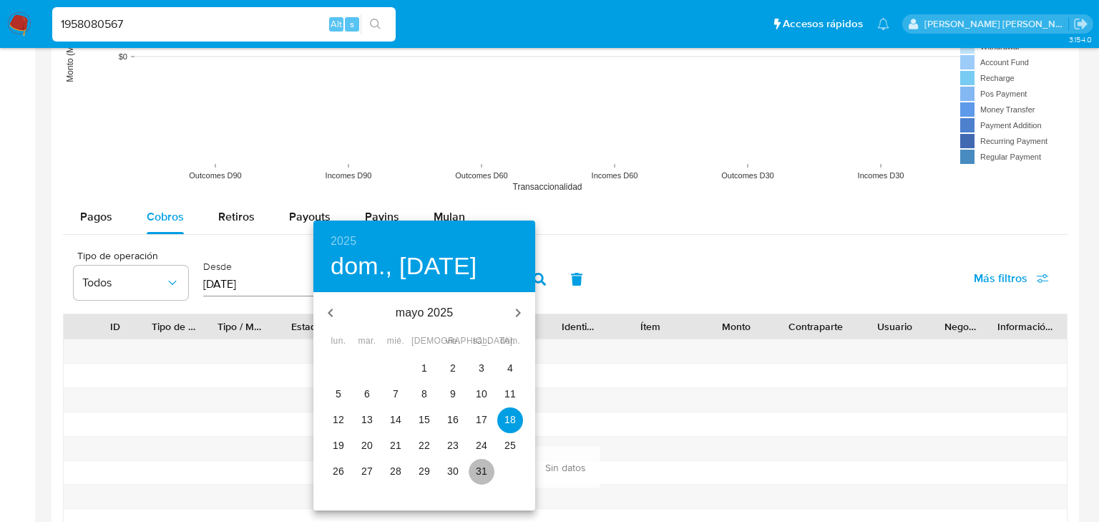
drag, startPoint x: 478, startPoint y: 472, endPoint x: 486, endPoint y: 455, distance: 18.9
click at [478, 471] on p "31" at bounding box center [481, 471] width 11 height 14
type input "31/05/2025"
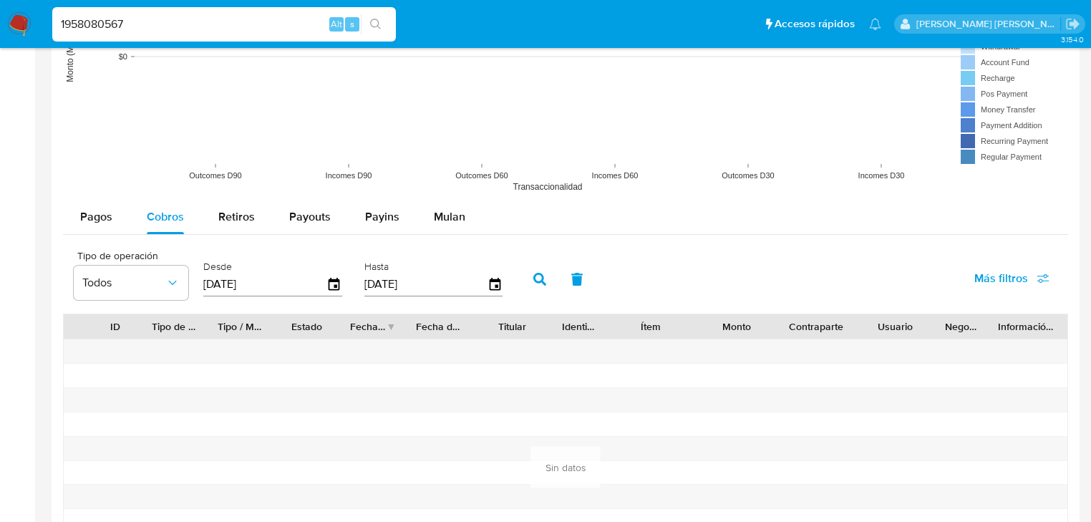
click at [545, 283] on button "button" at bounding box center [539, 279] width 37 height 34
drag, startPoint x: 29, startPoint y: 9, endPoint x: 0, endPoint y: -4, distance: 31.8
click at [0, 0] on html "Pausado Ver notificaciones 1958080567 Alt s Accesos rápidos Presiona las siguie…" at bounding box center [545, 33] width 1091 height 2471
paste input "73"
type input "1958080573"
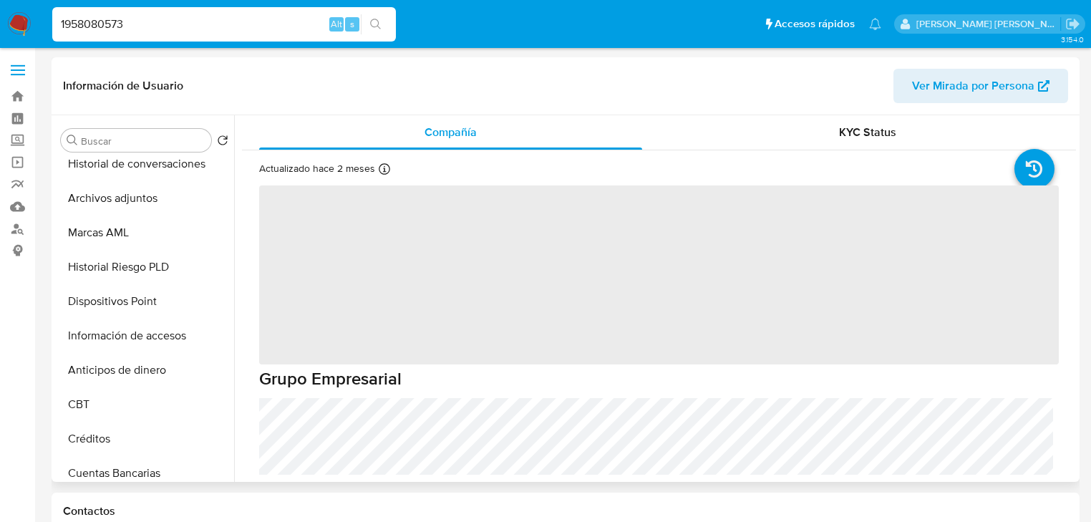
scroll to position [401, 0]
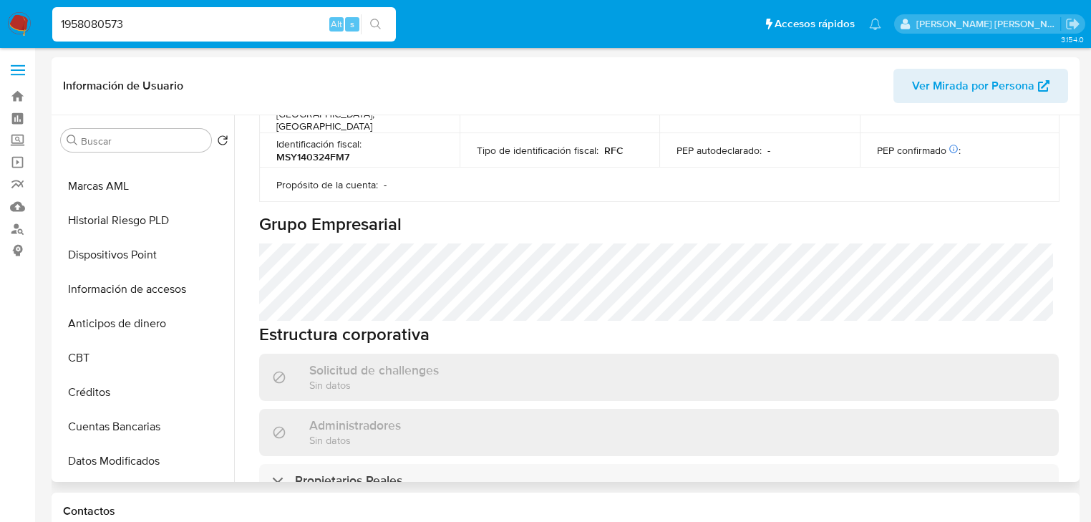
select select "10"
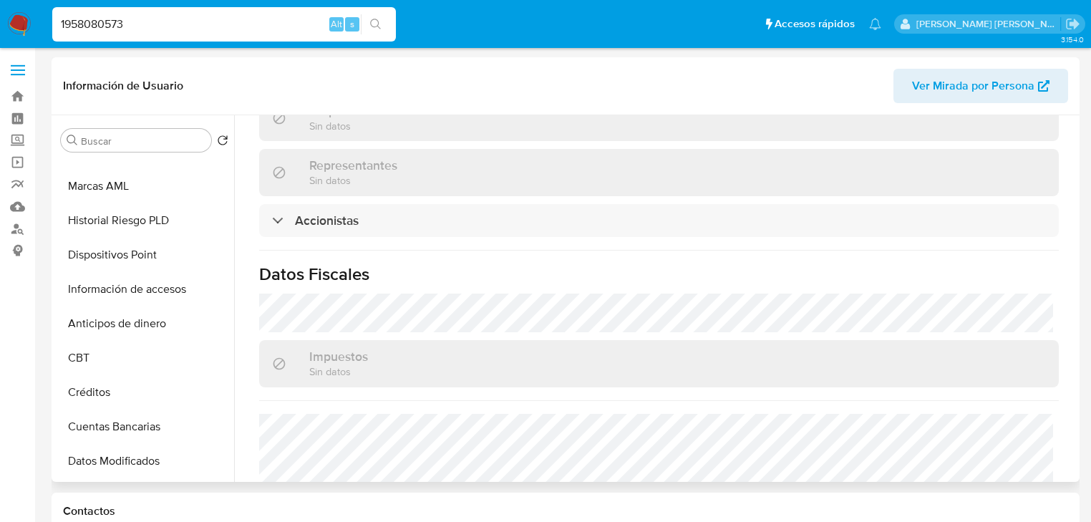
scroll to position [1073, 0]
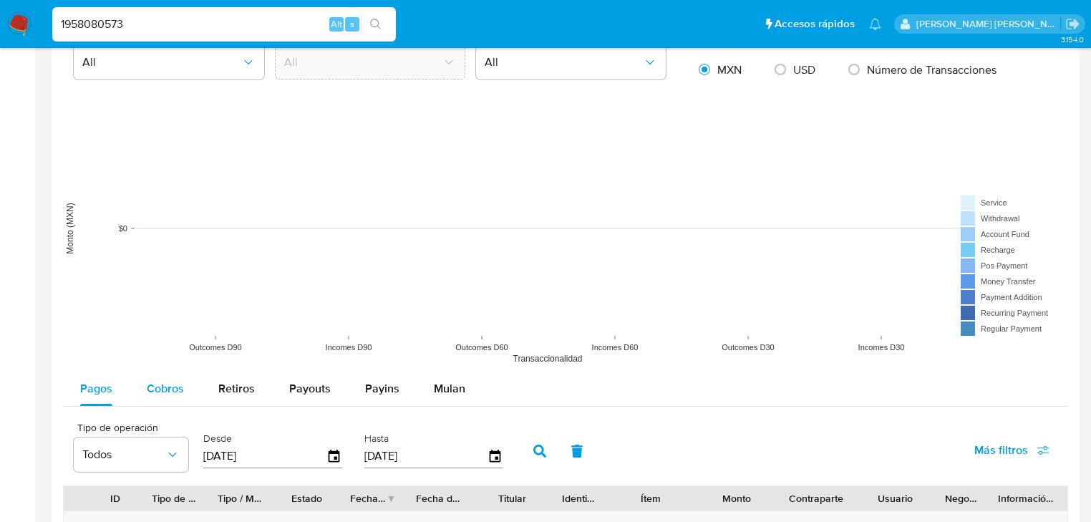
click at [185, 389] on button "Cobros" at bounding box center [166, 388] width 72 height 34
select select "10"
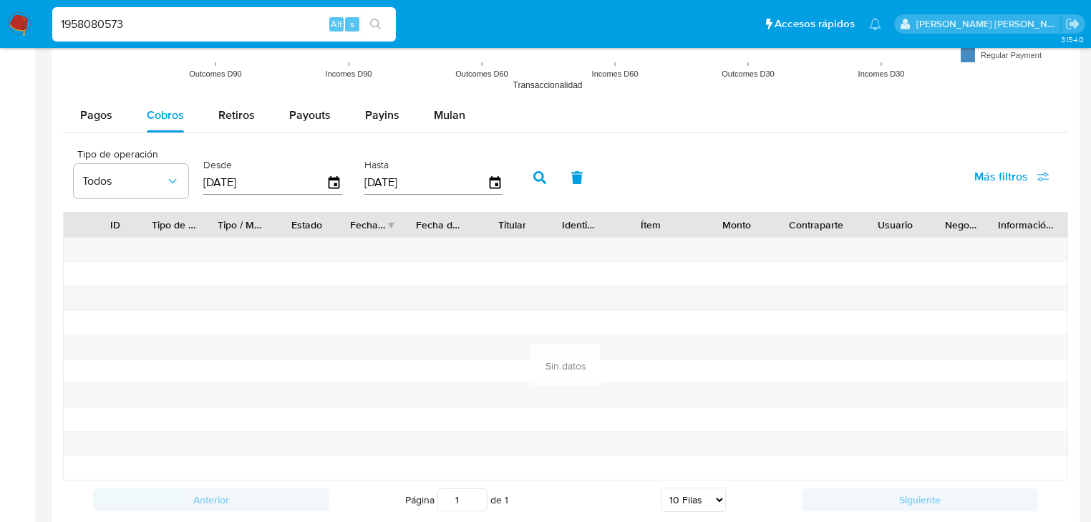
scroll to position [1317, 0]
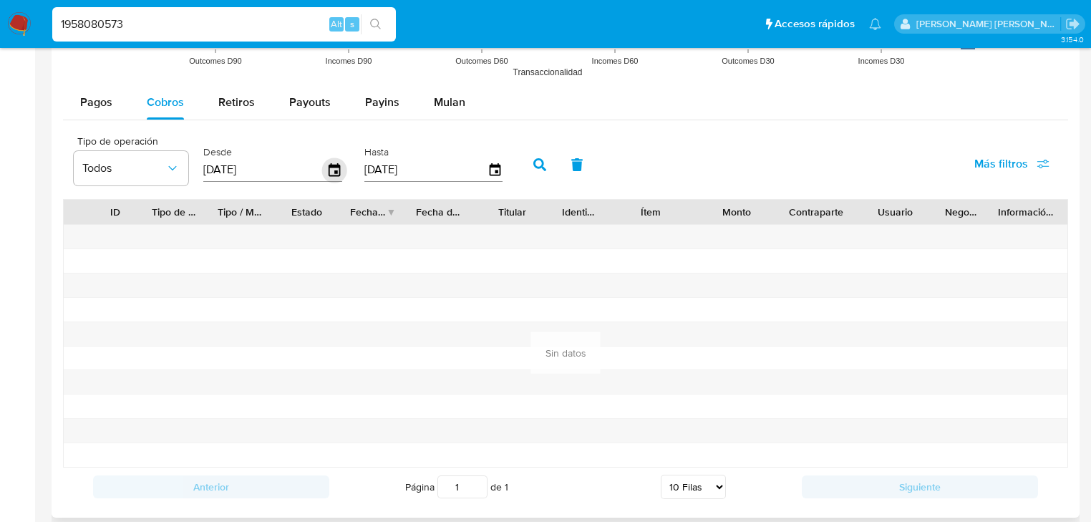
click at [334, 161] on icon "button" at bounding box center [334, 169] width 25 height 25
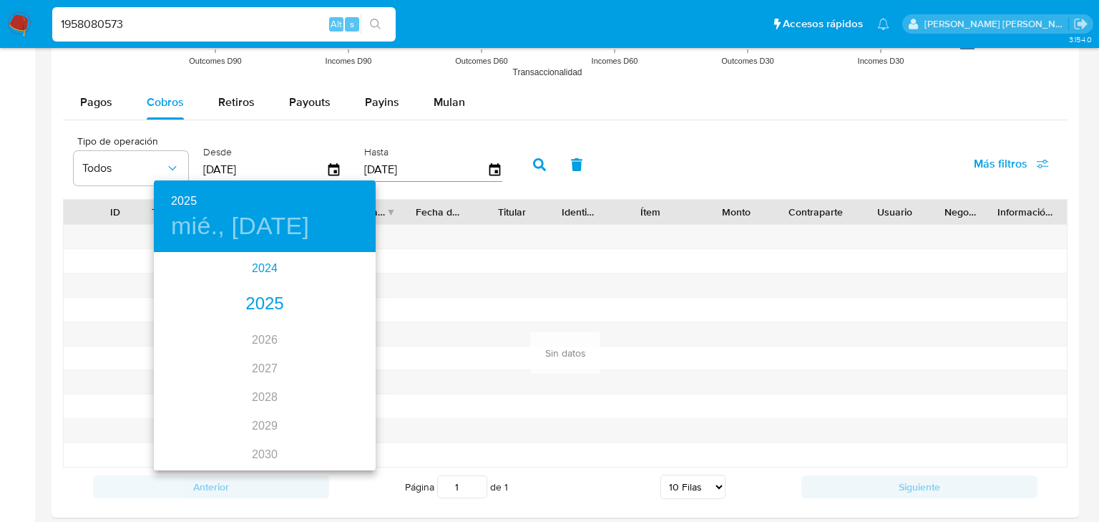
click at [266, 273] on div "2024" at bounding box center [265, 268] width 222 height 29
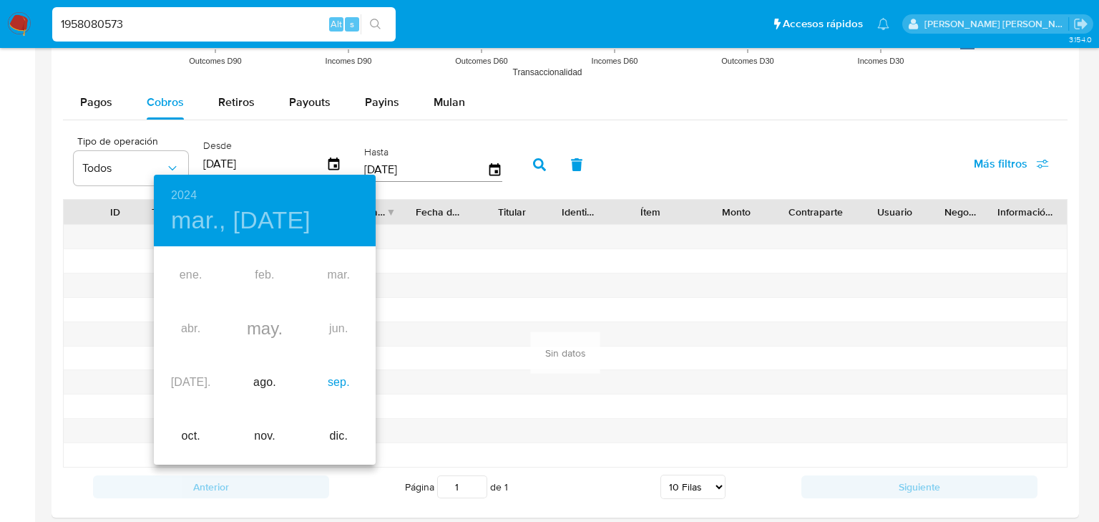
click at [340, 385] on div "sep." at bounding box center [339, 383] width 74 height 54
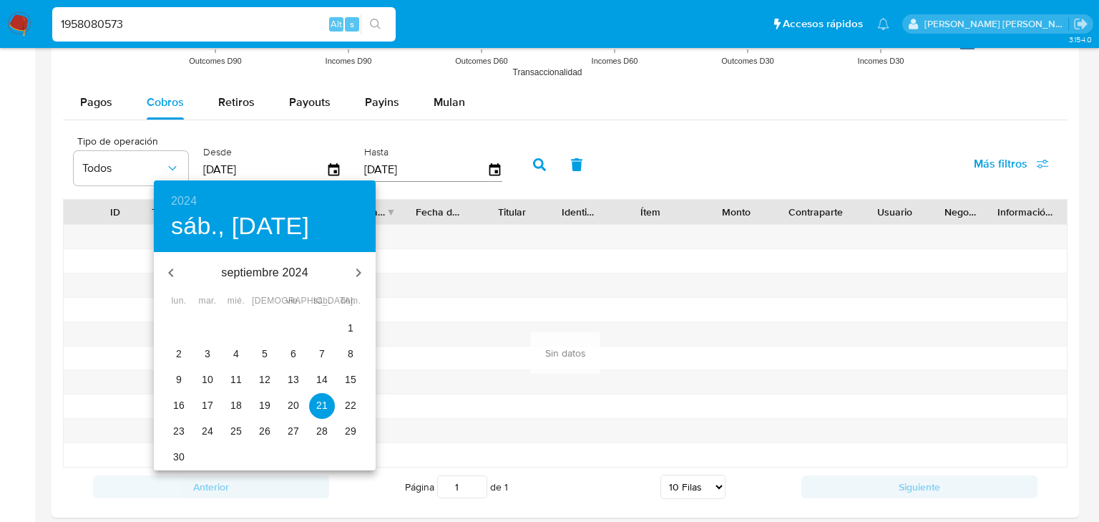
click at [346, 327] on span "1" at bounding box center [351, 328] width 26 height 14
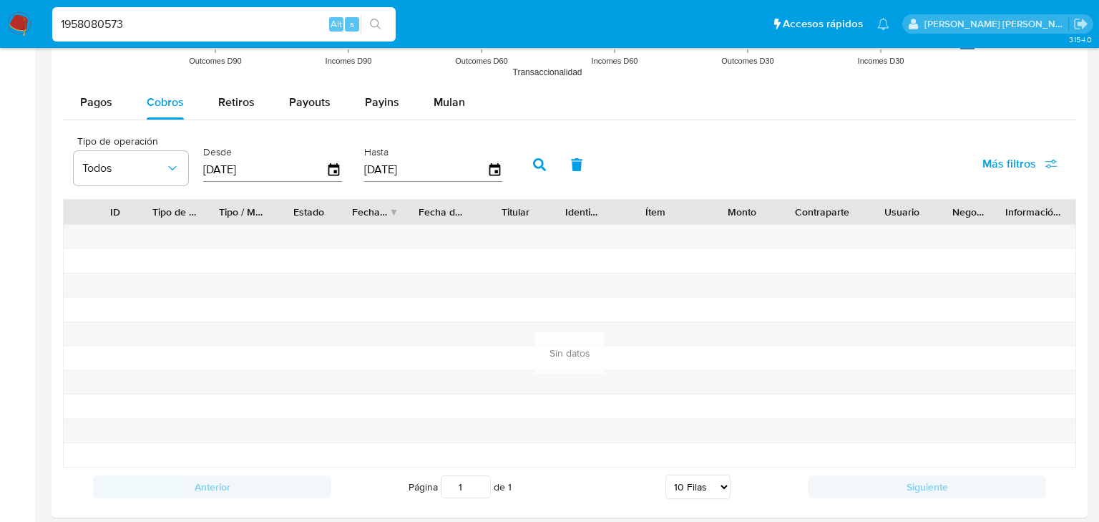
type input "01/09/2024"
click at [502, 167] on div "Hasta 18/08/2025" at bounding box center [436, 163] width 150 height 57
click at [489, 170] on icon "button" at bounding box center [494, 169] width 11 height 13
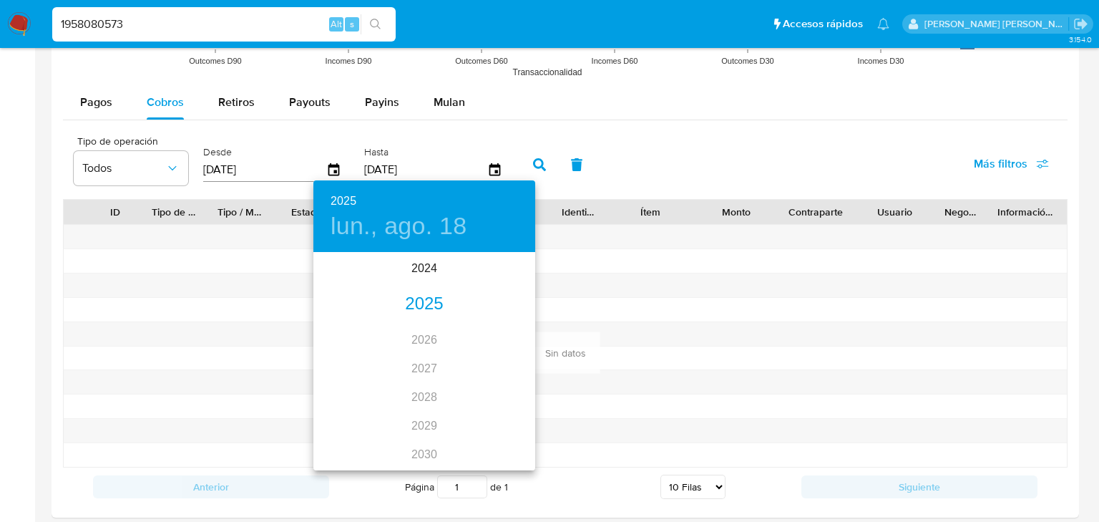
click at [419, 303] on div "2025" at bounding box center [424, 304] width 222 height 29
click at [419, 332] on div "may." at bounding box center [424, 335] width 74 height 54
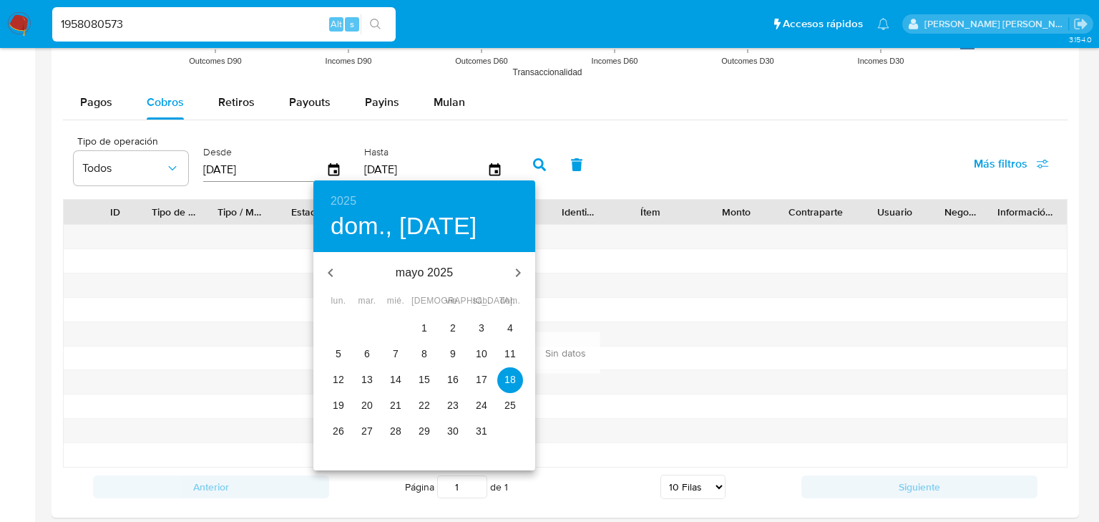
click at [476, 427] on p "31" at bounding box center [481, 431] width 11 height 14
type input "31/05/2025"
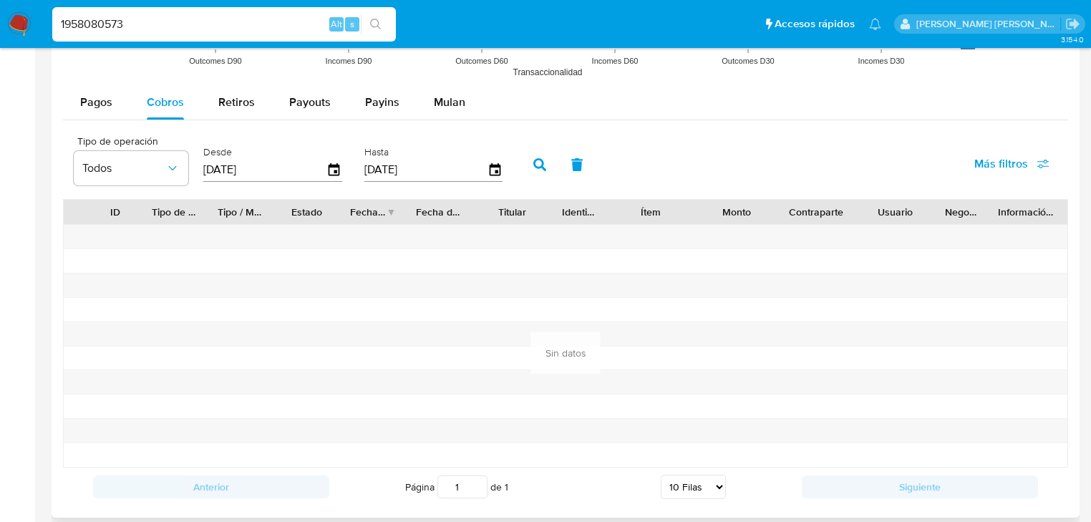
click at [542, 166] on icon "button" at bounding box center [539, 164] width 13 height 13
drag, startPoint x: 163, startPoint y: 28, endPoint x: 0, endPoint y: 21, distance: 163.3
click at [0, 20] on nav "Pausado Ver notificaciones 1958080573 Alt s Accesos rápidos Presiona las siguie…" at bounding box center [545, 24] width 1091 height 48
click at [140, 29] on div "1958080573 Alt s" at bounding box center [224, 24] width 344 height 34
drag, startPoint x: 152, startPoint y: 26, endPoint x: 0, endPoint y: -13, distance: 156.7
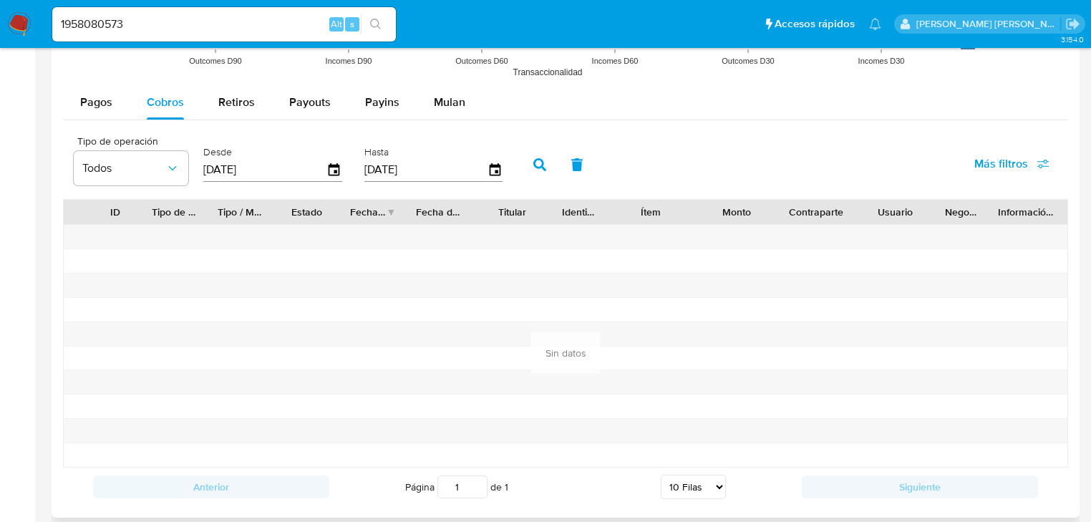
paste input "2531"
type input "1958082531"
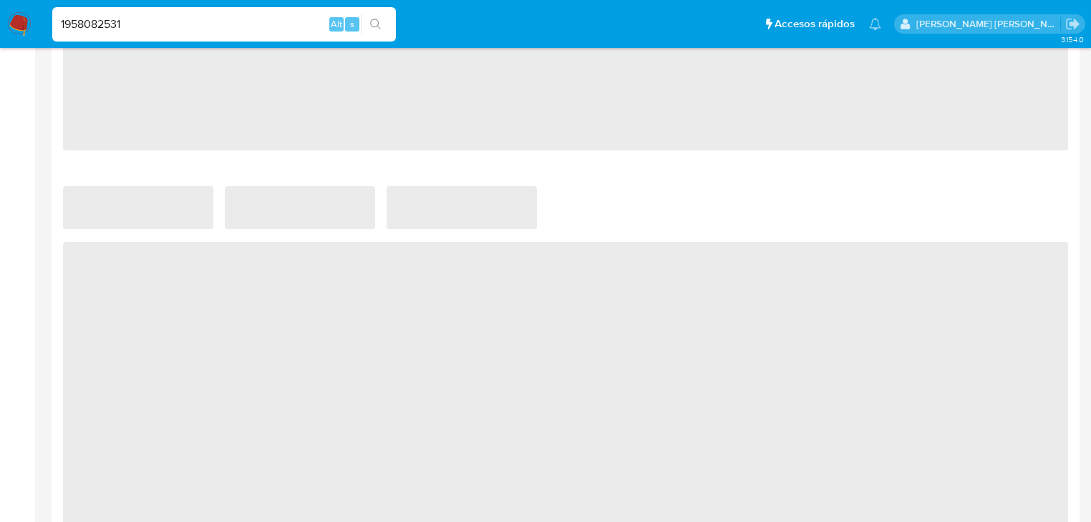
select select "10"
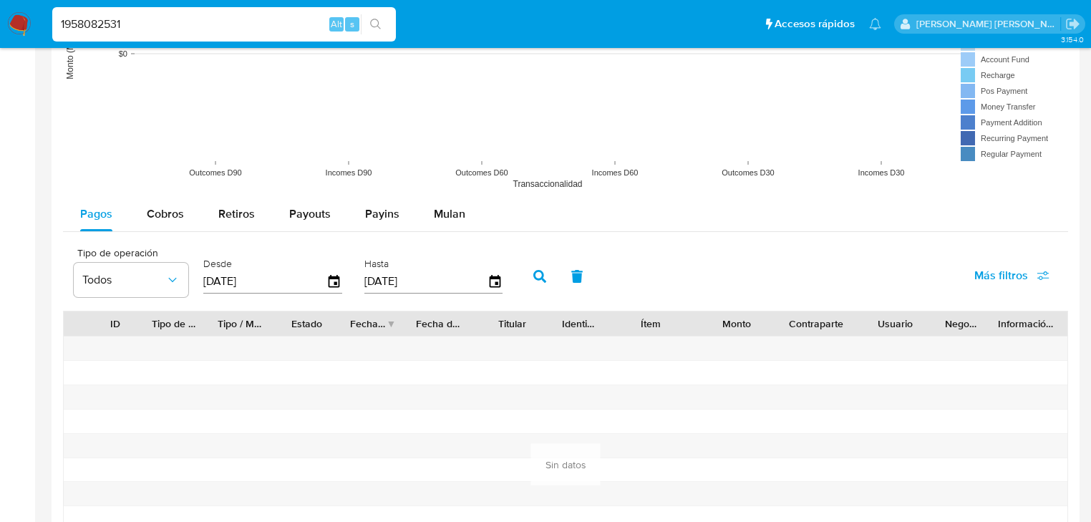
scroll to position [1286, 0]
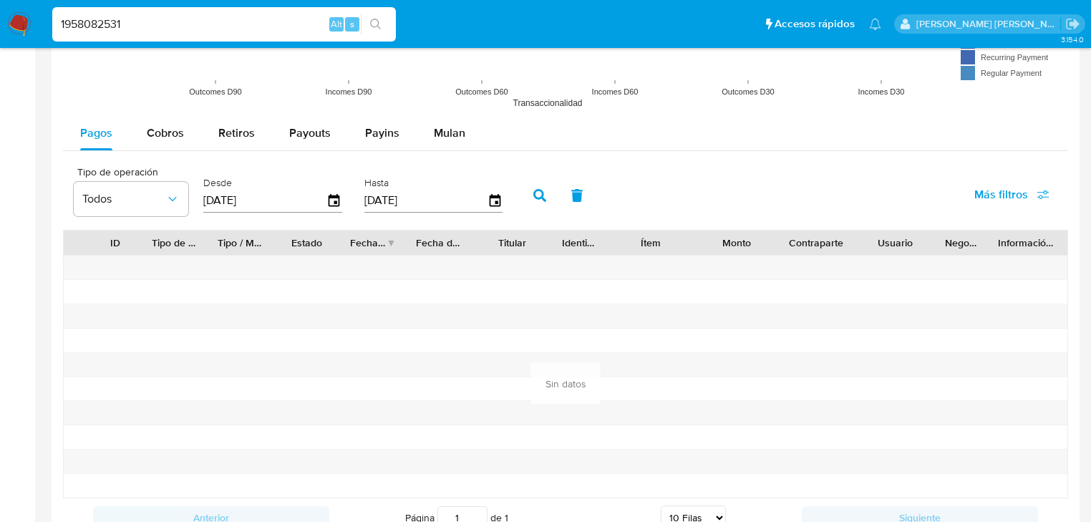
drag, startPoint x: 155, startPoint y: 115, endPoint x: 259, endPoint y: 151, distance: 110.0
click at [162, 116] on div "Cobros" at bounding box center [165, 133] width 37 height 34
select select "10"
drag, startPoint x: 351, startPoint y: 200, endPoint x: 323, endPoint y: 200, distance: 27.9
click at [349, 199] on div "Tipo de operación Todos Desde 21/05/2025 Hasta 18/08/2025" at bounding box center [292, 193] width 450 height 57
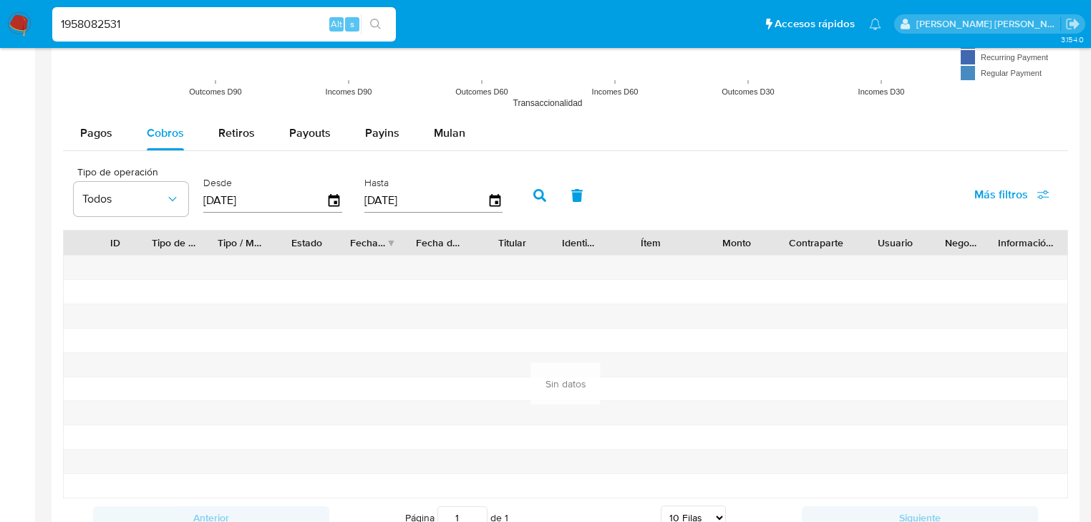
click at [323, 200] on input "21/05/2025" at bounding box center [264, 200] width 123 height 23
click at [334, 203] on icon "button" at bounding box center [334, 200] width 25 height 25
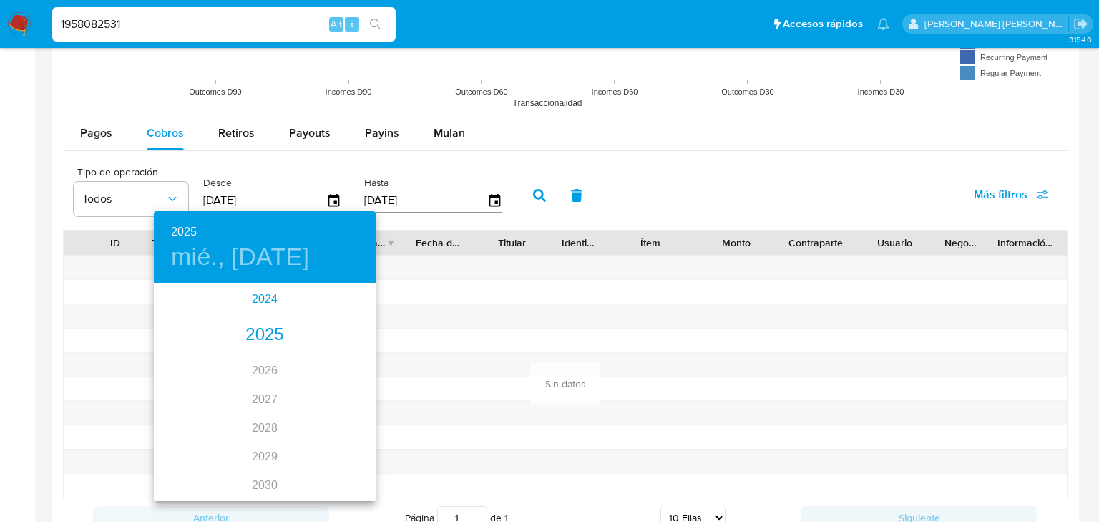
click at [271, 291] on div "2024" at bounding box center [265, 299] width 222 height 29
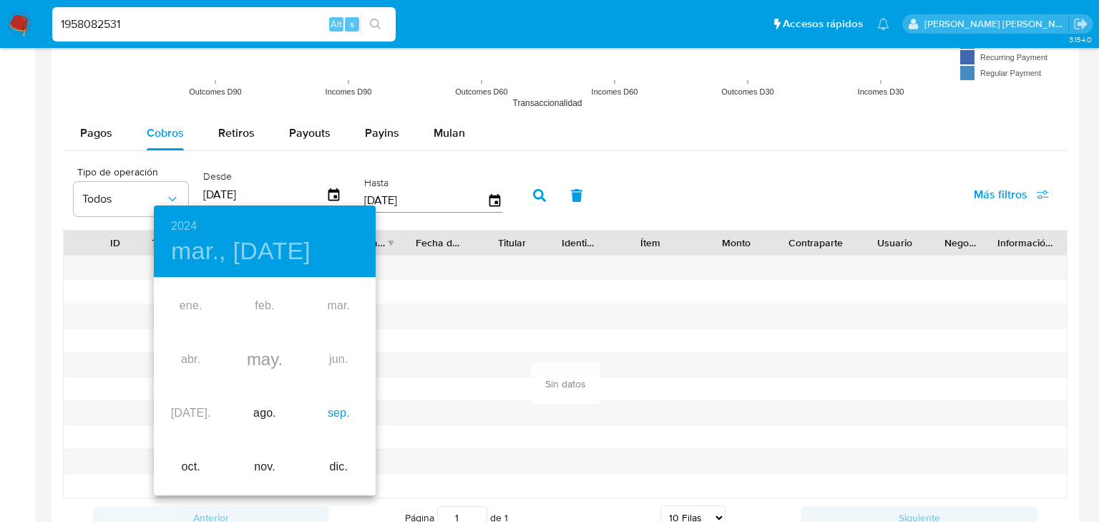
click at [344, 415] on div "sep." at bounding box center [339, 413] width 74 height 54
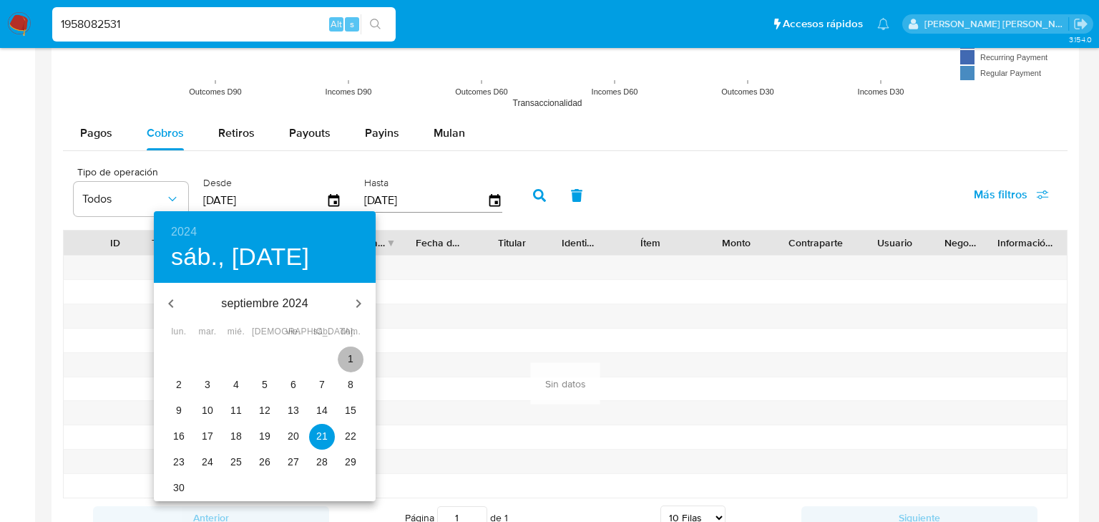
click at [357, 355] on span "1" at bounding box center [351, 358] width 26 height 14
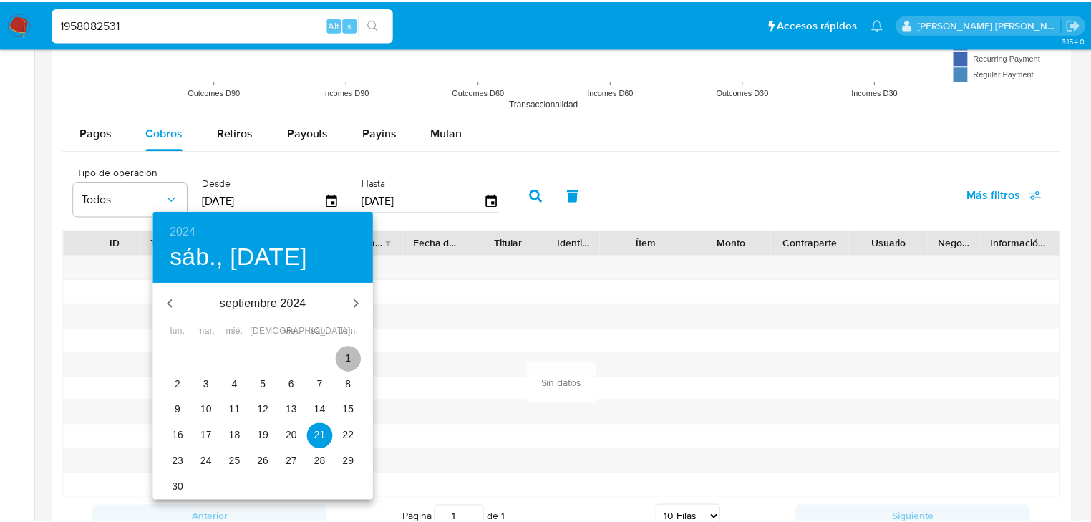
type input "01/09/2024"
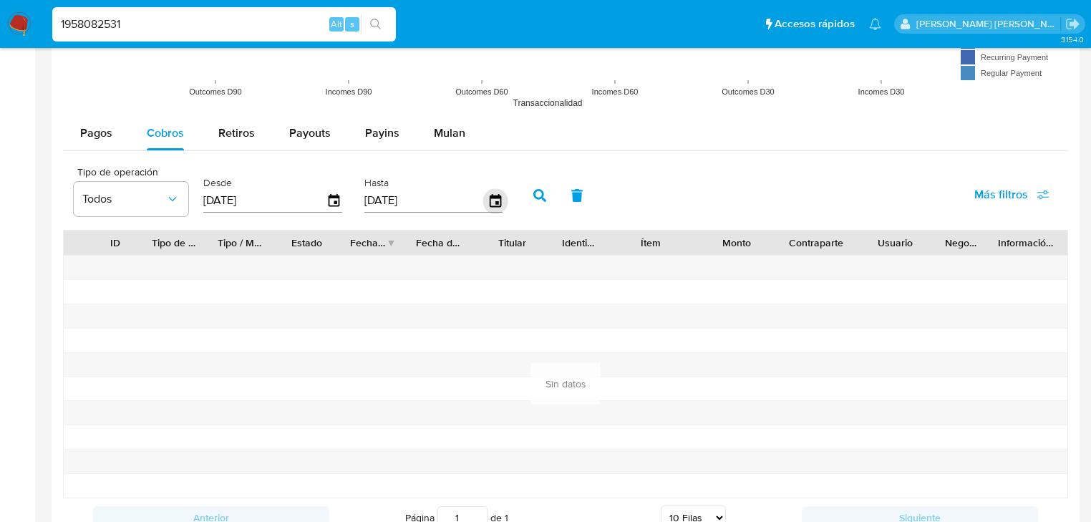
click at [492, 198] on icon "button" at bounding box center [494, 200] width 25 height 25
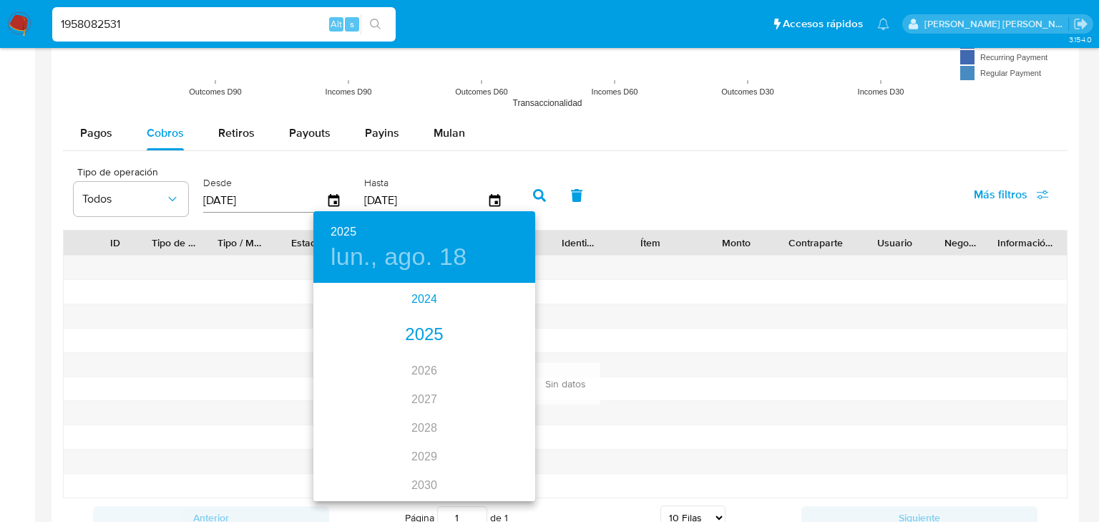
click at [431, 301] on div "2024" at bounding box center [424, 299] width 222 height 29
click at [499, 475] on div "dic." at bounding box center [499, 473] width 74 height 54
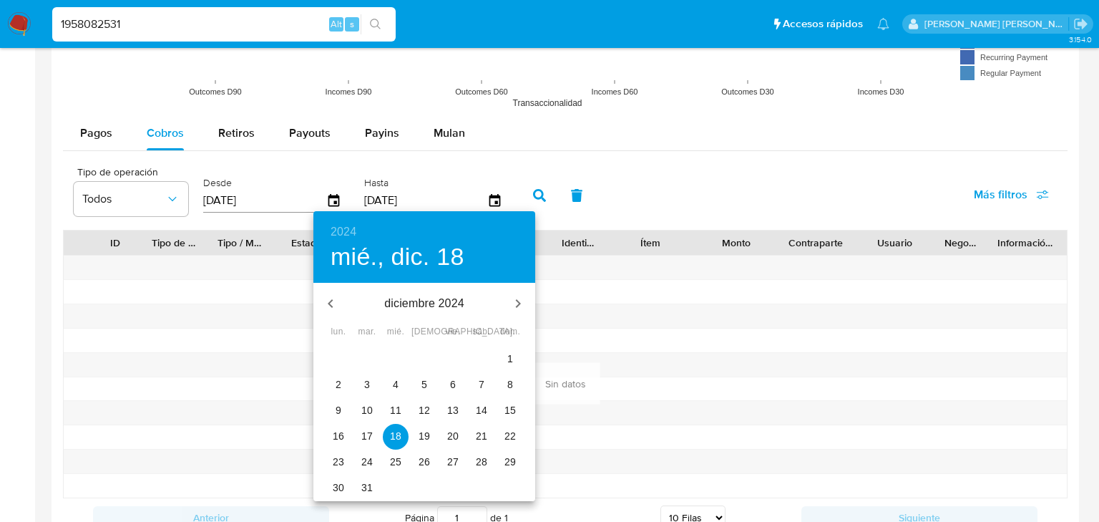
click at [512, 298] on icon "button" at bounding box center [518, 303] width 17 height 17
click at [515, 301] on icon "button" at bounding box center [518, 303] width 17 height 17
click at [522, 298] on icon "button" at bounding box center [518, 303] width 17 height 17
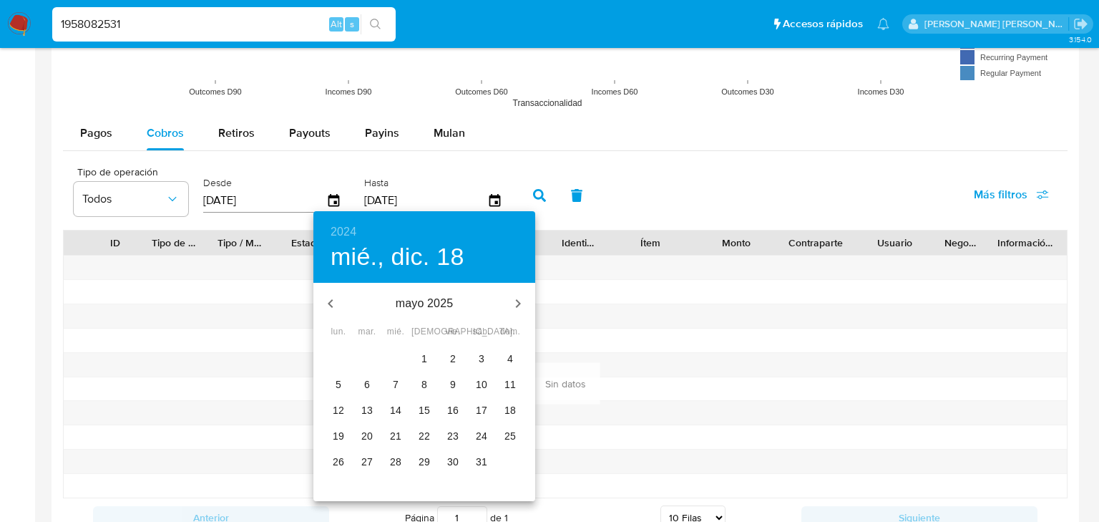
drag, startPoint x: 479, startPoint y: 464, endPoint x: 558, endPoint y: 332, distance: 154.4
click at [479, 462] on p "31" at bounding box center [481, 461] width 11 height 14
type input "31/05/2025"
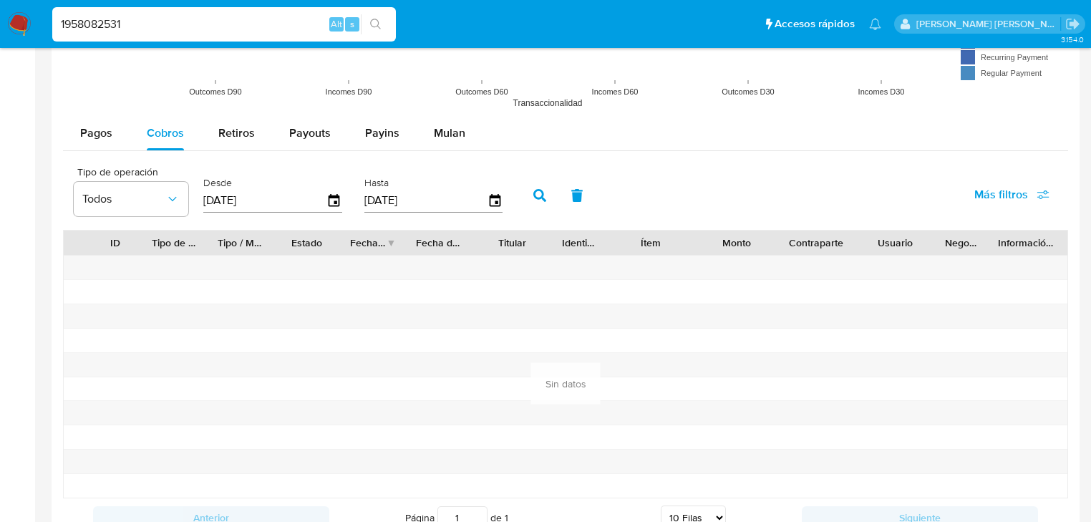
click at [545, 195] on button "button" at bounding box center [539, 195] width 37 height 34
drag, startPoint x: 135, startPoint y: 14, endPoint x: 11, endPoint y: 12, distance: 123.1
click at [17, 12] on nav "Pausado Ver notificaciones 1958082531 Alt s Accesos rápidos Presiona las siguie…" at bounding box center [545, 24] width 1091 height 48
paste input "4317"
type input "1958084317"
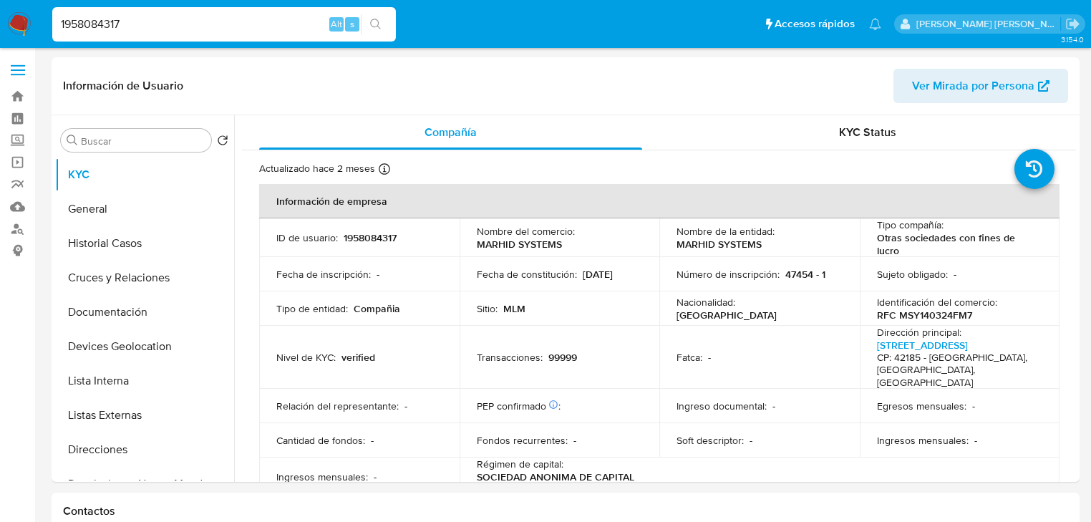
select select "10"
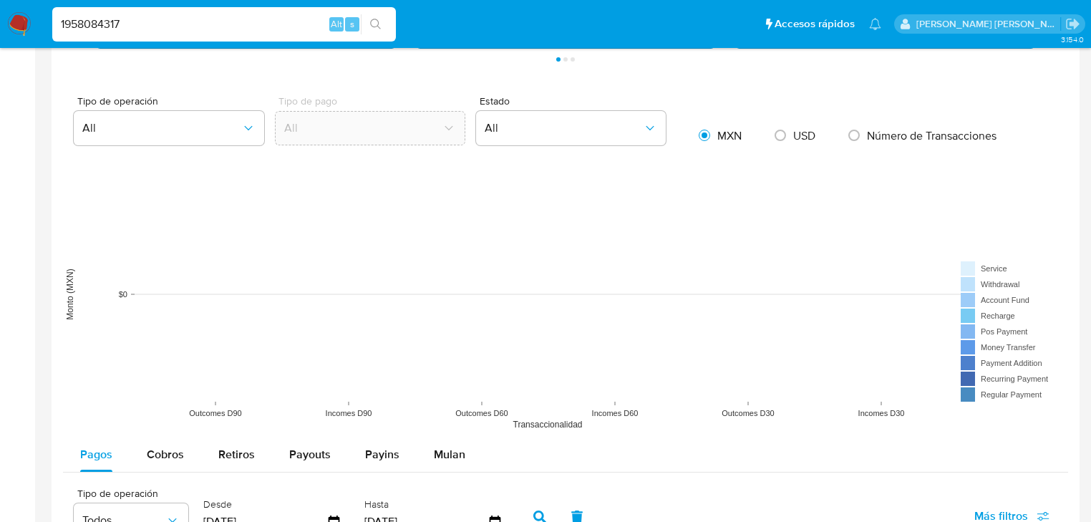
scroll to position [1088, 0]
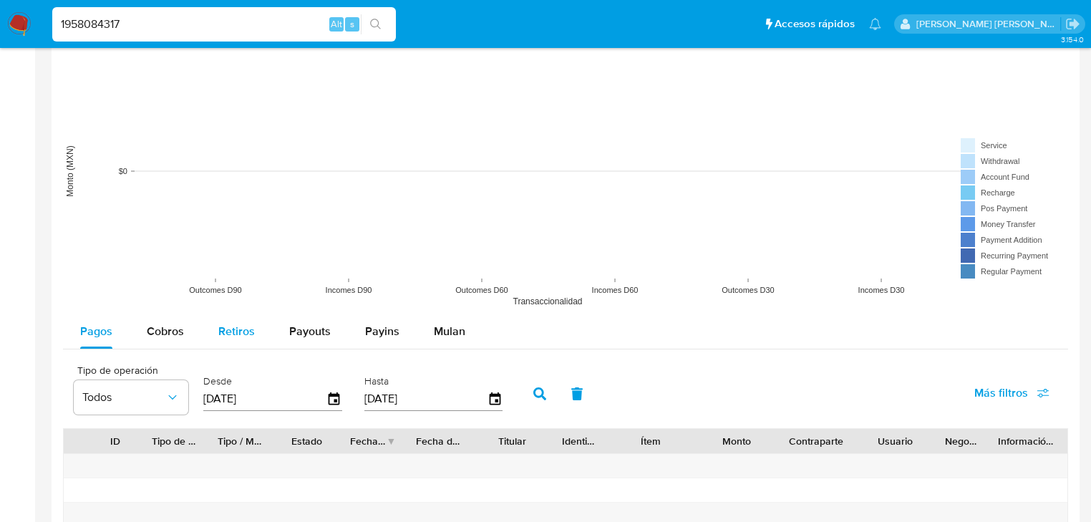
drag, startPoint x: 151, startPoint y: 338, endPoint x: 203, endPoint y: 333, distance: 52.5
click at [155, 333] on span "Cobros" at bounding box center [165, 331] width 37 height 16
select select "10"
click at [332, 395] on icon "button" at bounding box center [334, 398] width 25 height 25
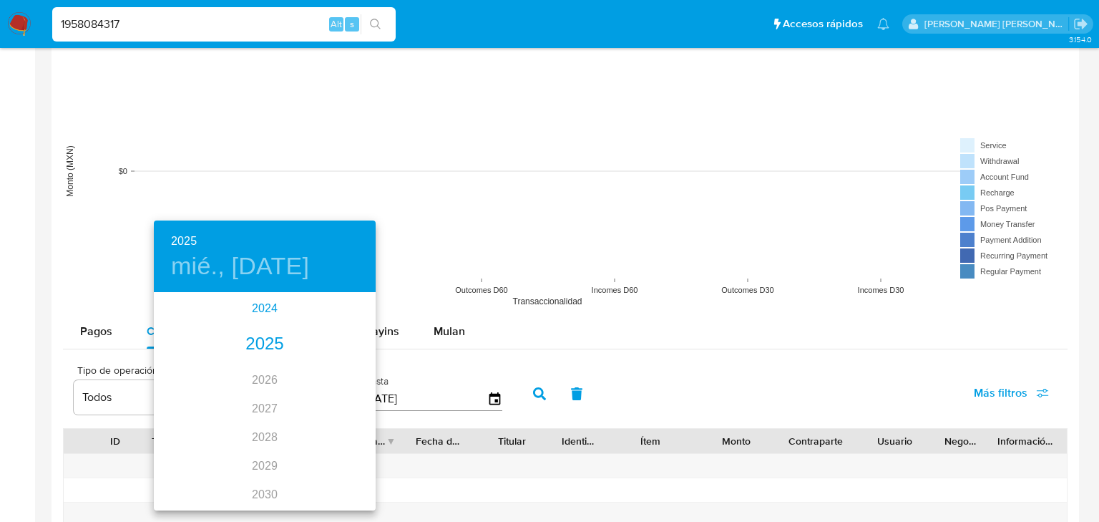
click at [263, 314] on div "2024" at bounding box center [265, 308] width 222 height 29
click at [335, 427] on div "sep." at bounding box center [339, 428] width 74 height 54
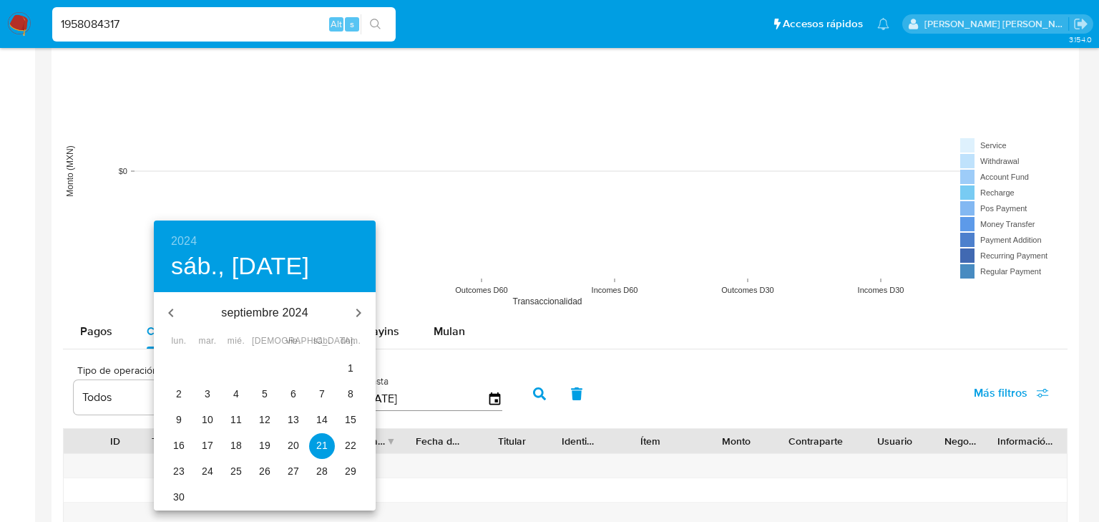
click at [349, 371] on p "1" at bounding box center [351, 368] width 6 height 14
type input "01/09/2024"
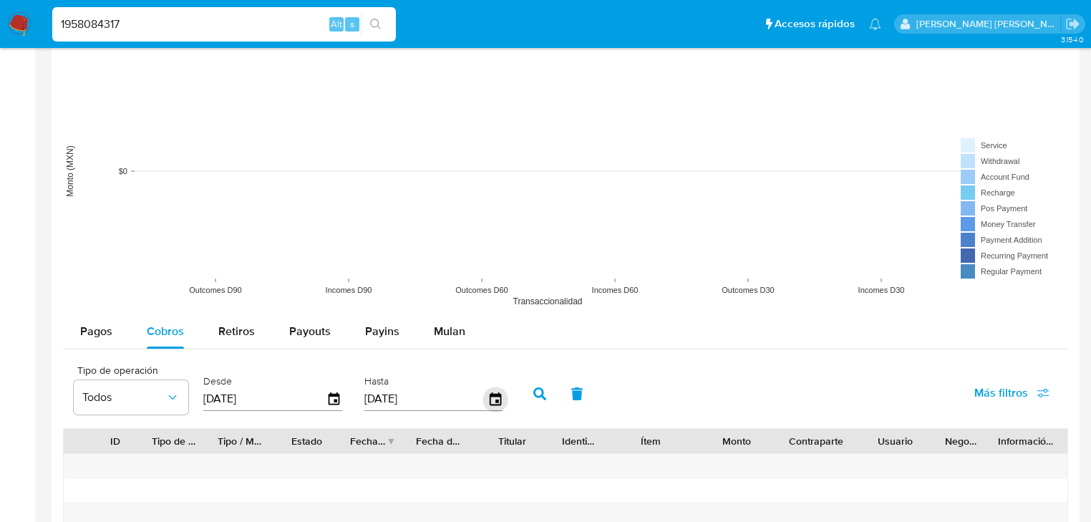
click at [500, 403] on div "Hasta 18/08/2025" at bounding box center [436, 392] width 150 height 57
click at [492, 395] on icon "button" at bounding box center [494, 398] width 25 height 25
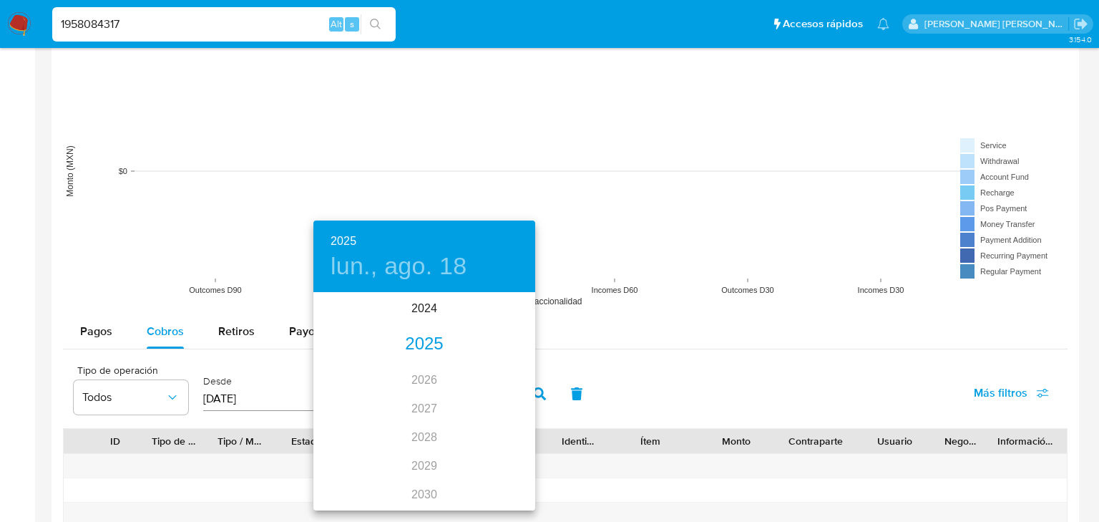
click at [412, 349] on div "2025" at bounding box center [424, 344] width 222 height 29
click at [436, 375] on div "may." at bounding box center [424, 375] width 74 height 54
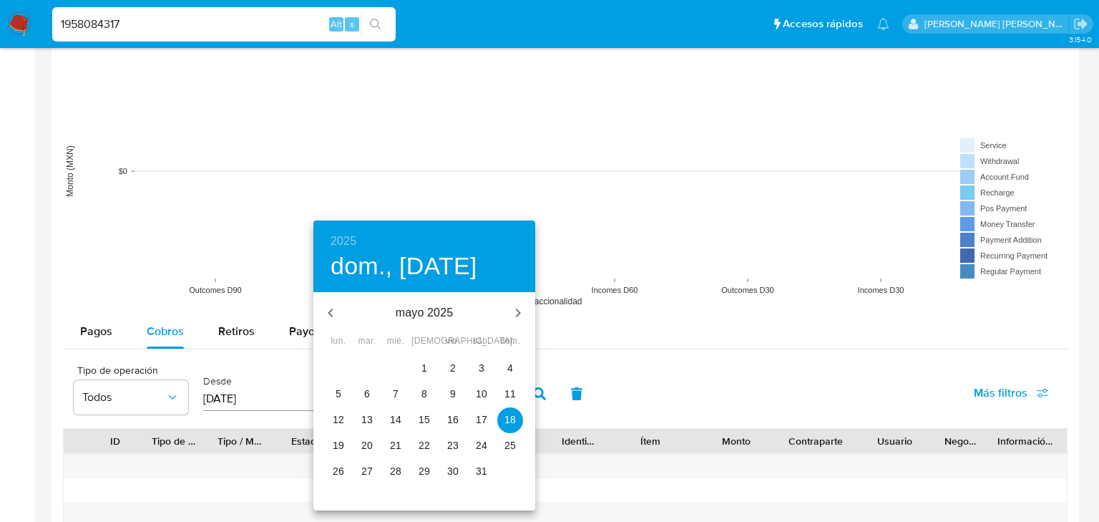
click at [489, 469] on span "31" at bounding box center [482, 471] width 26 height 14
type input "31/05/2025"
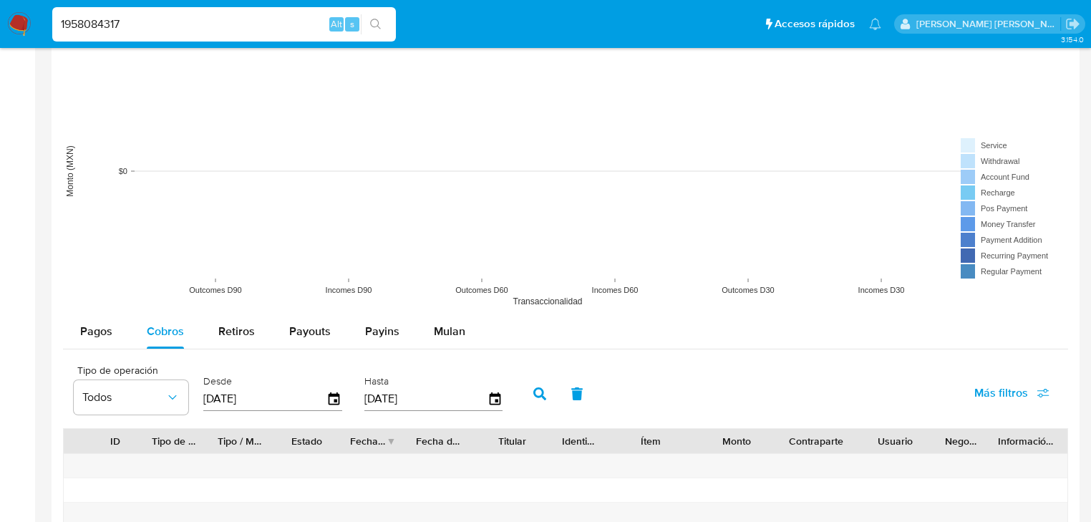
click at [537, 387] on icon "button" at bounding box center [539, 393] width 13 height 13
click at [135, 11] on div "1958084317 Alt s" at bounding box center [224, 24] width 344 height 34
drag, startPoint x: 132, startPoint y: 20, endPoint x: 0, endPoint y: -25, distance: 139.9
click at [0, 0] on html "Pausado Ver notificaciones 1958084317 Alt s Accesos rápidos Presiona las siguie…" at bounding box center [545, 147] width 1091 height 2471
paste input "60709462"
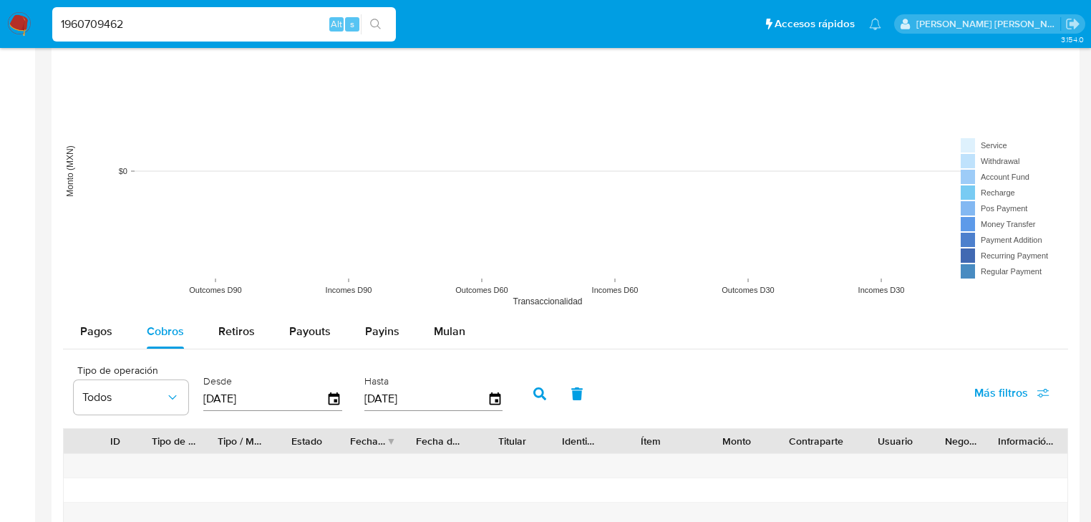
type input "1960709462"
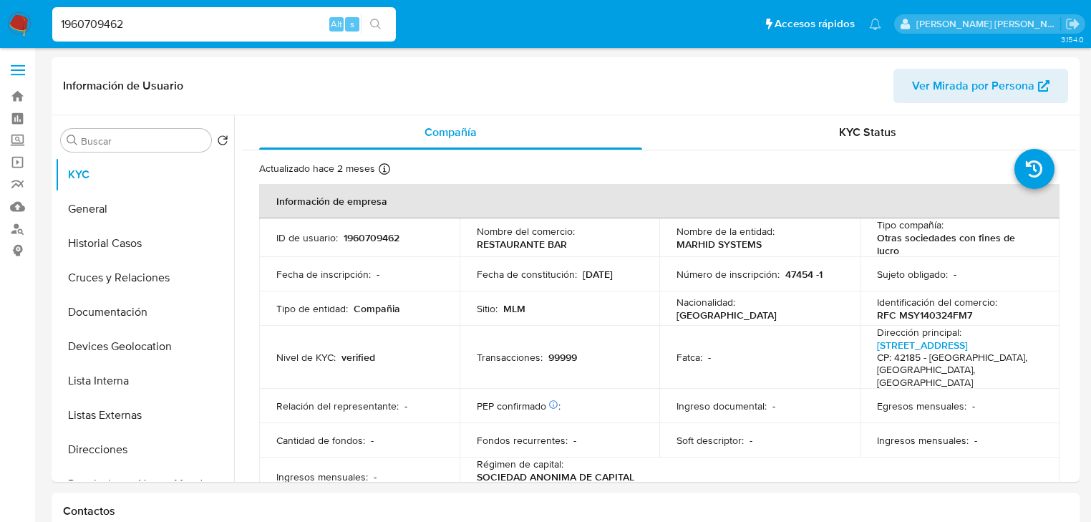
select select "10"
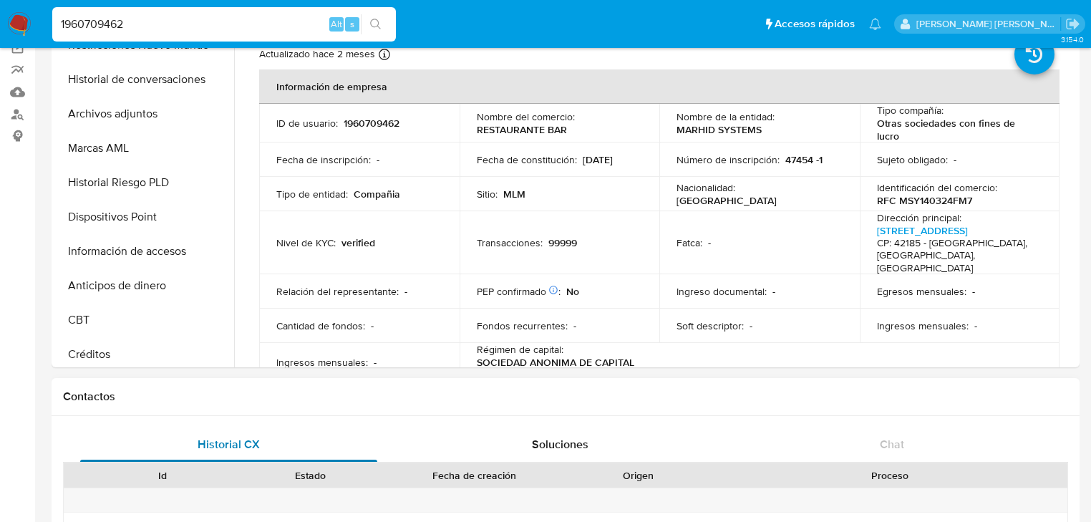
scroll to position [401, 0]
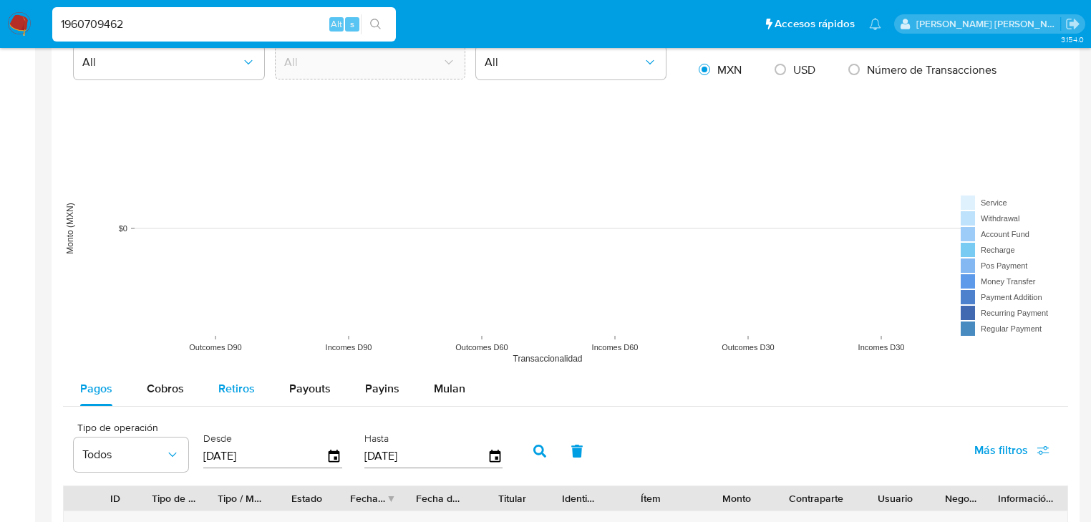
click at [177, 384] on span "Cobros" at bounding box center [165, 388] width 37 height 16
select select "10"
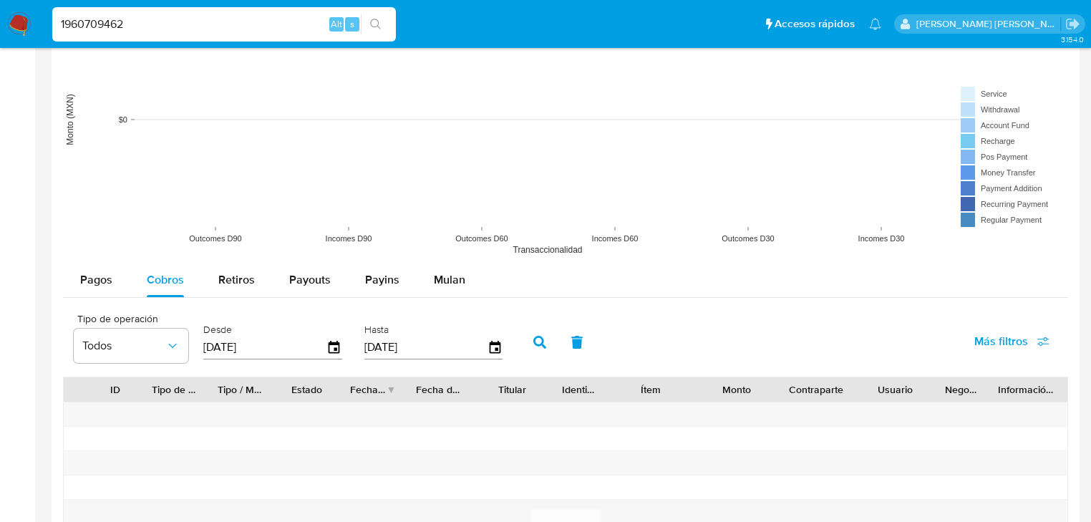
scroll to position [1202, 0]
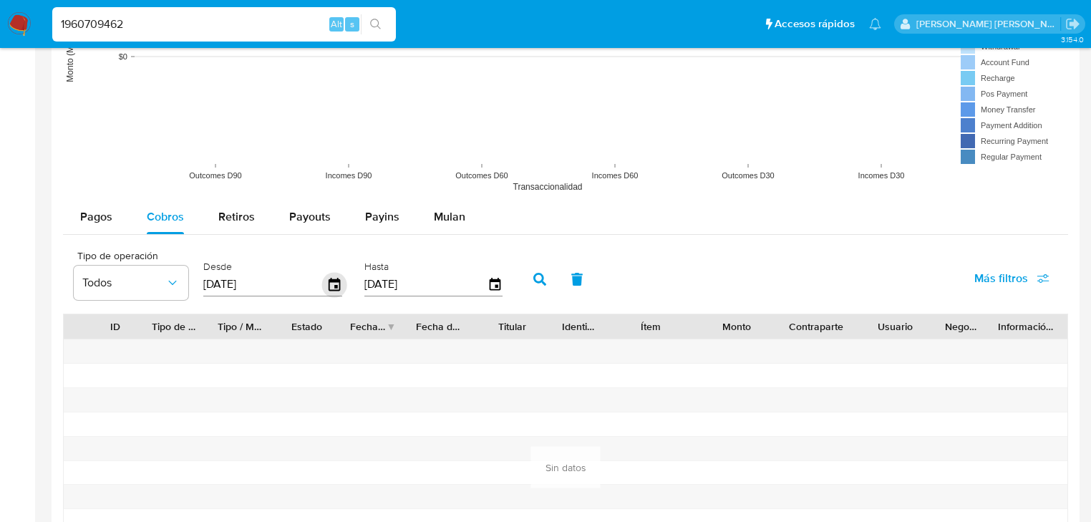
click at [331, 286] on icon "button" at bounding box center [334, 284] width 25 height 25
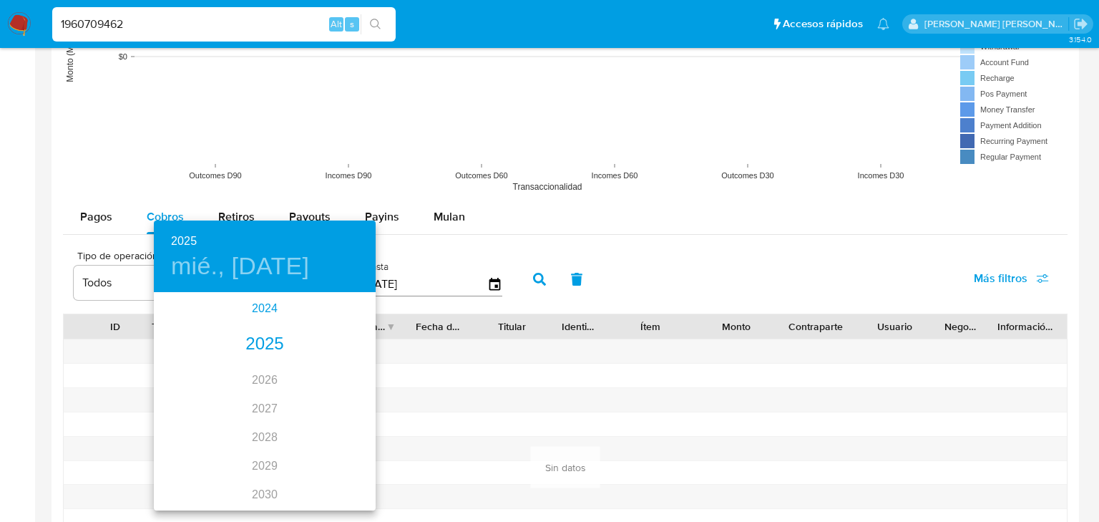
click at [263, 318] on div "2024" at bounding box center [265, 308] width 222 height 29
click at [335, 435] on div "sep." at bounding box center [339, 428] width 74 height 54
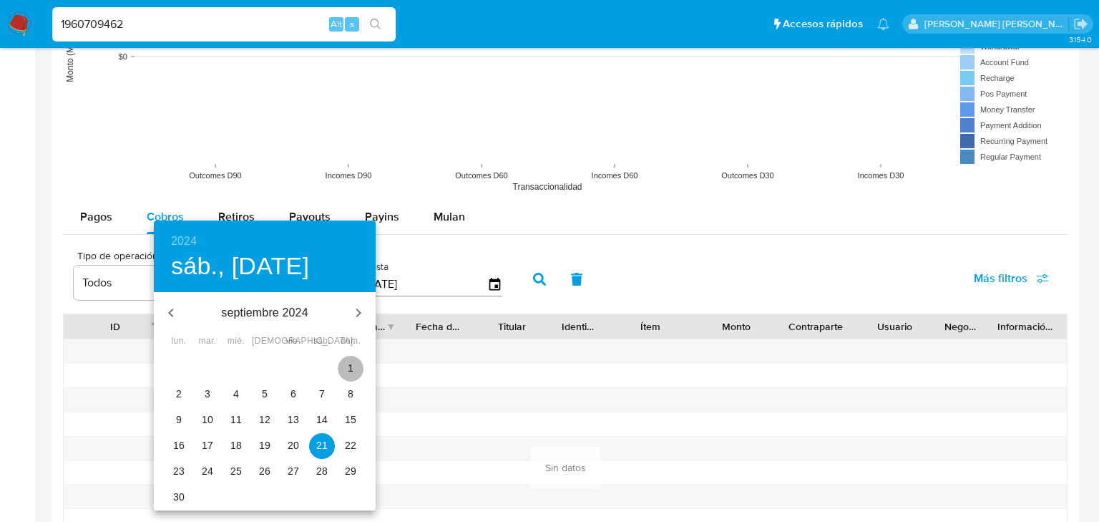
drag, startPoint x: 345, startPoint y: 369, endPoint x: 524, endPoint y: 336, distance: 182.1
click at [346, 369] on span "1" at bounding box center [351, 368] width 26 height 14
type input "[DATE]"
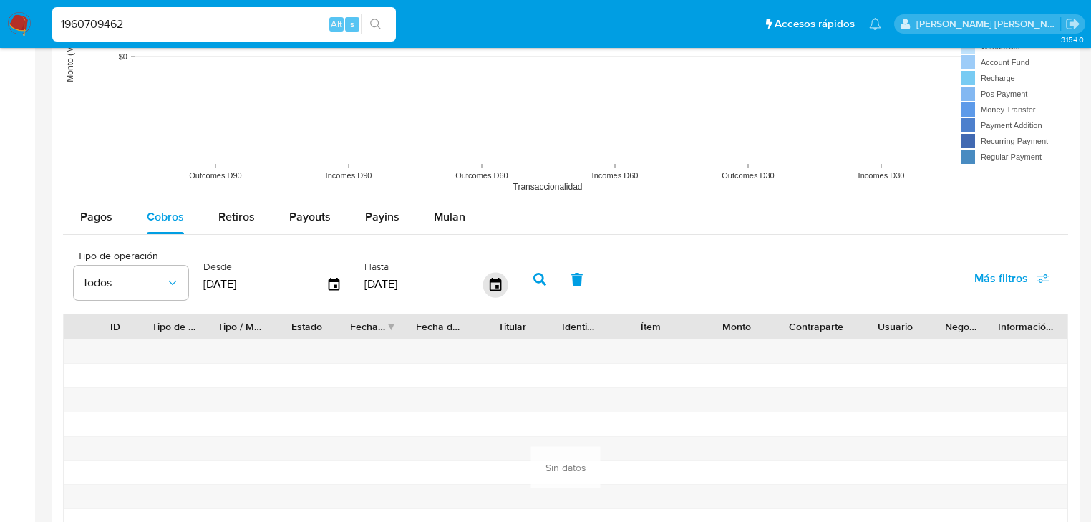
click at [488, 289] on div "[DATE]" at bounding box center [433, 284] width 139 height 23
click at [490, 288] on icon "button" at bounding box center [494, 284] width 25 height 25
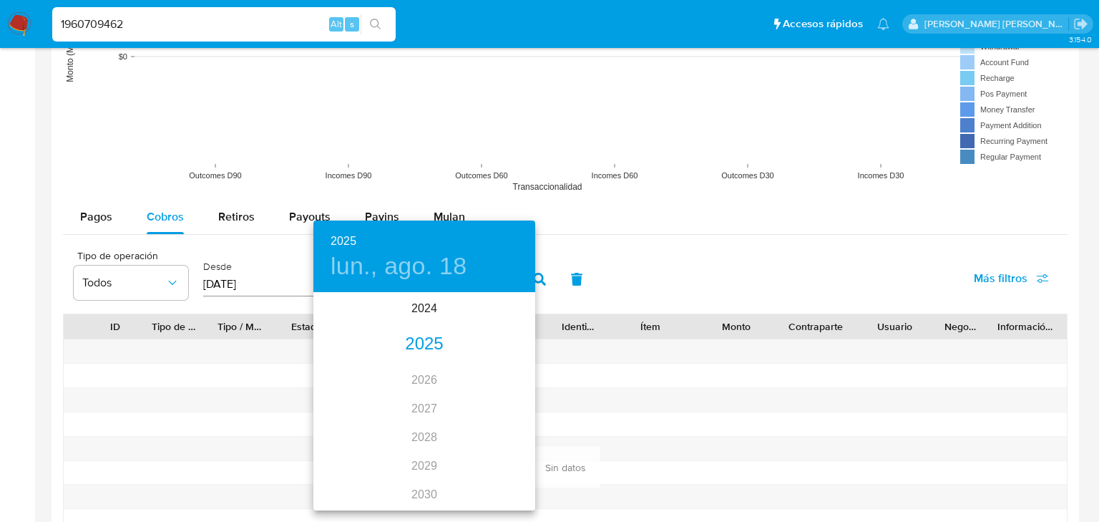
click at [428, 342] on div "2025" at bounding box center [424, 344] width 222 height 29
click at [424, 376] on div "may." at bounding box center [424, 375] width 74 height 54
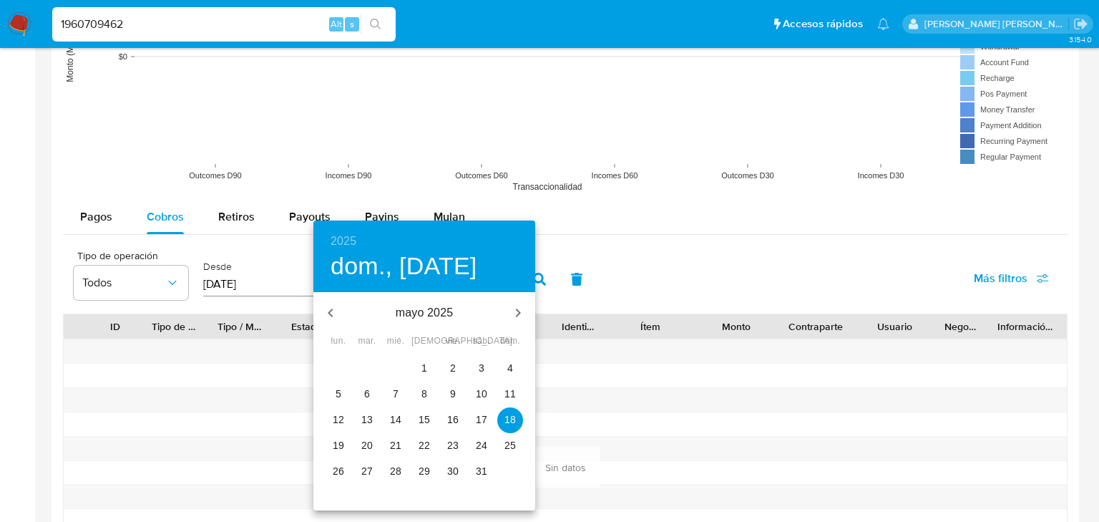
click at [482, 466] on p "31" at bounding box center [481, 471] width 11 height 14
type input "31/05/2025"
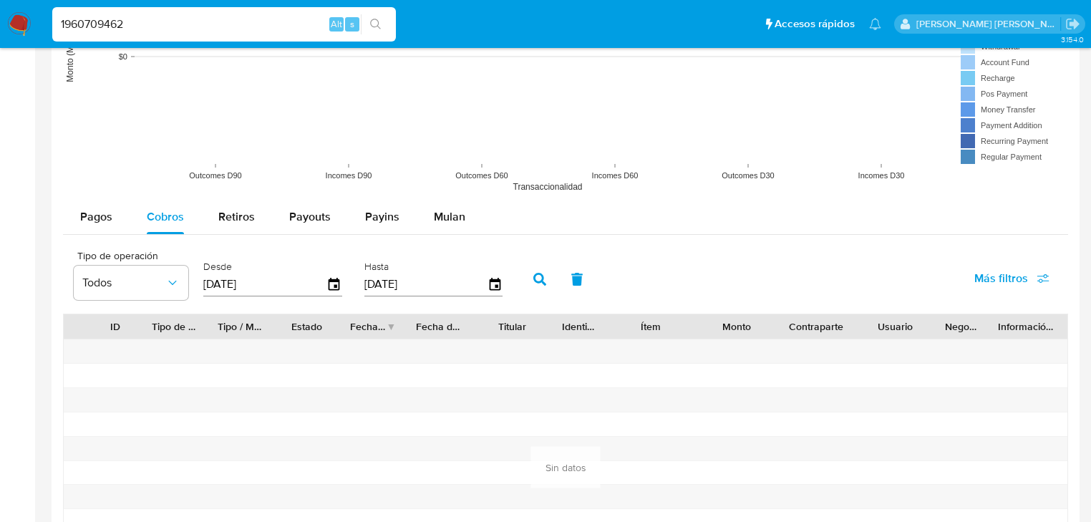
click at [538, 283] on button "button" at bounding box center [539, 279] width 37 height 34
drag, startPoint x: 132, startPoint y: 27, endPoint x: 0, endPoint y: -14, distance: 138.1
click at [0, 0] on html "Pausado Ver notificaciones 1960709462 Alt s Accesos rápidos Presiona las siguie…" at bounding box center [545, 33] width 1091 height 2471
paste input "4"
type input "1960709464"
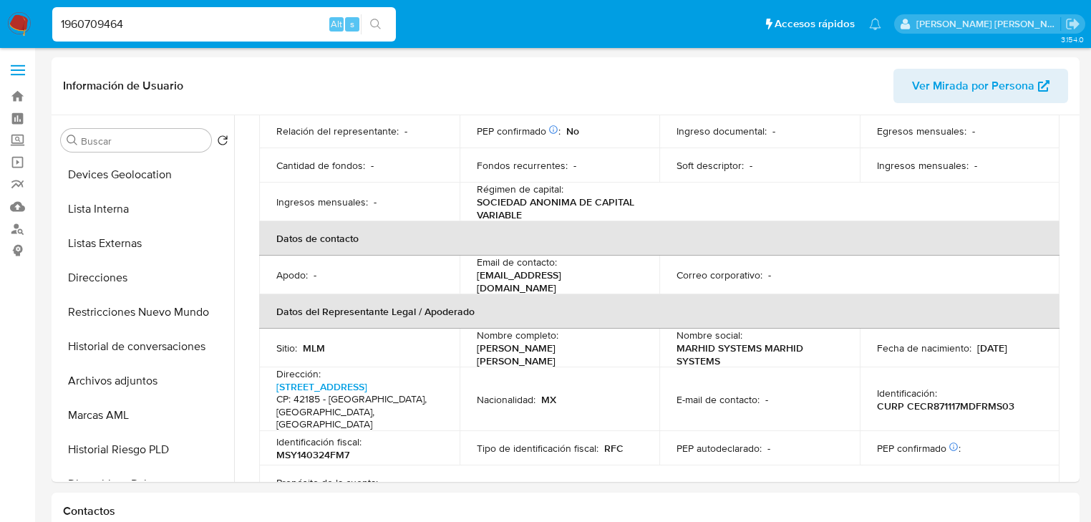
scroll to position [344, 0]
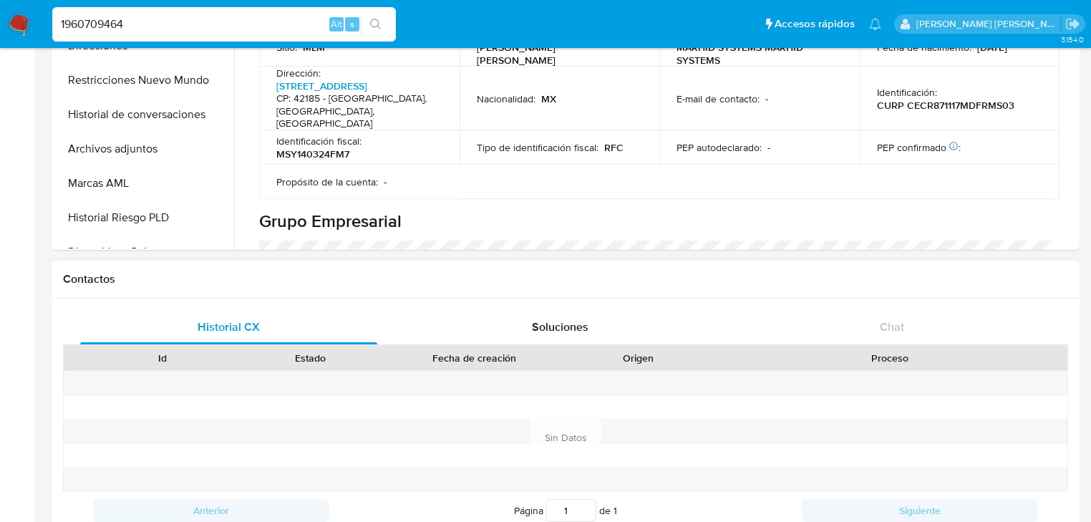
select select "10"
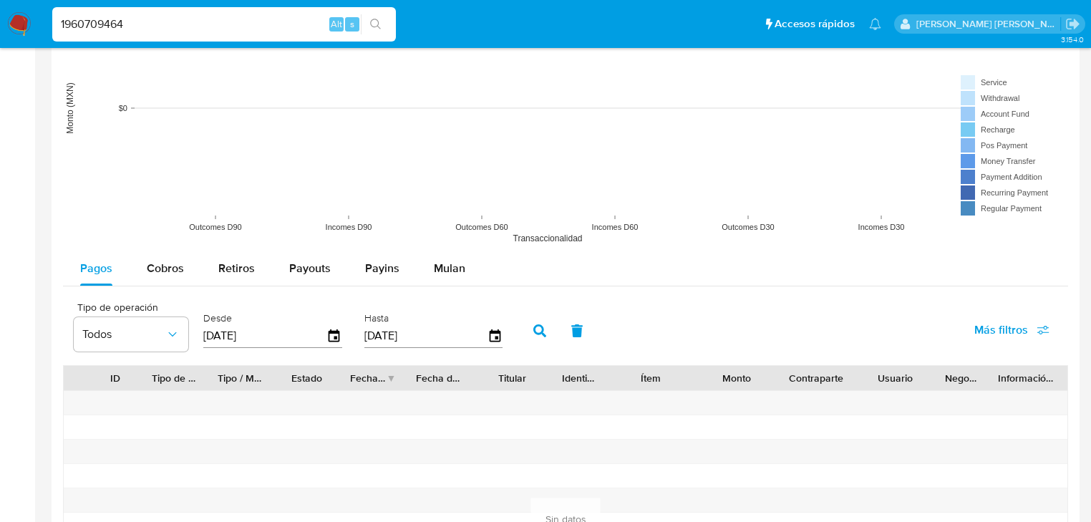
scroll to position [1202, 0]
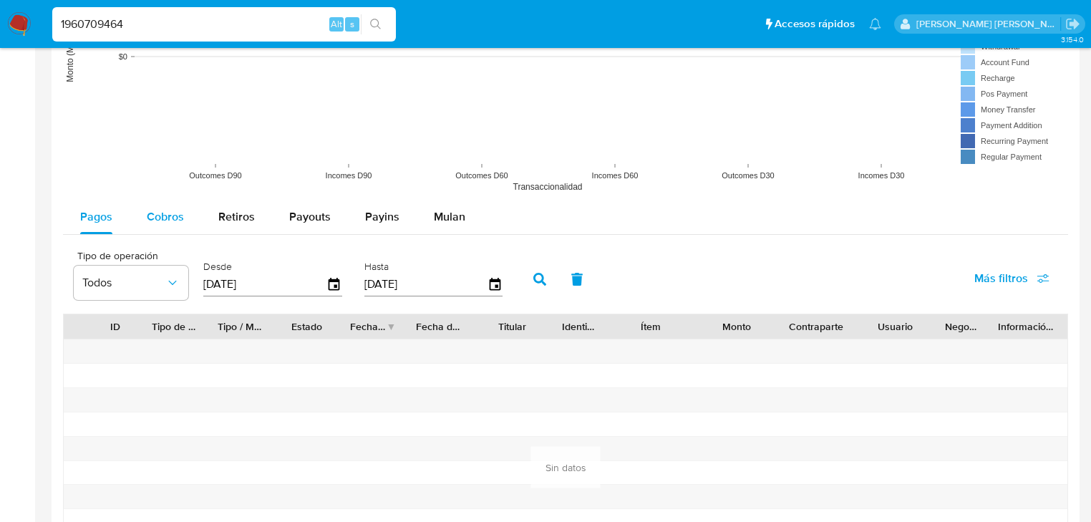
click at [162, 212] on span "Cobros" at bounding box center [165, 216] width 37 height 16
select select "10"
click at [38, 212] on main "3.154.0 Información de Usuario Ver Mirada por Persona Buscar Volver al orden po…" at bounding box center [545, 33] width 1091 height 2471
click at [328, 283] on icon "button" at bounding box center [333, 284] width 11 height 13
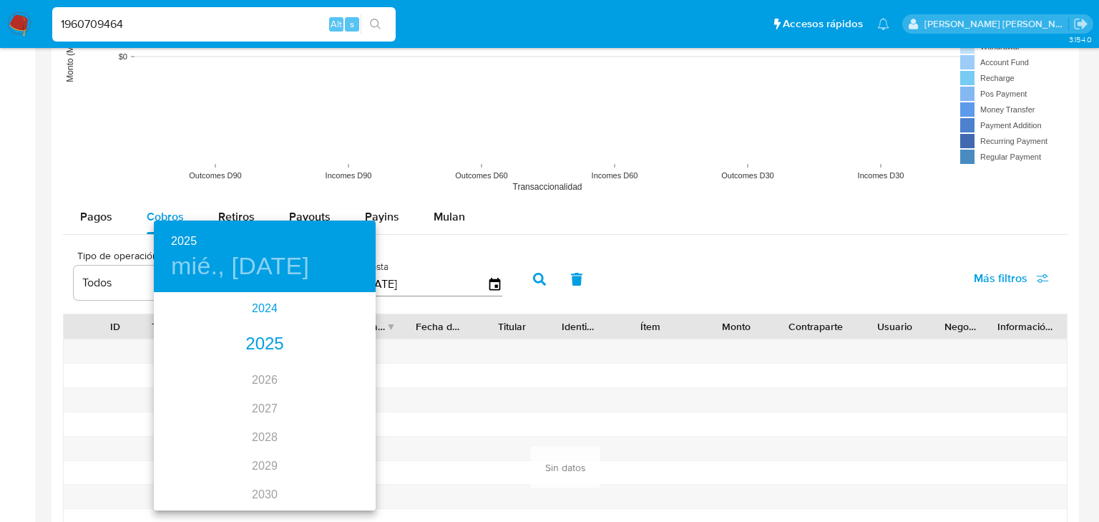
click at [258, 303] on div "2024" at bounding box center [265, 308] width 222 height 29
click at [331, 434] on div "sep." at bounding box center [339, 428] width 74 height 54
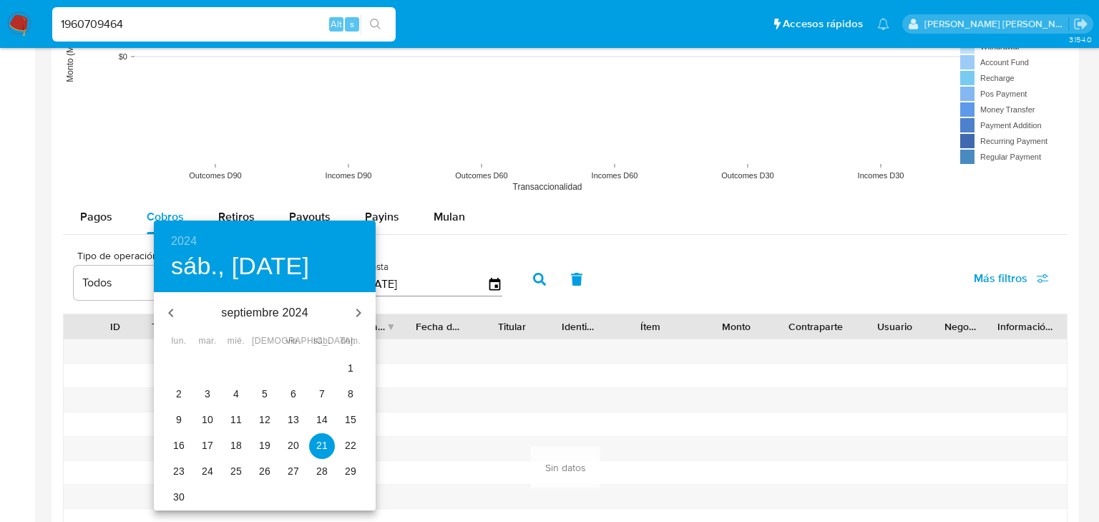
click at [351, 361] on p "1" at bounding box center [351, 368] width 6 height 14
type input "[DATE]"
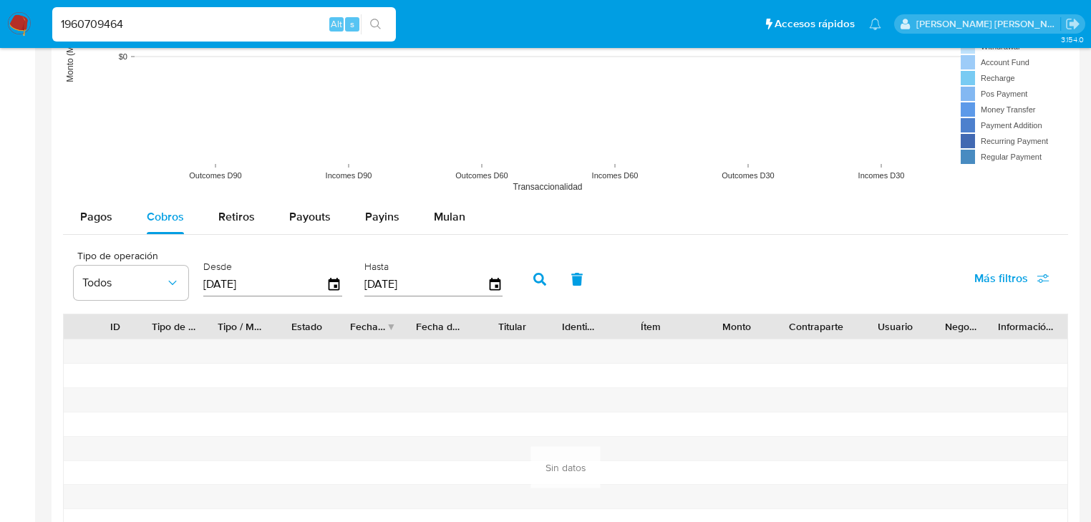
click at [479, 286] on input "[DATE]" at bounding box center [425, 284] width 123 height 23
click at [496, 281] on icon "button" at bounding box center [494, 284] width 25 height 25
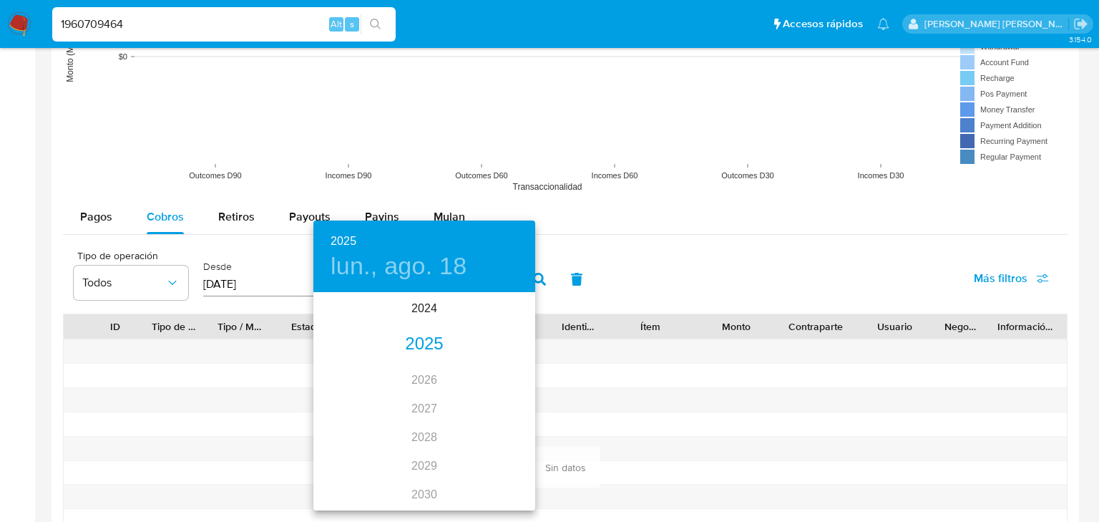
click at [421, 339] on div "2025" at bounding box center [424, 344] width 222 height 29
click at [434, 379] on div "may." at bounding box center [424, 375] width 74 height 54
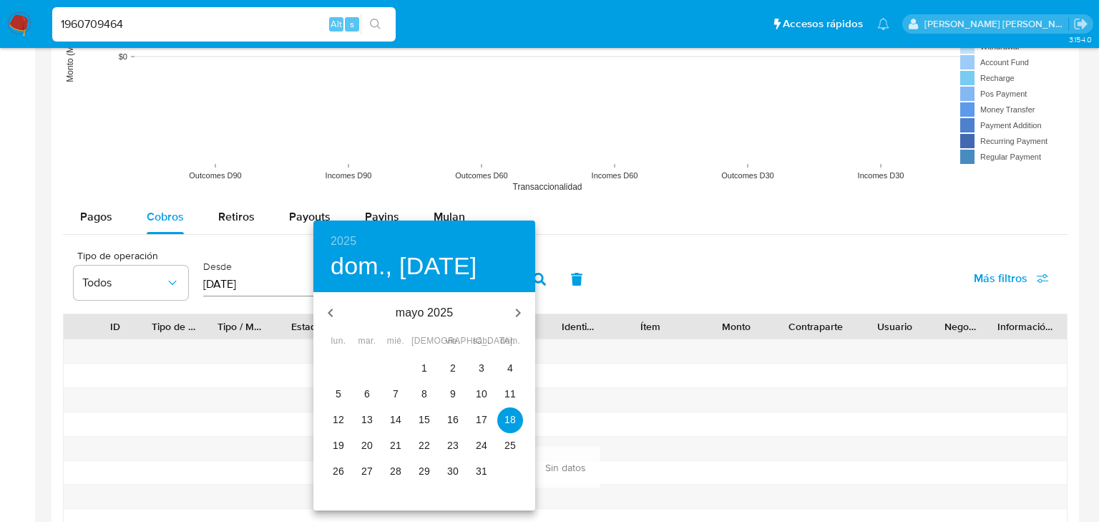
drag, startPoint x: 480, startPoint y: 477, endPoint x: 487, endPoint y: 469, distance: 11.2
click at [480, 477] on p "31" at bounding box center [481, 471] width 11 height 14
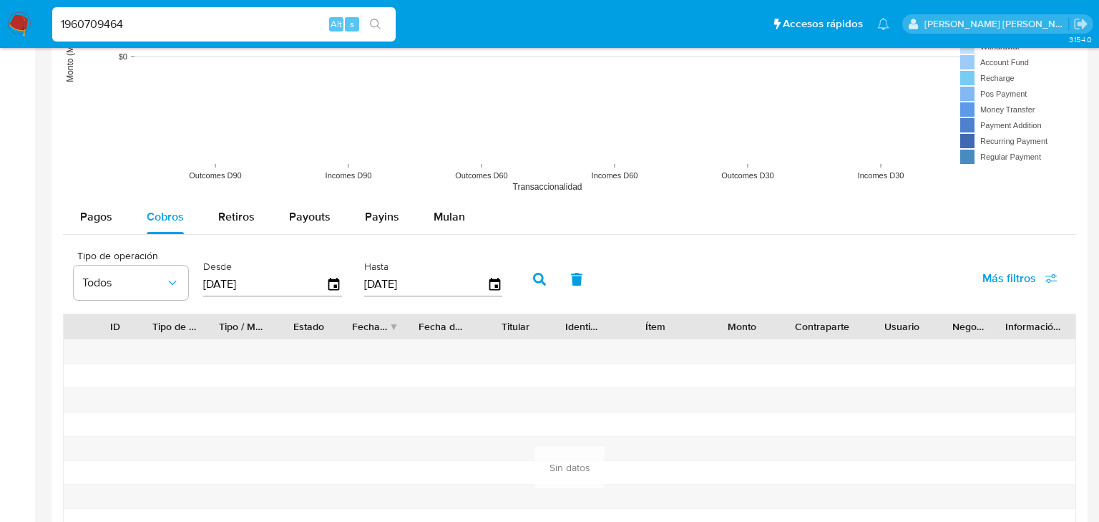
type input "31/05/2025"
click at [539, 280] on icon "button" at bounding box center [539, 279] width 13 height 13
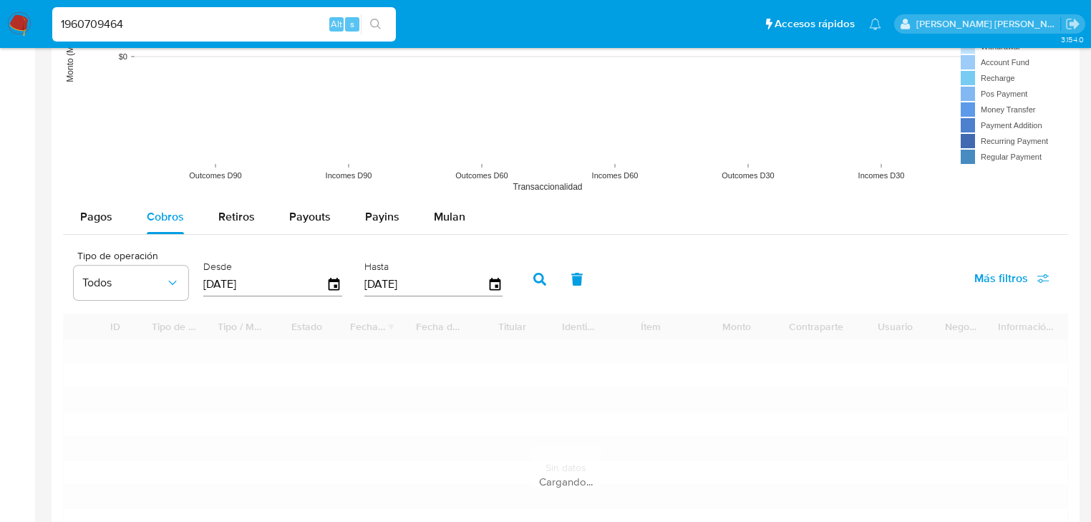
click at [537, 278] on icon "button" at bounding box center [539, 279] width 13 height 13
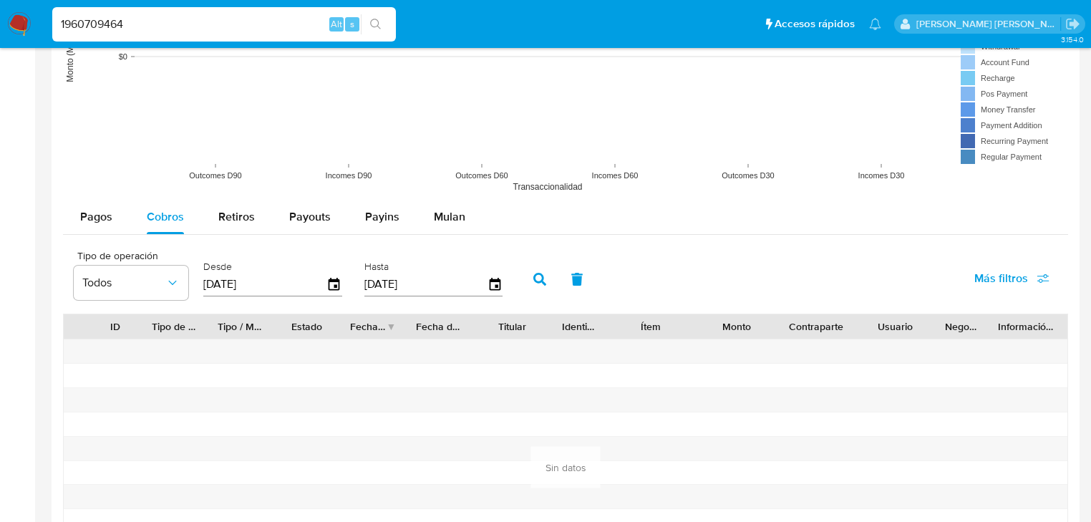
click at [535, 283] on icon "button" at bounding box center [539, 279] width 13 height 13
drag, startPoint x: 147, startPoint y: 22, endPoint x: 0, endPoint y: 1, distance: 148.9
click at [0, 6] on nav "Pausado Ver notificaciones 1960709464 Alt s Accesos rápidos Presiona las siguie…" at bounding box center [545, 24] width 1091 height 48
paste input "6"
type input "1960709466"
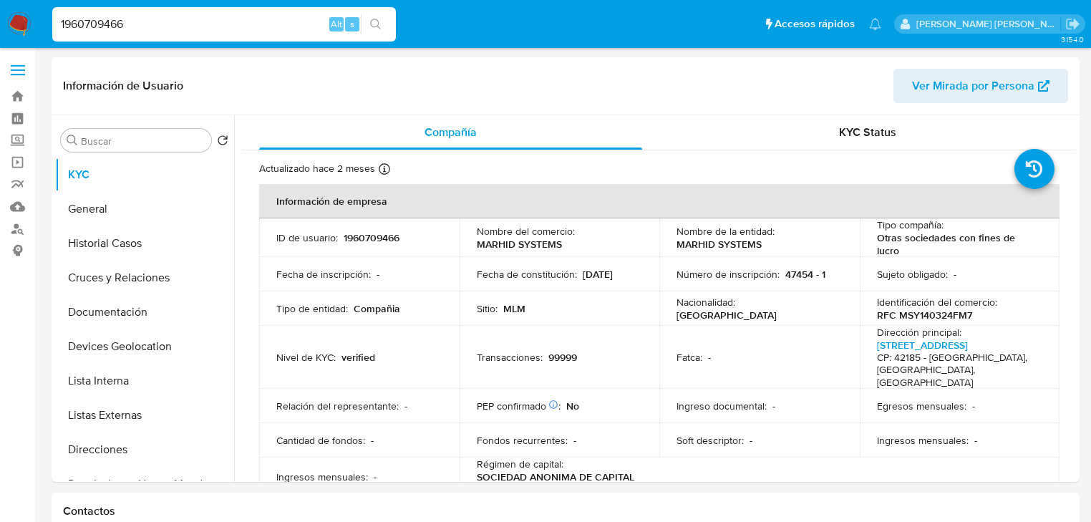
select select "10"
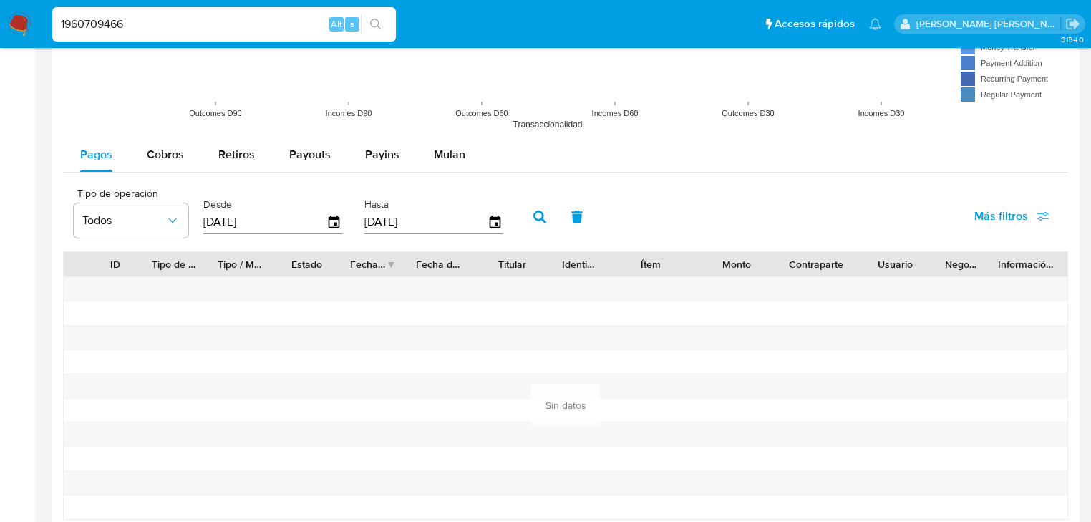
scroll to position [1317, 0]
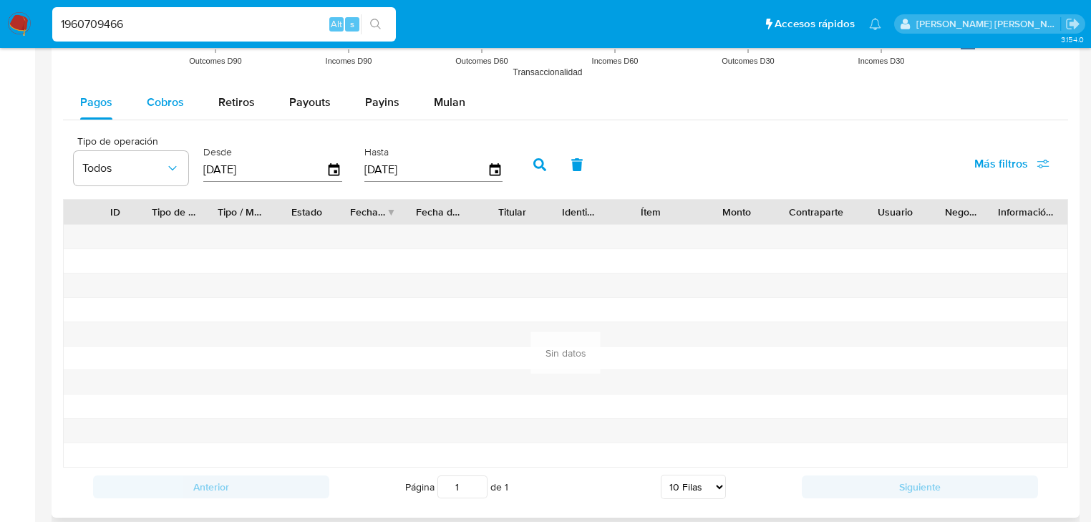
click at [160, 112] on div "Cobros" at bounding box center [165, 102] width 37 height 34
select select "10"
click at [335, 171] on icon "button" at bounding box center [333, 169] width 11 height 13
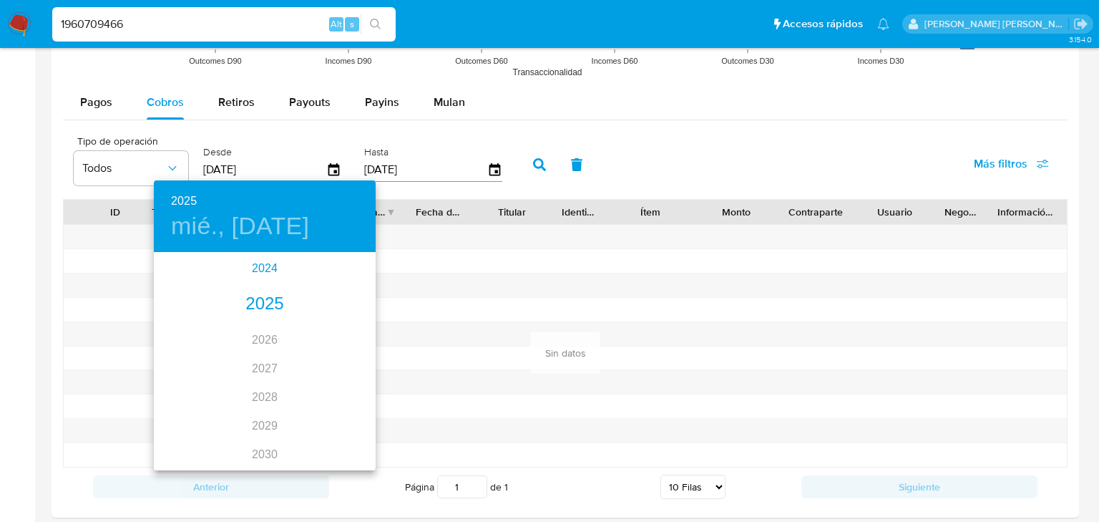
click at [256, 261] on div "2024" at bounding box center [265, 268] width 222 height 29
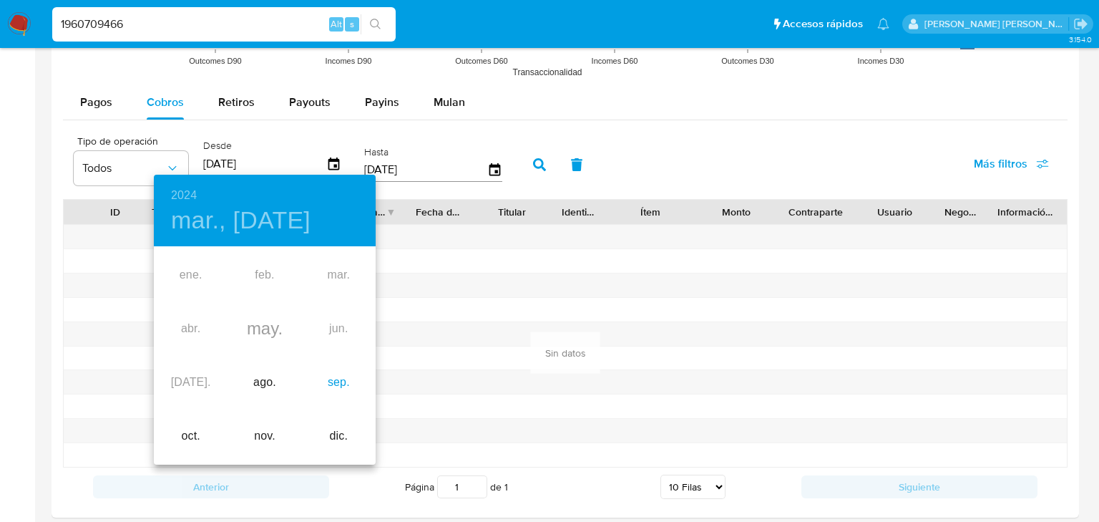
click at [338, 383] on div "sep." at bounding box center [339, 383] width 74 height 54
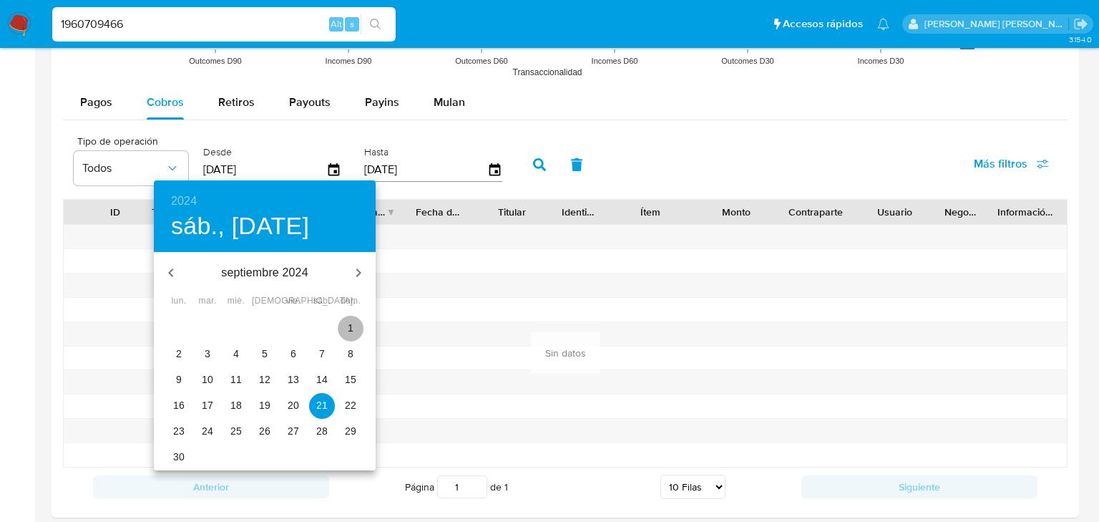
click at [348, 328] on p "1" at bounding box center [351, 328] width 6 height 14
type input "[DATE]"
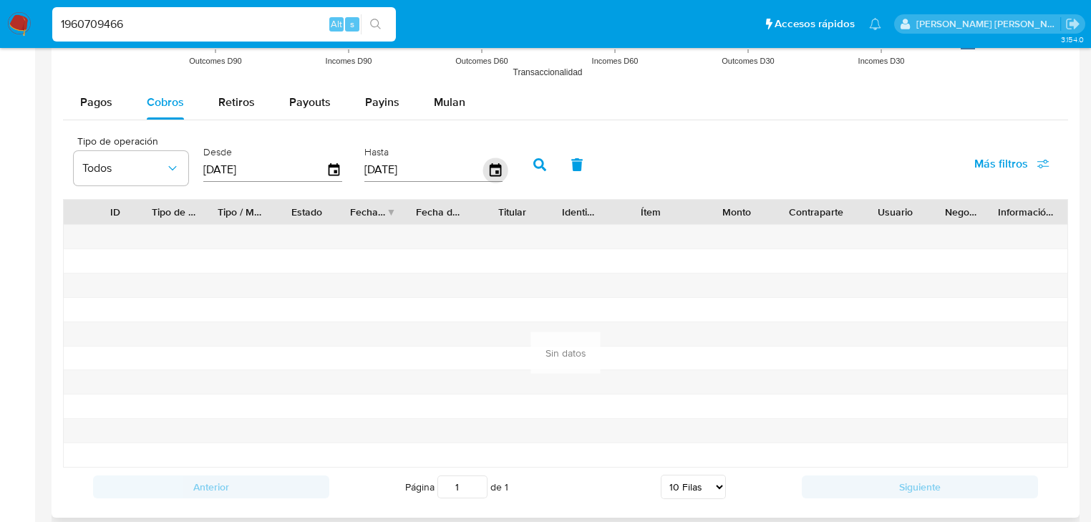
click at [504, 166] on icon "button" at bounding box center [494, 169] width 25 height 25
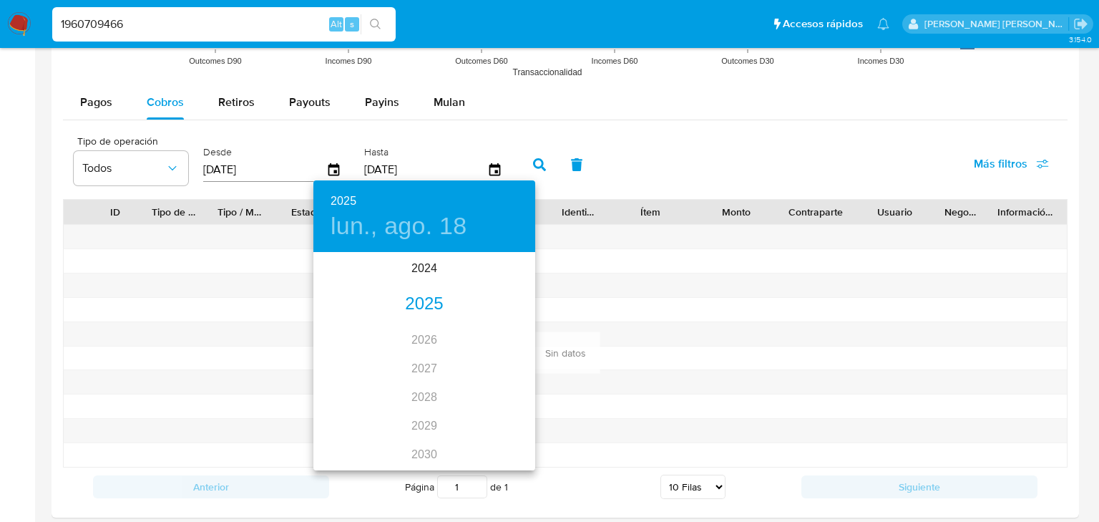
click at [423, 311] on div "2025" at bounding box center [424, 304] width 222 height 29
click at [347, 387] on div "[DATE]." at bounding box center [350, 388] width 74 height 54
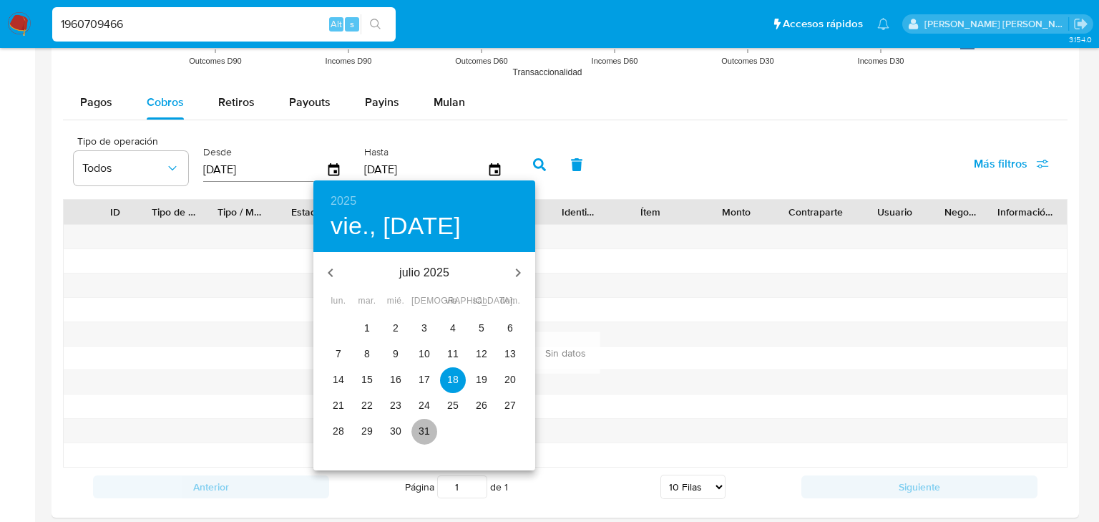
drag, startPoint x: 429, startPoint y: 432, endPoint x: 535, endPoint y: 215, distance: 242.3
click at [428, 429] on p "31" at bounding box center [424, 431] width 11 height 14
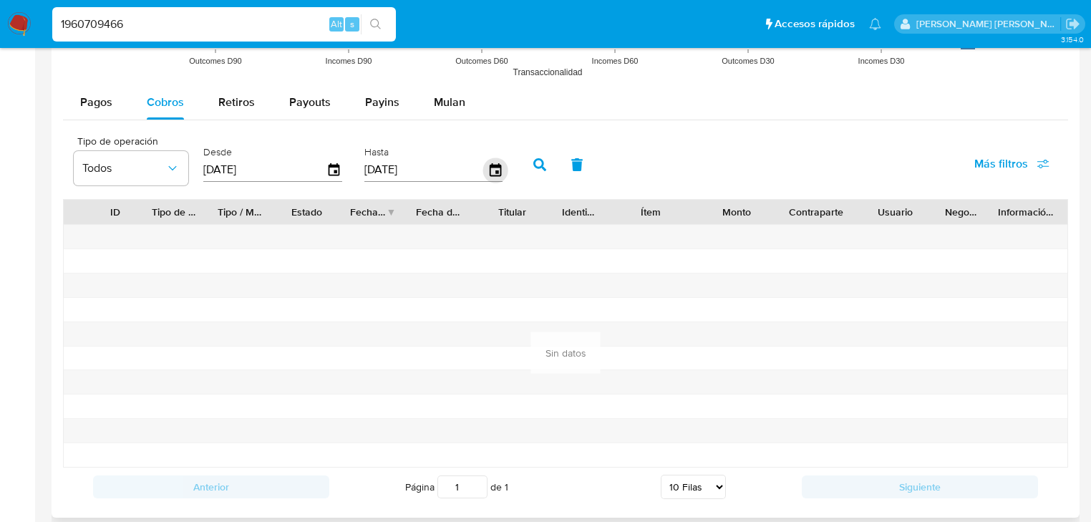
click at [495, 165] on icon "button" at bounding box center [494, 169] width 11 height 13
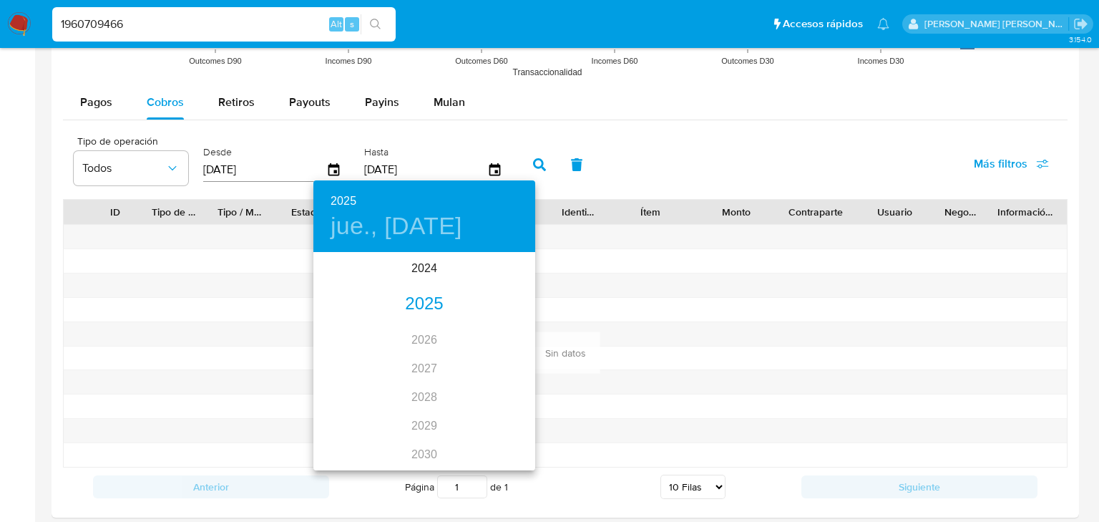
click at [428, 292] on div "2025" at bounding box center [424, 304] width 222 height 29
click at [429, 336] on div "may." at bounding box center [424, 335] width 74 height 54
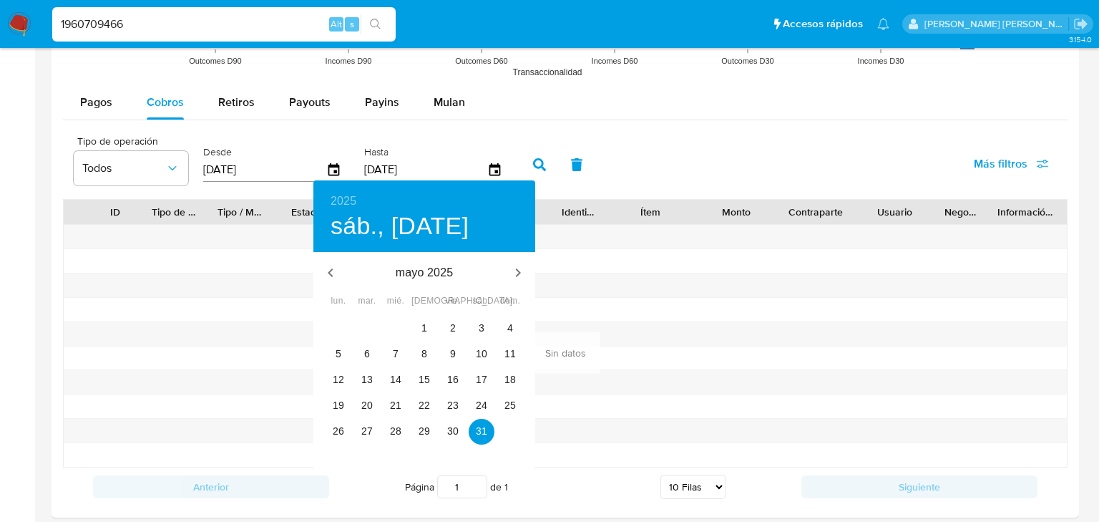
type input "31/05/2025"
drag, startPoint x: 477, startPoint y: 435, endPoint x: 550, endPoint y: 263, distance: 186.6
click at [478, 432] on p "31" at bounding box center [481, 431] width 11 height 14
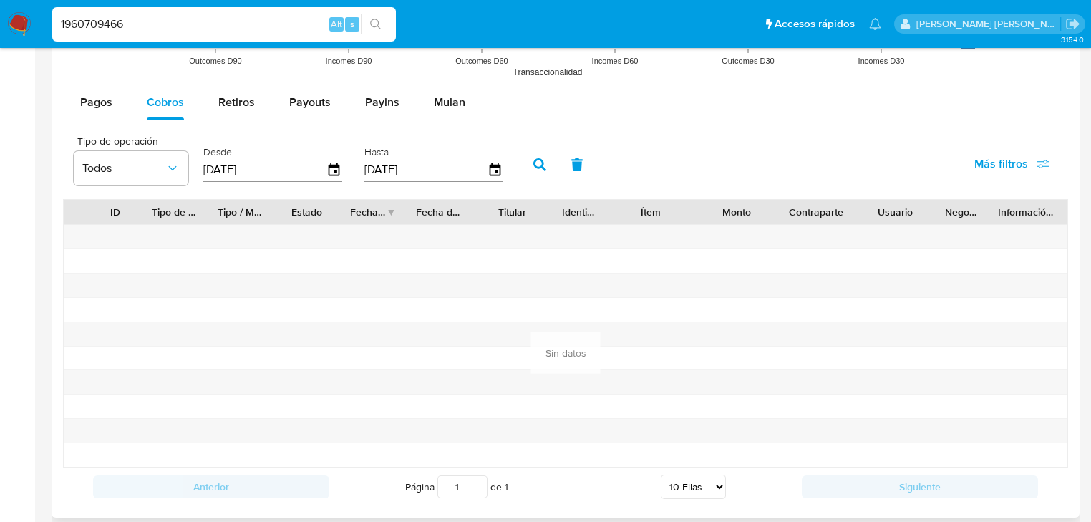
click at [539, 161] on icon "button" at bounding box center [539, 164] width 13 height 13
paste input "72"
type input "1960709472"
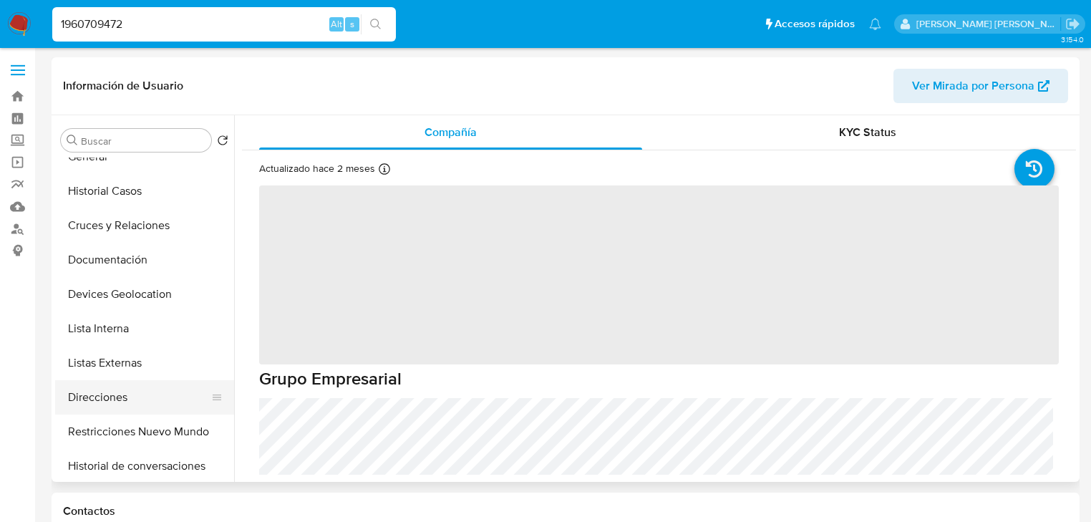
scroll to position [172, 0]
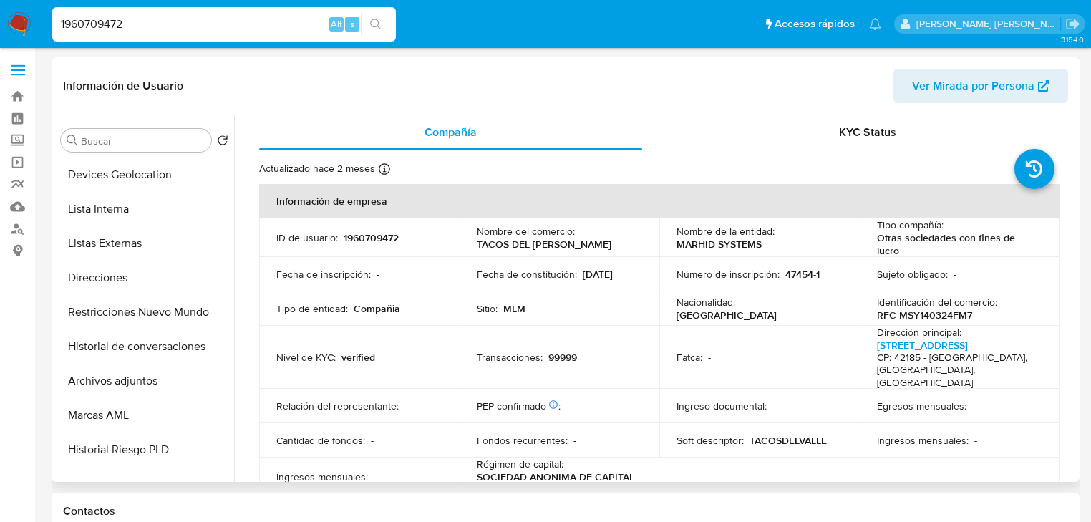
select select "10"
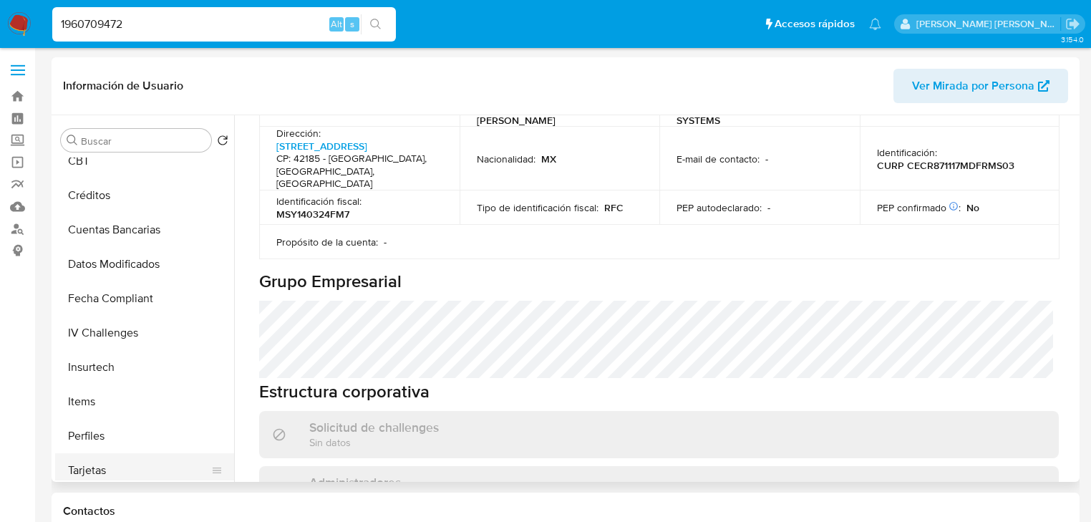
scroll to position [604, 0]
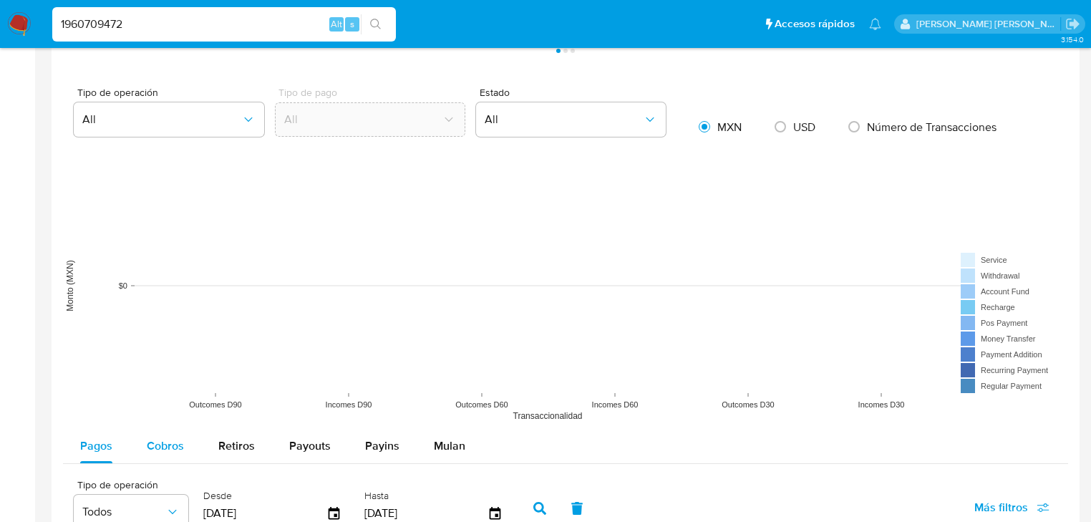
click at [176, 435] on div "Cobros" at bounding box center [165, 446] width 37 height 34
select select "10"
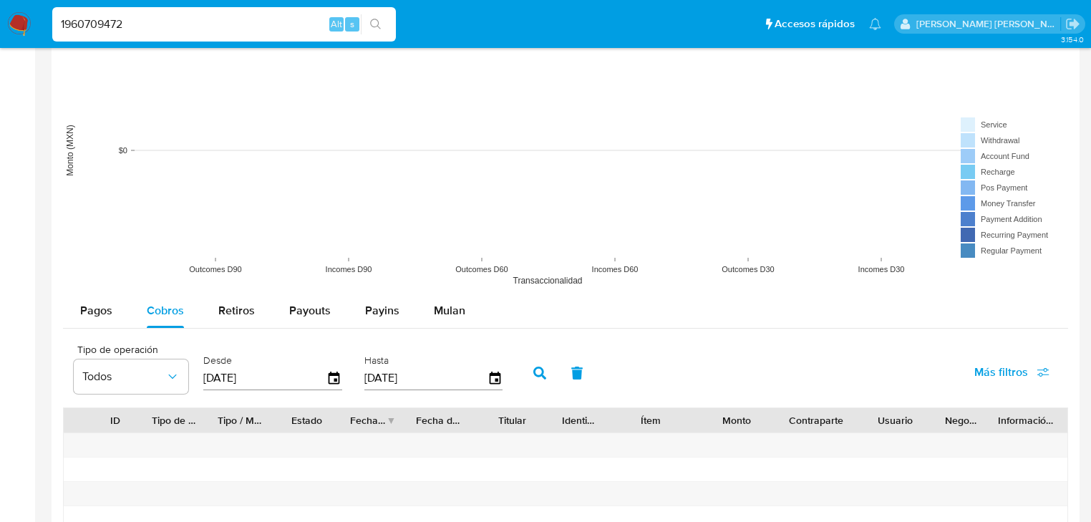
scroll to position [1145, 0]
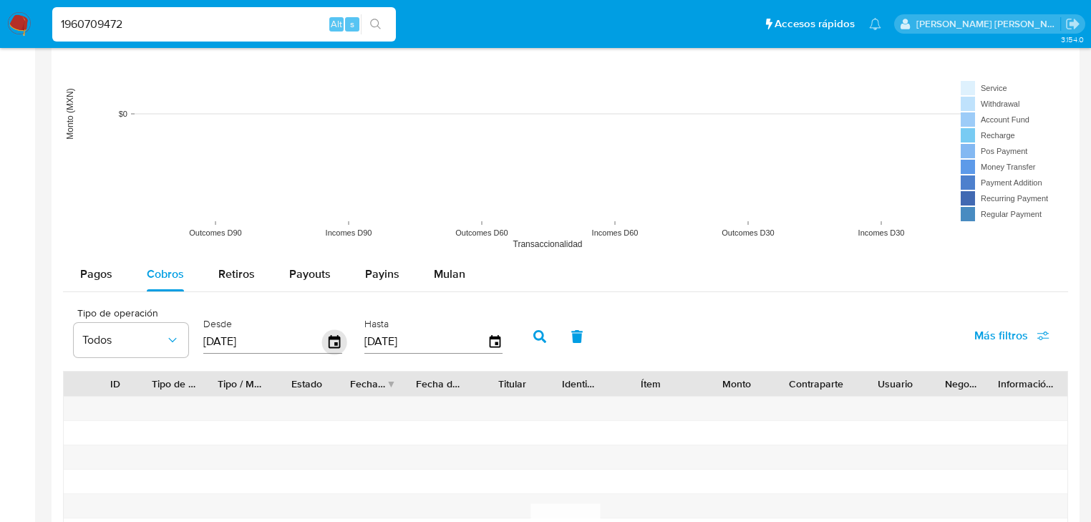
click at [329, 344] on icon "button" at bounding box center [334, 341] width 25 height 25
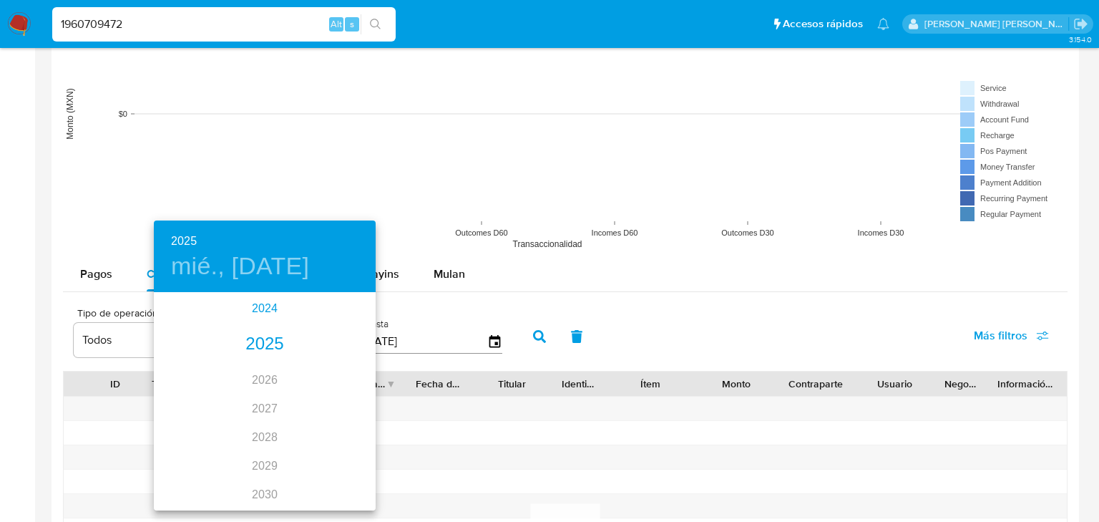
click at [258, 300] on div "2024" at bounding box center [265, 308] width 222 height 29
click at [338, 423] on div "sep." at bounding box center [339, 428] width 74 height 54
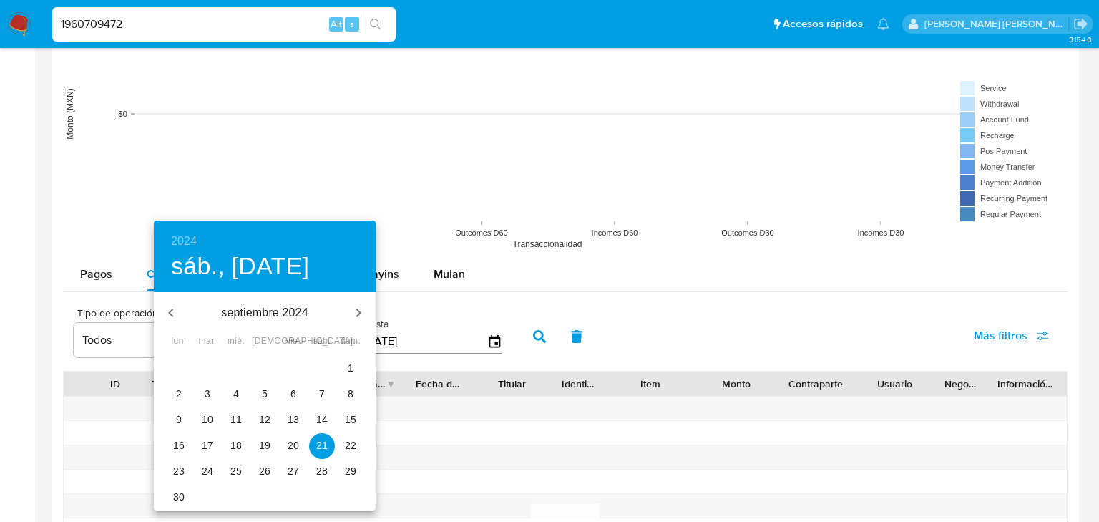
drag, startPoint x: 345, startPoint y: 365, endPoint x: 356, endPoint y: 364, distance: 10.8
click at [350, 364] on span "1" at bounding box center [351, 368] width 26 height 14
type input "01/09/2024"
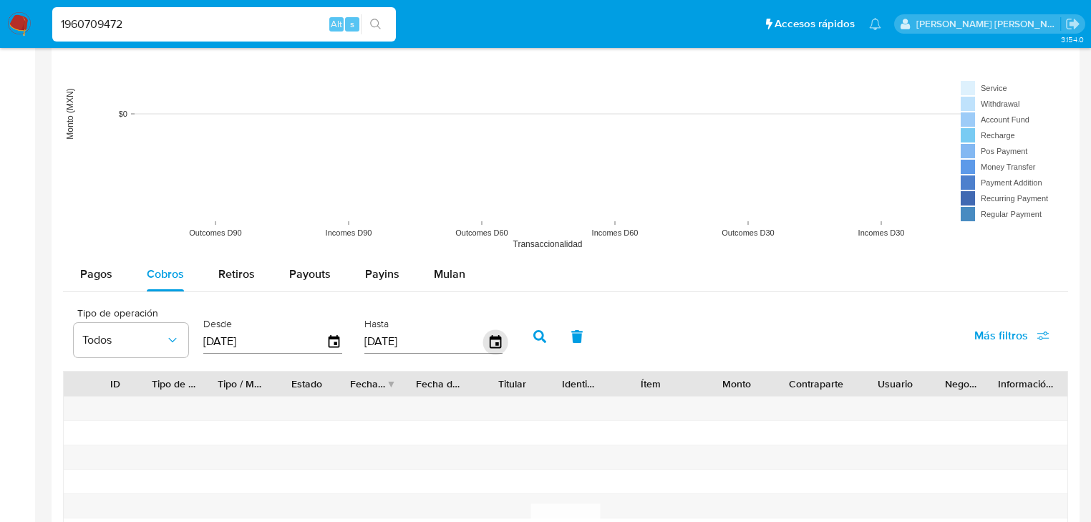
click at [486, 336] on icon "button" at bounding box center [494, 341] width 25 height 25
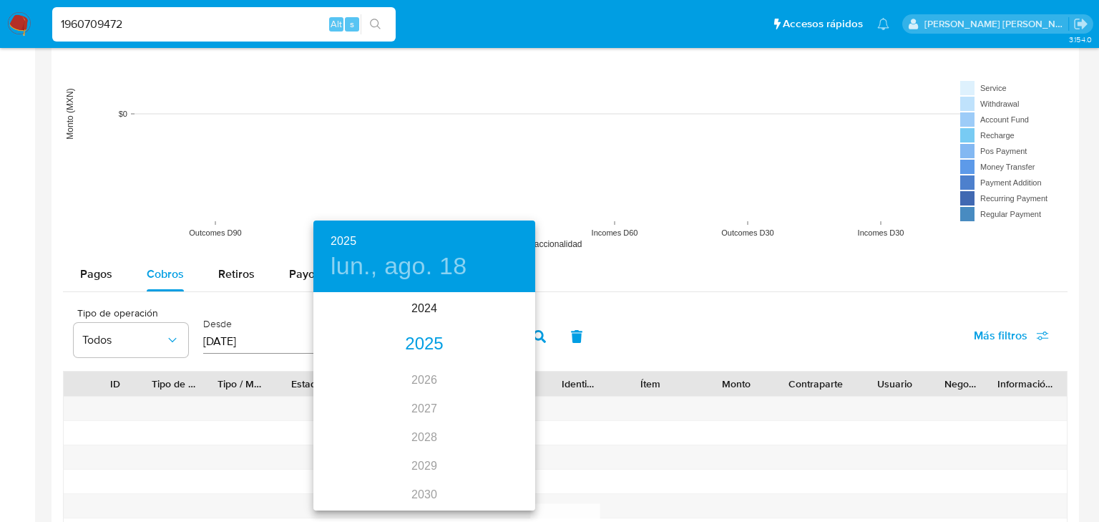
click at [430, 341] on div "2025" at bounding box center [424, 344] width 222 height 29
click at [426, 374] on div "may." at bounding box center [424, 375] width 74 height 54
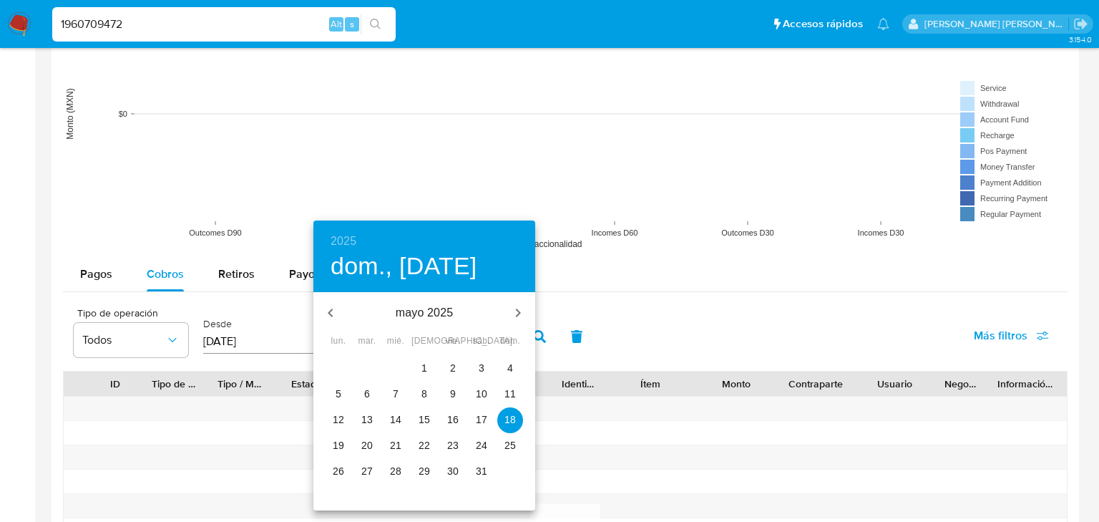
click at [469, 472] on span "31" at bounding box center [482, 471] width 26 height 14
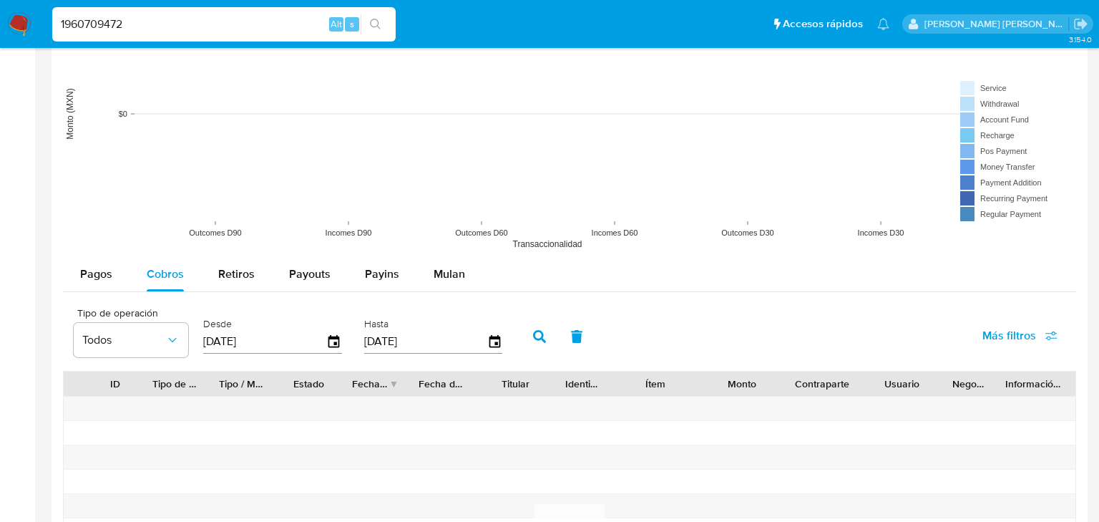
type input "31/05/2025"
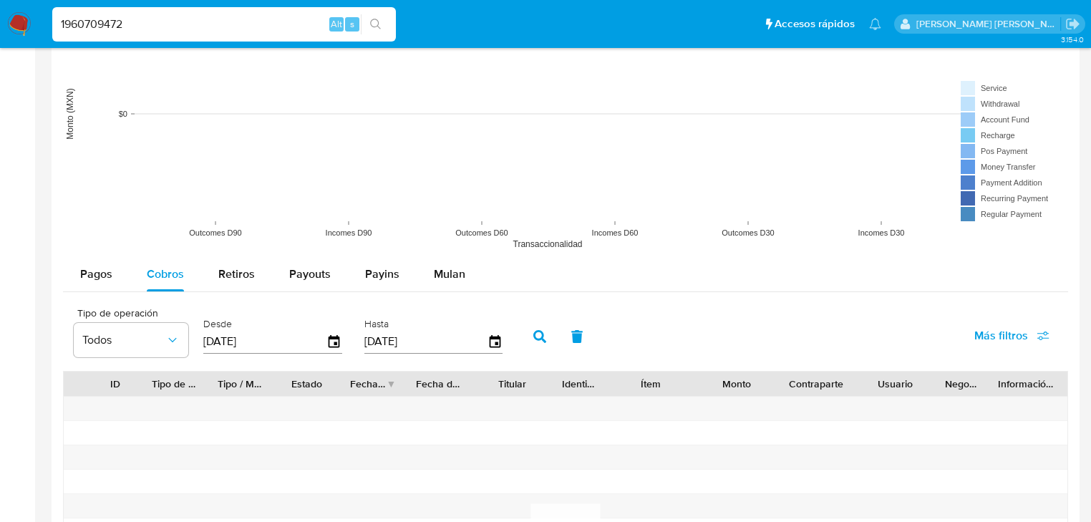
click at [542, 346] on button "button" at bounding box center [539, 336] width 37 height 34
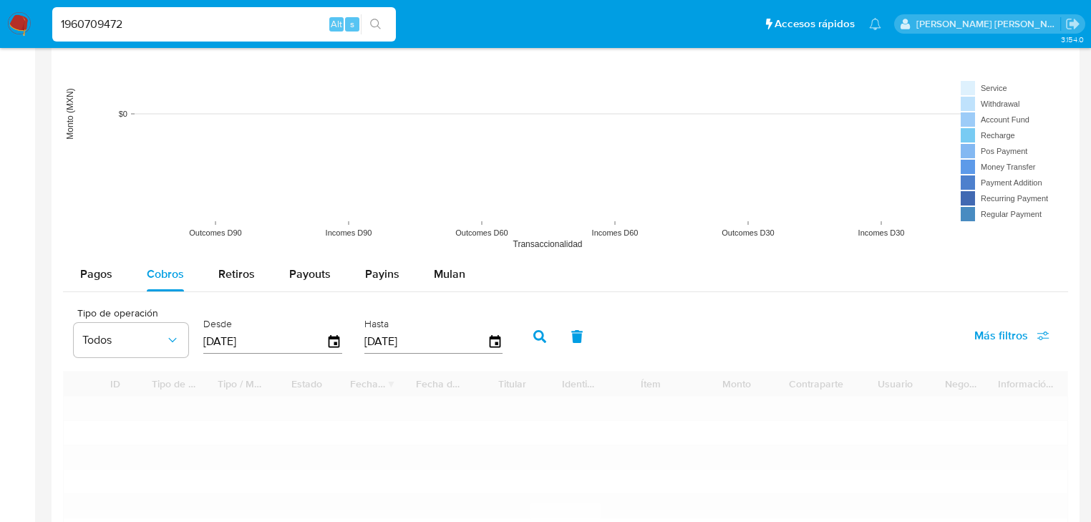
click at [541, 336] on icon "button" at bounding box center [539, 336] width 13 height 13
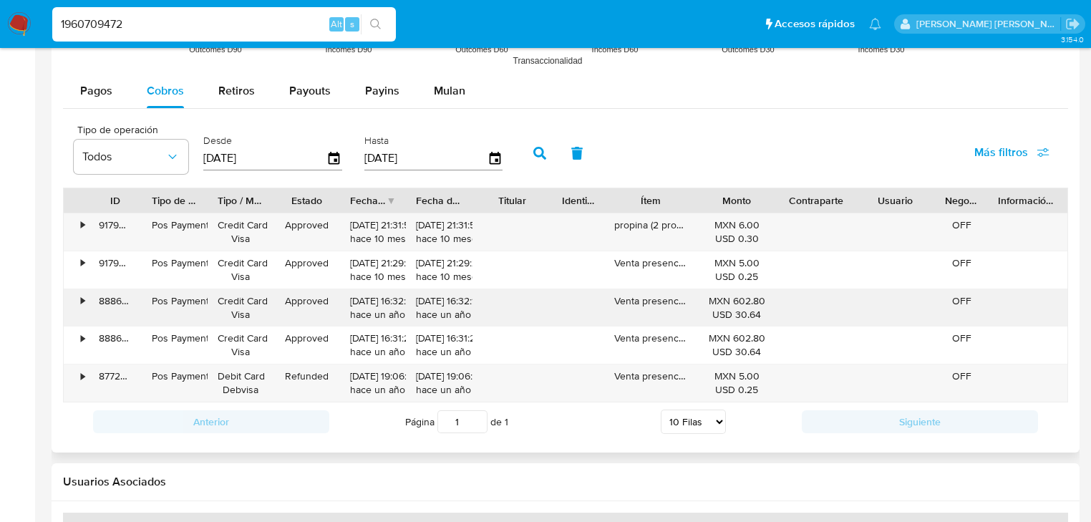
scroll to position [1374, 0]
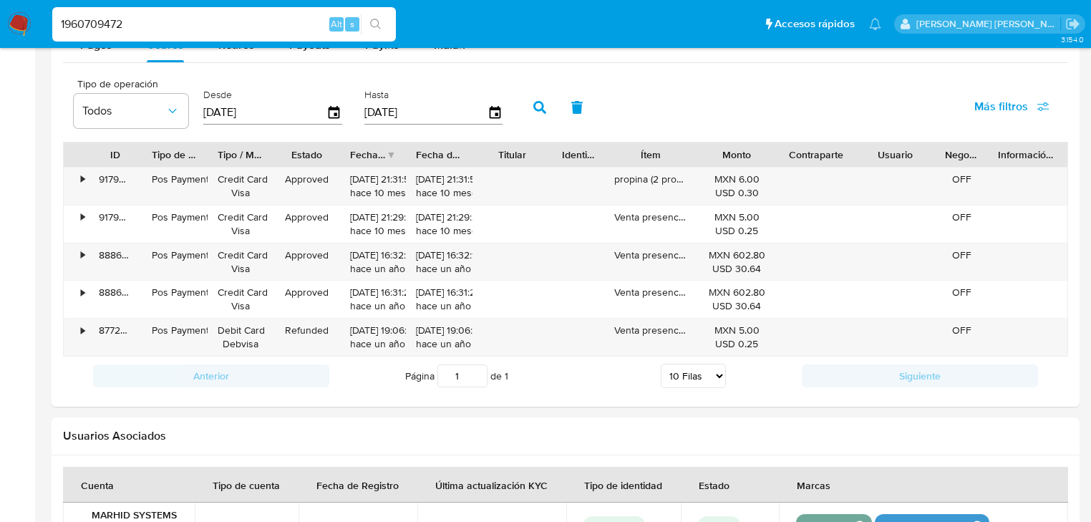
drag, startPoint x: 155, startPoint y: 14, endPoint x: 0, endPoint y: -5, distance: 156.4
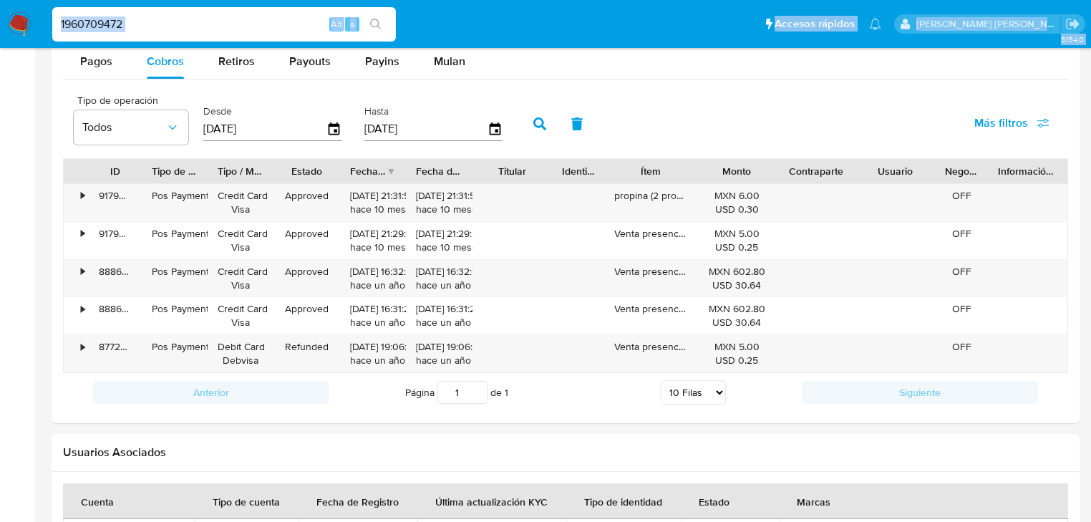
click at [146, 23] on input "1960709472" at bounding box center [224, 24] width 344 height 19
drag, startPoint x: 146, startPoint y: 26, endPoint x: 0, endPoint y: 14, distance: 146.5
click at [0, 12] on nav "Pausado Ver notificaciones 1960709472 Alt s Accesos rápidos Presiona las siguie…" at bounding box center [545, 24] width 1091 height 48
paste input "11174"
type input "1960711174"
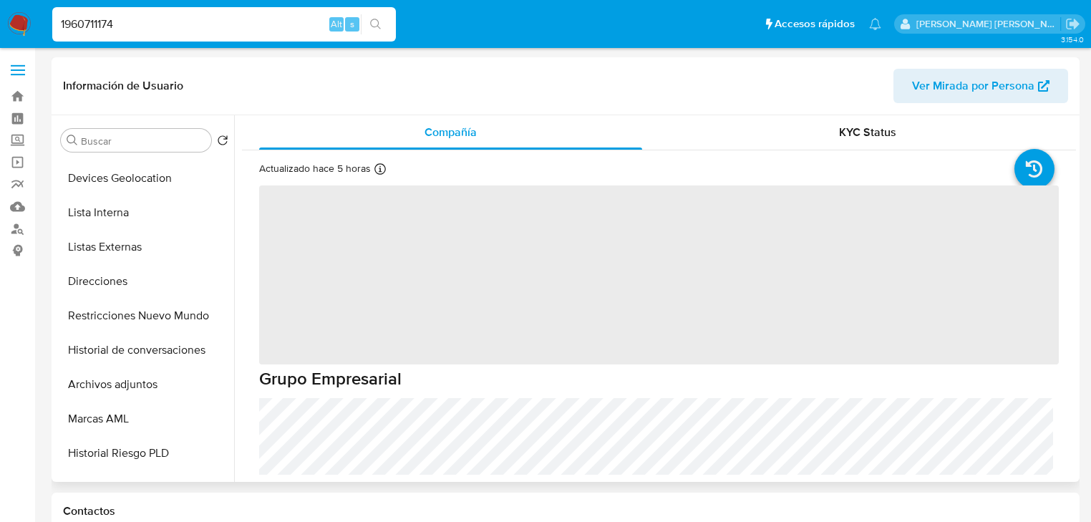
scroll to position [286, 0]
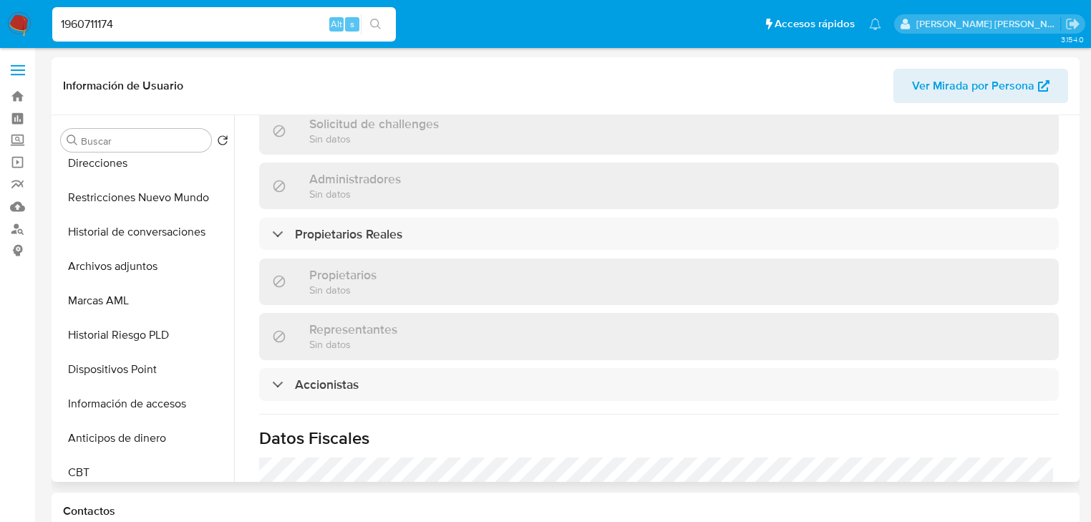
select select "10"
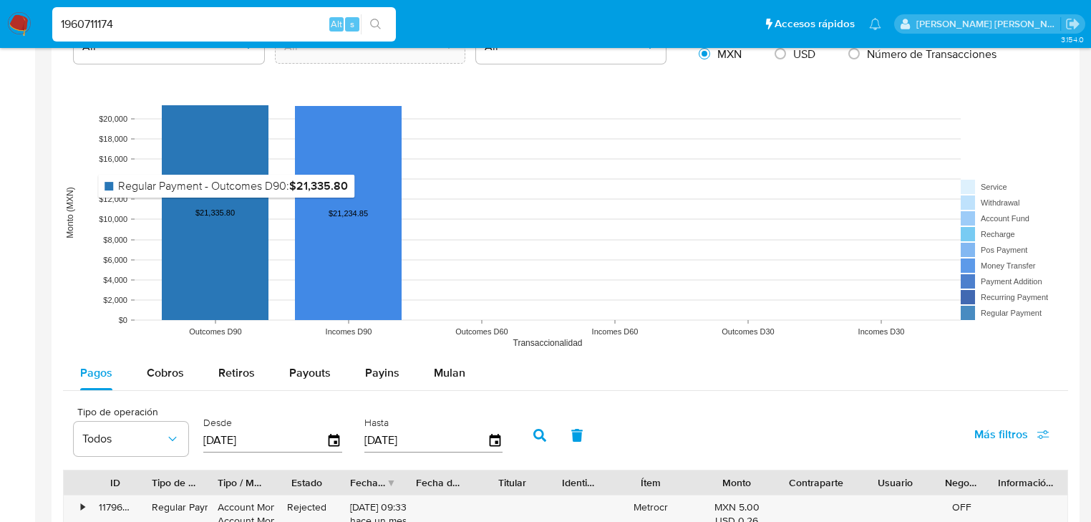
scroll to position [1145, 0]
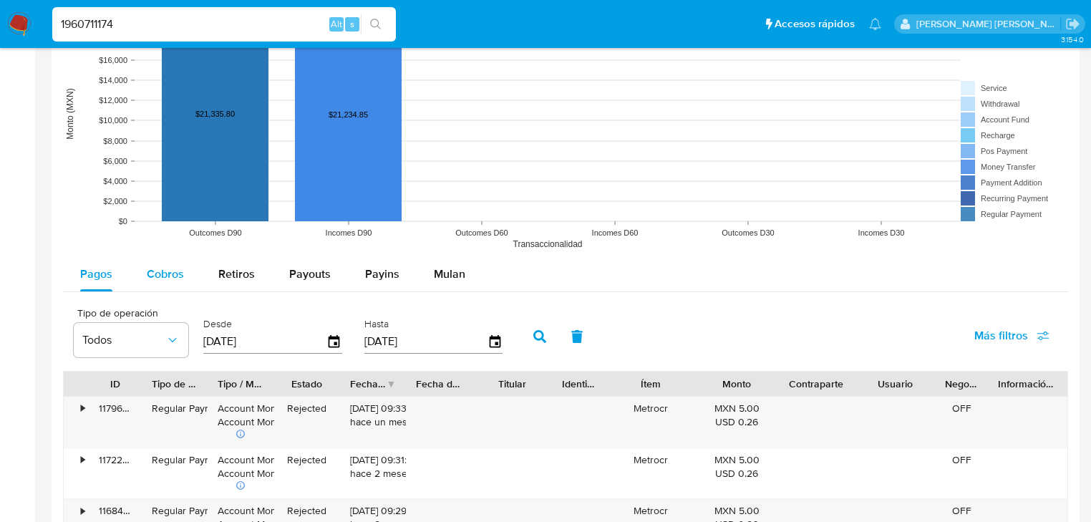
click at [186, 271] on button "Cobros" at bounding box center [166, 274] width 72 height 34
select select "10"
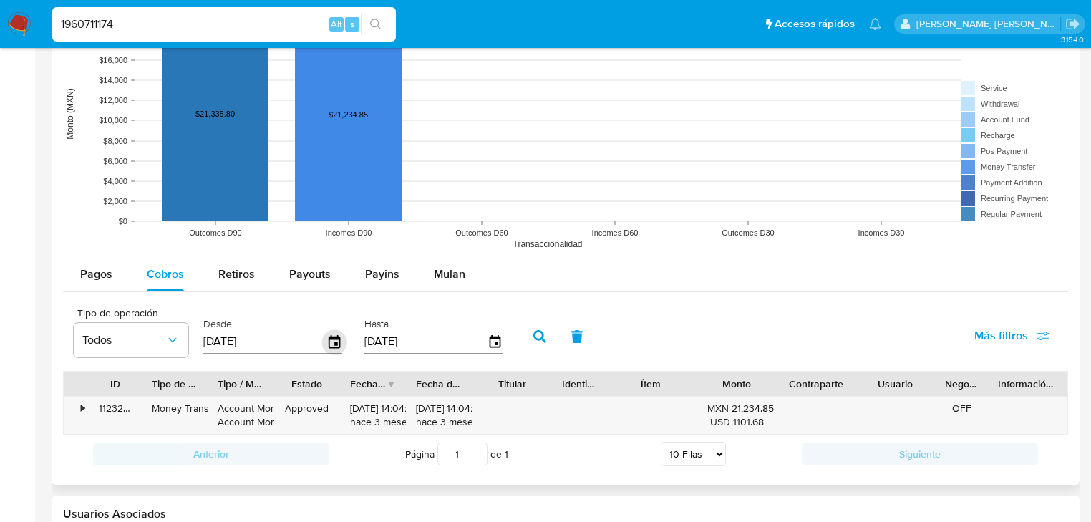
click at [333, 338] on icon "button" at bounding box center [334, 341] width 25 height 25
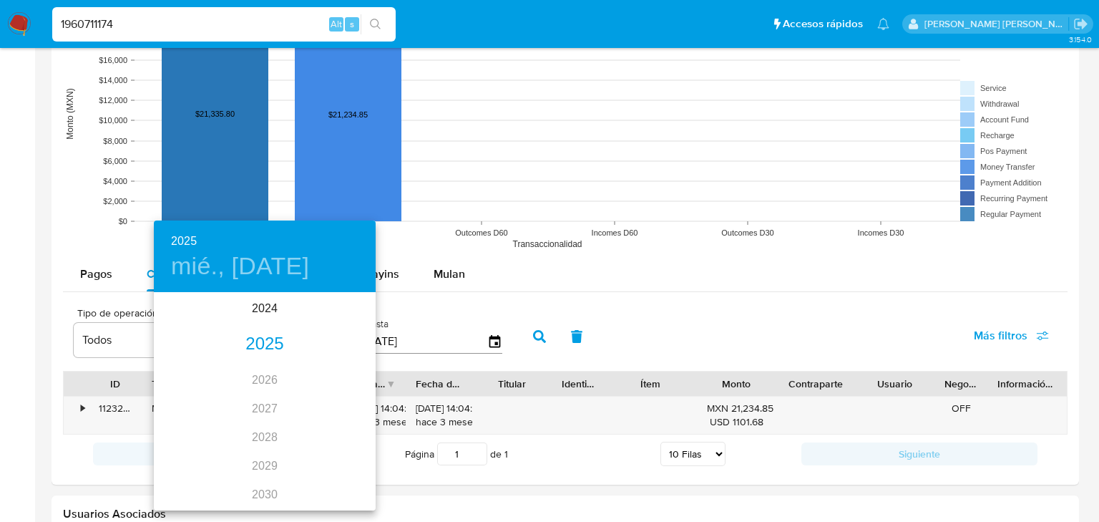
click at [266, 335] on div "2025" at bounding box center [265, 344] width 222 height 29
click at [181, 326] on div "ene." at bounding box center [191, 321] width 74 height 54
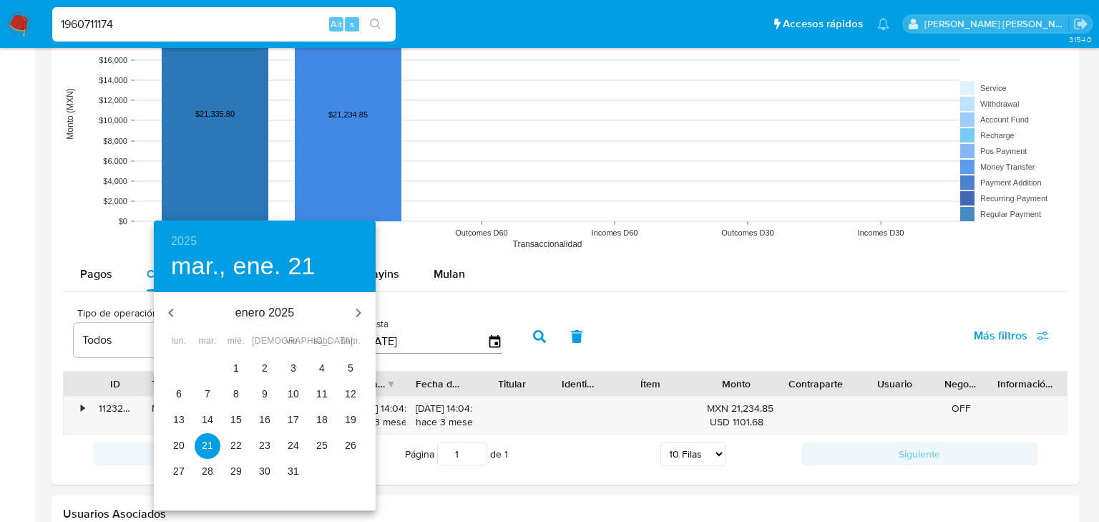
click at [175, 311] on icon "button" at bounding box center [170, 312] width 17 height 17
click at [175, 312] on icon "button" at bounding box center [170, 312] width 17 height 17
click at [358, 378] on button "1" at bounding box center [351, 369] width 26 height 26
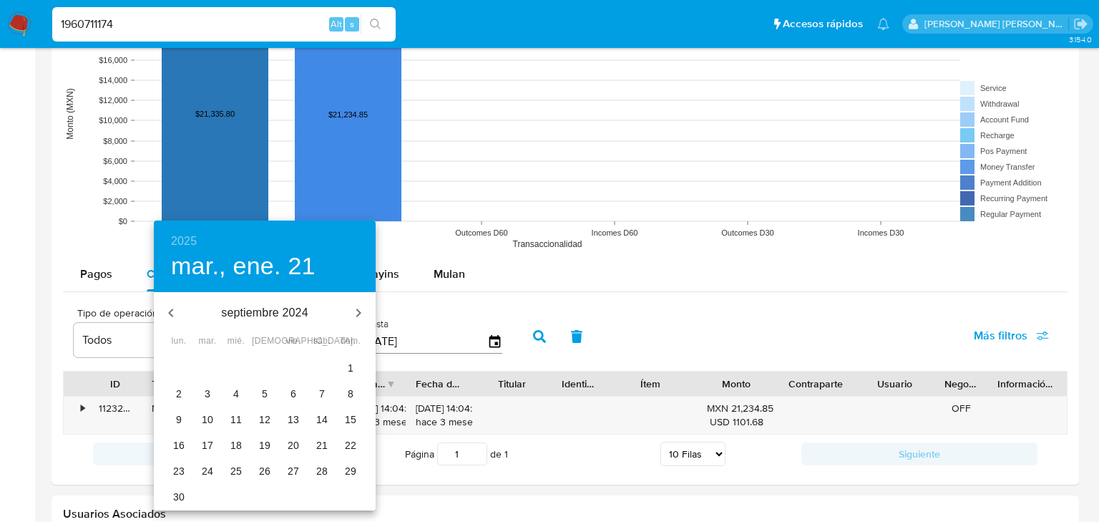
type input "01/09/2024"
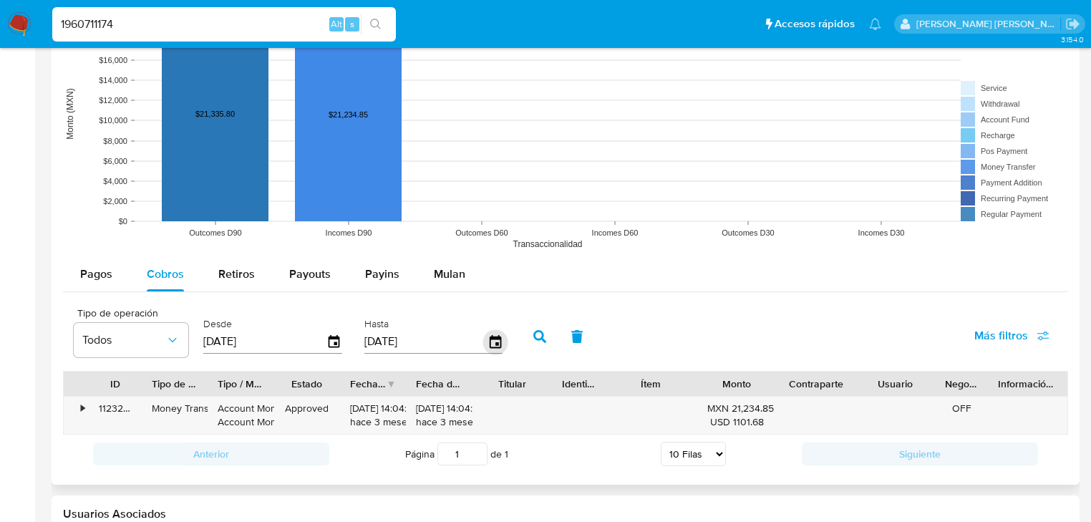
click at [489, 341] on icon "button" at bounding box center [494, 341] width 11 height 13
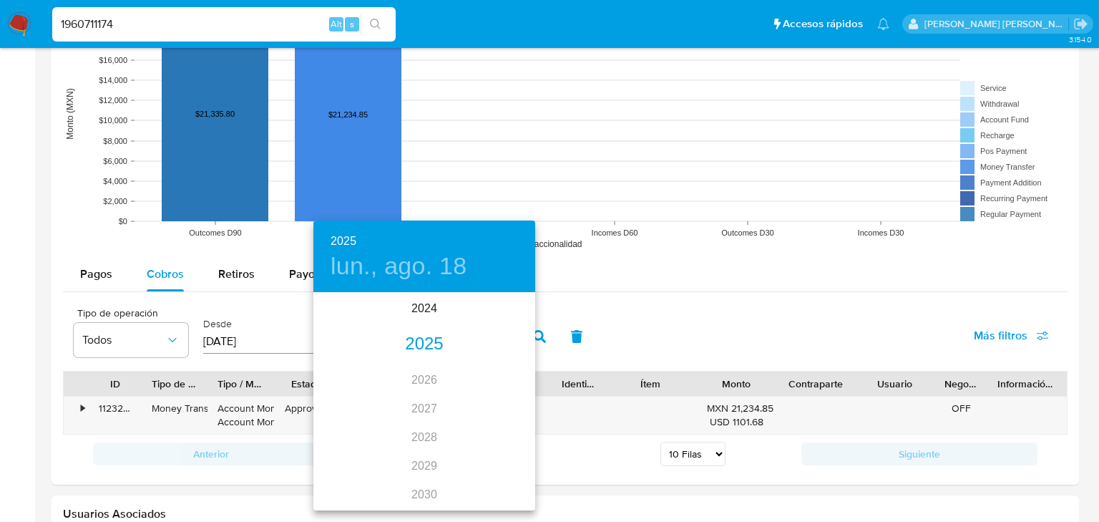
click at [427, 336] on div "2025" at bounding box center [424, 344] width 222 height 29
click at [433, 376] on div "may." at bounding box center [424, 375] width 74 height 54
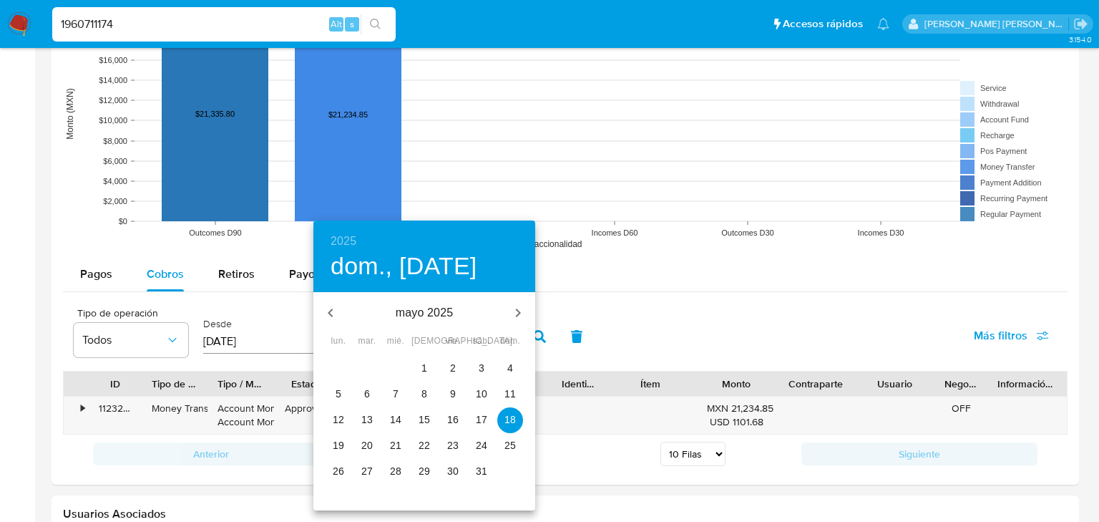
click at [479, 467] on p "31" at bounding box center [481, 471] width 11 height 14
type input "31/05/2025"
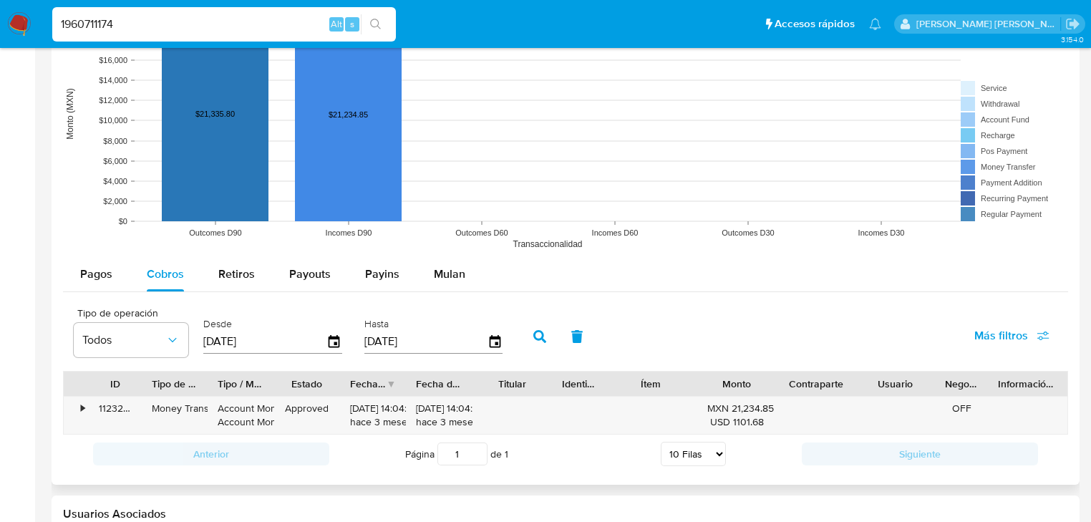
click at [536, 338] on icon "button" at bounding box center [539, 336] width 13 height 13
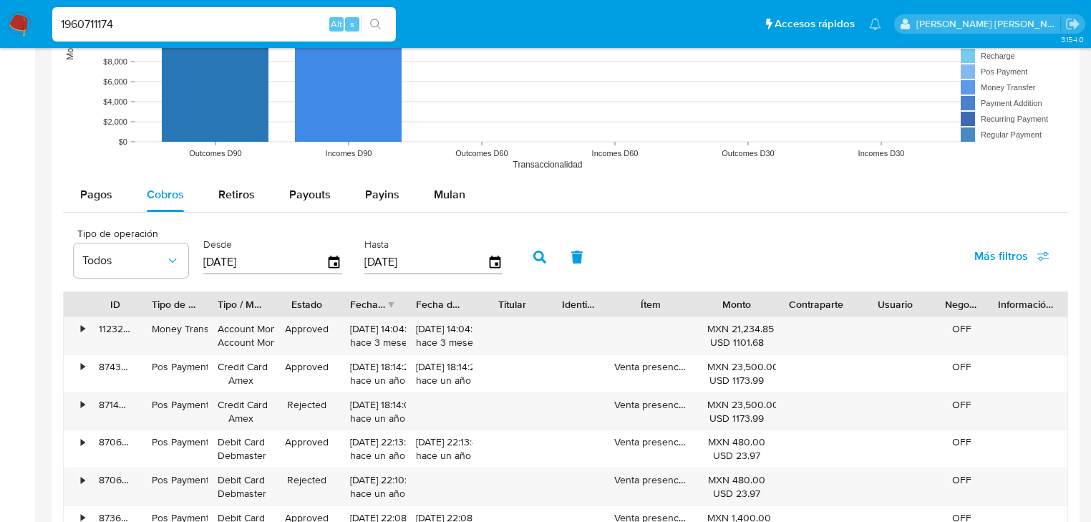
scroll to position [1317, 0]
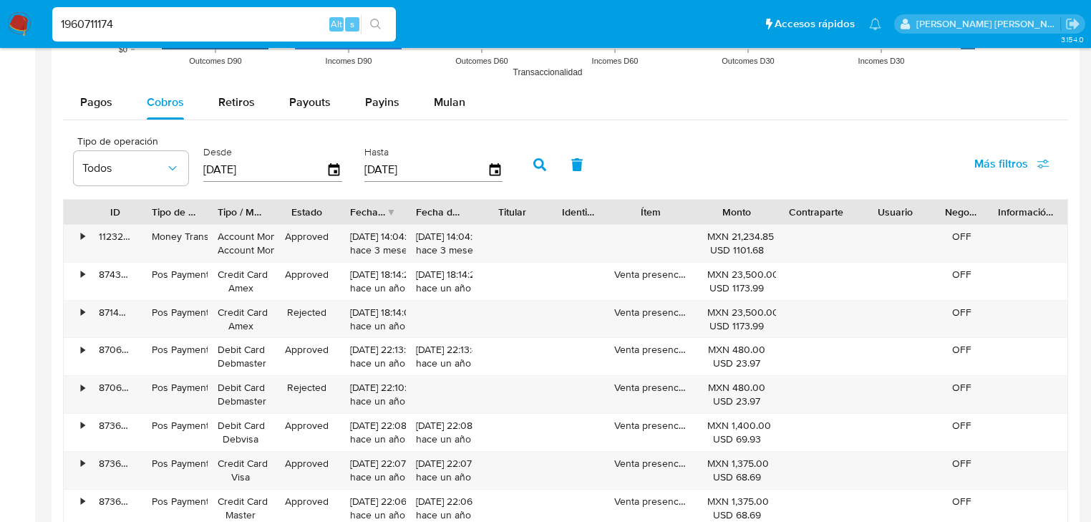
click at [181, 29] on input "1960711174" at bounding box center [224, 24] width 344 height 19
drag, startPoint x: 181, startPoint y: 29, endPoint x: 0, endPoint y: -69, distance: 206.2
paste input "8"
type input "1960711178"
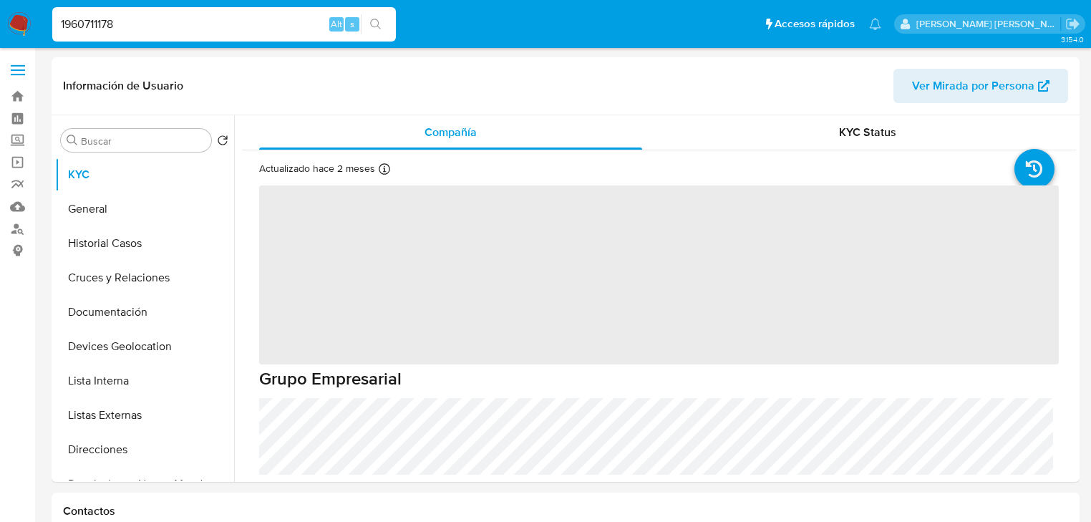
select select "10"
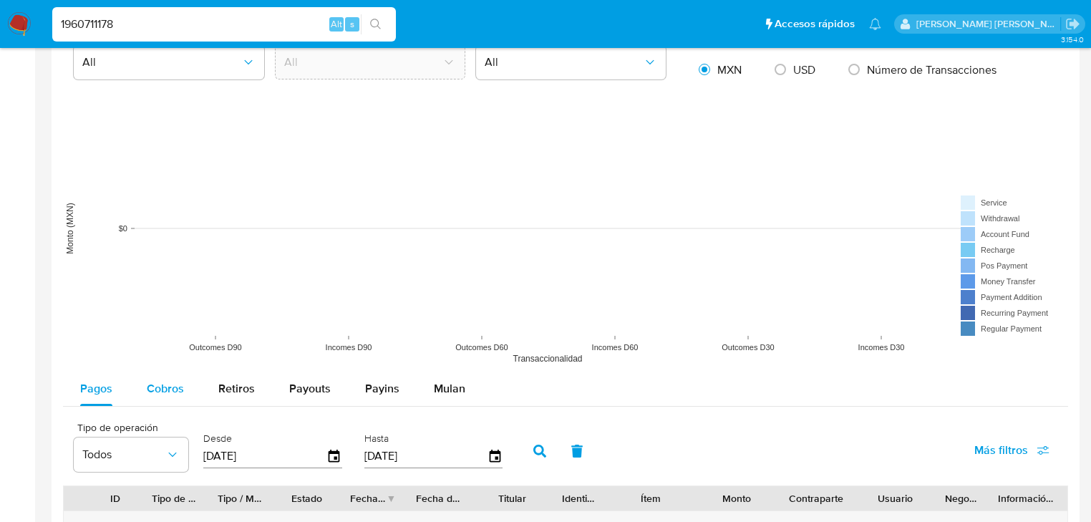
click at [157, 389] on span "Cobros" at bounding box center [165, 388] width 37 height 16
select select "10"
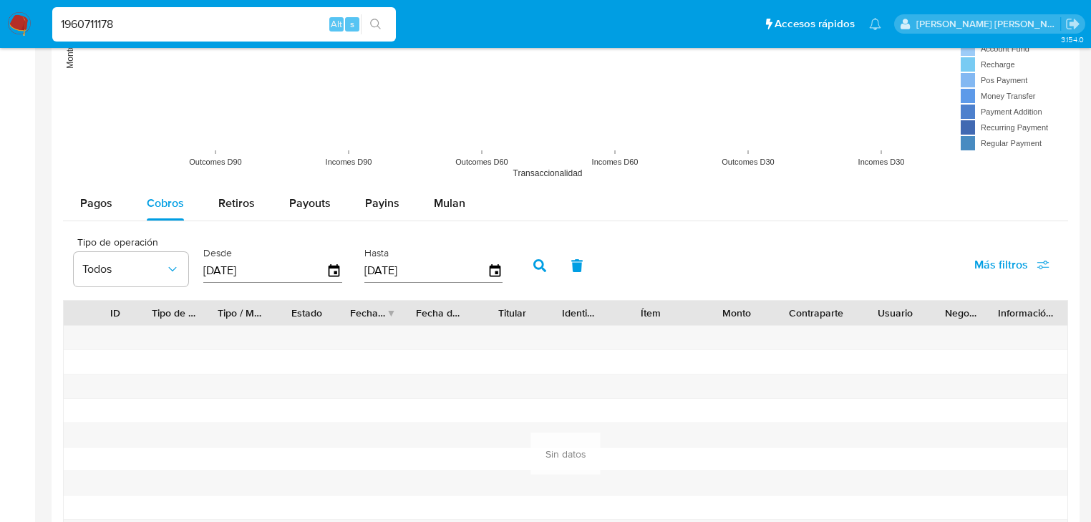
scroll to position [1260, 0]
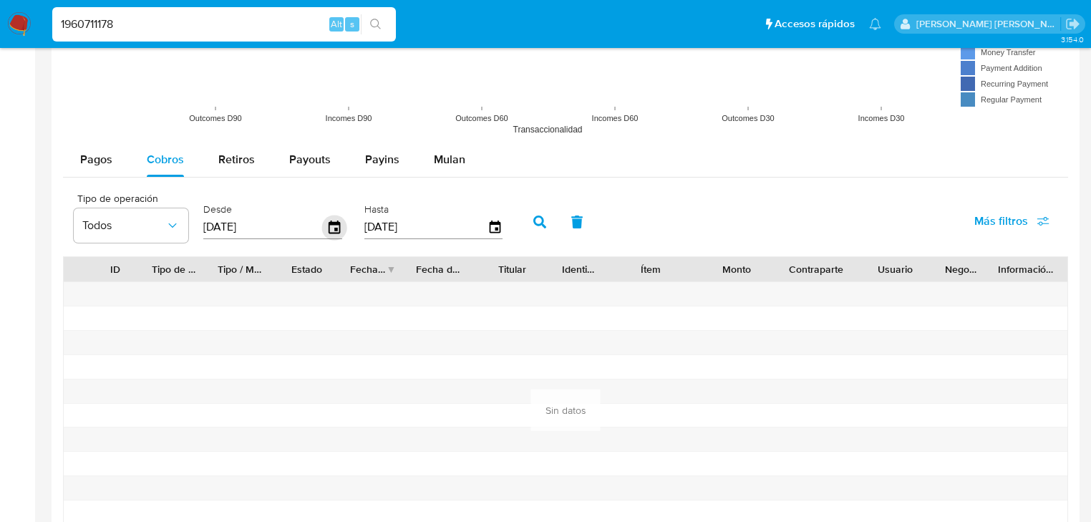
click at [332, 232] on icon "button" at bounding box center [334, 227] width 25 height 25
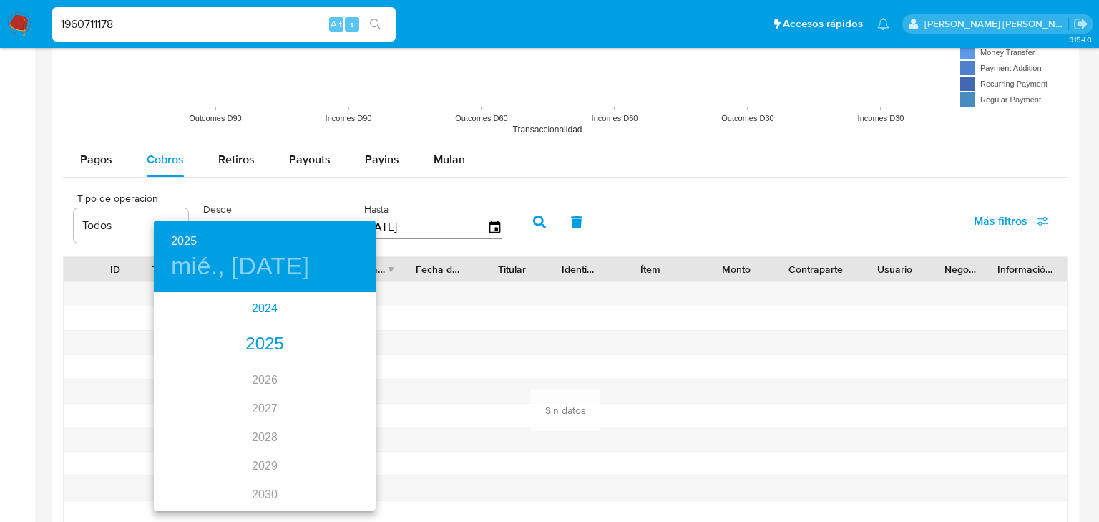
click at [259, 303] on div "2024" at bounding box center [265, 308] width 222 height 29
click at [349, 433] on div "sep." at bounding box center [339, 428] width 74 height 54
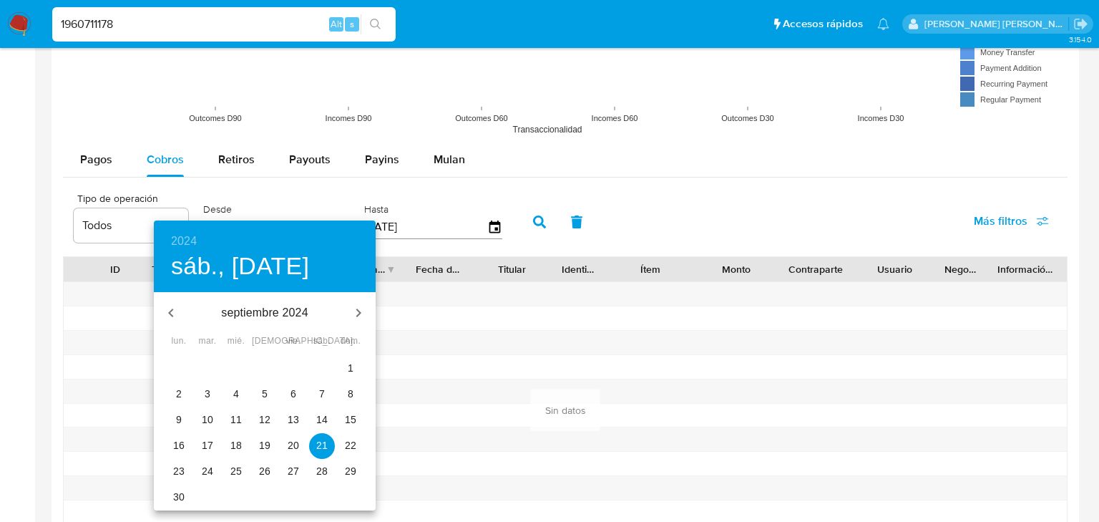
click at [353, 367] on p "1" at bounding box center [351, 368] width 6 height 14
type input "01/09/2024"
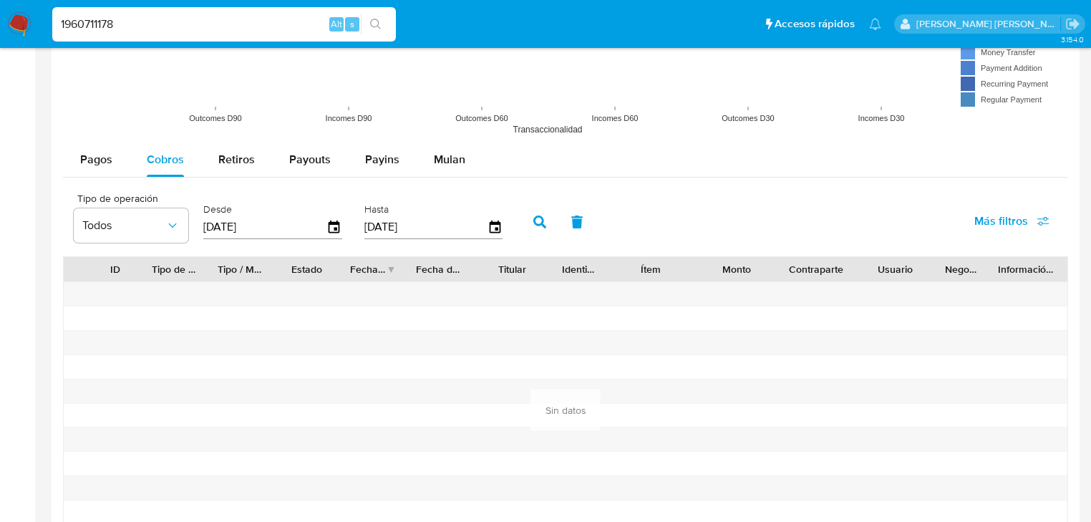
click at [552, 215] on button "button" at bounding box center [539, 222] width 37 height 34
click at [548, 217] on button "button" at bounding box center [539, 222] width 37 height 34
drag, startPoint x: 195, startPoint y: 31, endPoint x: 0, endPoint y: -9, distance: 198.7
paste input "84"
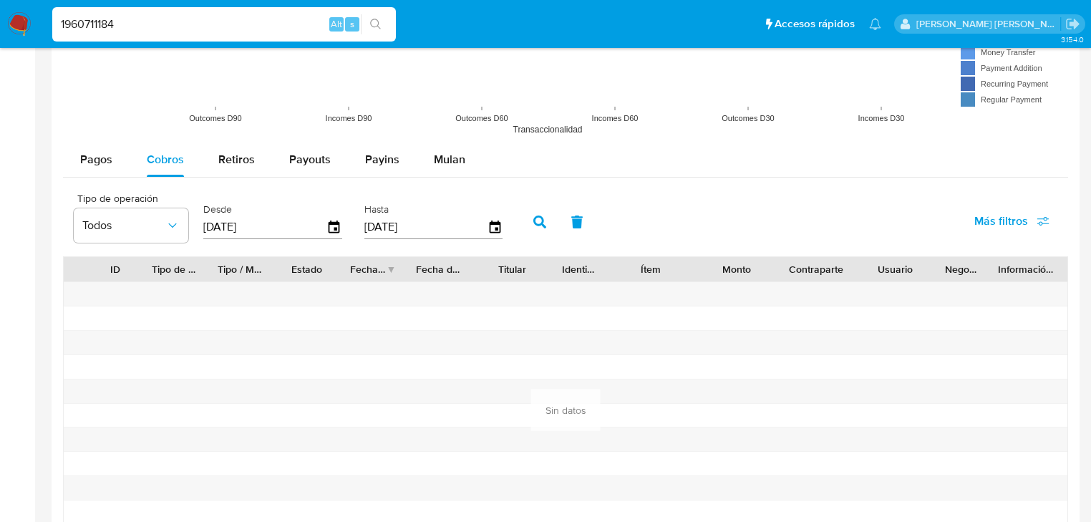
type input "1960711184"
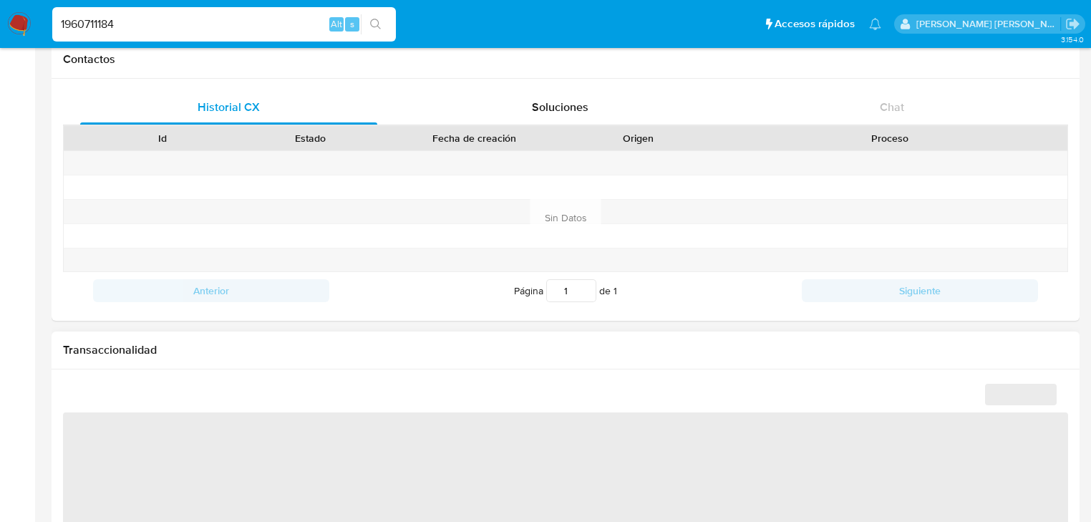
scroll to position [847, 0]
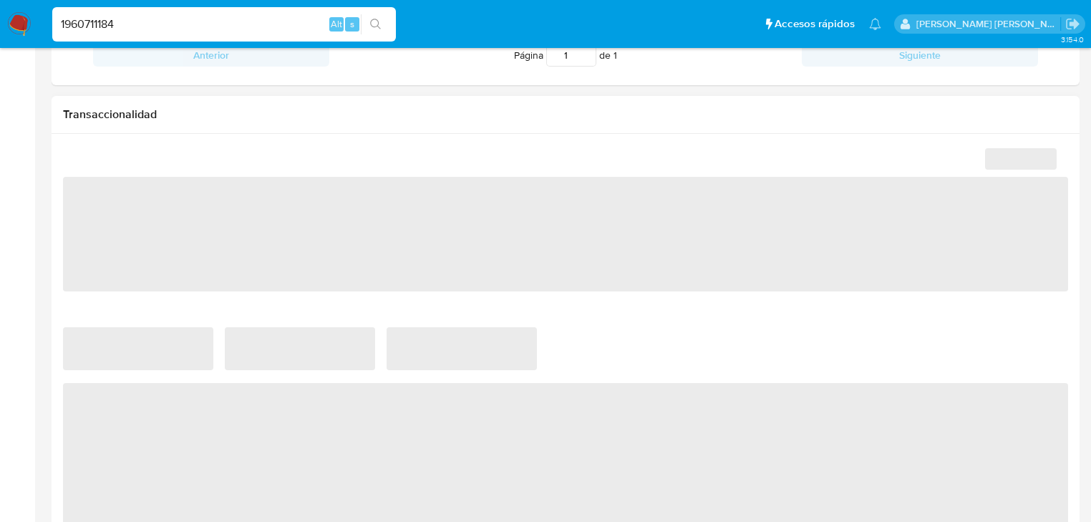
select select "10"
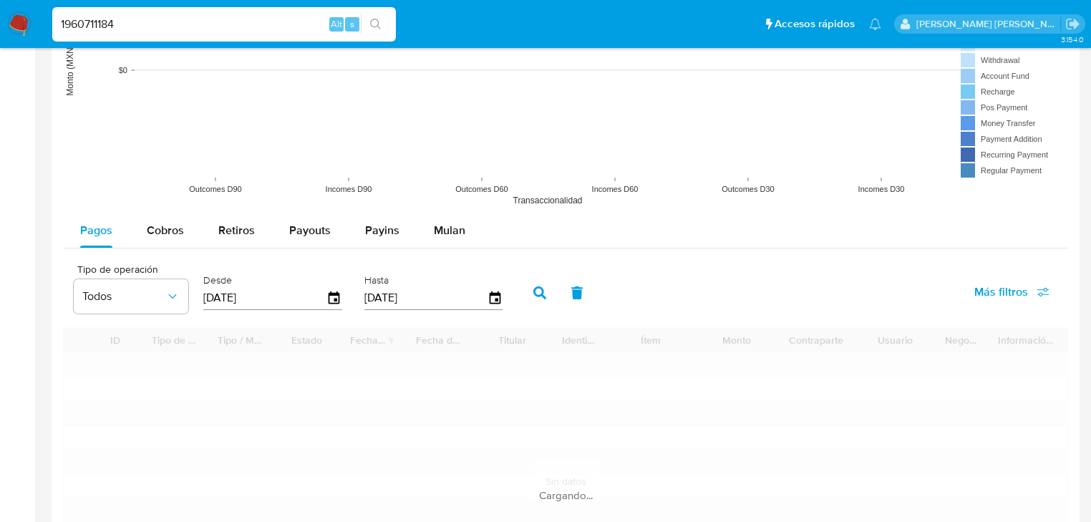
scroll to position [1202, 0]
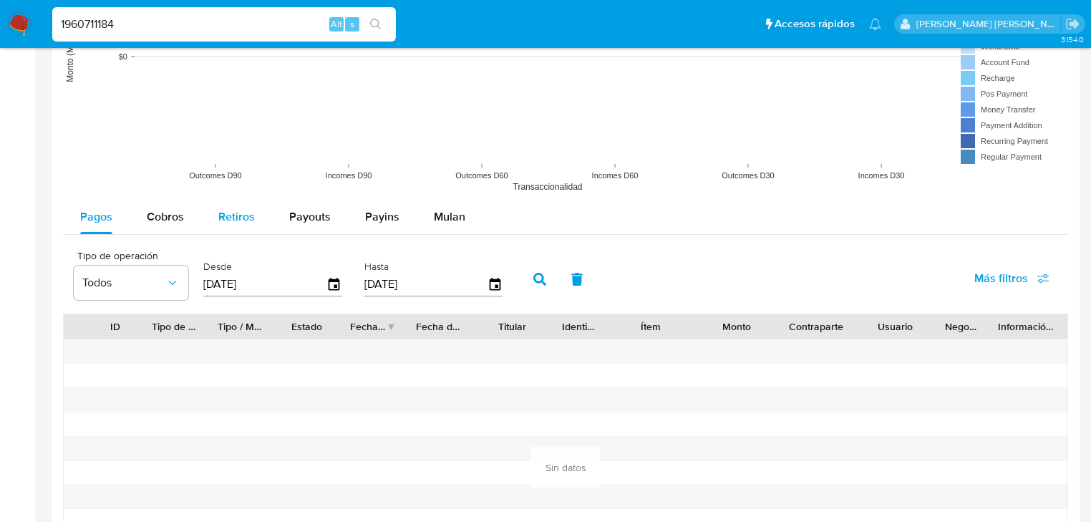
drag, startPoint x: 172, startPoint y: 218, endPoint x: 204, endPoint y: 230, distance: 34.7
click at [175, 218] on span "Cobros" at bounding box center [165, 216] width 37 height 16
select select "10"
click at [340, 288] on icon "button" at bounding box center [334, 284] width 25 height 25
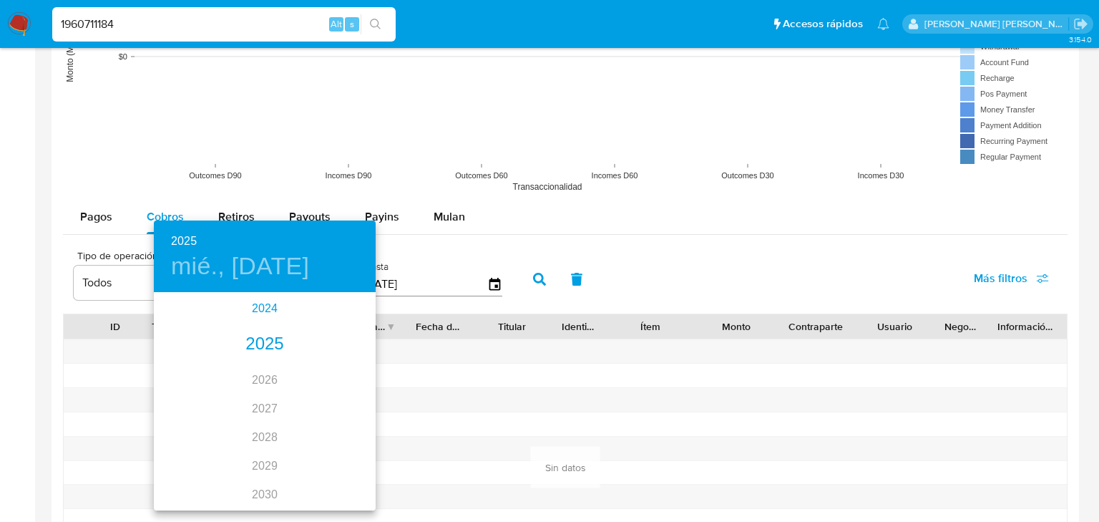
click at [267, 312] on div "2024" at bounding box center [265, 308] width 222 height 29
click at [336, 415] on div "sep." at bounding box center [339, 428] width 74 height 54
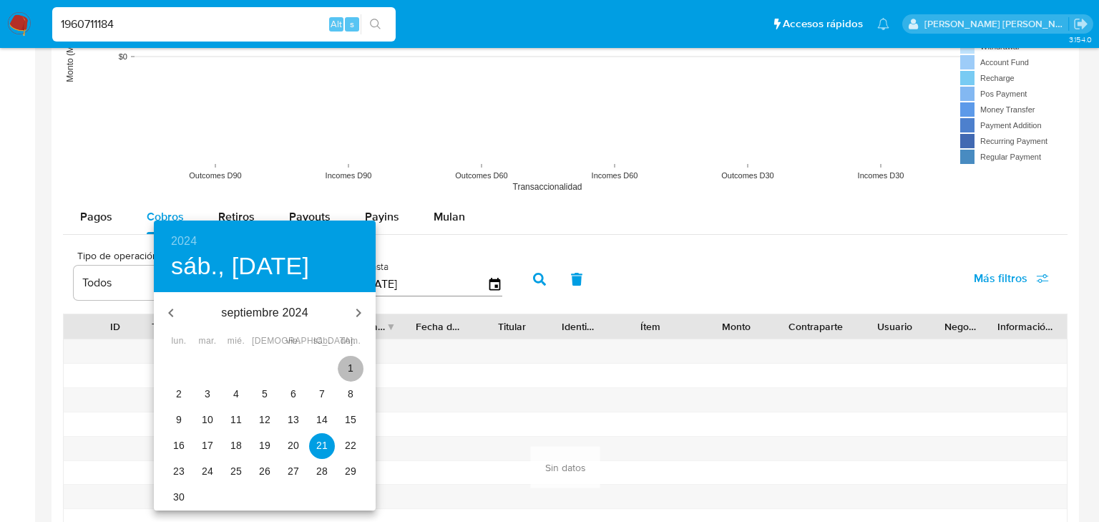
click at [354, 365] on span "1" at bounding box center [351, 368] width 26 height 14
type input "01/09/2024"
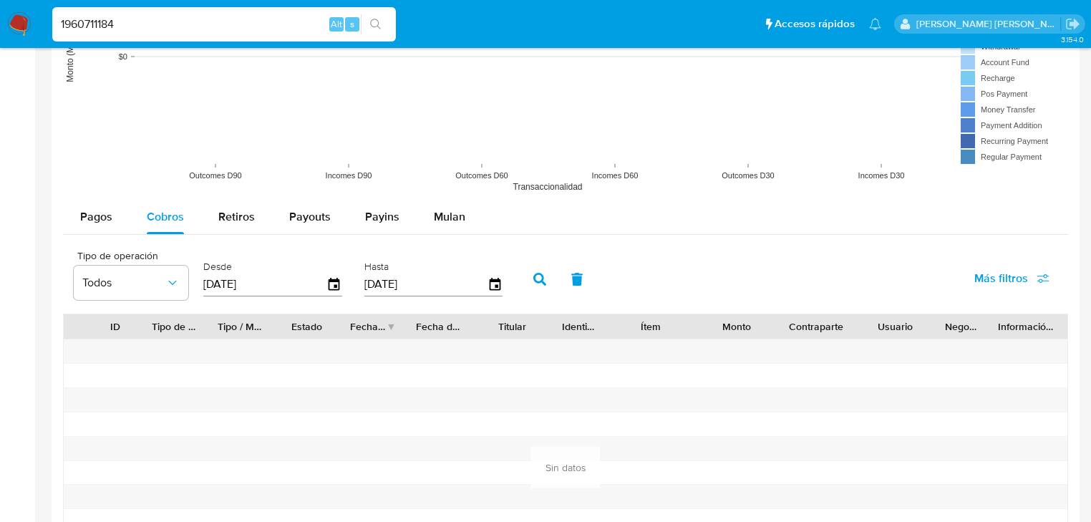
click at [553, 275] on button "button" at bounding box center [539, 279] width 37 height 34
click at [545, 278] on button "button" at bounding box center [539, 279] width 37 height 34
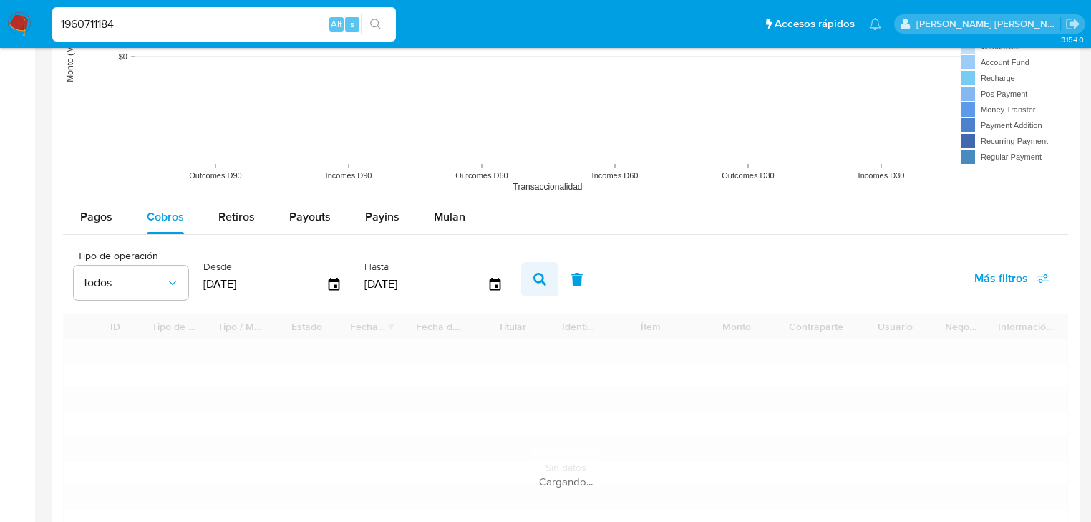
click at [540, 283] on button "button" at bounding box center [539, 279] width 37 height 34
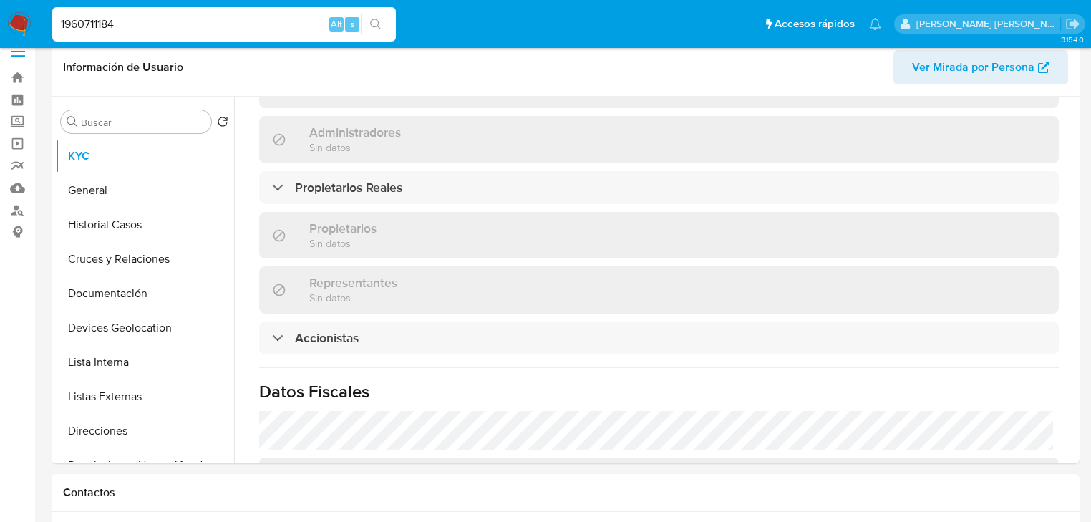
scroll to position [0, 0]
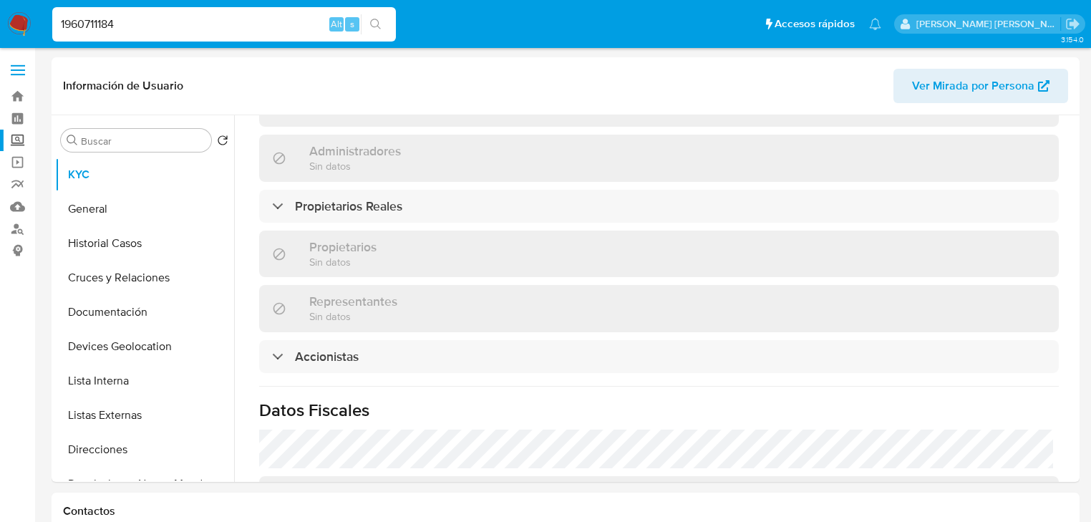
click at [21, 140] on label "Screening" at bounding box center [85, 141] width 170 height 22
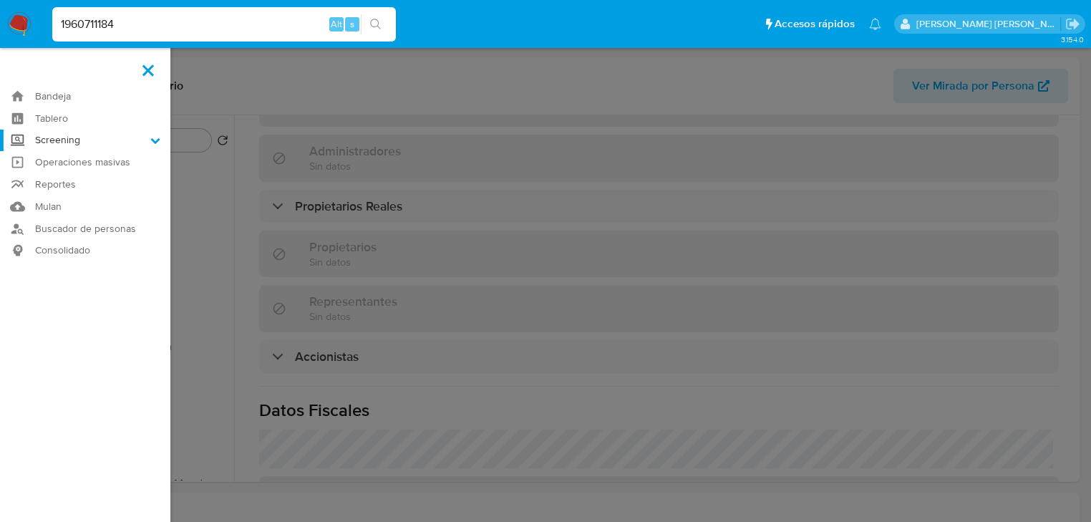
click at [0, 0] on input "Screening" at bounding box center [0, 0] width 0 height 0
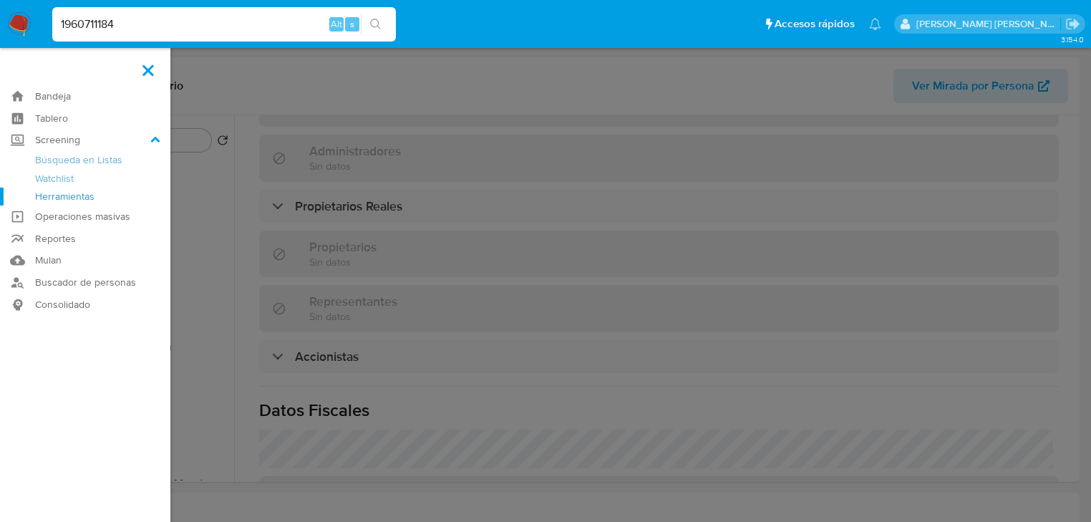
click at [66, 195] on link "Herramientas" at bounding box center [85, 197] width 170 height 18
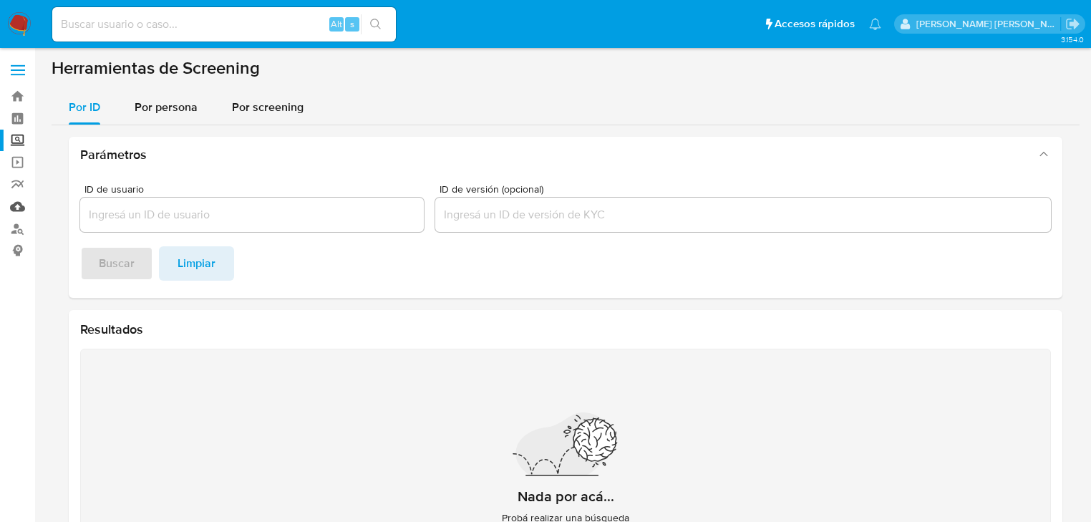
click at [17, 206] on link "Mulan" at bounding box center [85, 206] width 170 height 22
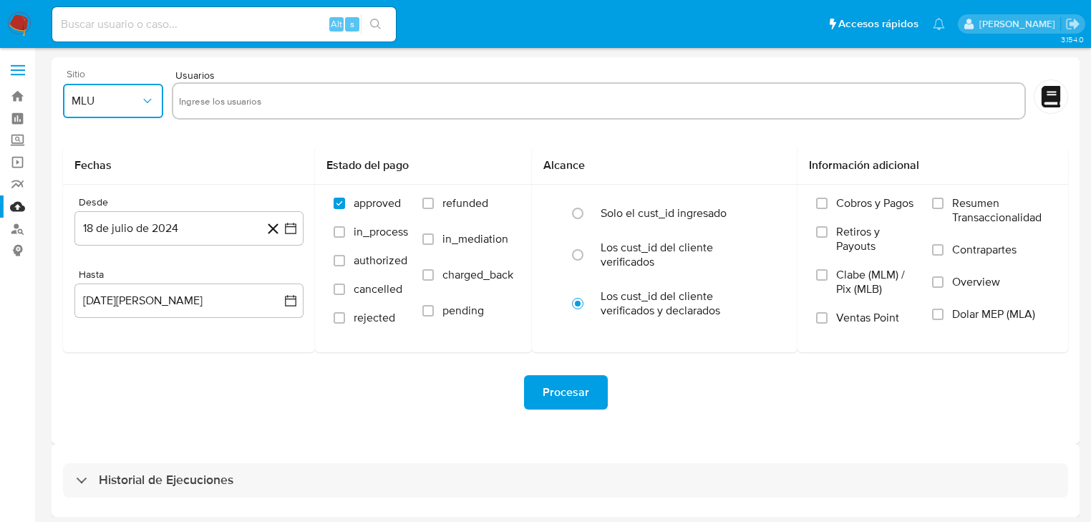
drag, startPoint x: 130, startPoint y: 112, endPoint x: 129, endPoint y: 122, distance: 9.3
click at [129, 112] on button "MLU" at bounding box center [113, 101] width 100 height 34
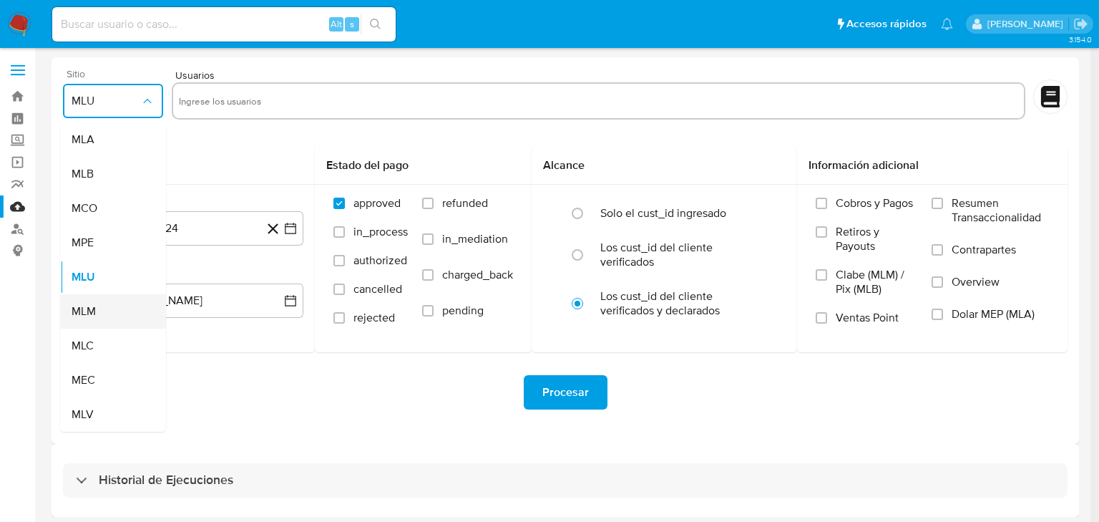
click at [102, 323] on div "MLM" at bounding box center [109, 311] width 74 height 34
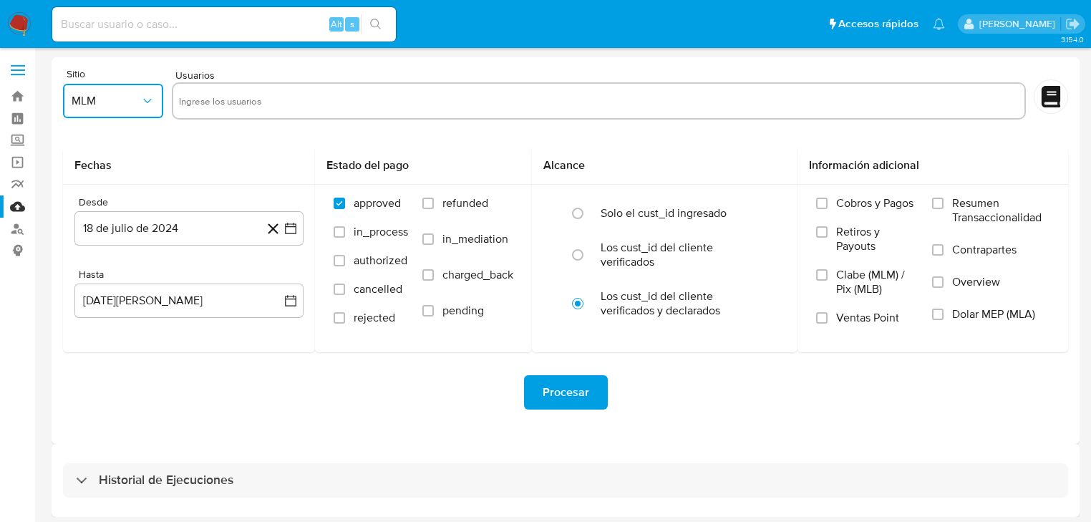
click at [213, 97] on input "text" at bounding box center [598, 100] width 839 height 23
type input "1880404145"
paste input "1886420710"
type input "1886420710"
paste input "1912719717"
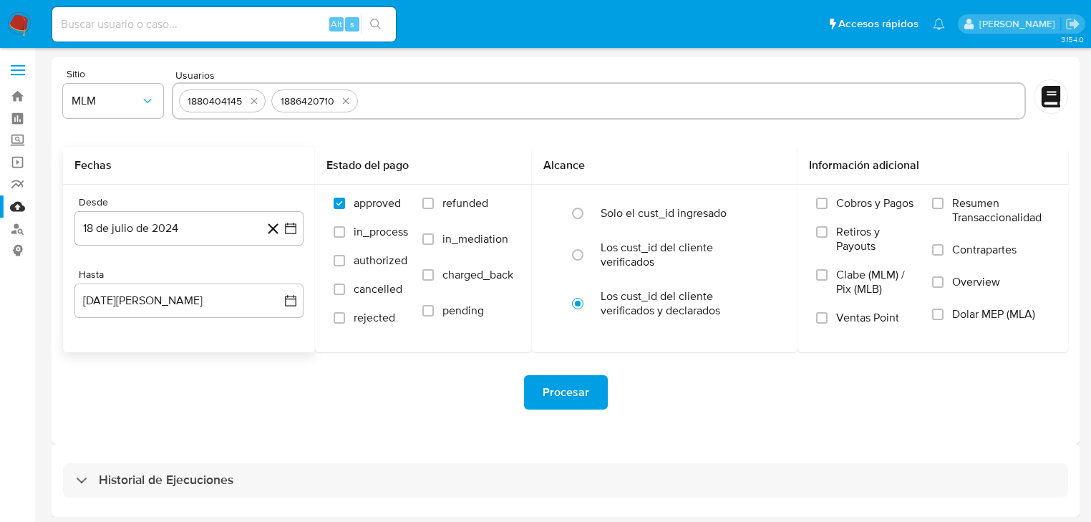
type input "1912719717"
paste input "1912721499"
type input "1912721499"
paste input "1912723427"
type input "1912723427"
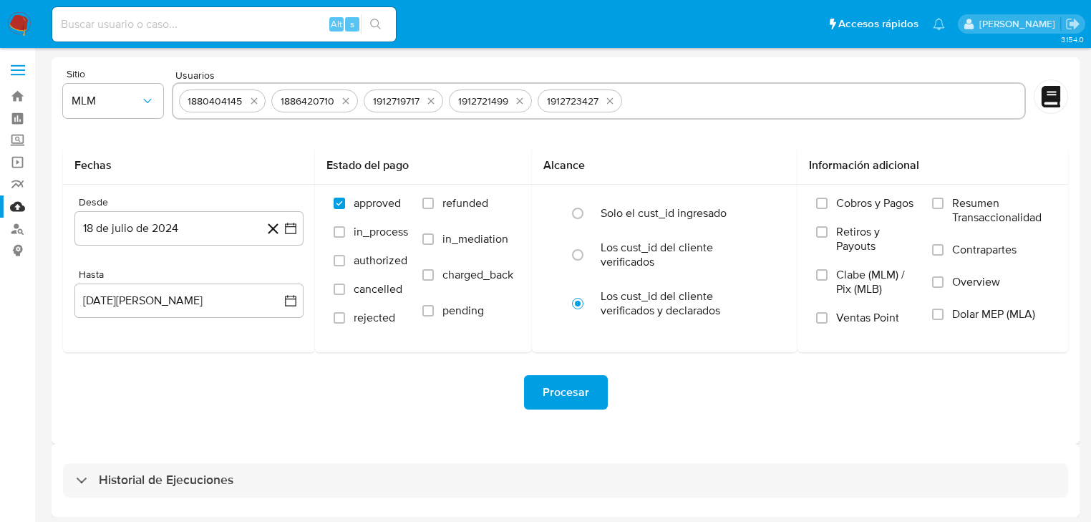
paste input "1917047073"
type input "1917047073"
paste input "1919636682"
type input "1919636682"
paste input "1929455250"
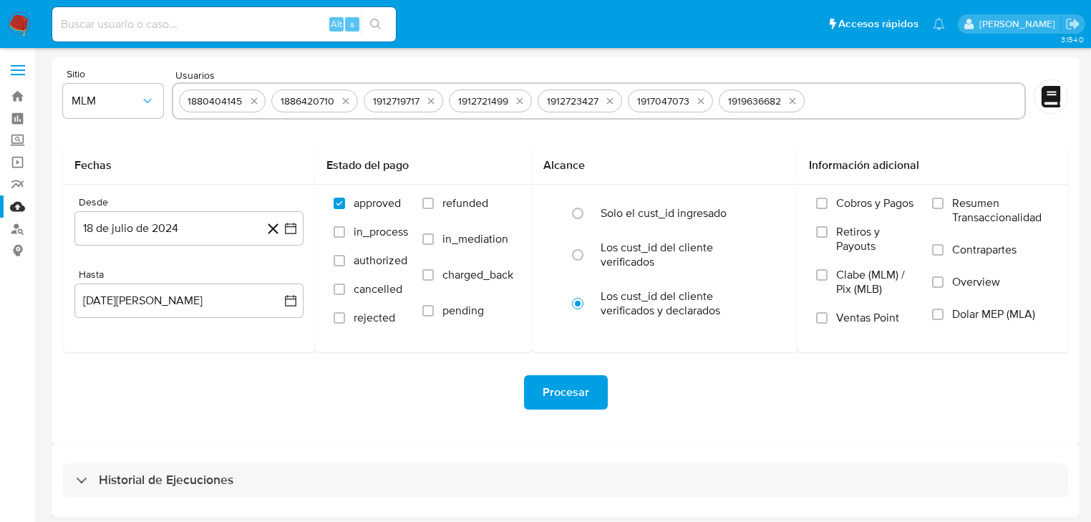
type input "1929455250"
paste input "1960709472"
type input "1960709472"
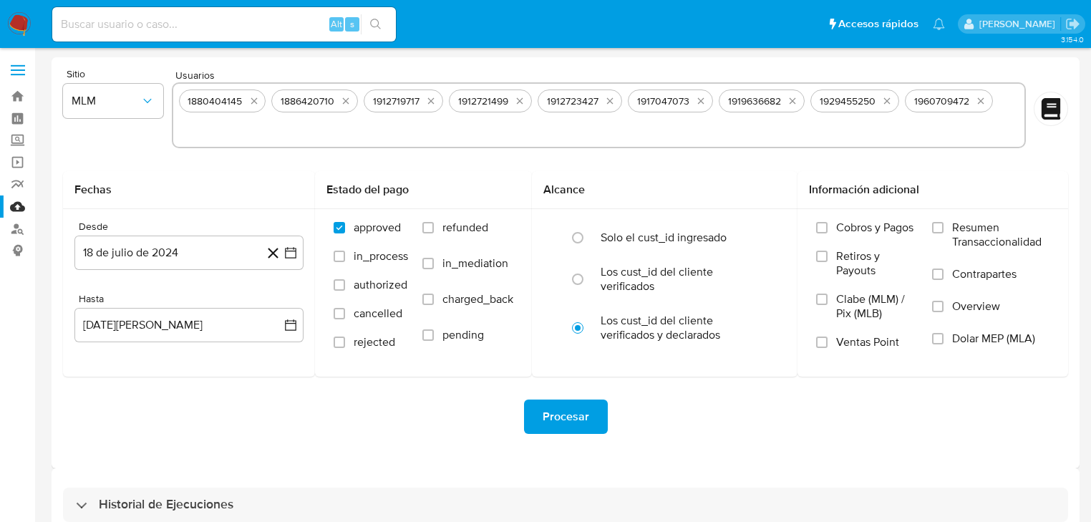
paste input "1960711174"
type input "1960711174"
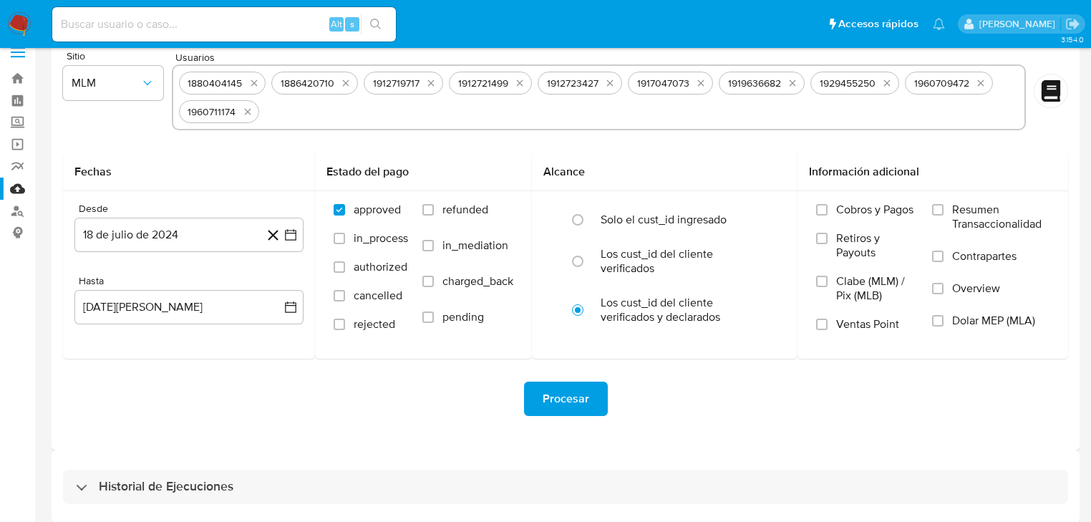
scroll to position [29, 0]
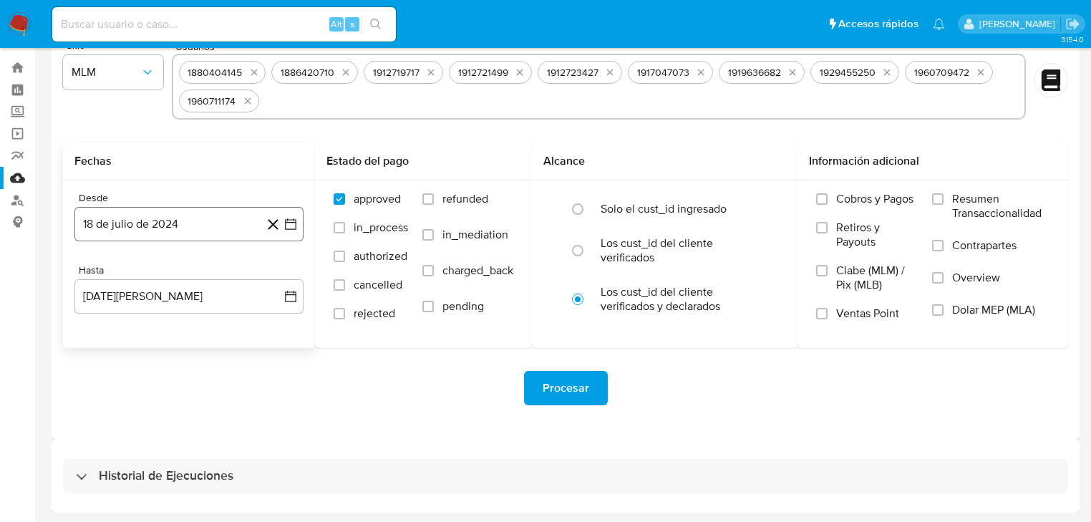
click at [178, 219] on button "18 de julio de 2024" at bounding box center [188, 224] width 229 height 34
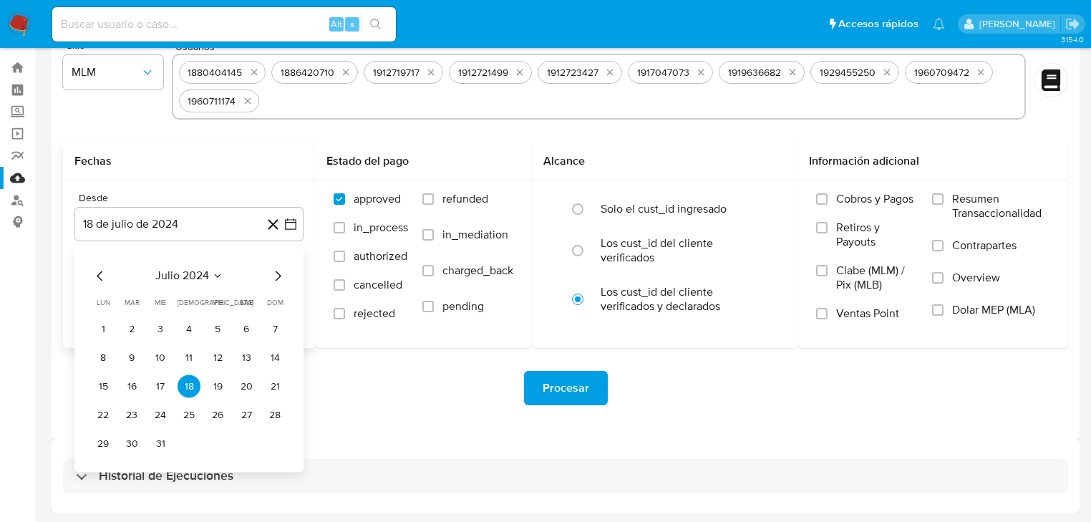
click at [203, 271] on span "julio 2024" at bounding box center [182, 276] width 54 height 14
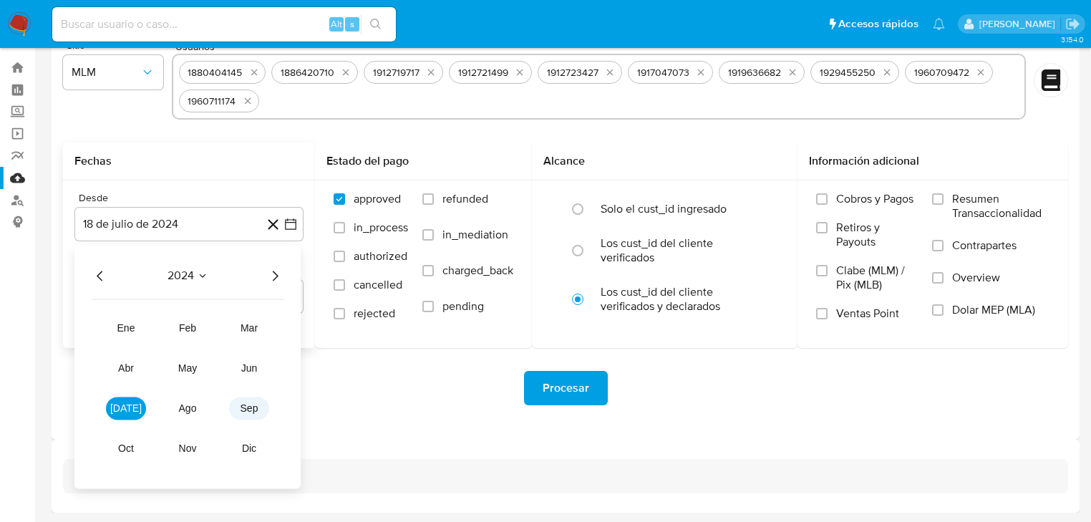
click at [252, 403] on span "sep" at bounding box center [249, 408] width 18 height 11
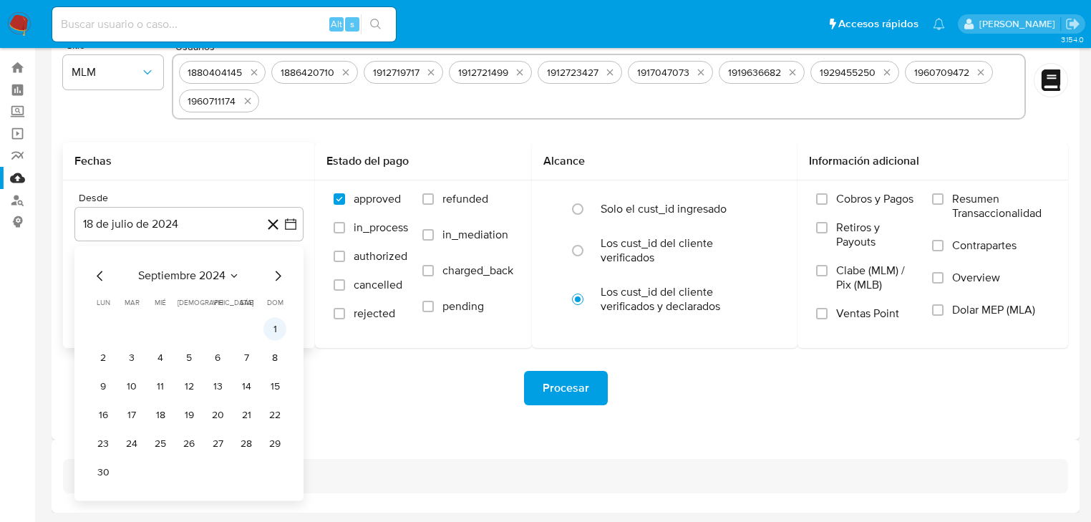
click at [271, 323] on button "1" at bounding box center [274, 329] width 23 height 23
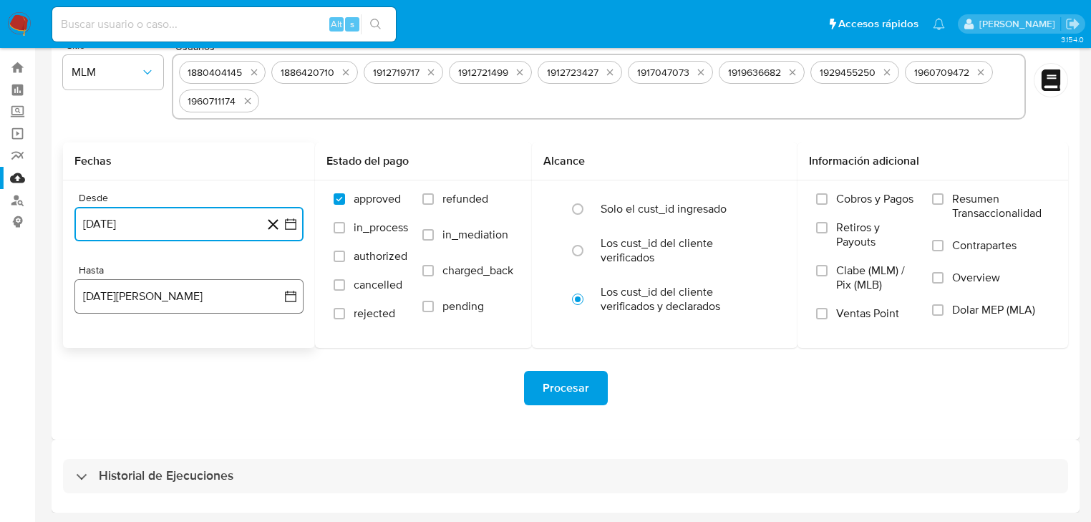
click at [208, 301] on button "18 de agosto de 2025" at bounding box center [188, 296] width 229 height 34
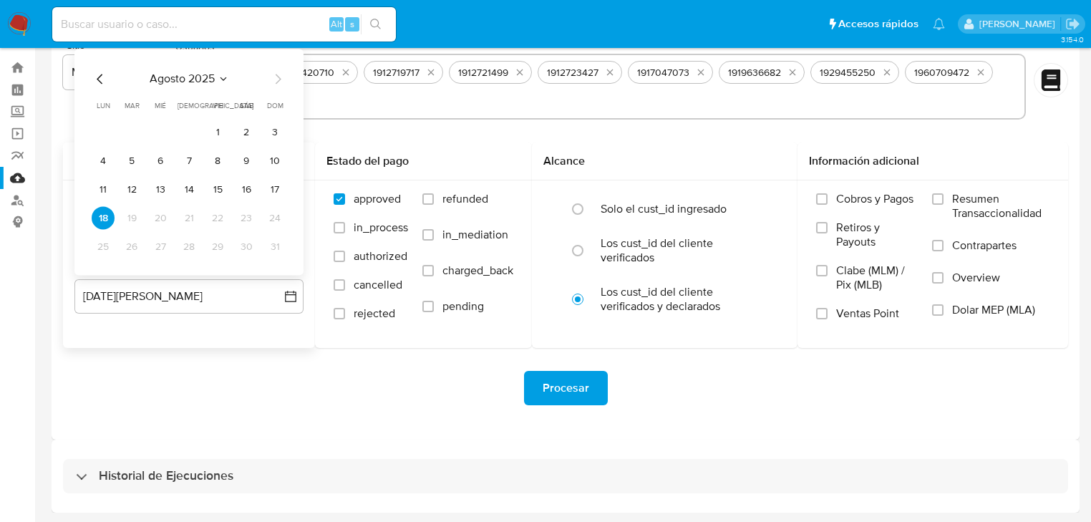
click at [107, 78] on icon "Mes anterior" at bounding box center [100, 79] width 17 height 17
click at [106, 77] on icon "Mes anterior" at bounding box center [100, 79] width 17 height 17
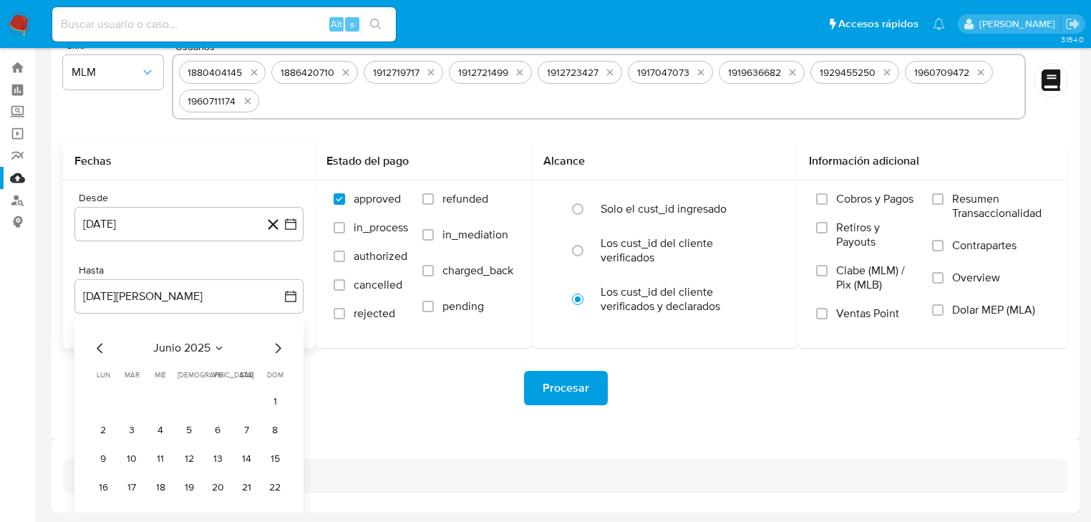
click at [91, 341] on div "junio 2025 junio 2025 lun lunes mar martes mié miércoles jue jueves vie viernes…" at bounding box center [188, 445] width 229 height 255
click at [96, 344] on icon "Mes anterior" at bounding box center [100, 348] width 17 height 17
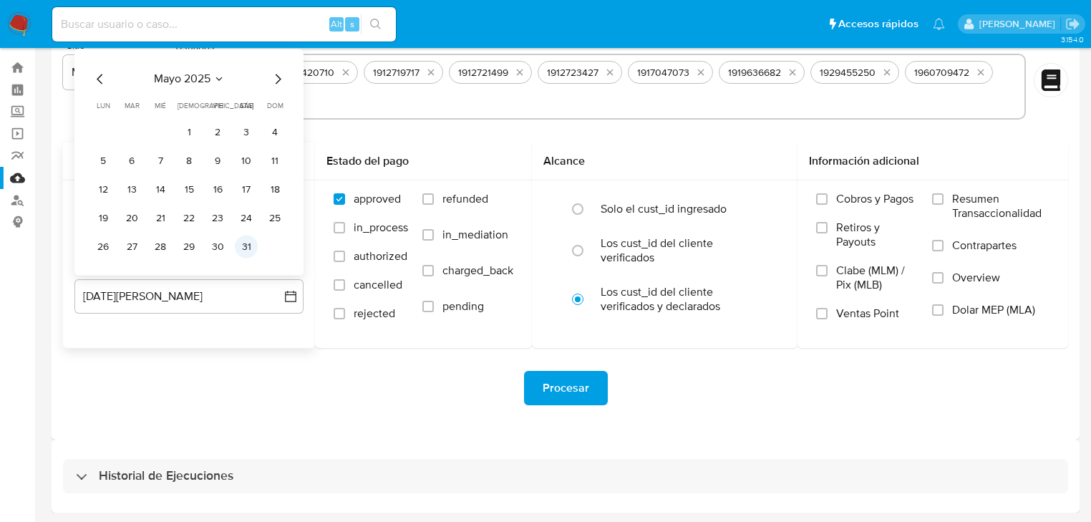
click at [245, 250] on button "31" at bounding box center [246, 246] width 23 height 23
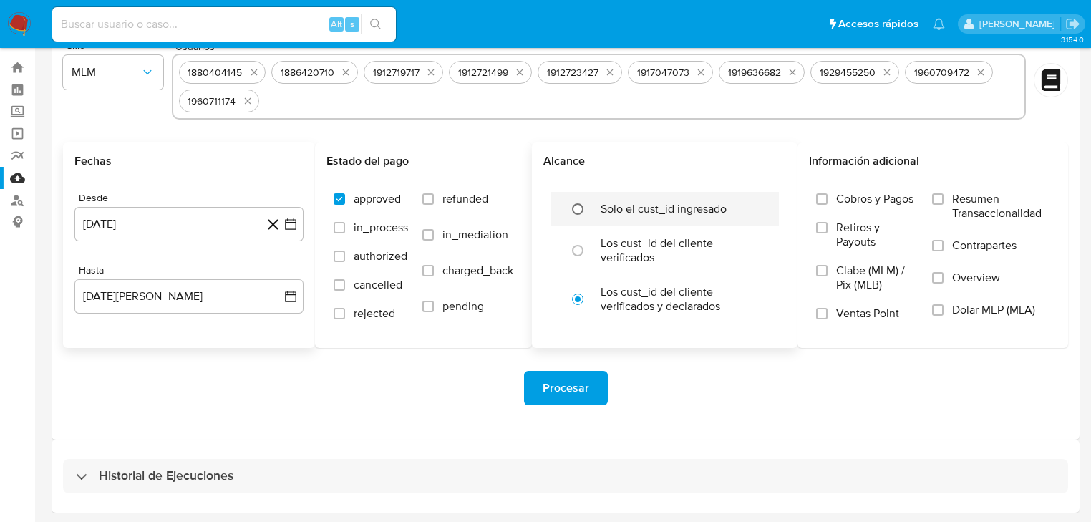
click at [587, 212] on input "radio" at bounding box center [577, 209] width 23 height 23
radio input "true"
click at [959, 271] on span "Overview" at bounding box center [976, 278] width 48 height 14
click at [943, 272] on input "Overview" at bounding box center [937, 277] width 11 height 11
click at [959, 272] on span "Overview" at bounding box center [976, 278] width 48 height 14
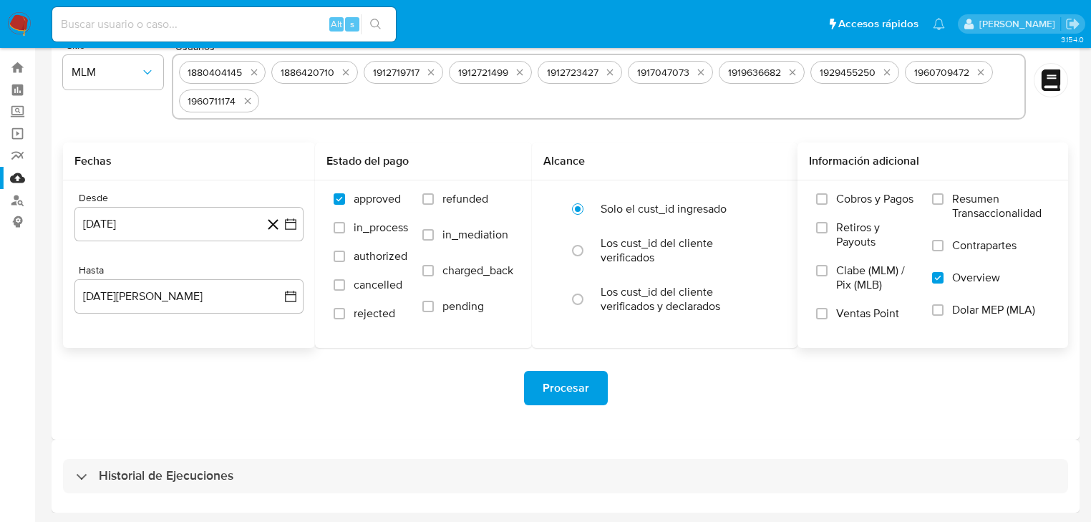
click at [943, 272] on input "Overview" at bounding box center [937, 277] width 11 height 11
click at [953, 281] on span "Overview" at bounding box center [976, 278] width 48 height 14
click at [943, 281] on input "Overview" at bounding box center [937, 277] width 11 height 11
click at [556, 394] on span "Procesar" at bounding box center [565, 387] width 47 height 31
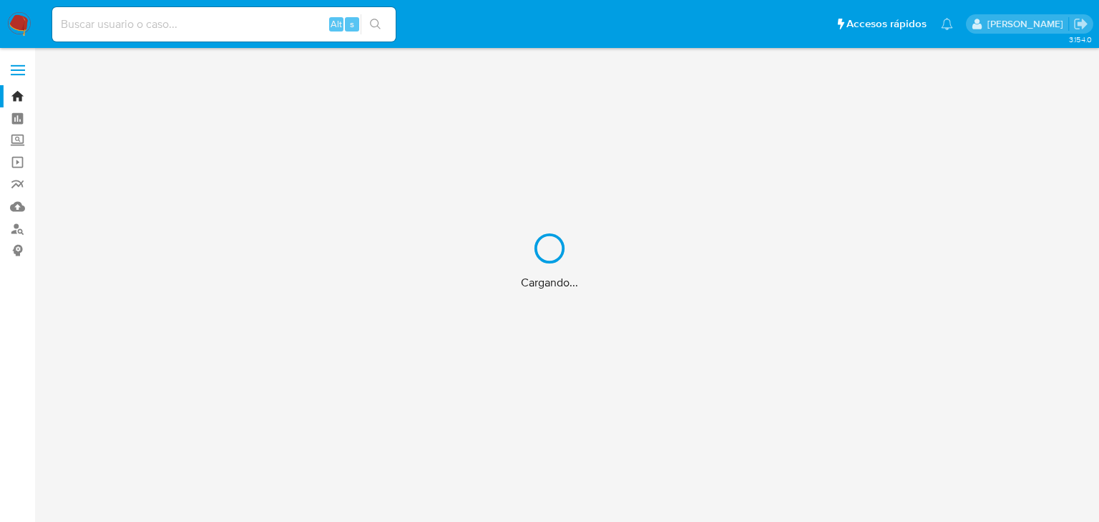
click at [15, 207] on div "Cargando..." at bounding box center [549, 261] width 1099 height 522
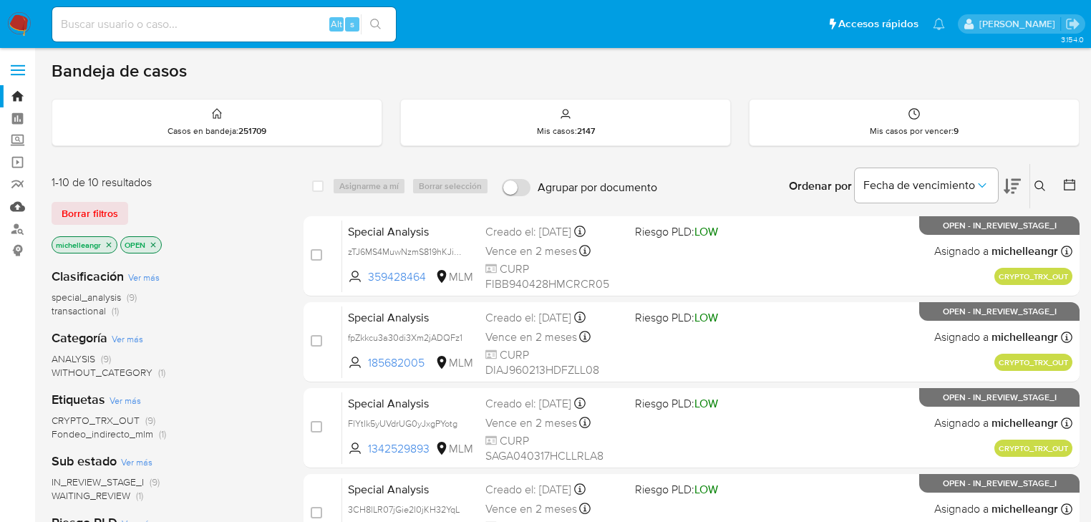
click at [16, 207] on link "Mulan" at bounding box center [85, 206] width 170 height 22
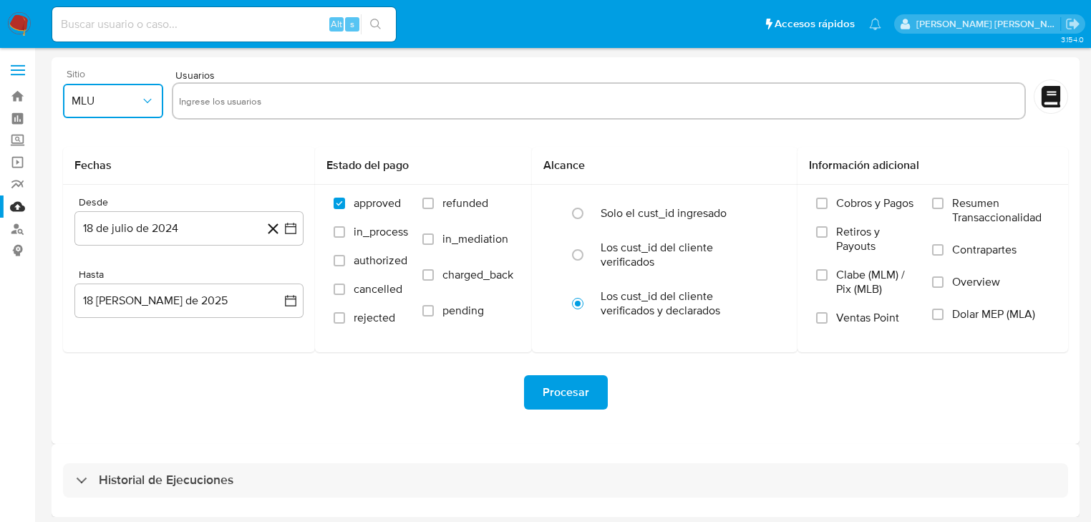
click at [103, 89] on button "MLU" at bounding box center [113, 101] width 100 height 34
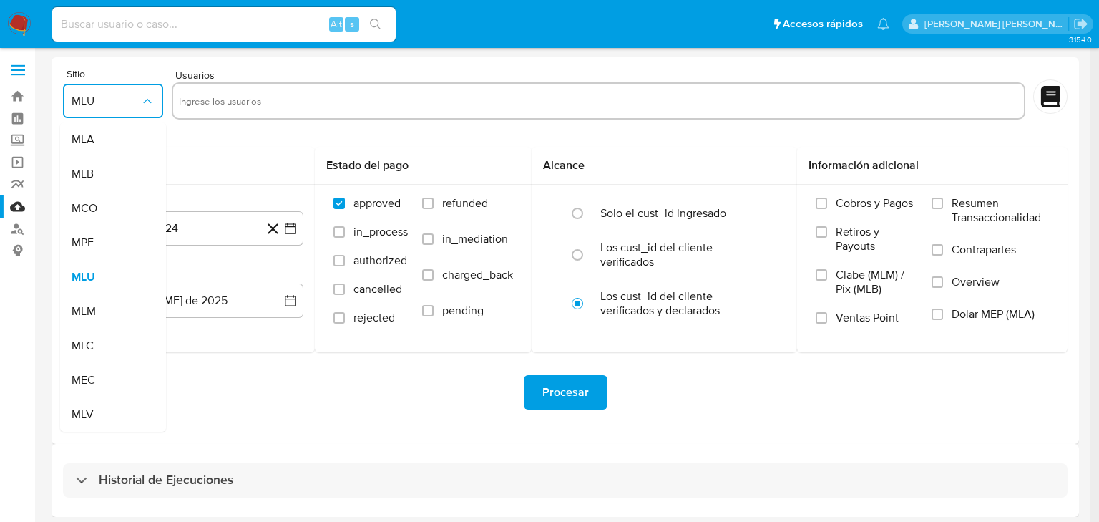
click at [104, 303] on div "MLM" at bounding box center [109, 311] width 74 height 34
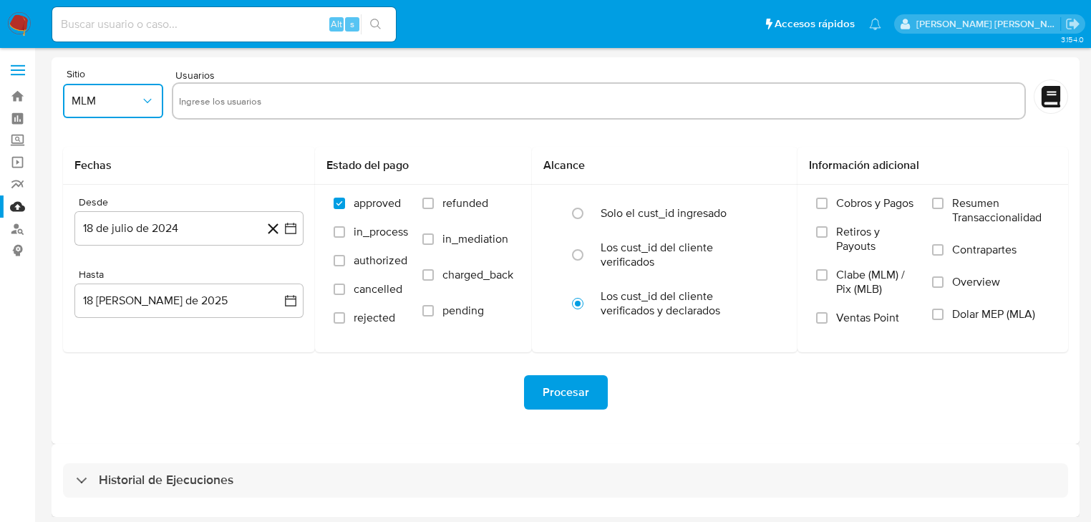
click at [228, 97] on input "text" at bounding box center [598, 100] width 839 height 23
type input "1842391472"
click at [185, 233] on button "18 de julio de 2024" at bounding box center [188, 228] width 229 height 34
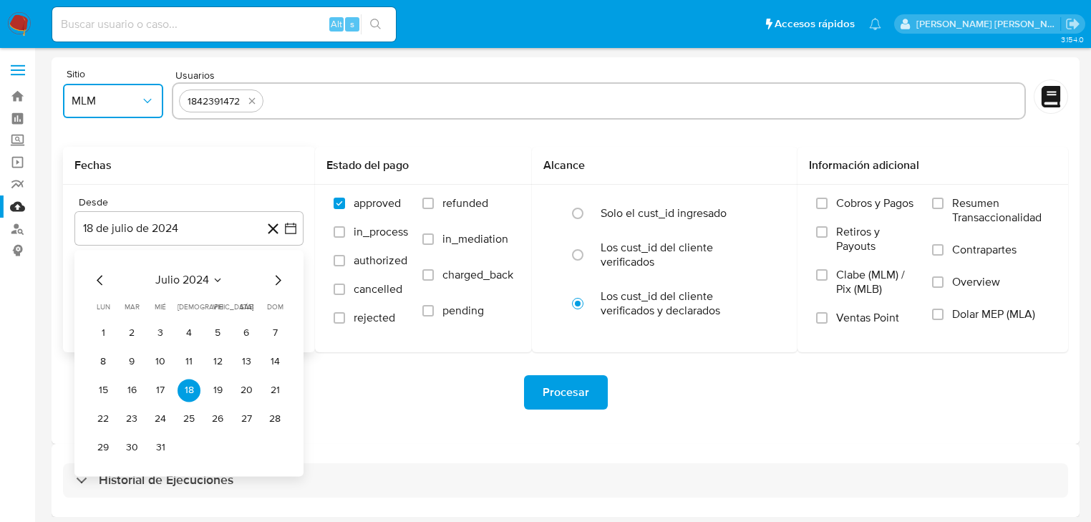
click at [197, 282] on span "julio 2024" at bounding box center [182, 280] width 54 height 14
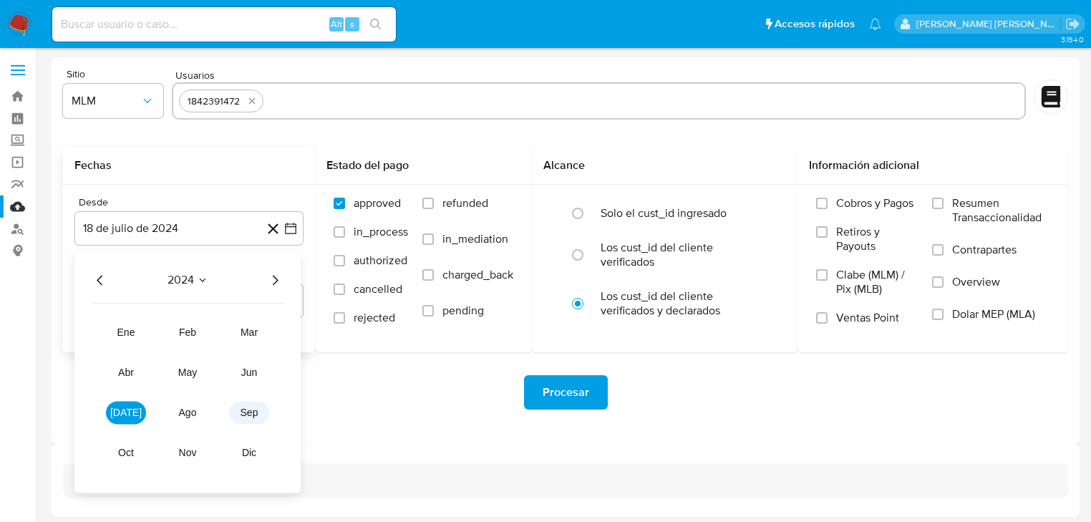
click at [250, 407] on span "sep" at bounding box center [249, 411] width 18 height 11
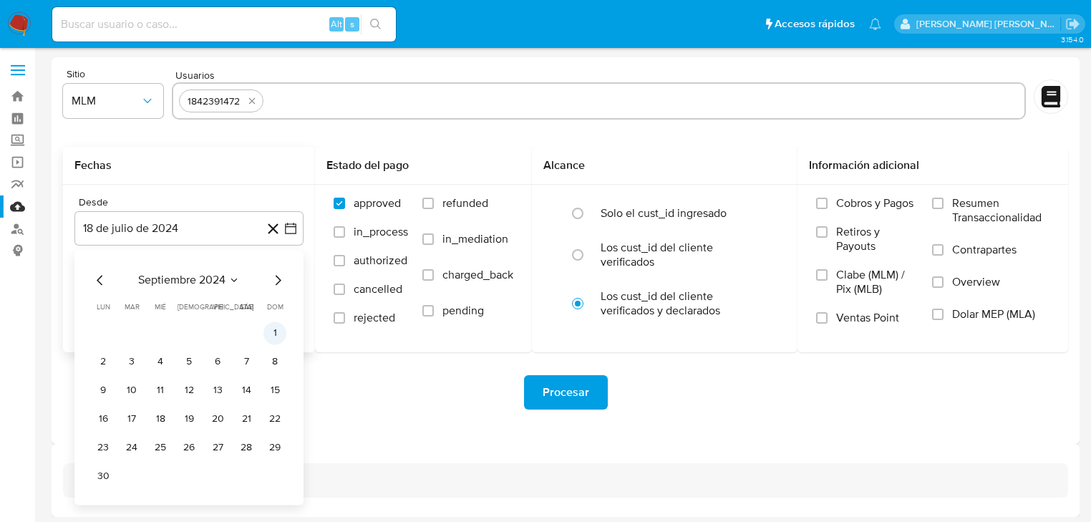
click at [272, 335] on button "1" at bounding box center [274, 332] width 23 height 23
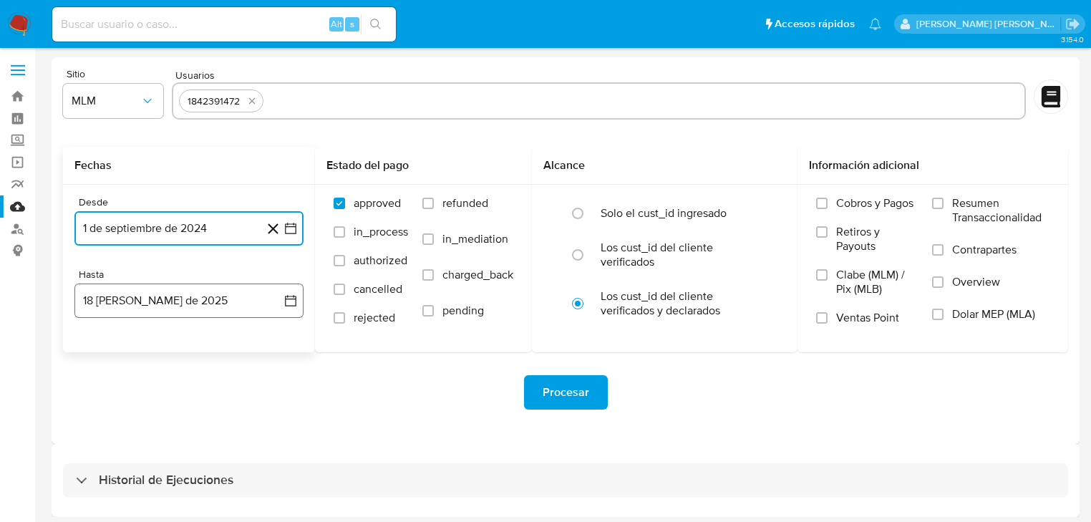
click at [193, 295] on button "18 [PERSON_NAME] de 2025" at bounding box center [188, 300] width 229 height 34
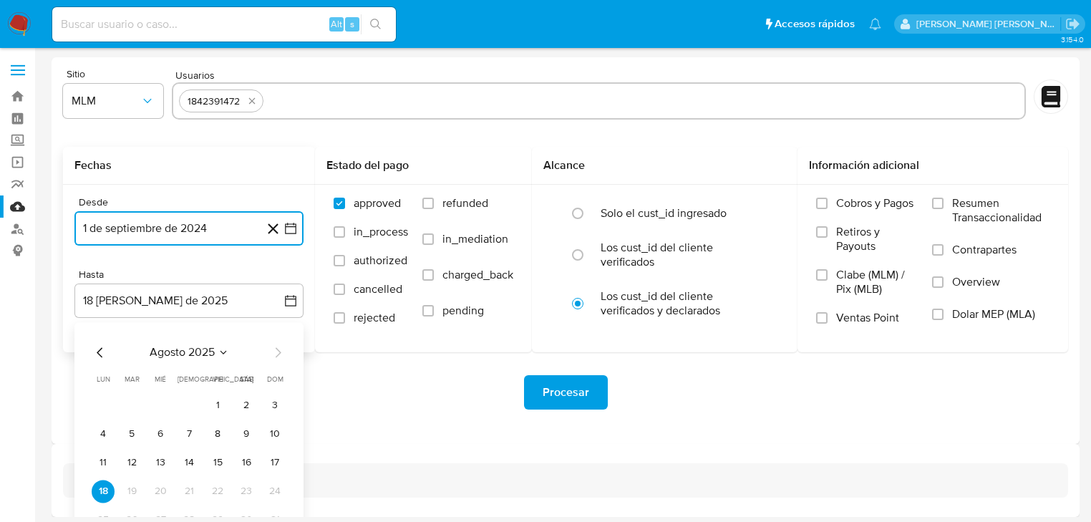
click at [100, 351] on icon "Mes anterior" at bounding box center [100, 352] width 17 height 17
click at [99, 351] on icon "Mes anterior" at bounding box center [100, 352] width 17 height 17
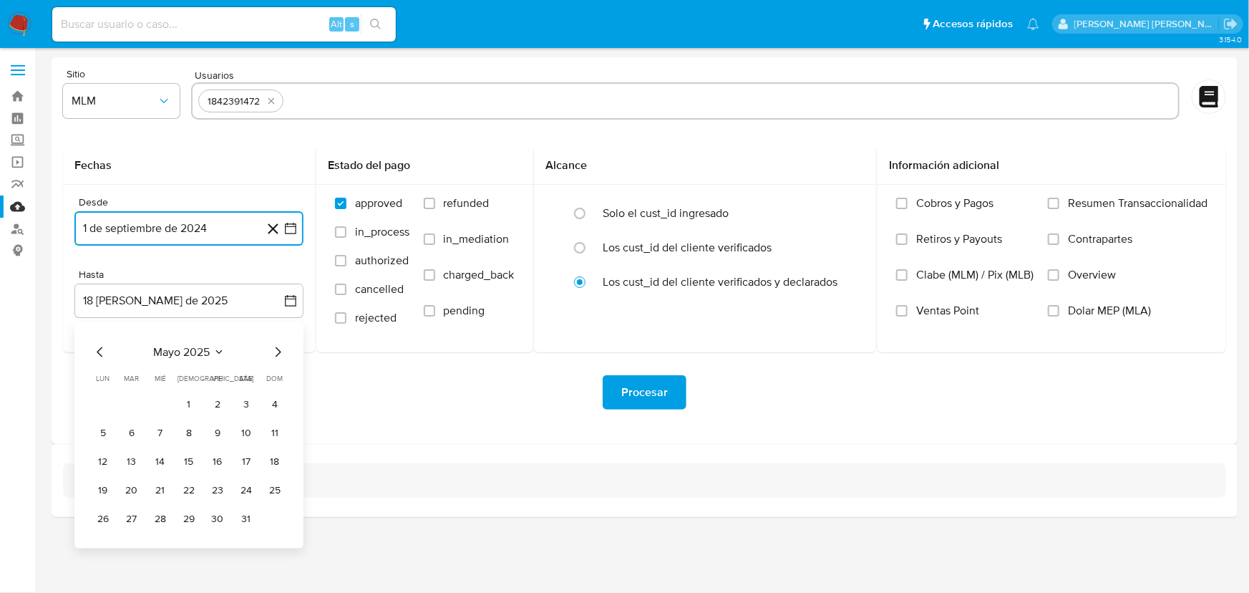
drag, startPoint x: 239, startPoint y: 528, endPoint x: 243, endPoint y: 521, distance: 8.0
click at [239, 521] on button "31" at bounding box center [246, 519] width 23 height 23
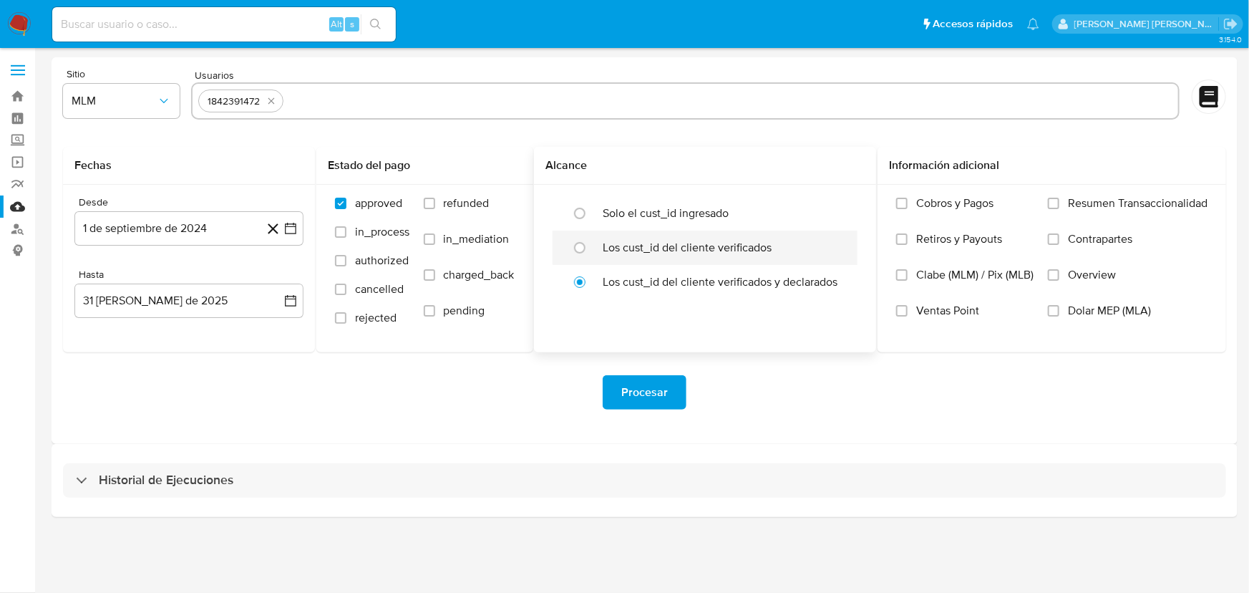
drag, startPoint x: 611, startPoint y: 219, endPoint x: 787, endPoint y: 247, distance: 177.5
click at [613, 217] on label "Solo el cust_id ingresado" at bounding box center [666, 213] width 126 height 14
click at [603, 208] on label "Solo el cust_id ingresado" at bounding box center [666, 213] width 126 height 14
click at [591, 208] on input "radio" at bounding box center [579, 213] width 23 height 23
radio input "true"
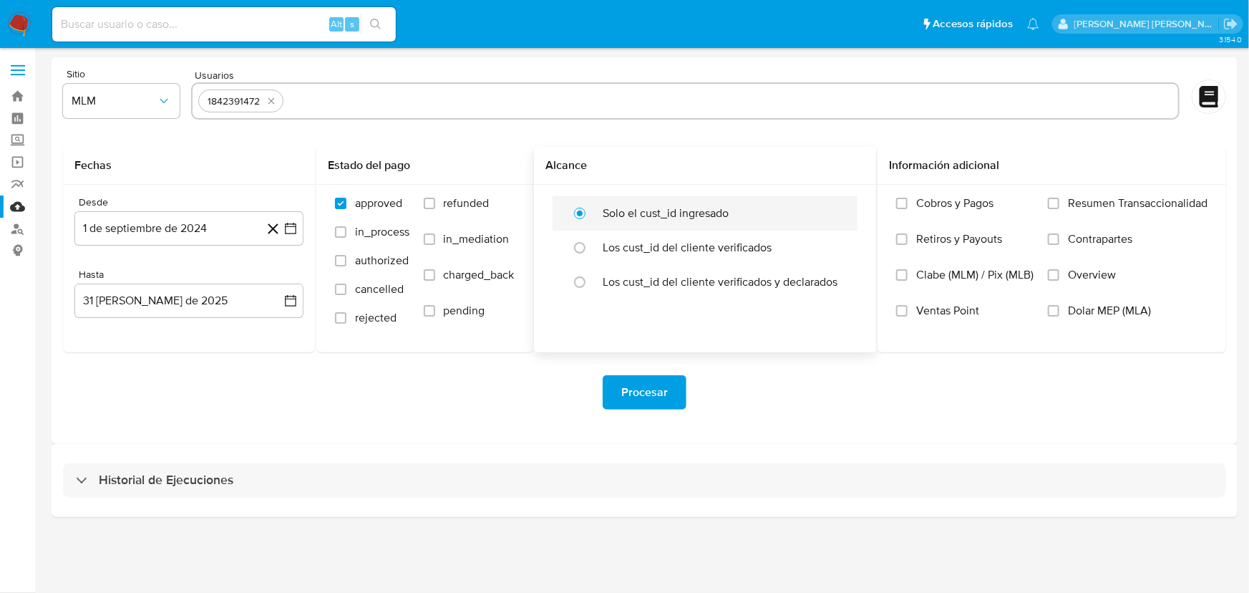
click at [585, 218] on input "radio" at bounding box center [579, 213] width 23 height 23
click at [1069, 273] on span "Overview" at bounding box center [1092, 275] width 48 height 14
click at [1059, 273] on input "Overview" at bounding box center [1053, 274] width 11 height 11
click at [669, 372] on div "Procesar" at bounding box center [644, 392] width 1163 height 80
click at [653, 383] on span "Procesar" at bounding box center [644, 391] width 47 height 31
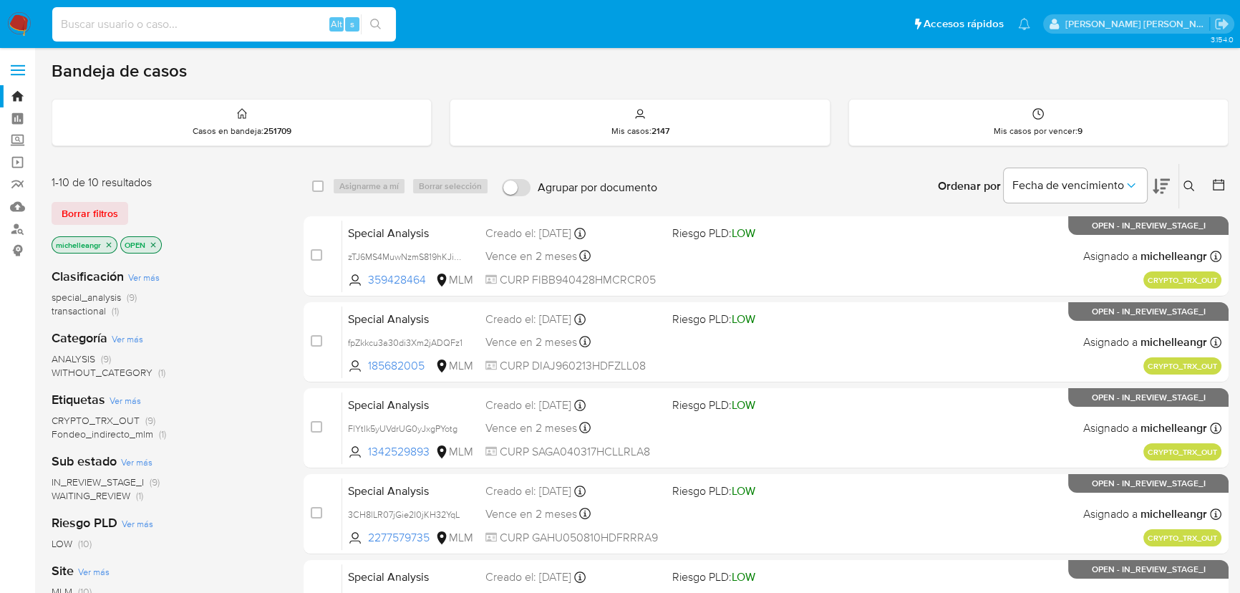
click at [213, 26] on input at bounding box center [224, 24] width 344 height 19
paste input "1953422177"
type input "1953422177"
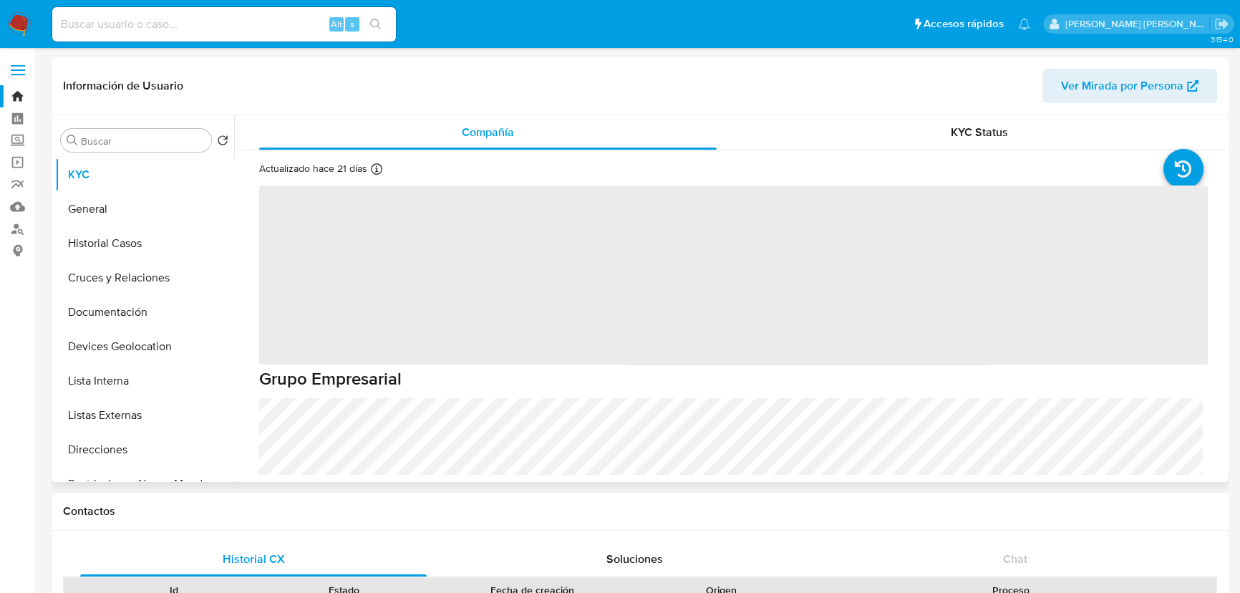
select select "10"
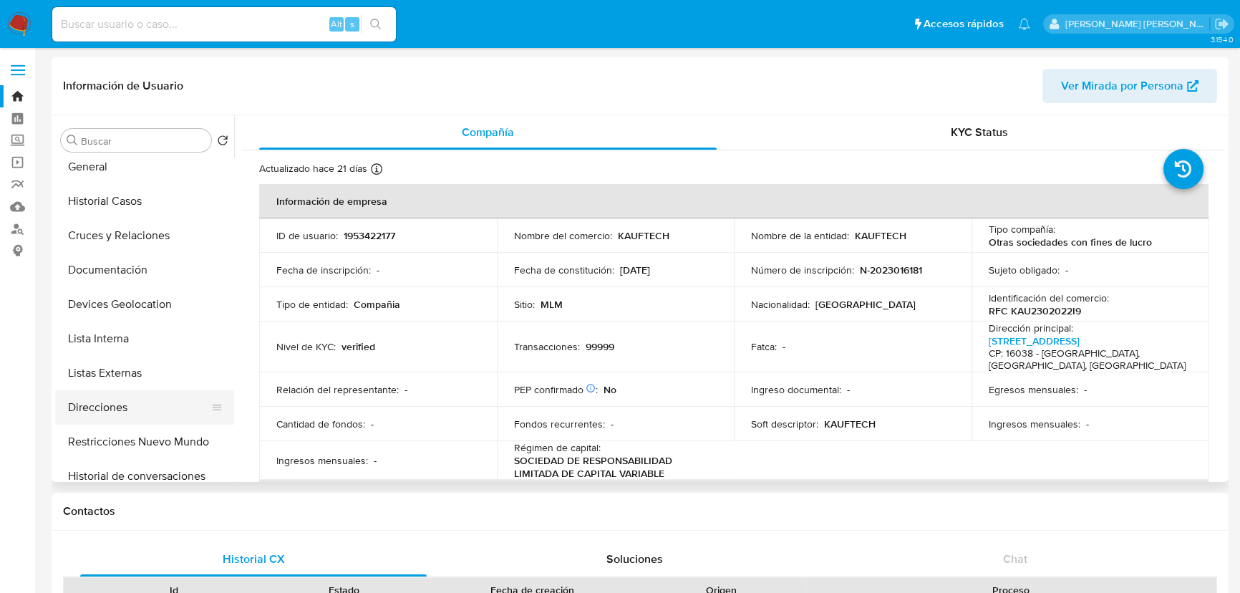
scroll to position [64, 0]
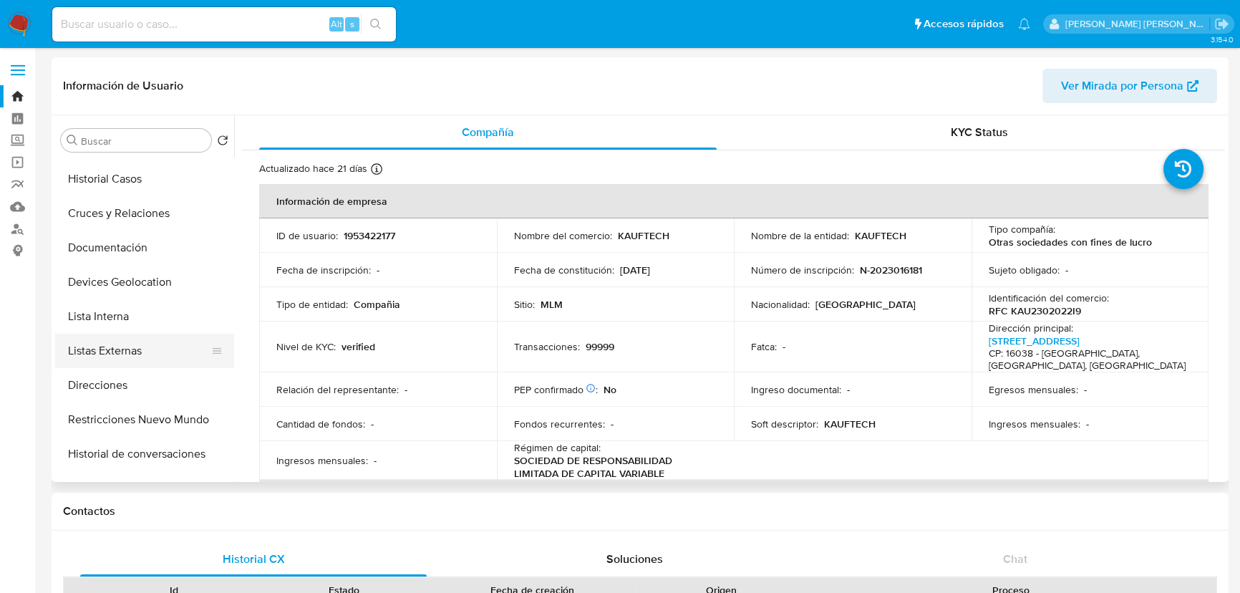
click at [146, 337] on button "Listas Externas" at bounding box center [138, 350] width 167 height 34
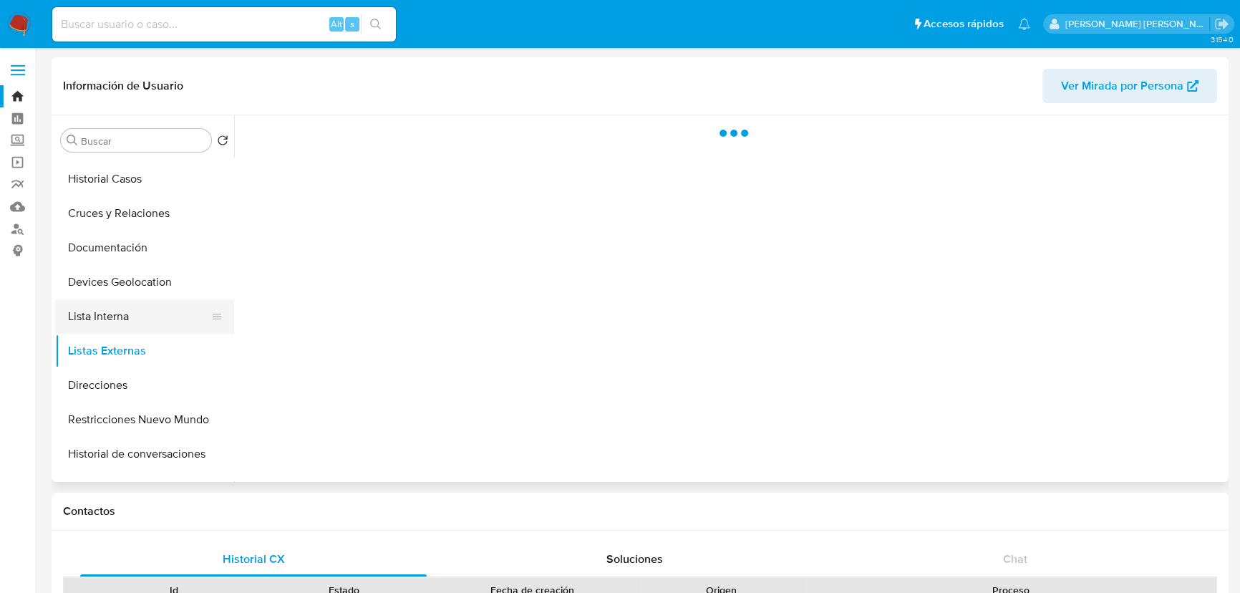
click at [152, 318] on button "Lista Interna" at bounding box center [138, 316] width 167 height 34
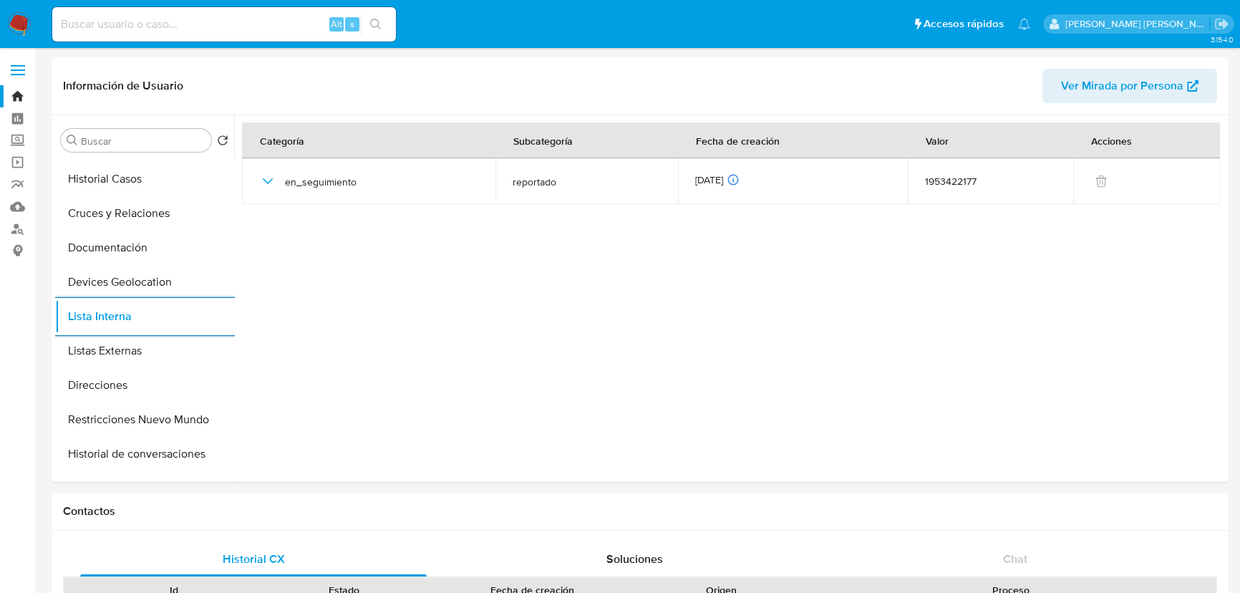
click at [205, 25] on input at bounding box center [224, 24] width 344 height 19
paste input "1917047073"
type input "1917047073"
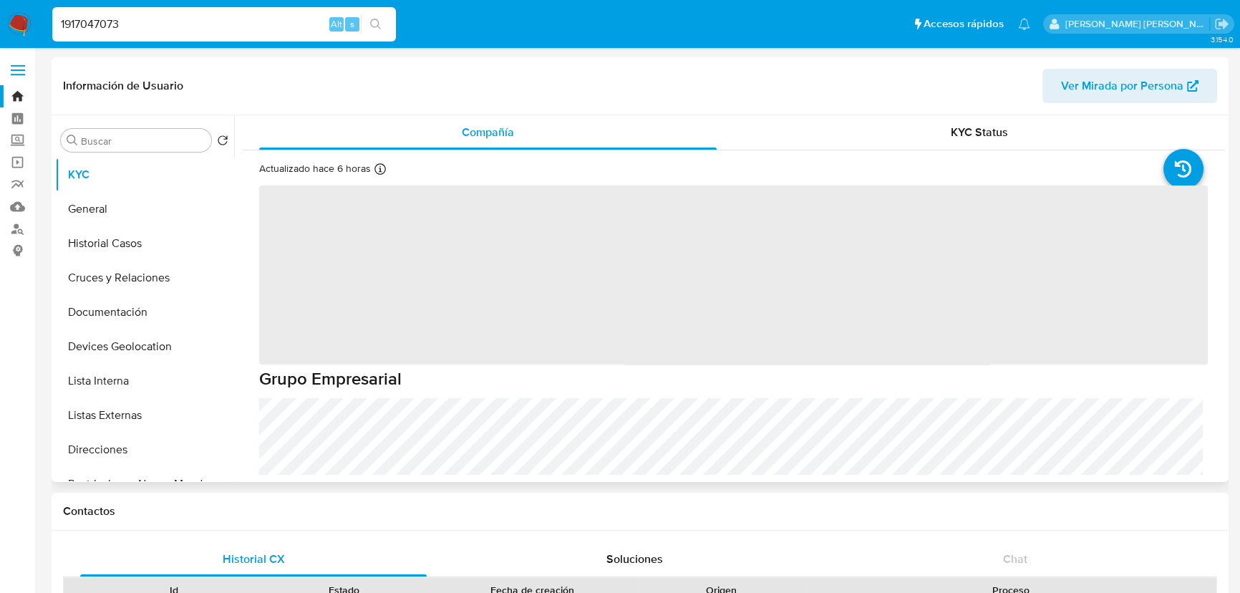
select select "10"
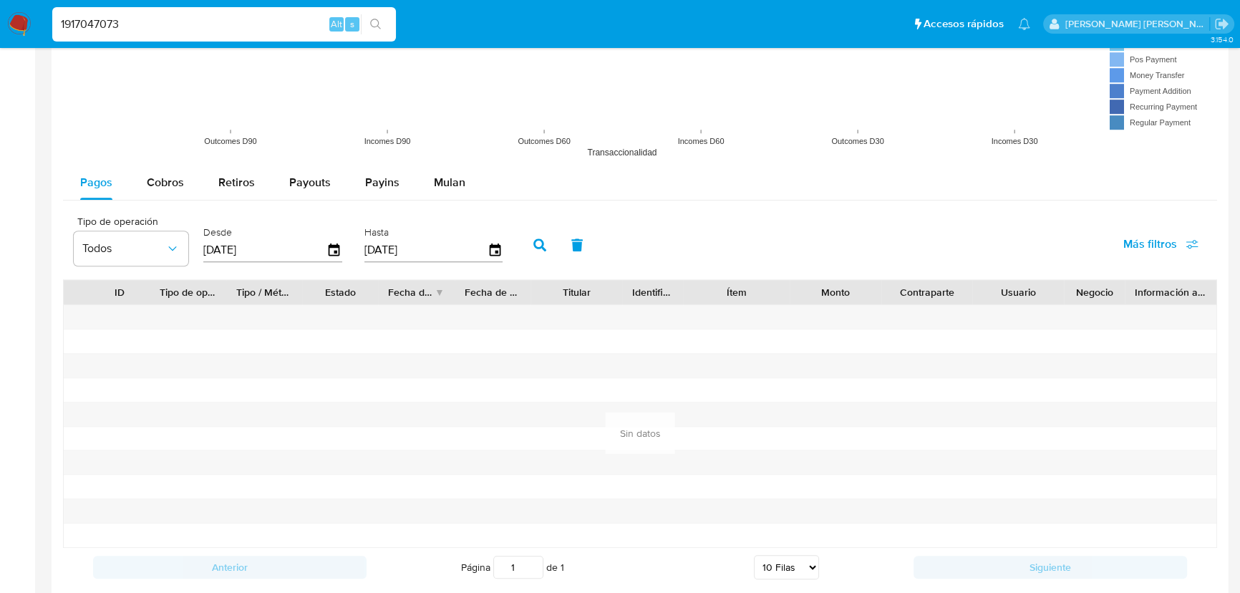
scroll to position [1301, 0]
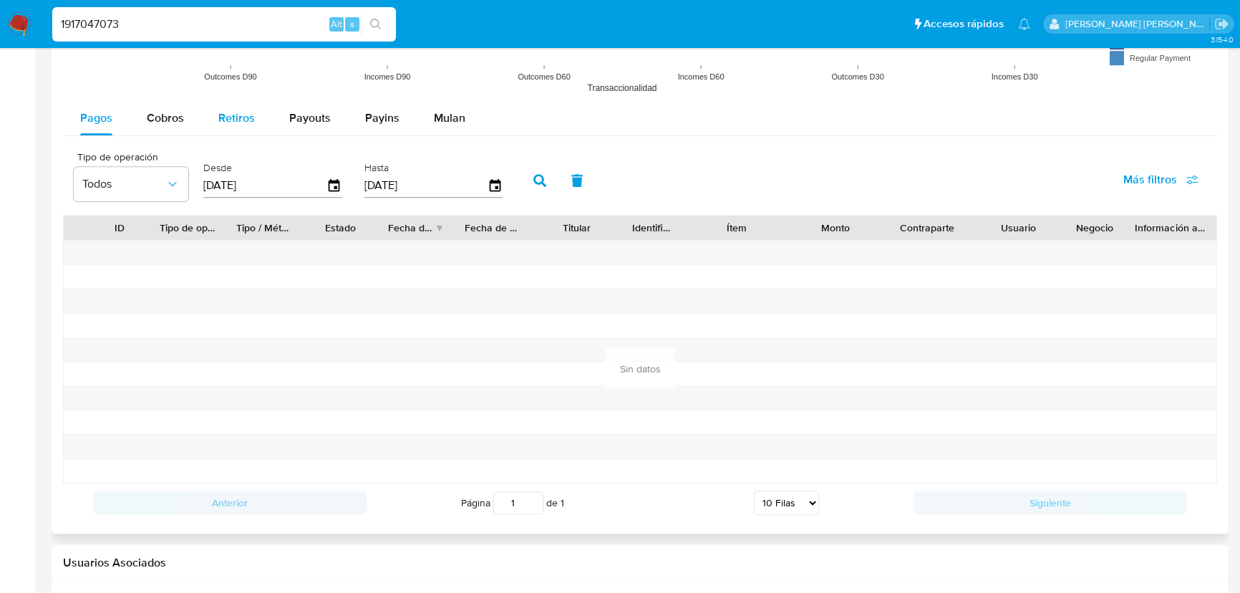
click at [191, 120] on button "Cobros" at bounding box center [166, 118] width 72 height 34
select select "10"
click at [331, 185] on icon "button" at bounding box center [334, 185] width 25 height 25
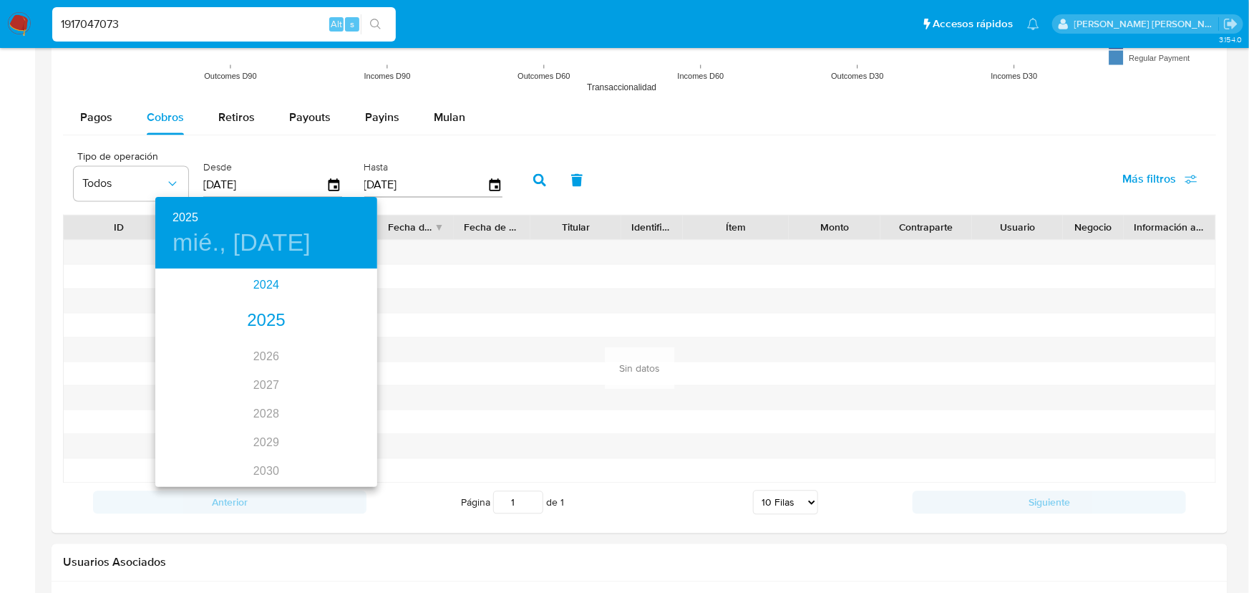
click at [272, 291] on div "2024" at bounding box center [266, 285] width 222 height 29
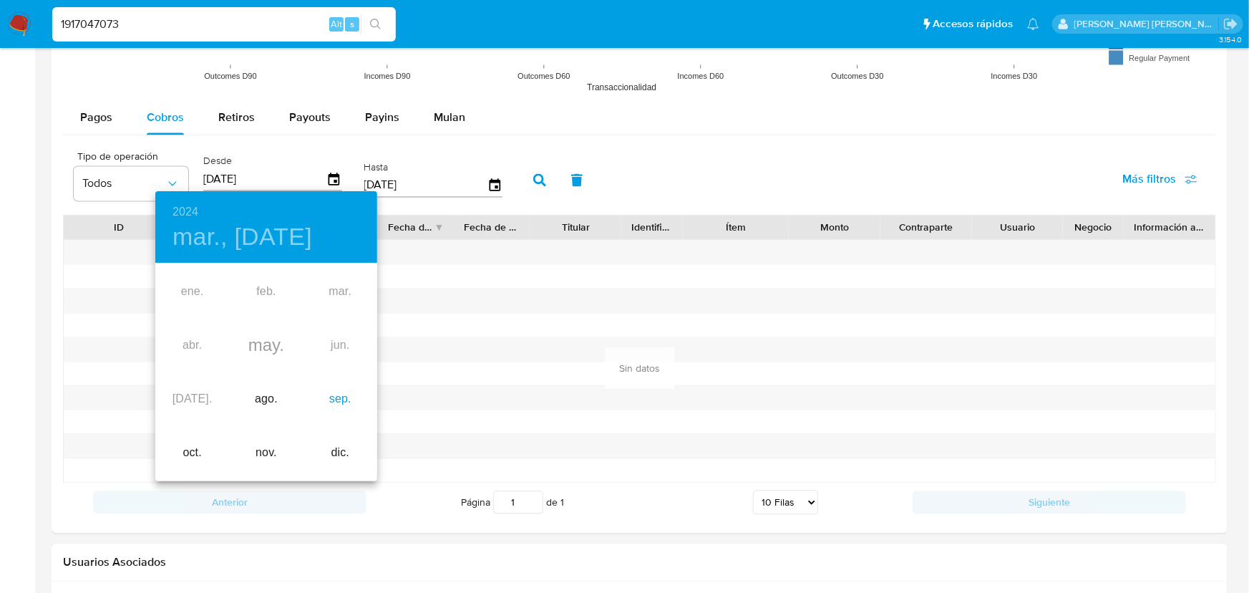
click at [337, 390] on div "sep." at bounding box center [340, 399] width 74 height 54
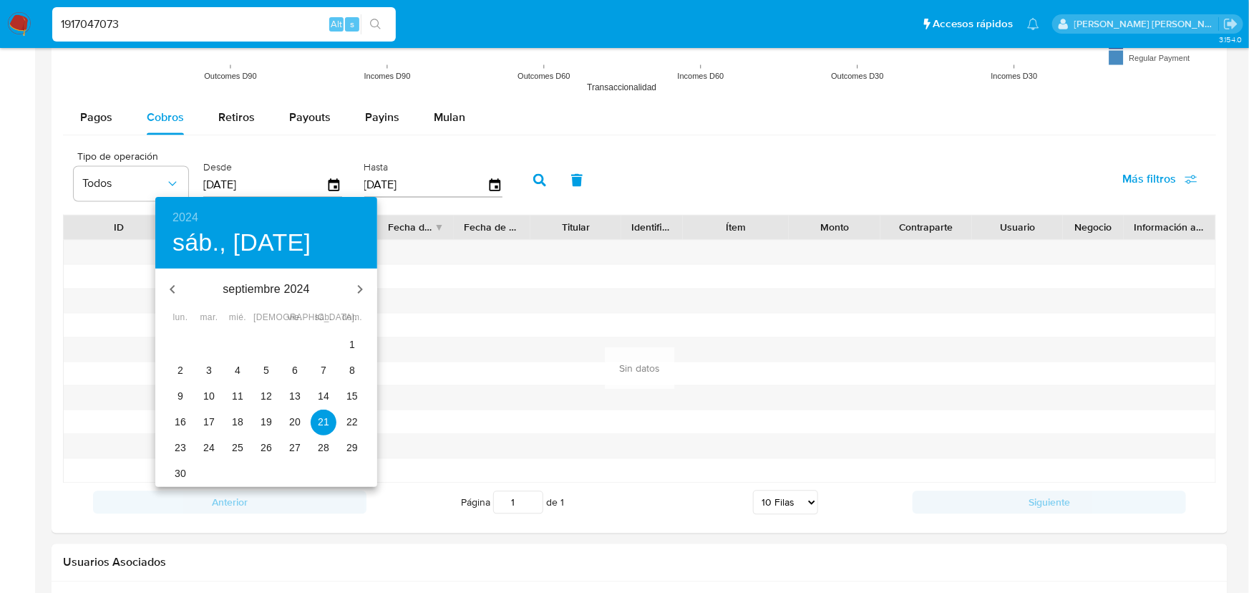
click at [352, 344] on p "1" at bounding box center [352, 344] width 6 height 14
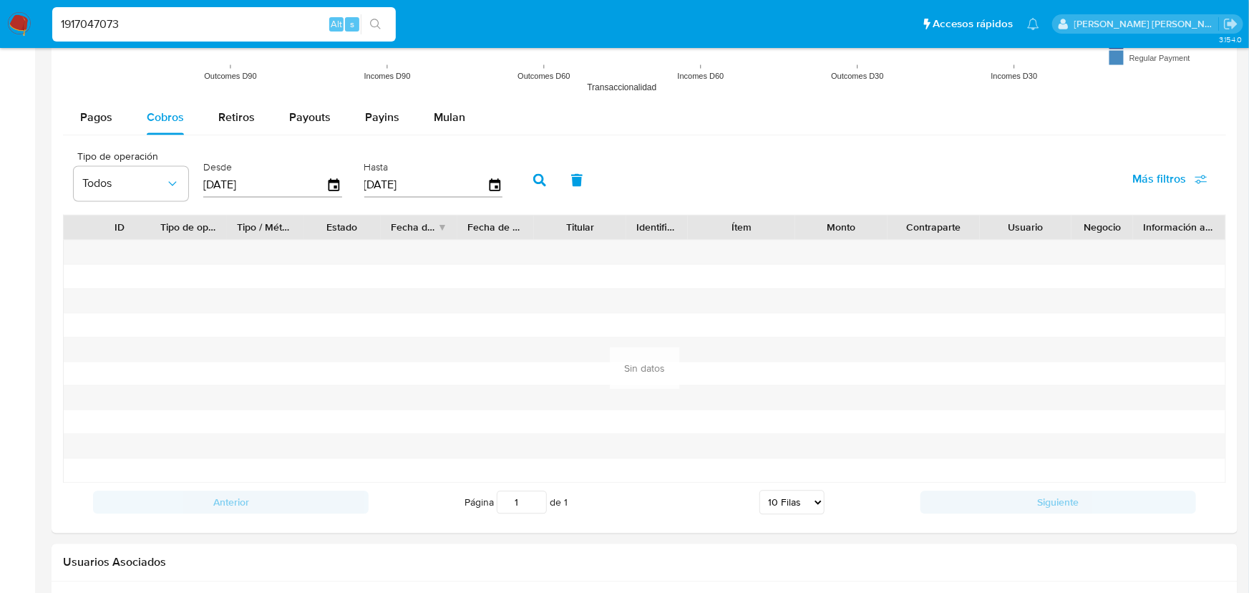
type input "[DATE]"
click at [558, 172] on button "button" at bounding box center [539, 180] width 37 height 34
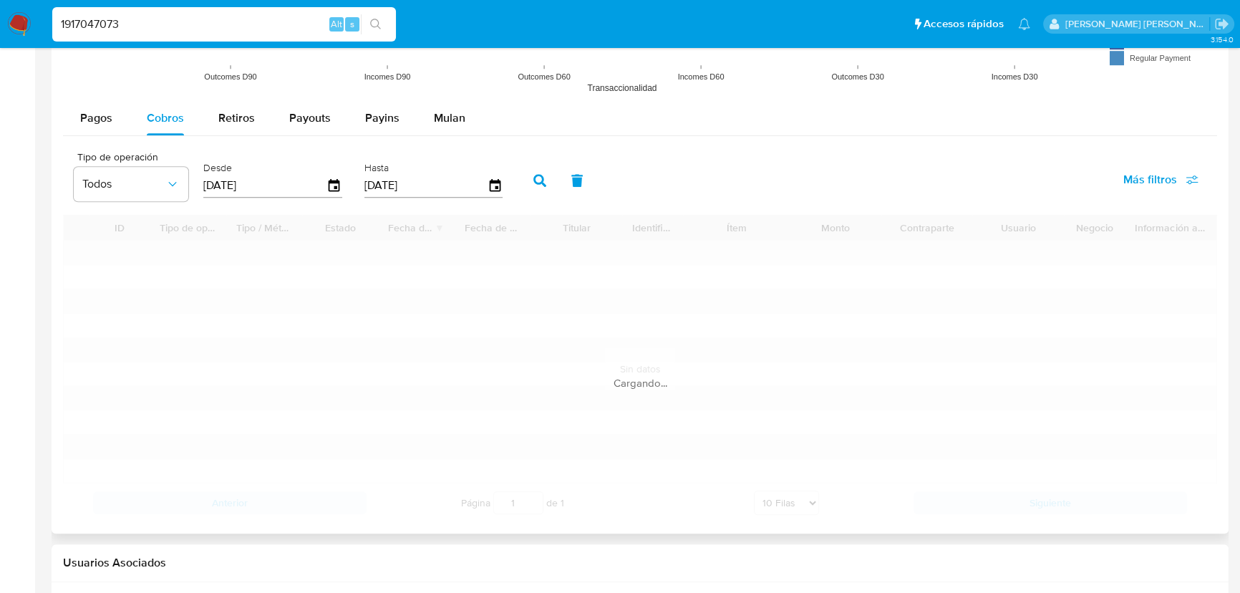
click at [515, 182] on div "Tipo de operación Todos Desde [DATE] Hasta [DATE]" at bounding box center [292, 178] width 450 height 57
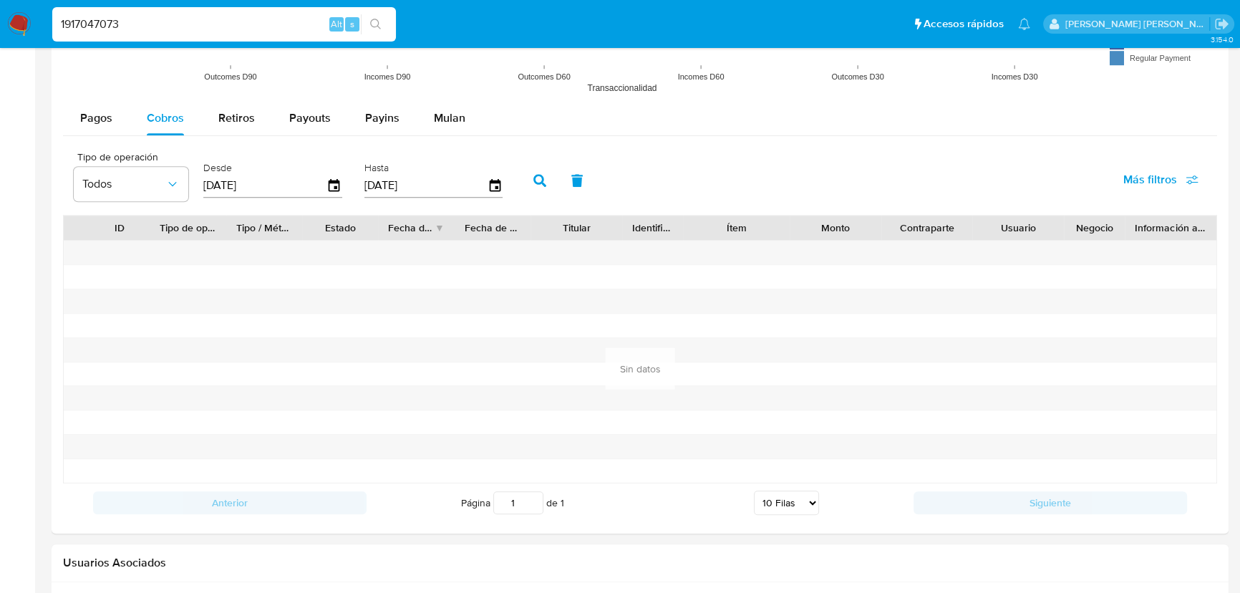
click at [537, 178] on button "button" at bounding box center [539, 180] width 37 height 34
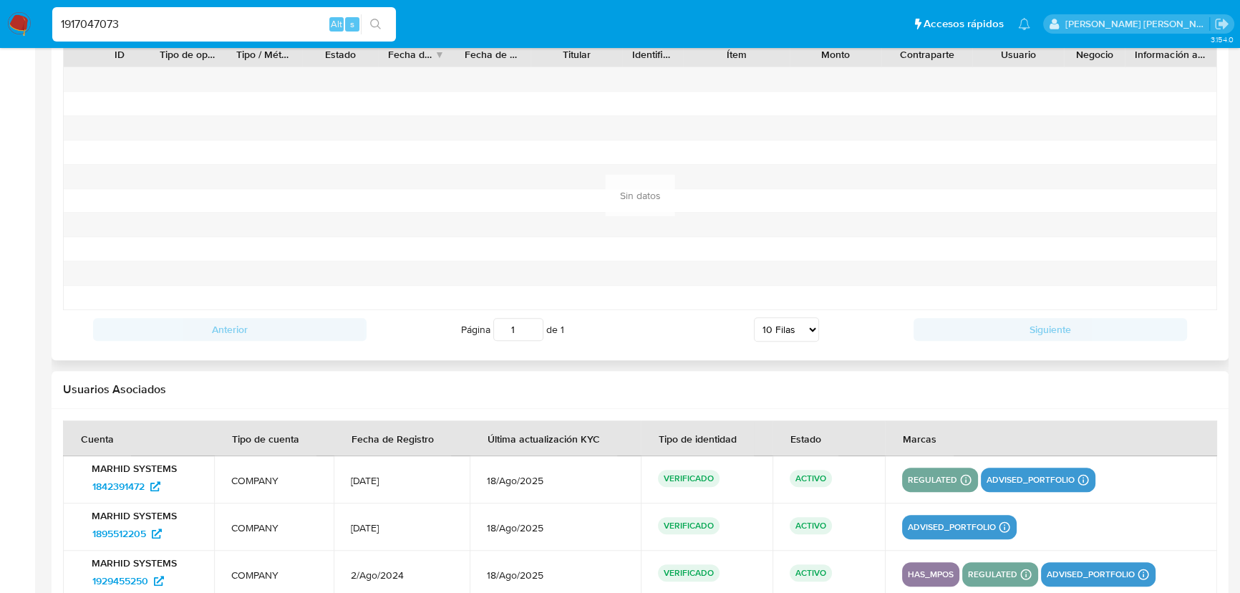
scroll to position [1366, 0]
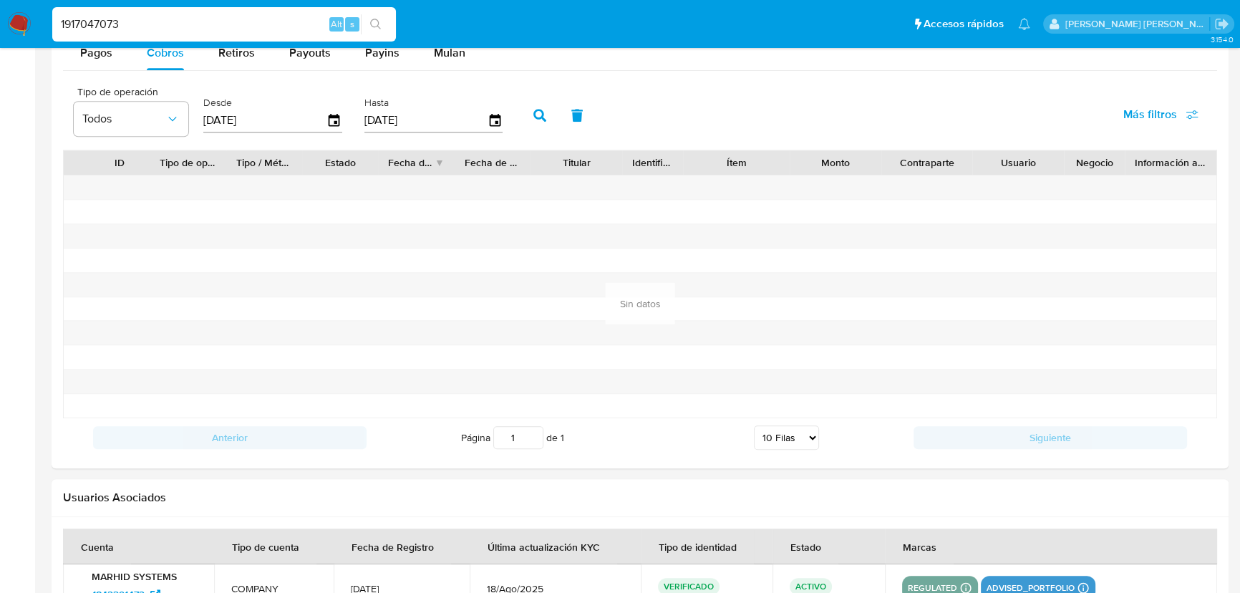
click at [542, 114] on icon "button" at bounding box center [539, 115] width 13 height 13
drag, startPoint x: 171, startPoint y: 18, endPoint x: 0, endPoint y: -29, distance: 177.4
paste input "97787760"
type input "1997787760"
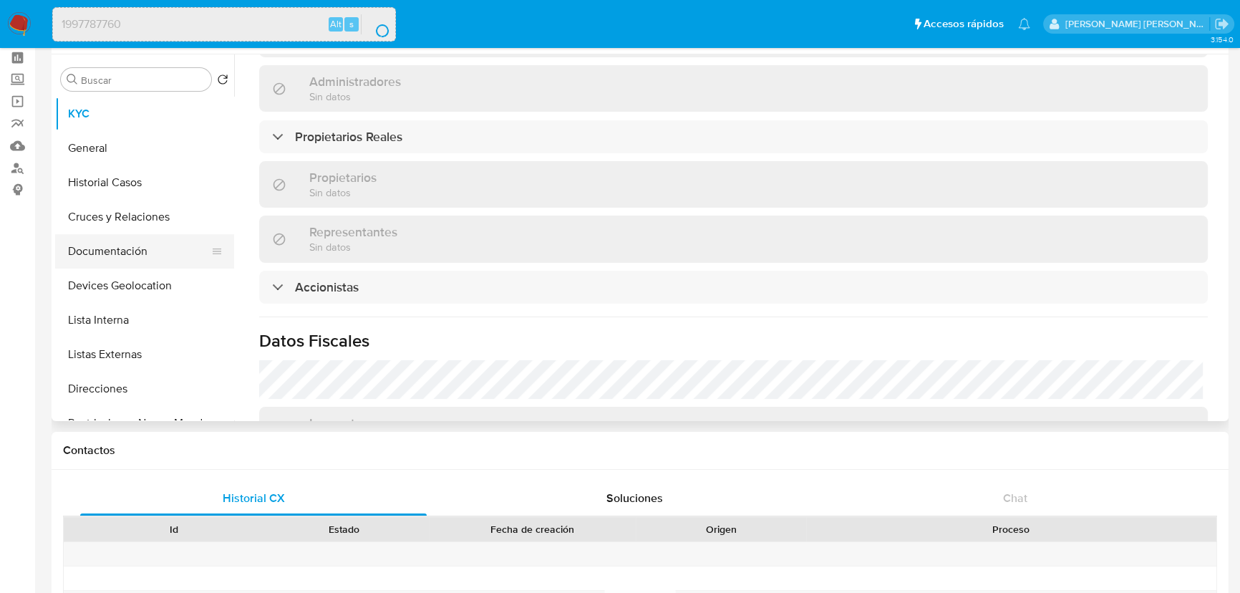
scroll to position [0, 0]
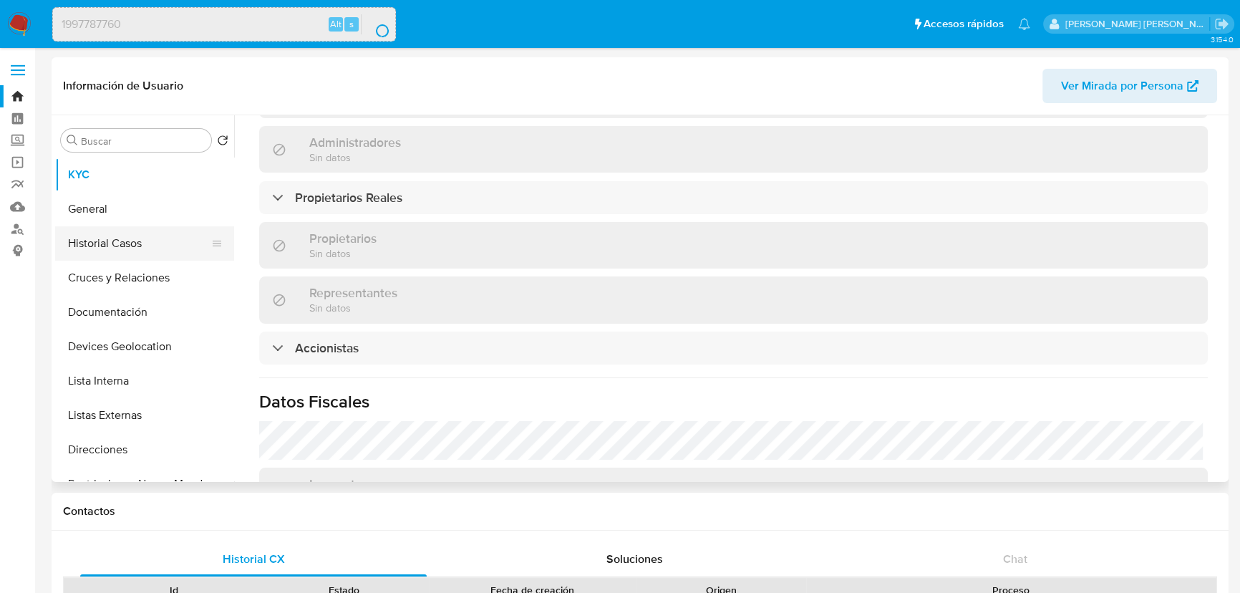
drag, startPoint x: 167, startPoint y: 268, endPoint x: 177, endPoint y: 253, distance: 17.5
click at [167, 266] on button "Cruces y Relaciones" at bounding box center [144, 278] width 179 height 34
click at [146, 242] on button "Historial Casos" at bounding box center [138, 243] width 167 height 34
click at [158, 233] on button "Historial Casos" at bounding box center [138, 243] width 167 height 34
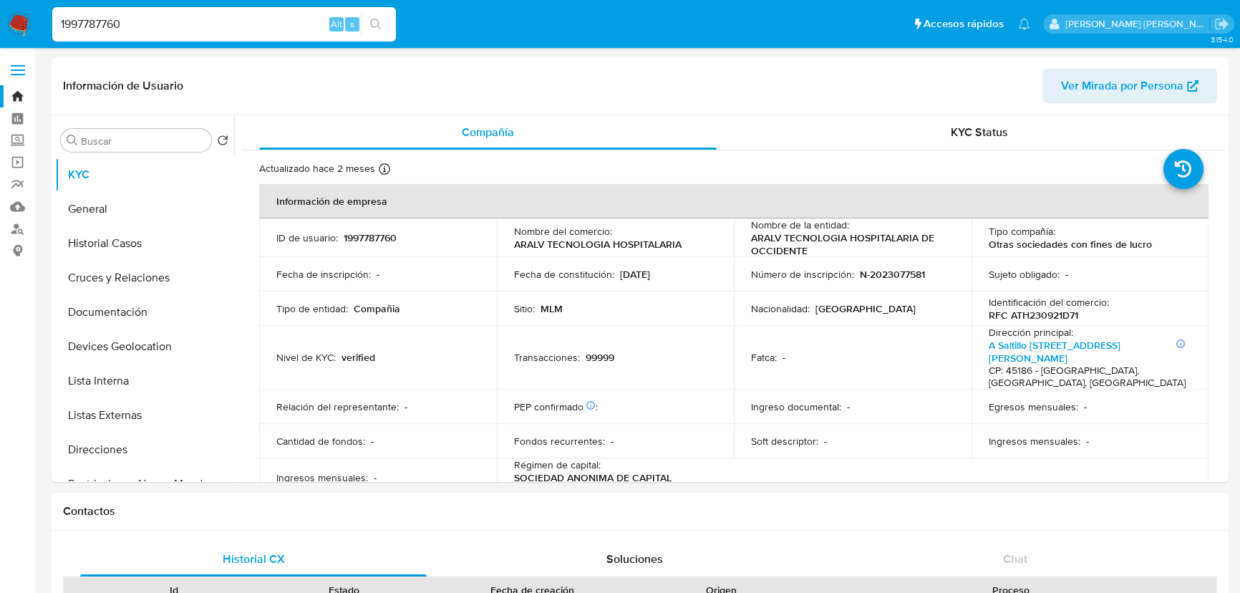
select select "10"
click at [204, 238] on button "Historial Casos" at bounding box center [138, 243] width 167 height 34
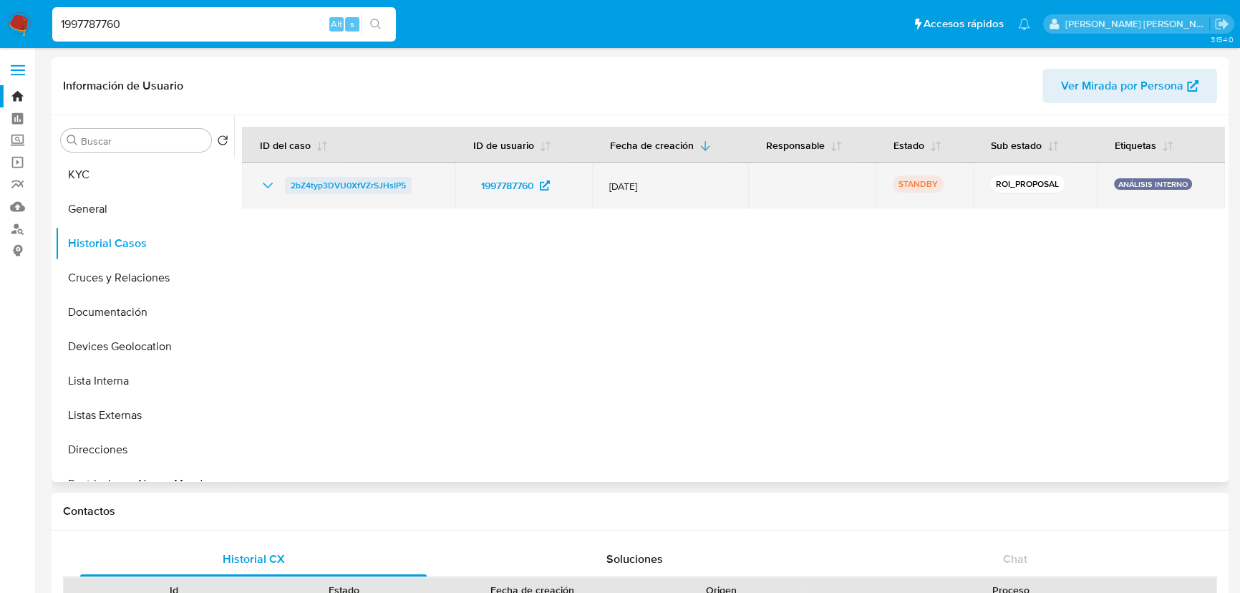
click at [381, 190] on span "2bZ4typ3DVU0XfVZrSJHsIP5" at bounding box center [348, 185] width 115 height 17
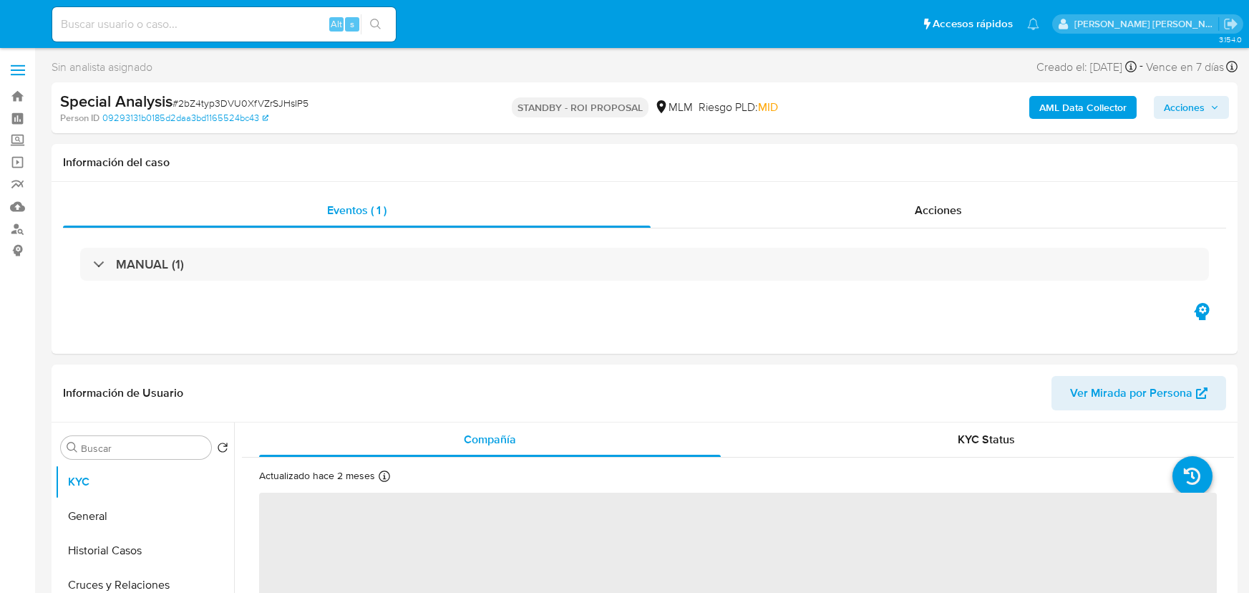
select select "10"
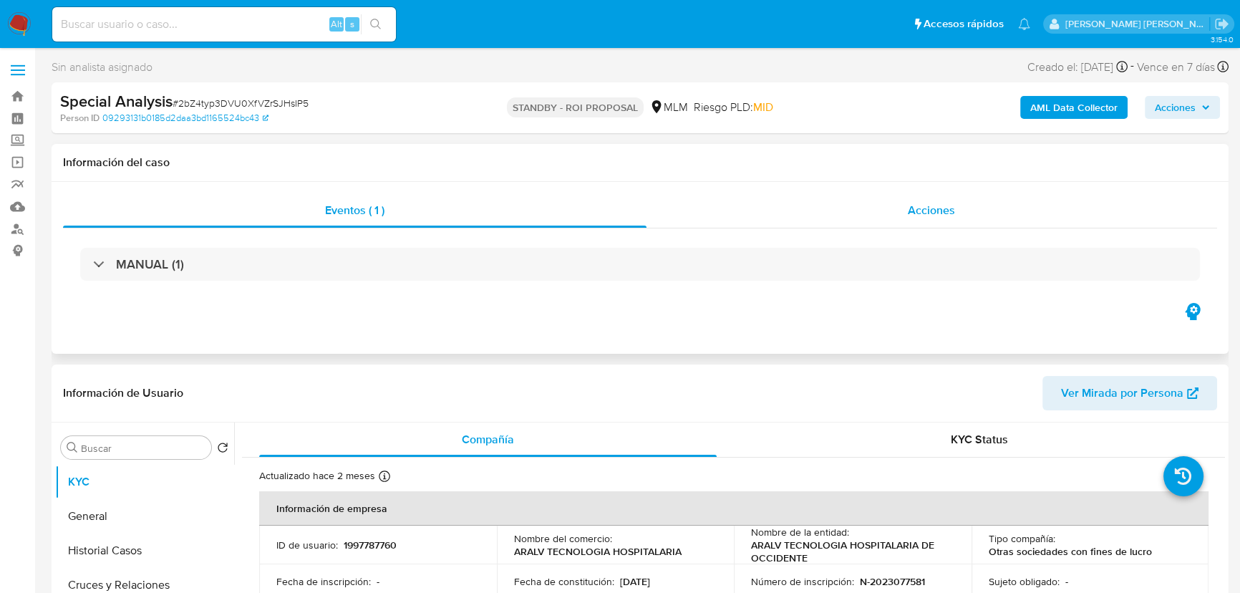
click at [961, 199] on div "Acciones" at bounding box center [931, 210] width 571 height 34
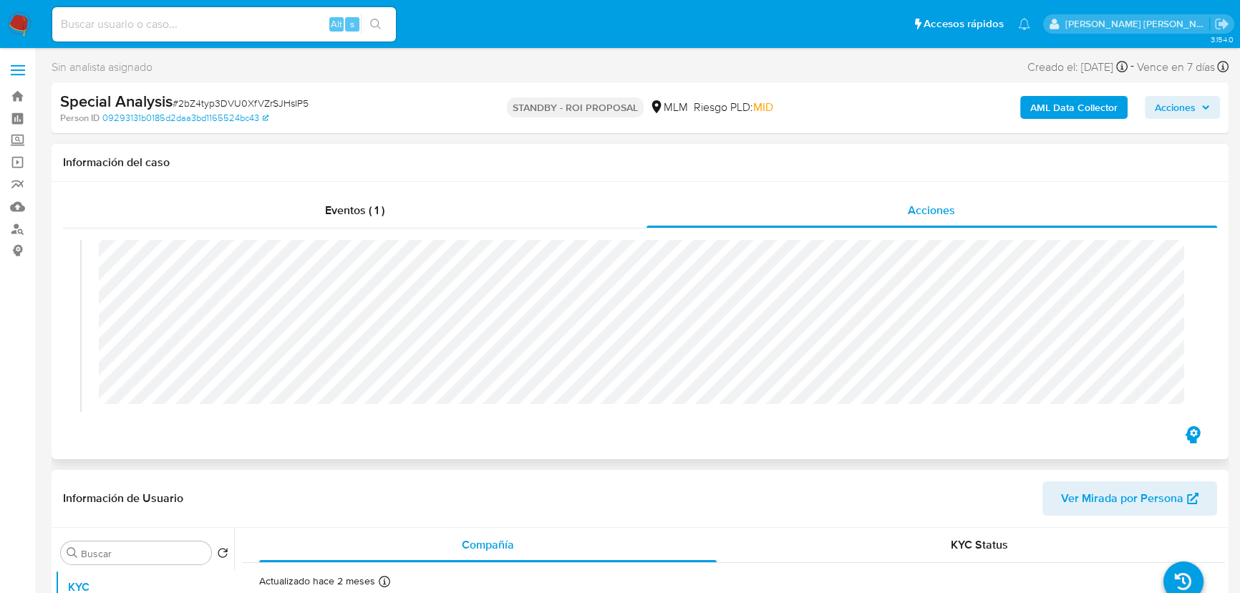
scroll to position [130, 0]
